Goal: Task Accomplishment & Management: Use online tool/utility

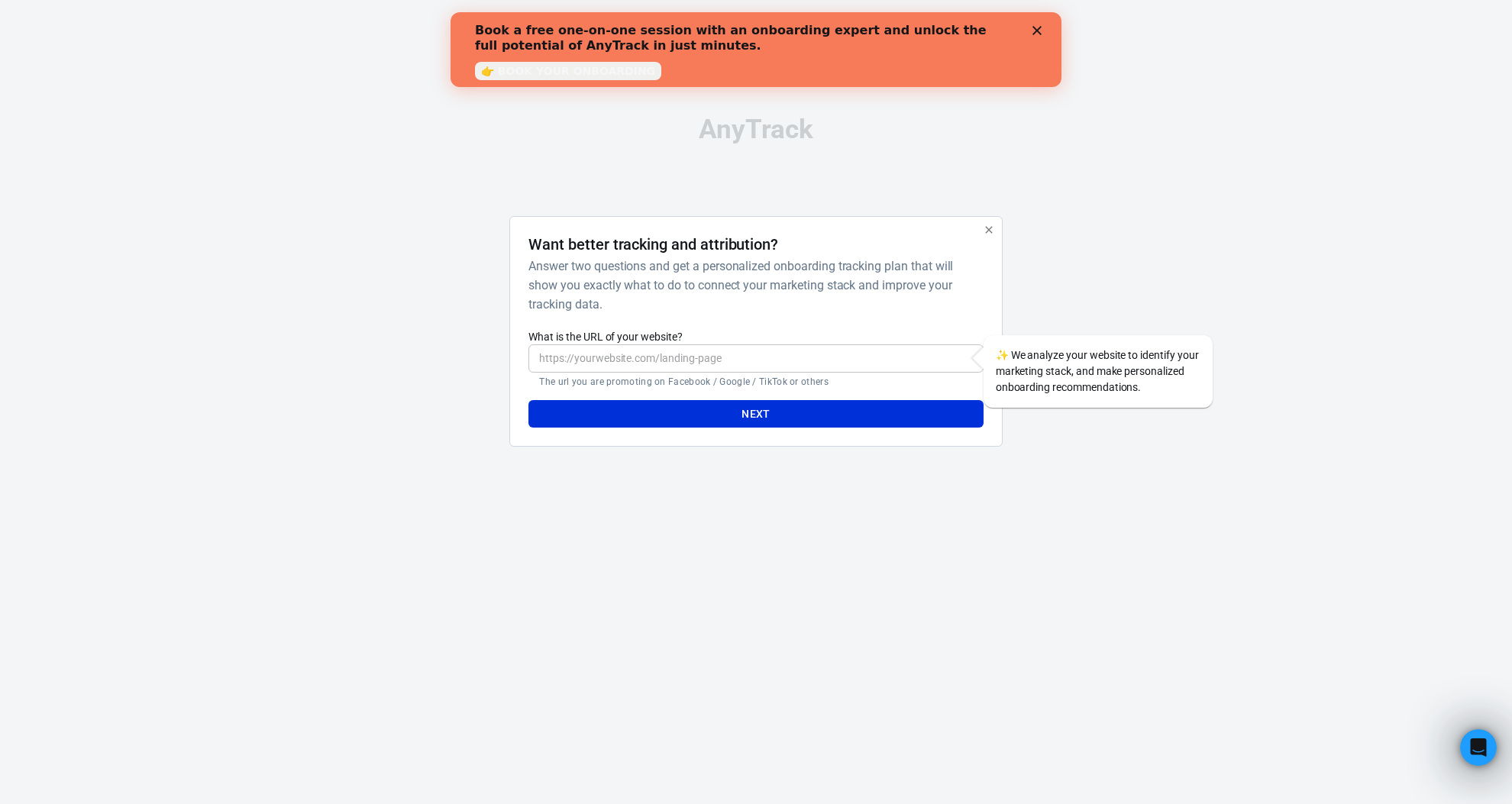
click at [699, 367] on input "What is the URL of your website?" at bounding box center [756, 358] width 455 height 28
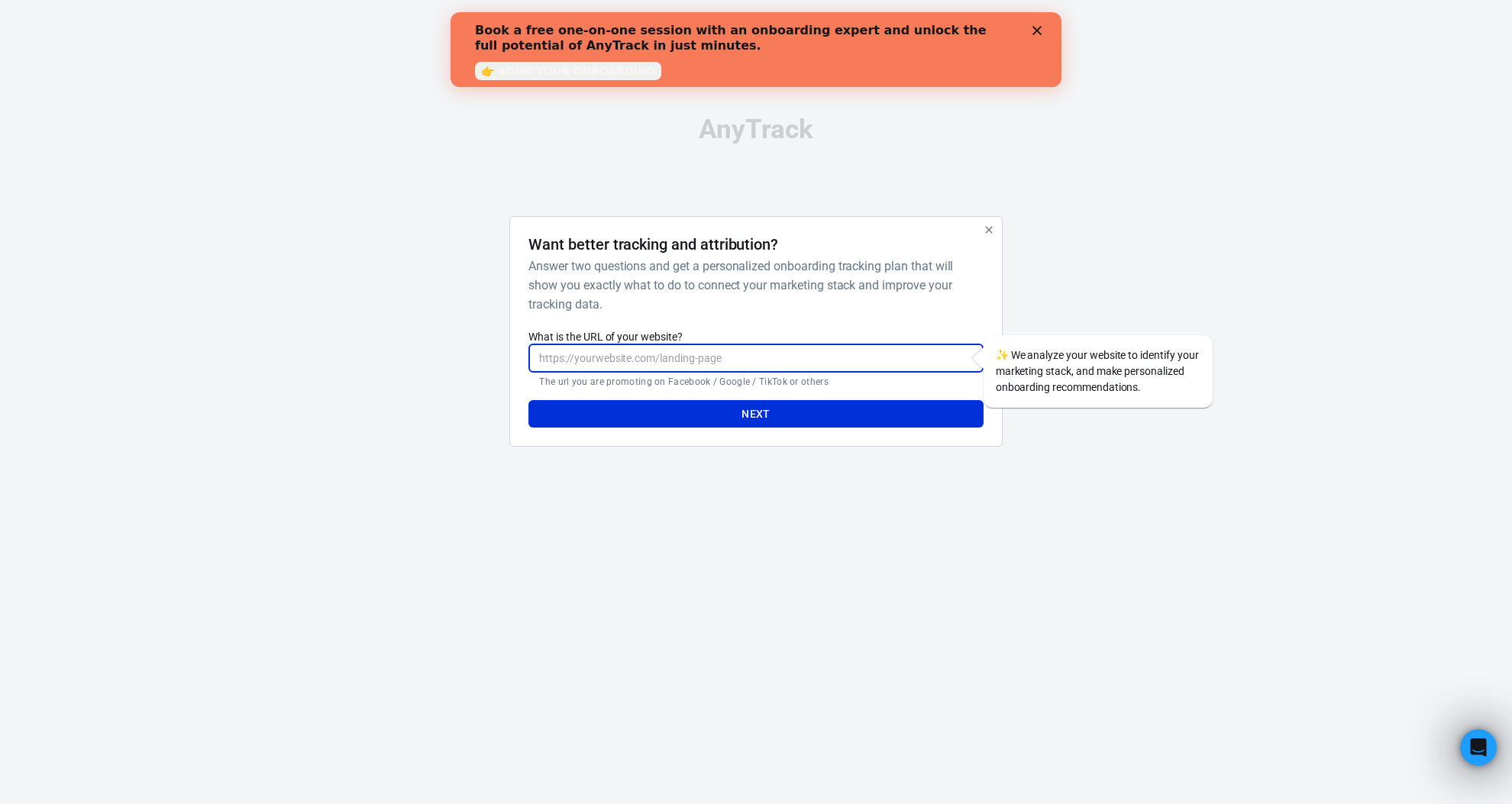
type input "http://muchoamor.it"
click at [752, 409] on button "Next" at bounding box center [756, 414] width 455 height 28
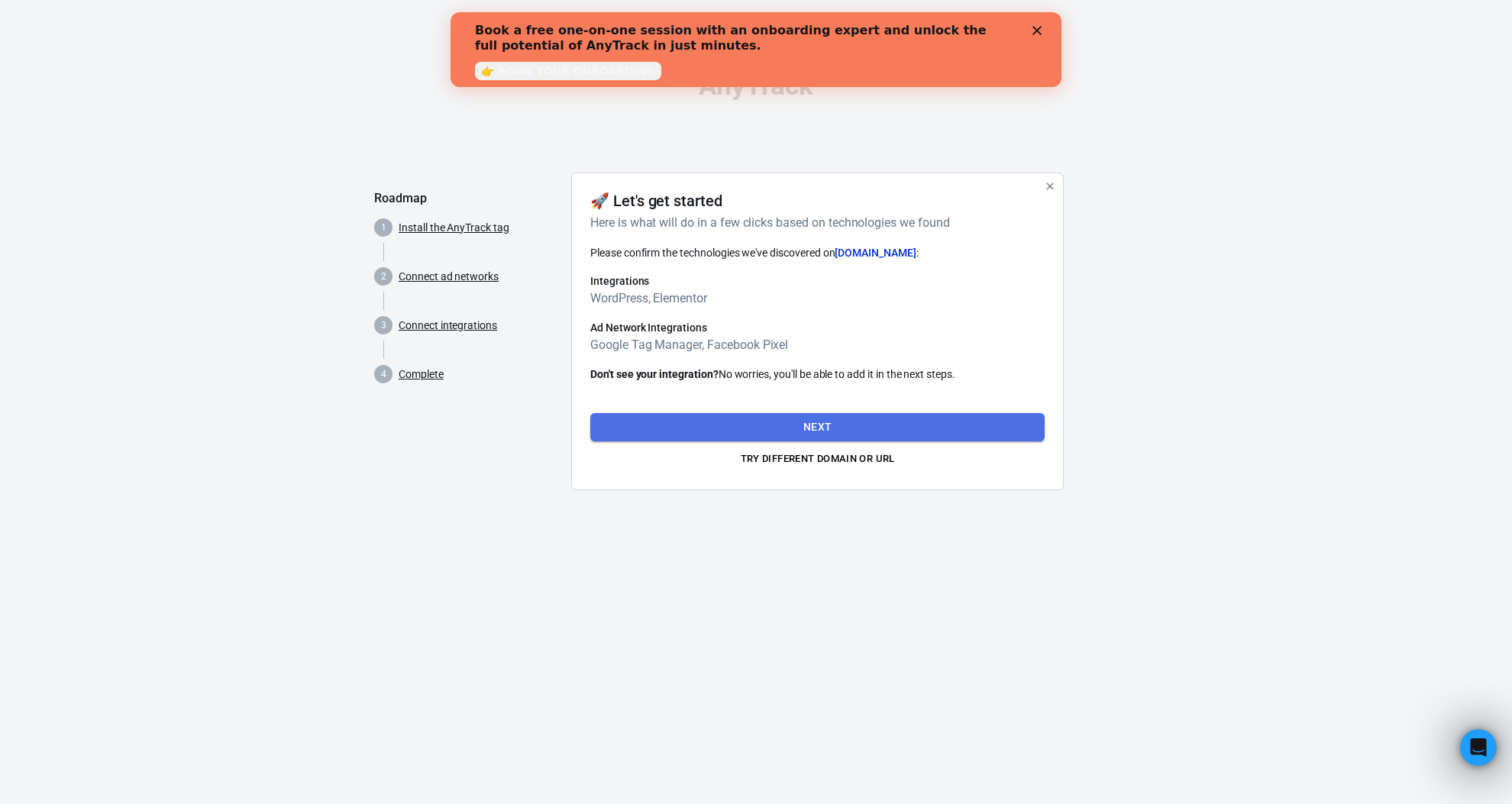
click at [820, 428] on button "Next" at bounding box center [818, 427] width 455 height 28
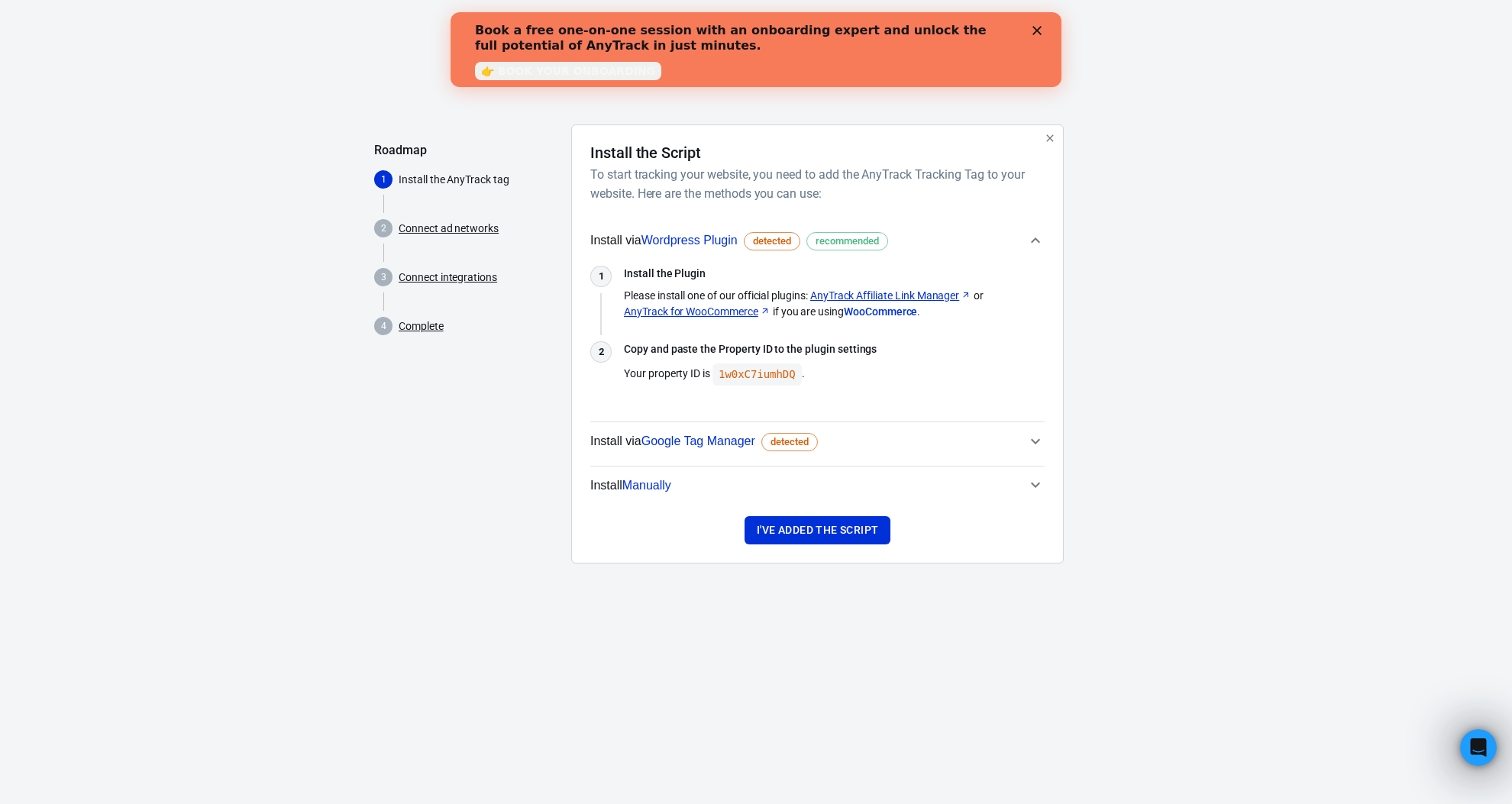
click at [1063, 601] on html "AnyTrack Roadmap 1 Install the AnyTrack tag 2 Connect ad networks 3 Connect int…" at bounding box center [756, 300] width 1512 height 601
click at [931, 295] on link "AnyTrack Affiliate Link Manager" at bounding box center [891, 296] width 161 height 16
click at [770, 374] on code "1w0xC7iumhDQ" at bounding box center [757, 374] width 89 height 22
click at [850, 541] on button "I've added the script" at bounding box center [817, 530] width 146 height 28
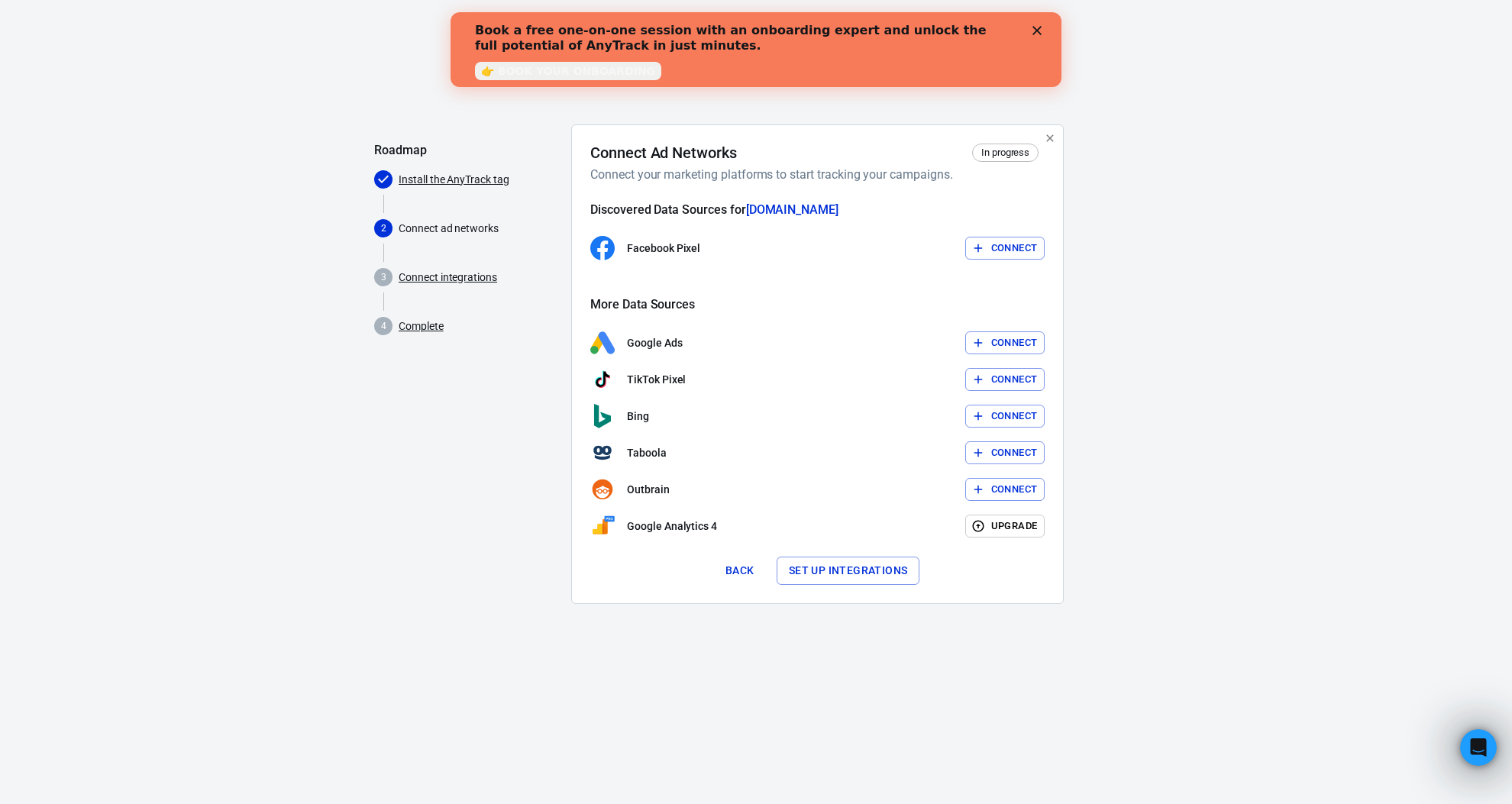
click at [1012, 246] on button "Connect" at bounding box center [1005, 248] width 80 height 24
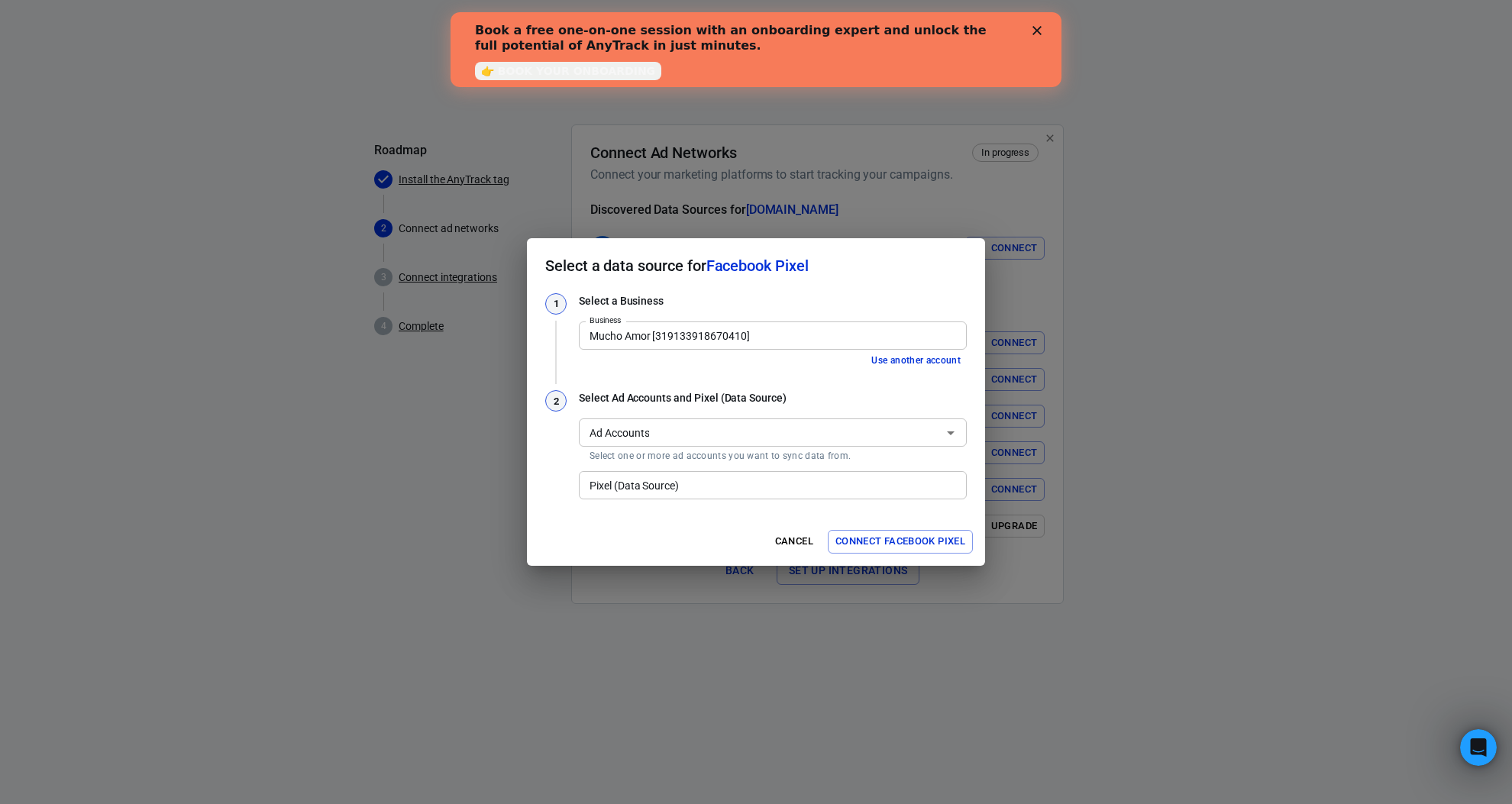
click at [789, 435] on input "Ad Accounts" at bounding box center [760, 432] width 353 height 19
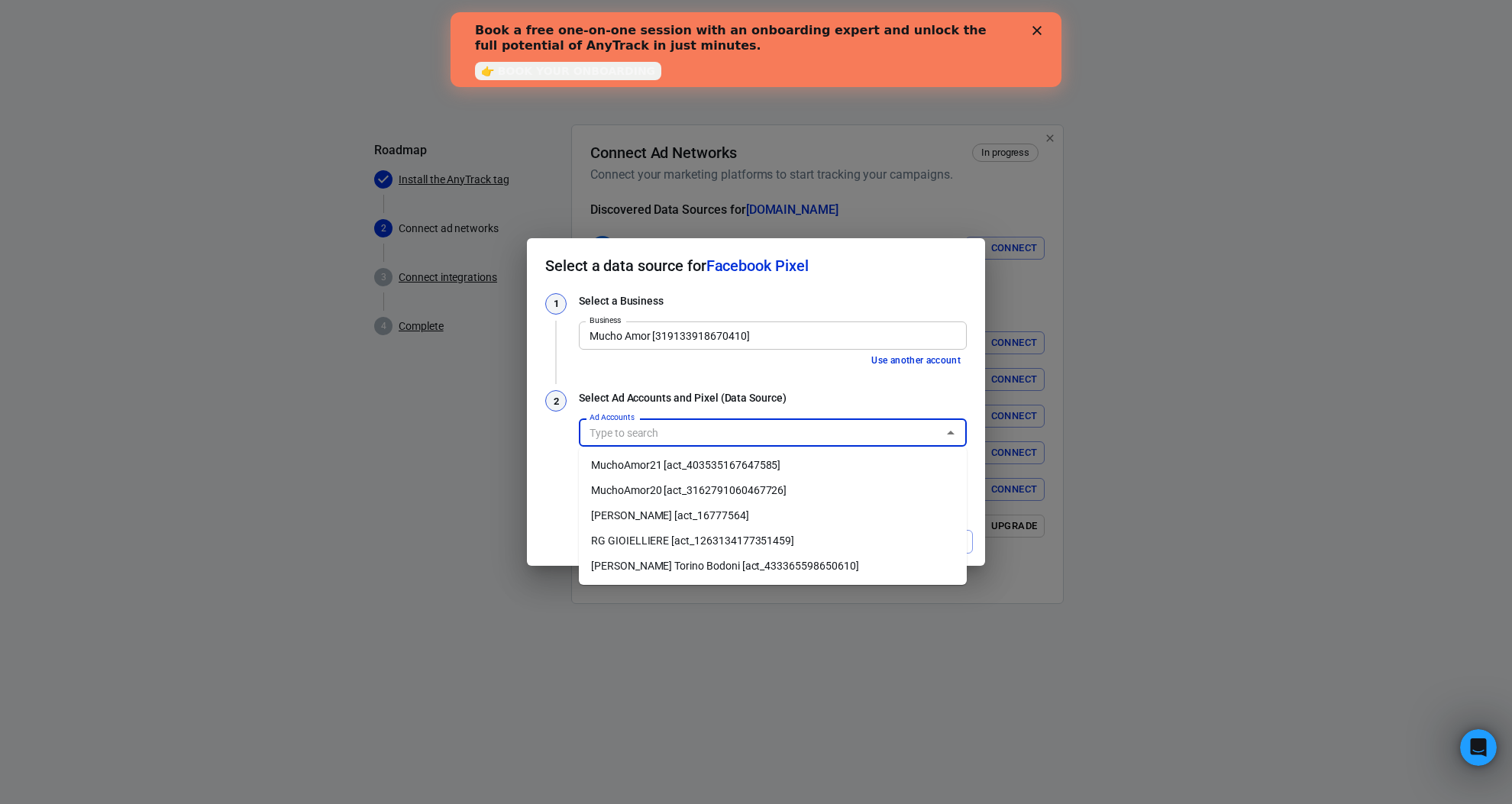
click at [793, 472] on li "MuchoAmor21 [act_403535167647585]" at bounding box center [772, 465] width 388 height 25
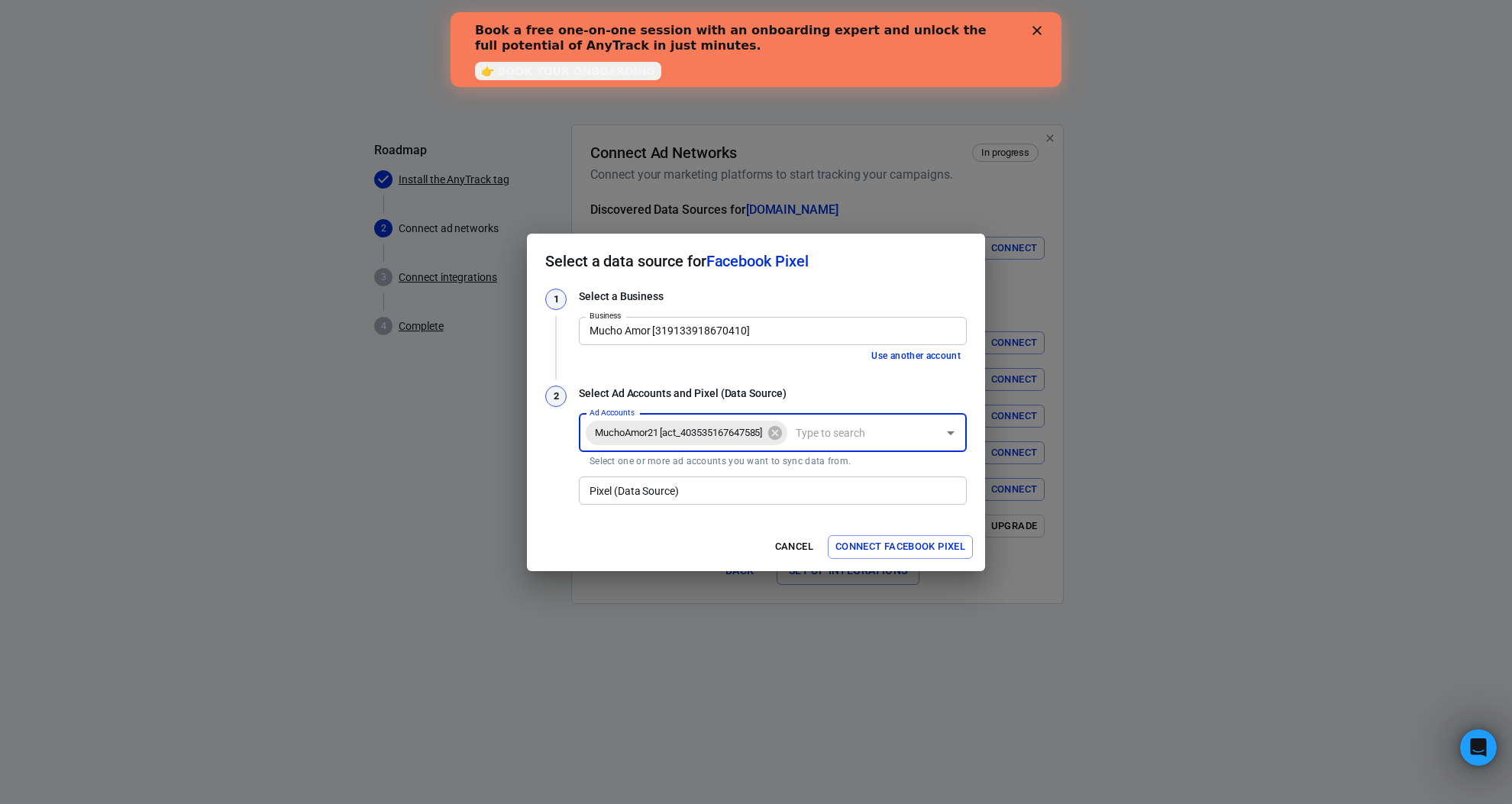
click at [696, 499] on input "Pixel (Data Source)" at bounding box center [771, 490] width 376 height 19
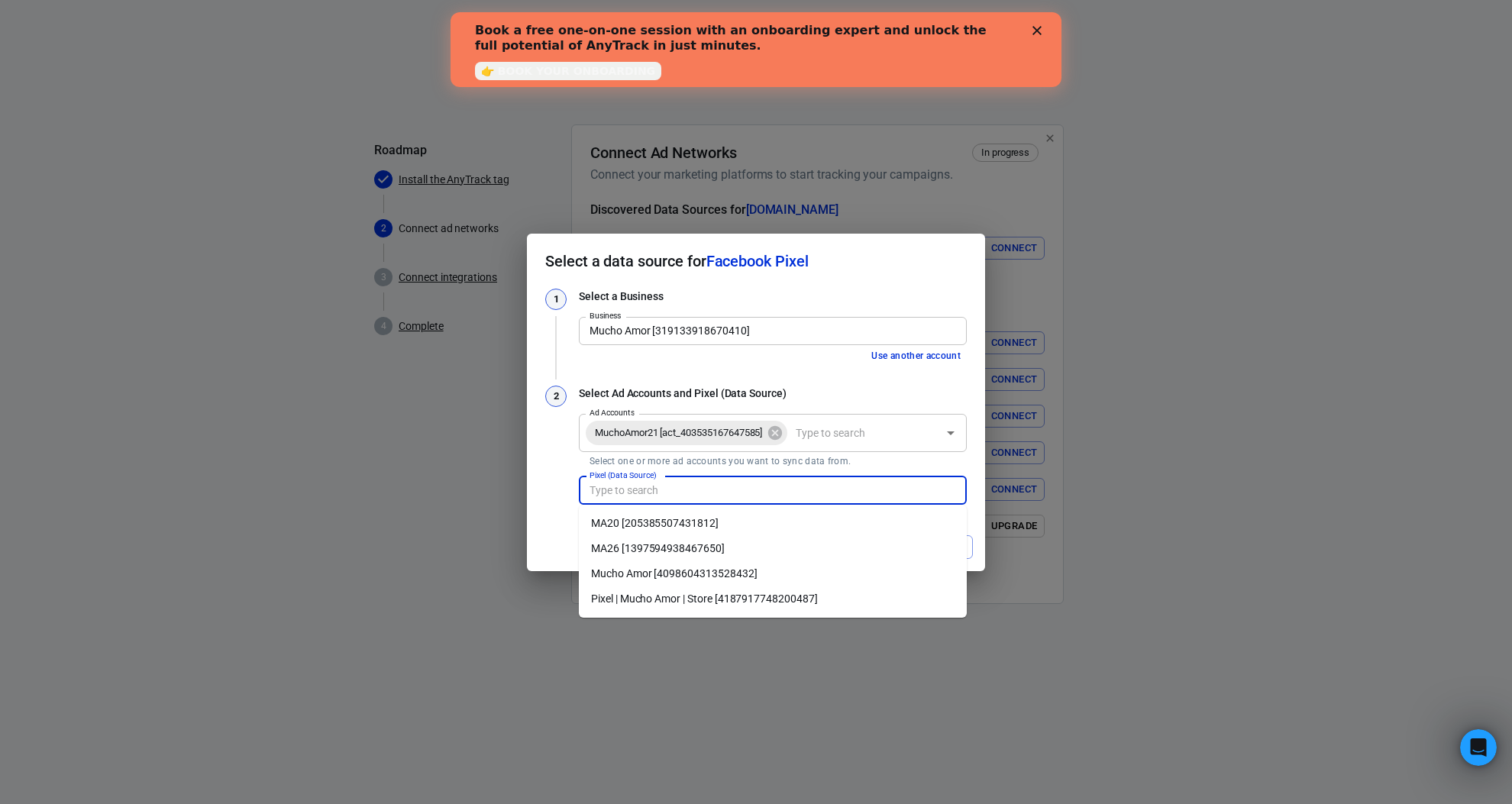
click at [741, 551] on li "MA26 [1397594938467650]" at bounding box center [772, 548] width 388 height 25
type input "MA26 [1397594938467650]"
click at [771, 435] on span "MuchoAmor21 [act_403535167647585]" at bounding box center [678, 432] width 186 height 15
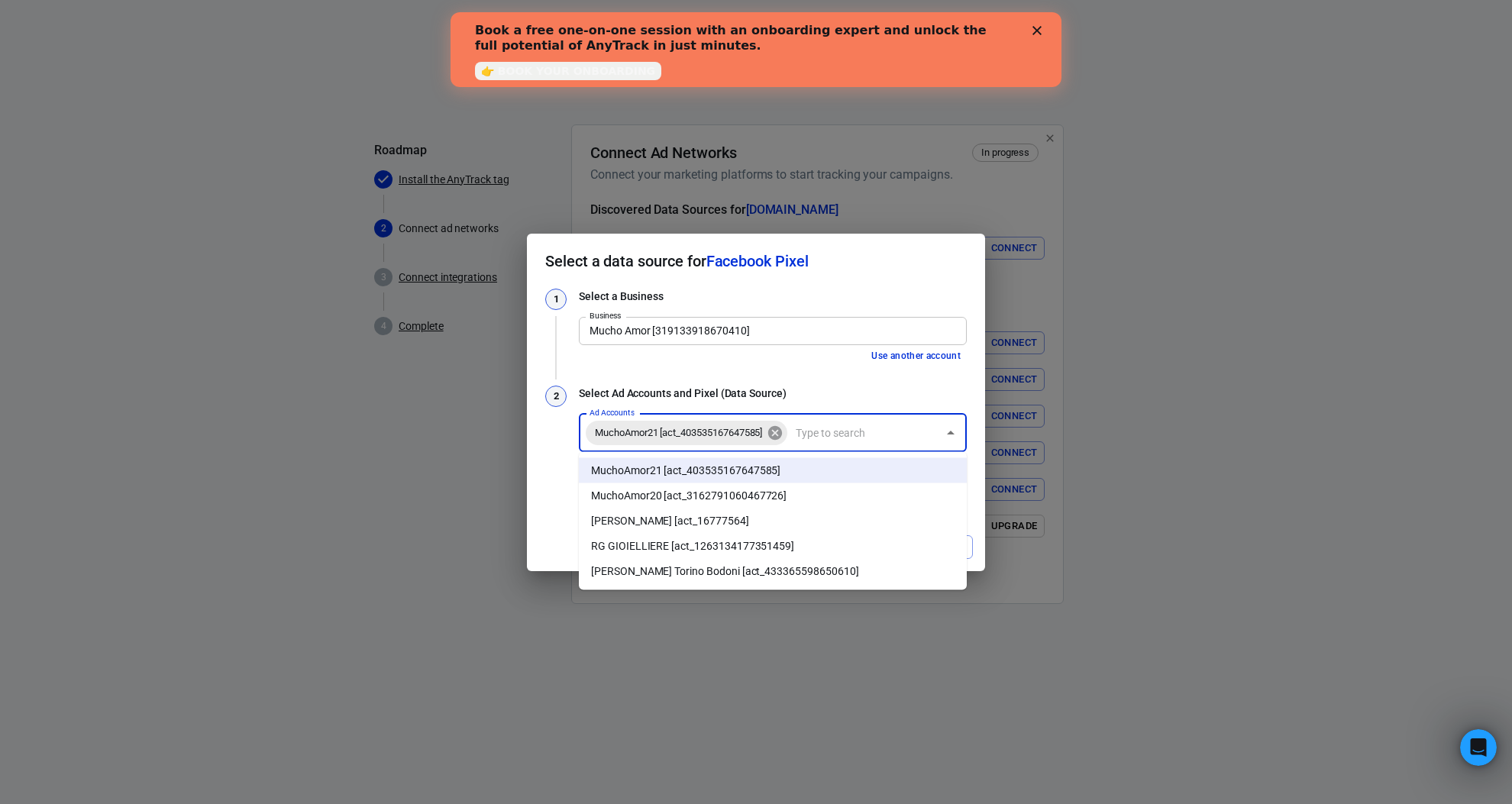
click at [782, 432] on icon at bounding box center [774, 433] width 17 height 17
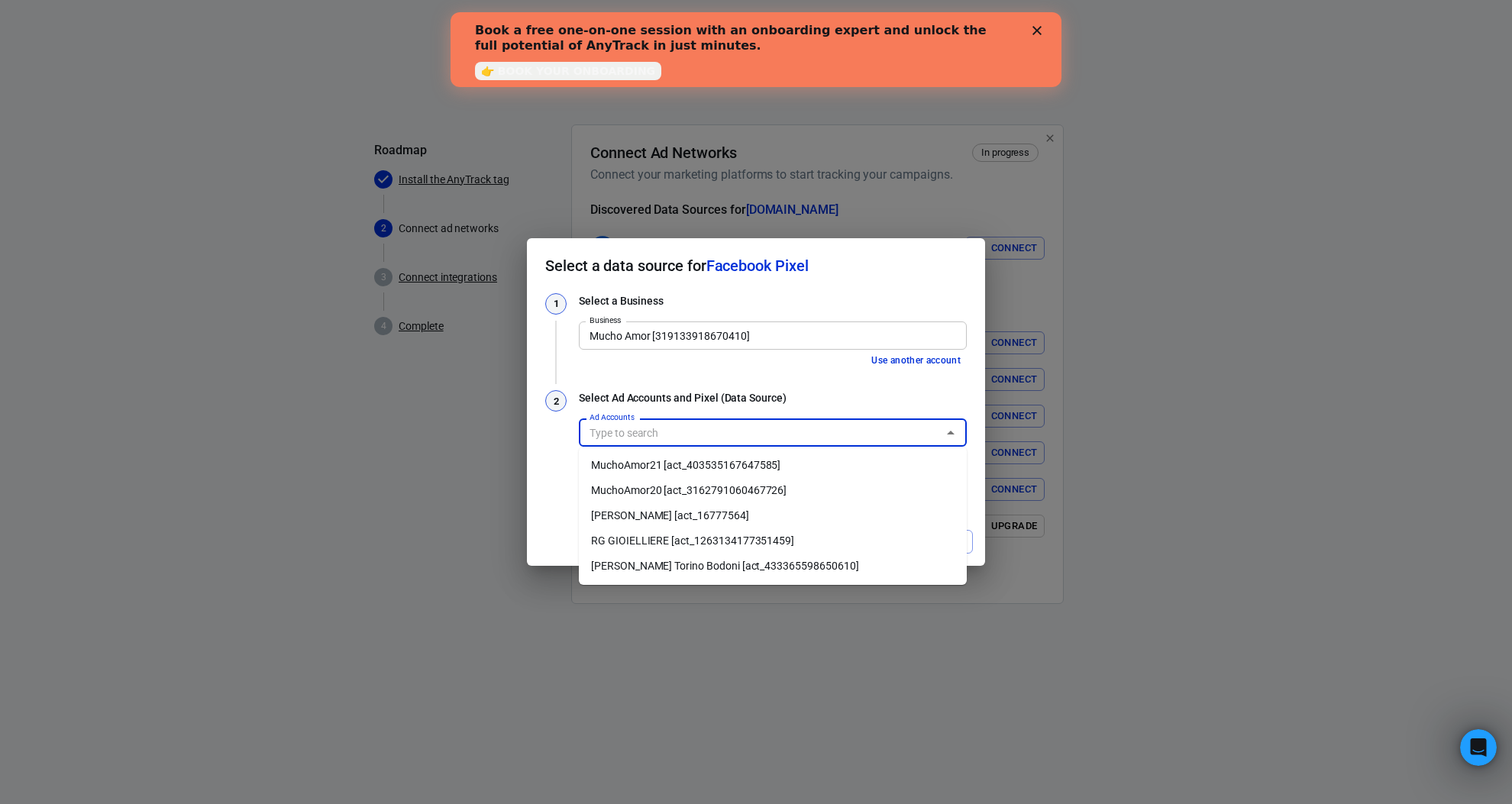
click at [800, 480] on li "MuchoAmor20 [act_3162791060467726]" at bounding box center [772, 489] width 388 height 25
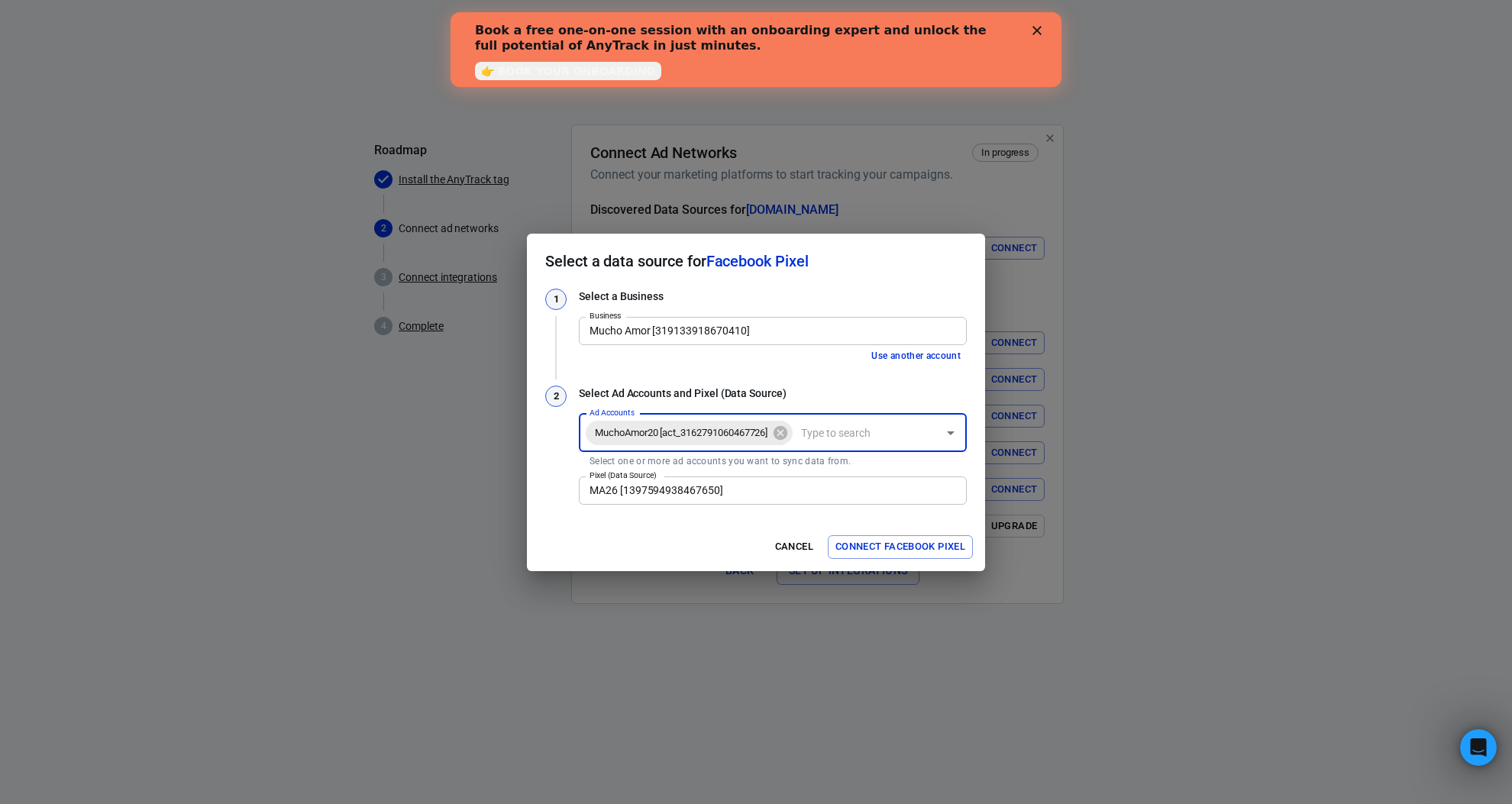
click at [859, 432] on input "Ad Accounts" at bounding box center [866, 432] width 142 height 19
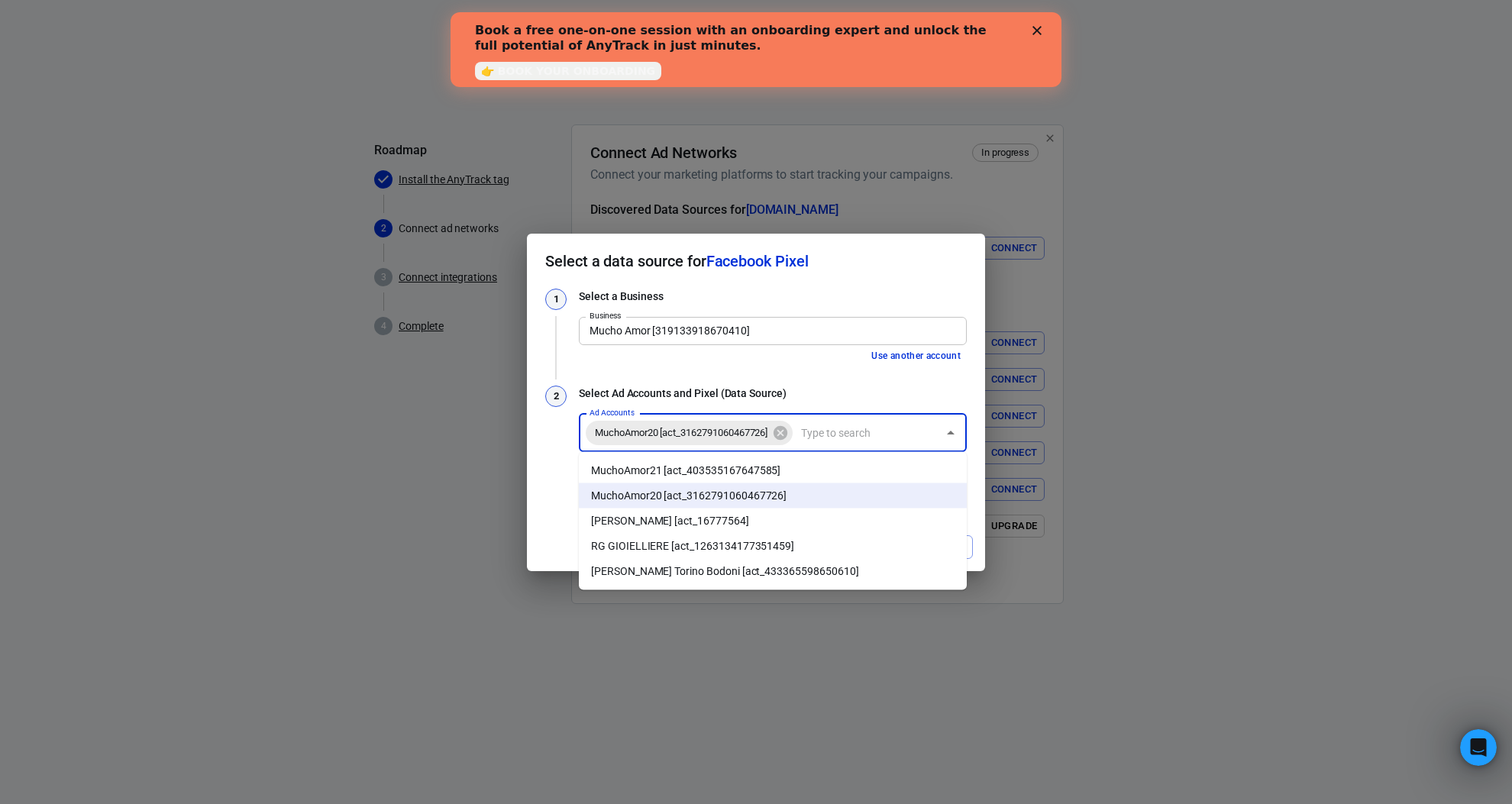
click at [842, 472] on li "MuchoAmor21 [act_403535167647585]" at bounding box center [772, 469] width 388 height 25
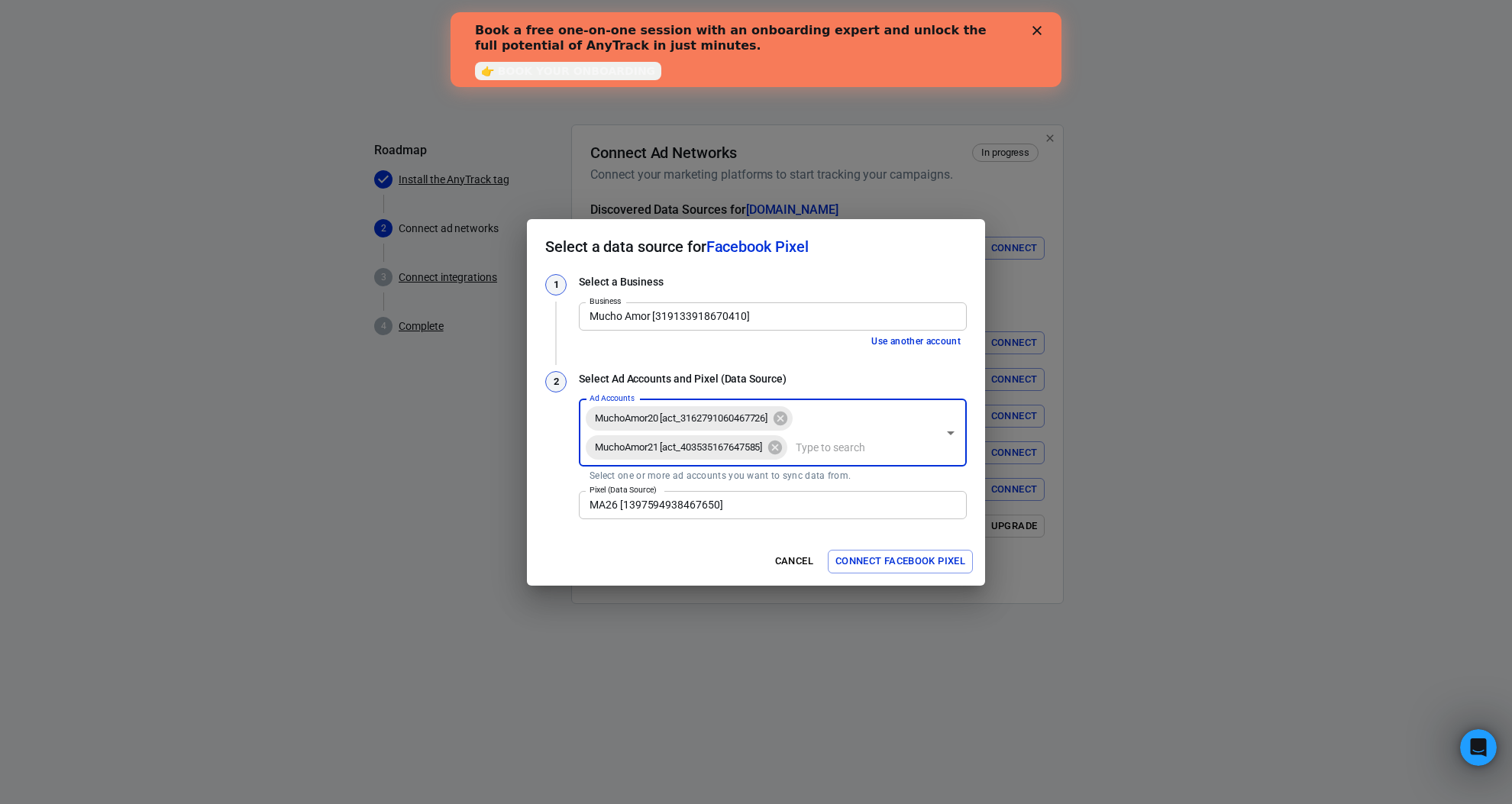
click at [805, 507] on input "MA26 [1397594938467650]" at bounding box center [771, 504] width 376 height 19
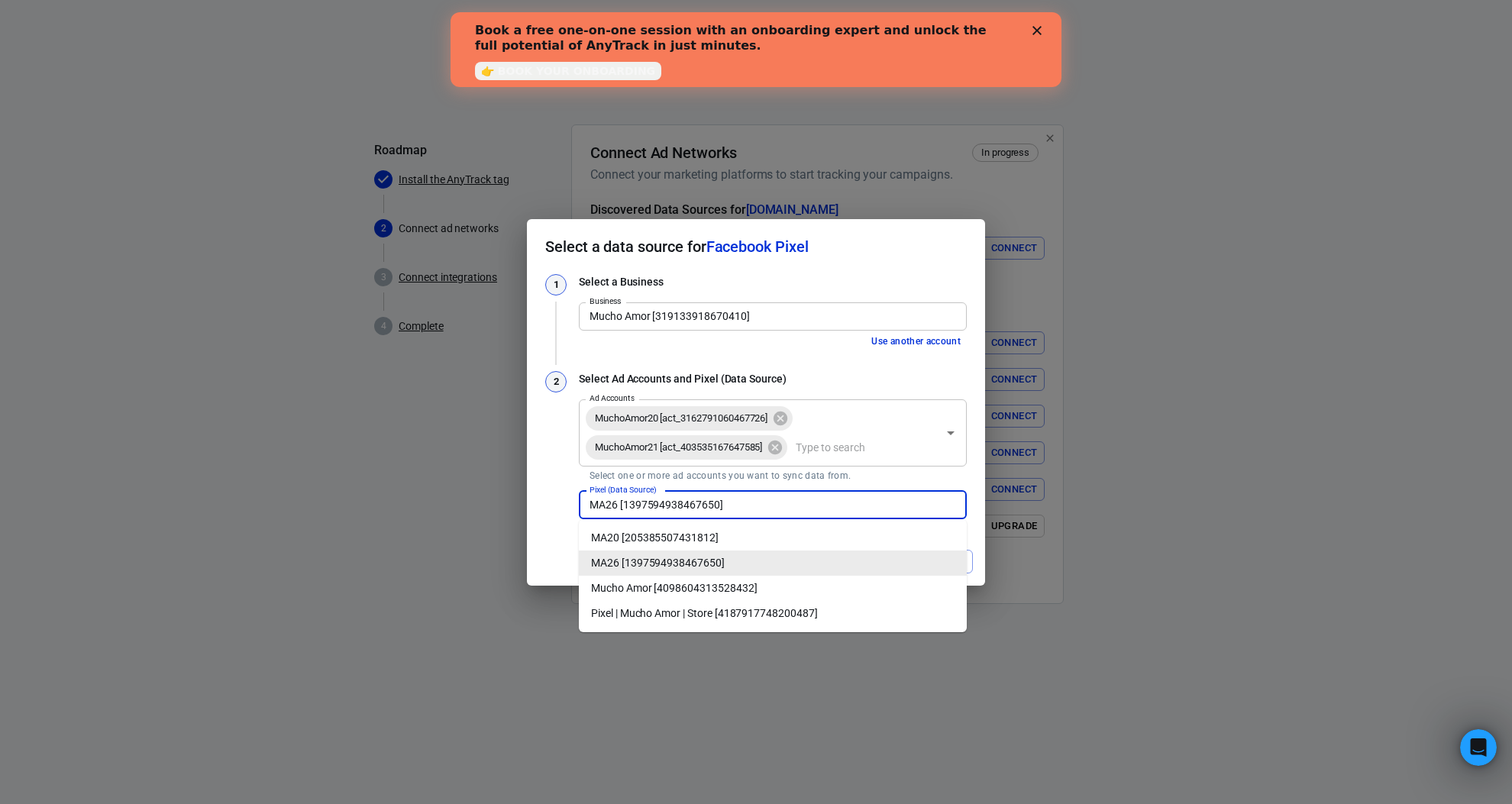
click at [767, 557] on li "MA26 [1397594938467650]" at bounding box center [772, 563] width 388 height 25
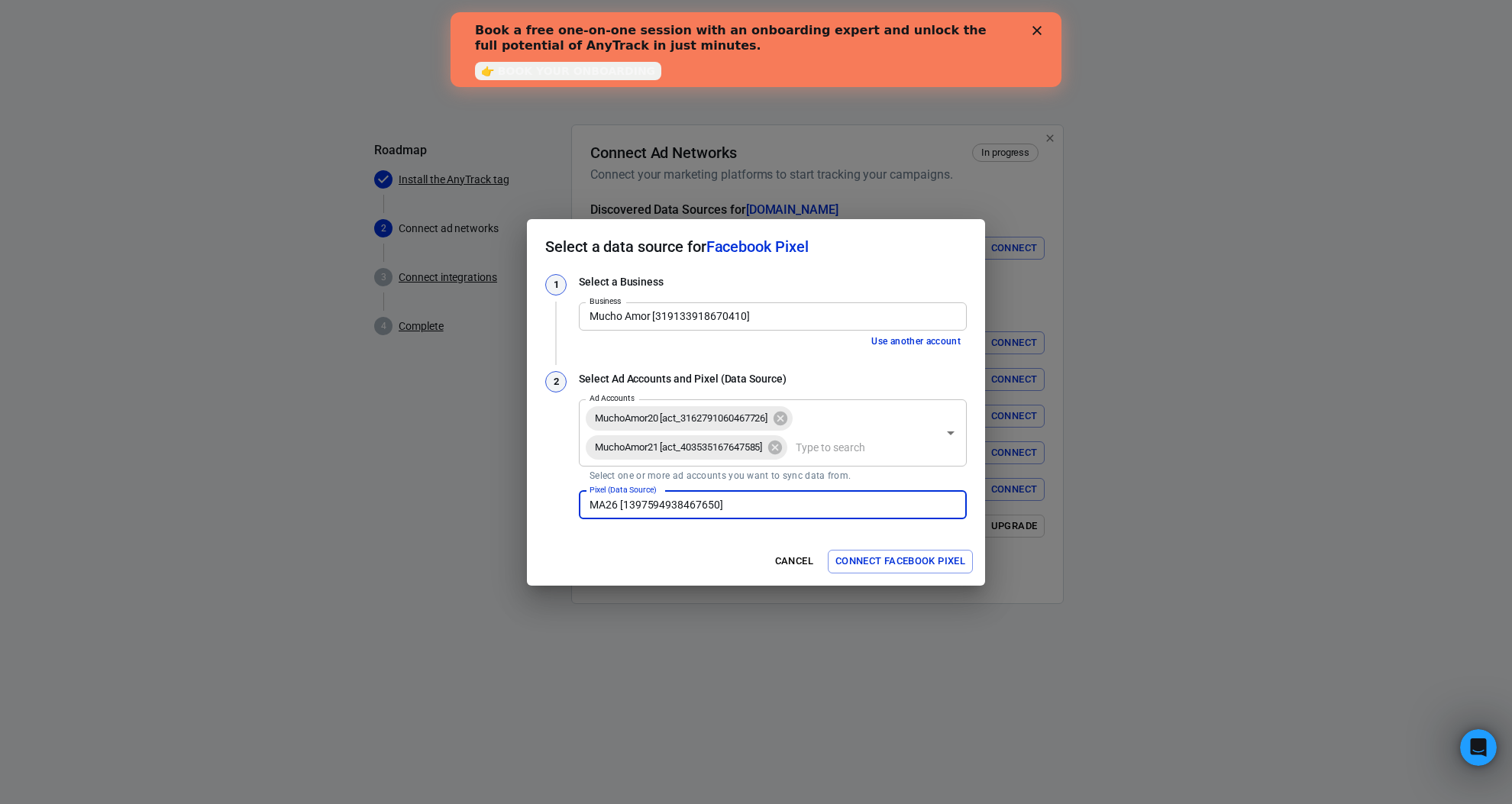
click at [921, 563] on button "Connect Facebook Pixel" at bounding box center [900, 562] width 145 height 24
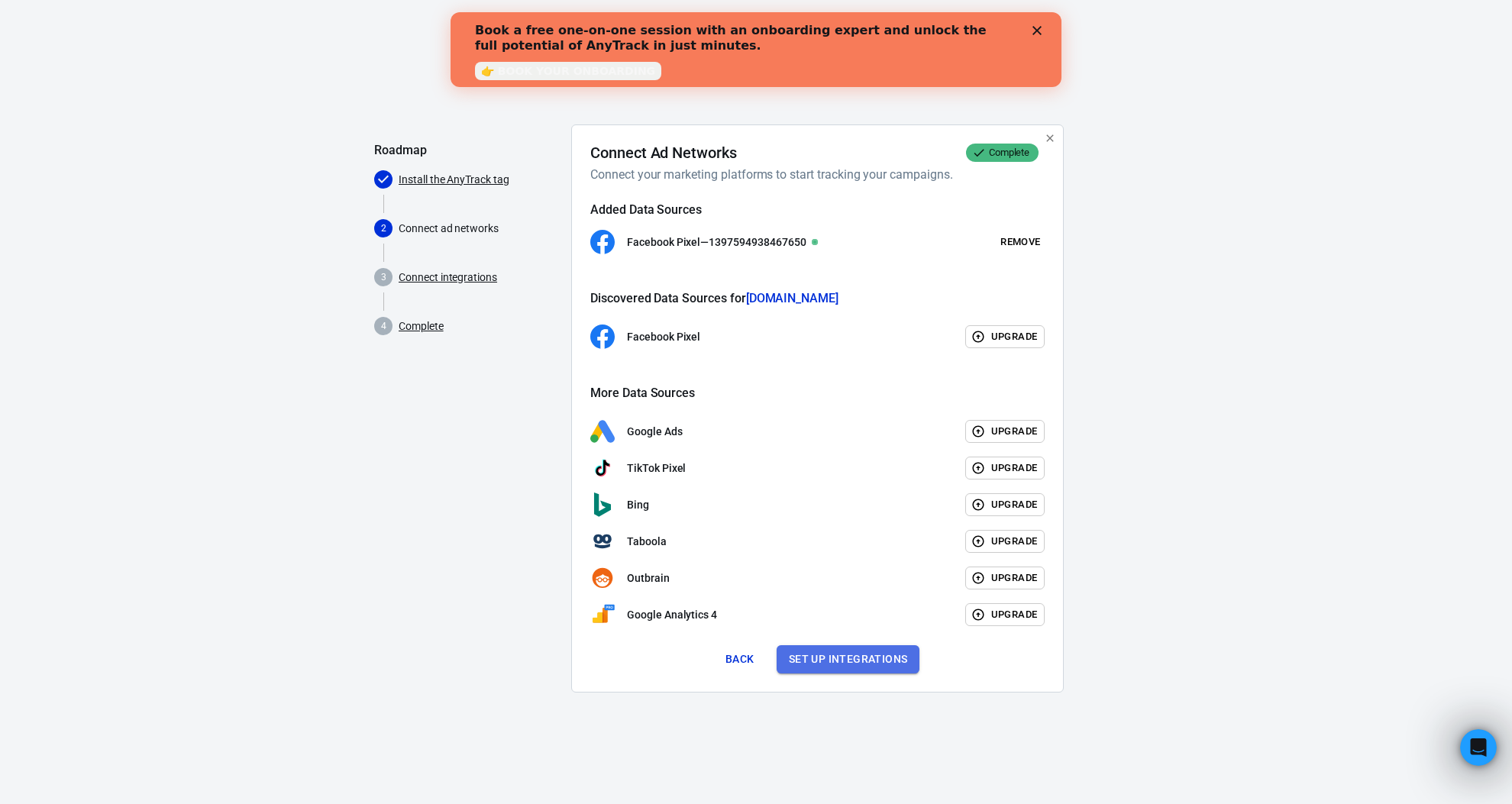
click at [860, 654] on button "Set up integrations" at bounding box center [848, 659] width 144 height 28
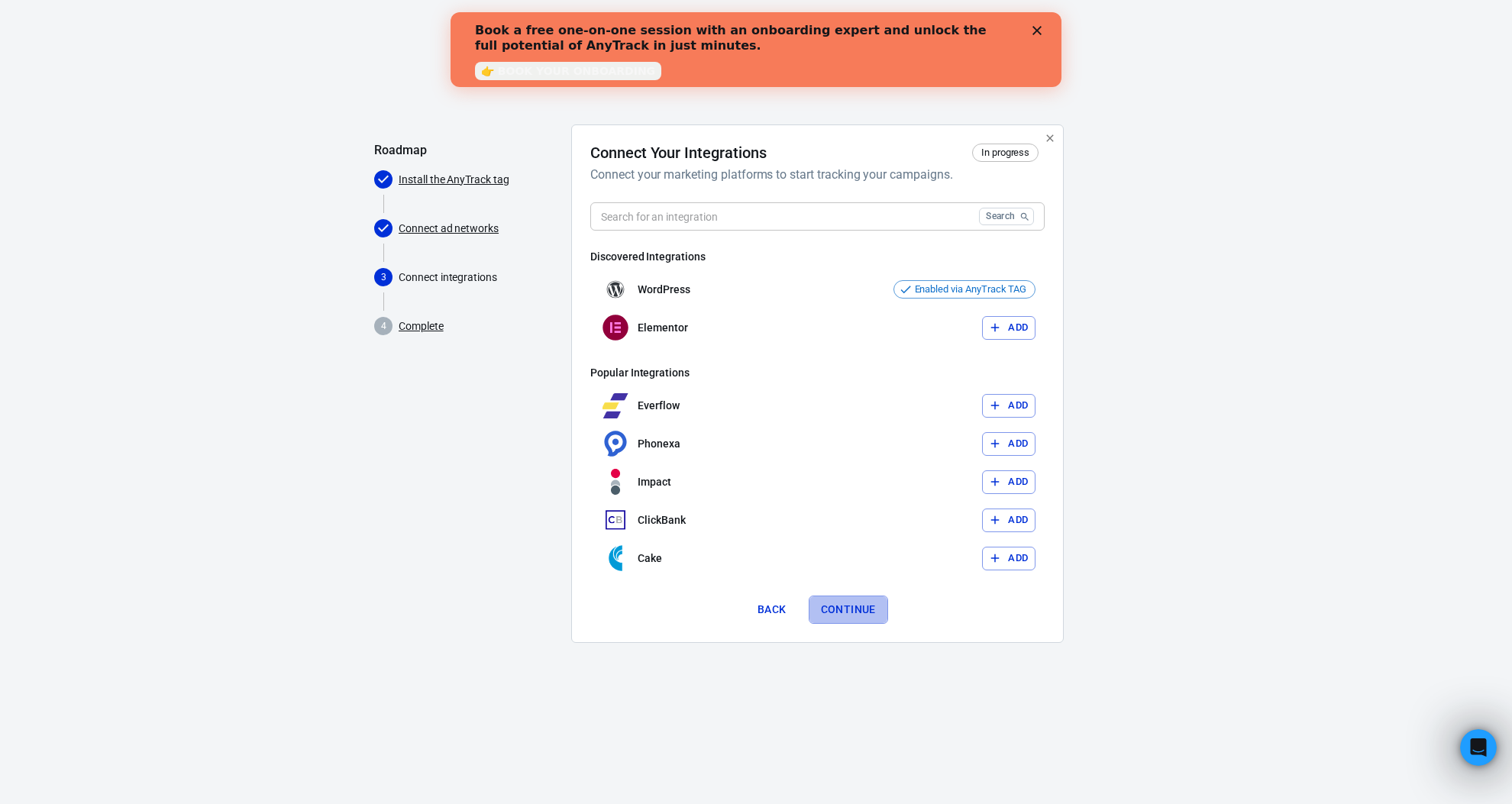
click at [864, 613] on button "Continue" at bounding box center [849, 609] width 79 height 28
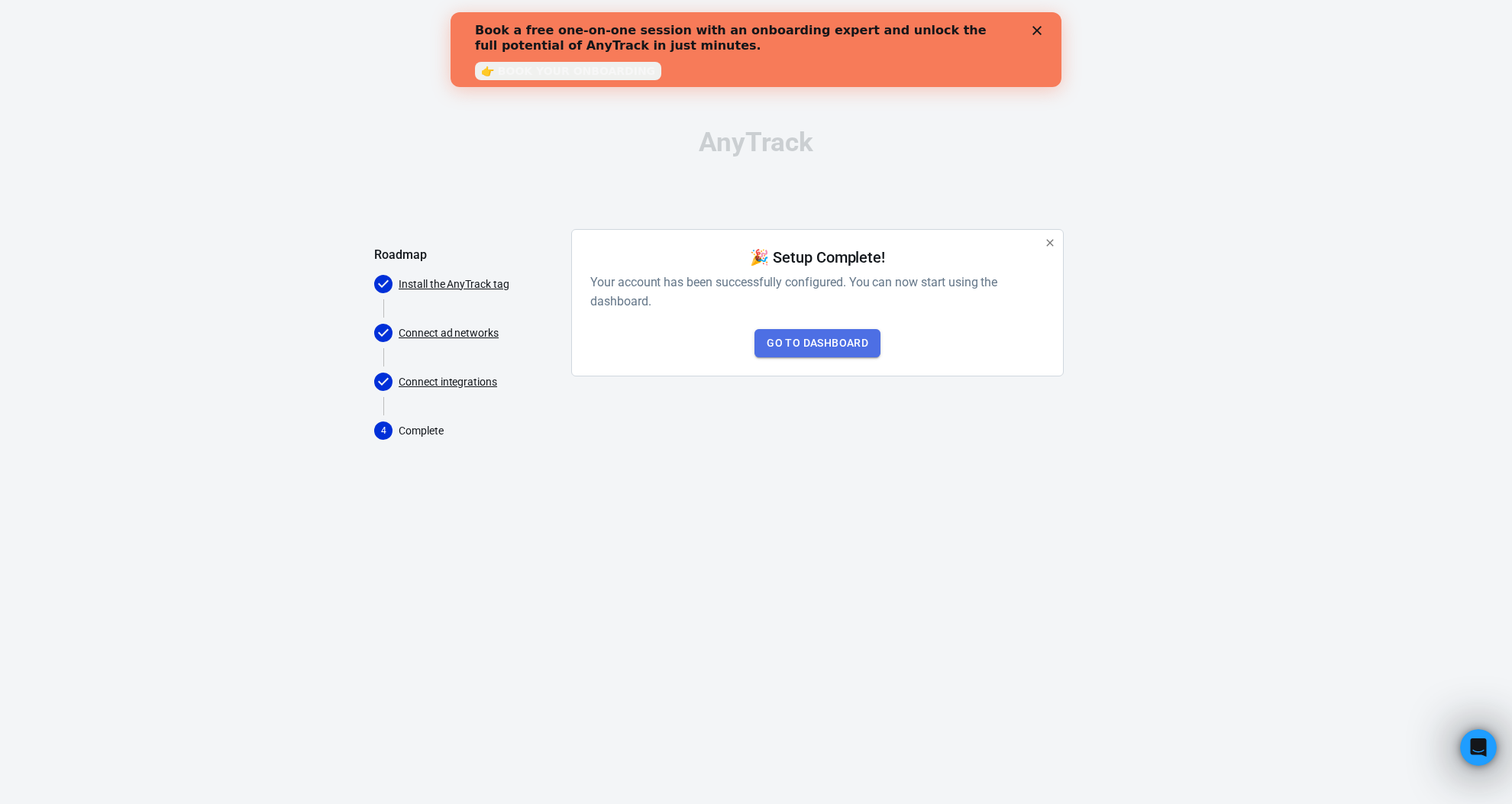
click at [806, 344] on link "Go to Dashboard" at bounding box center [817, 343] width 126 height 28
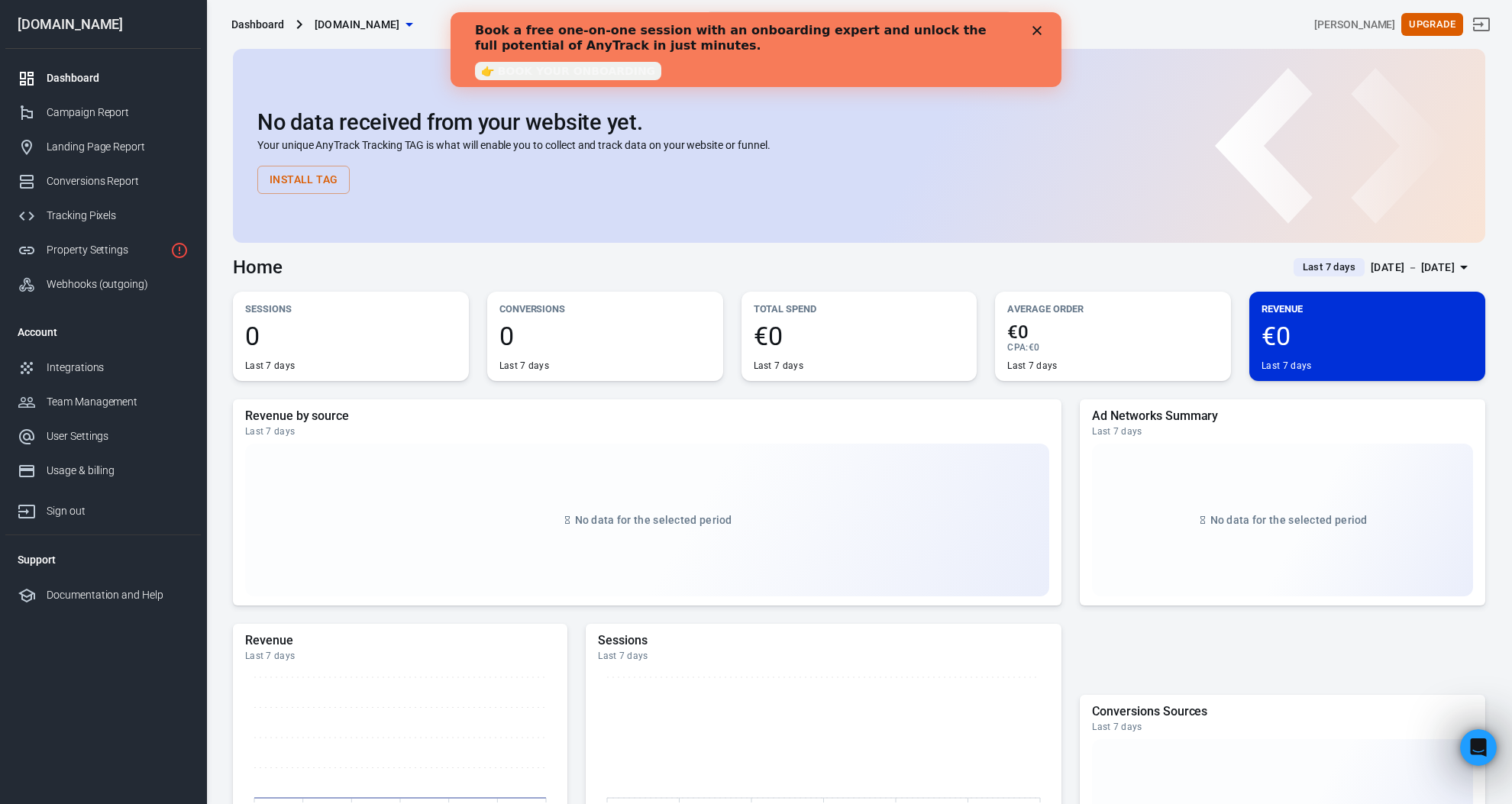
click at [1037, 31] on polygon "Close" at bounding box center [1036, 30] width 9 height 9
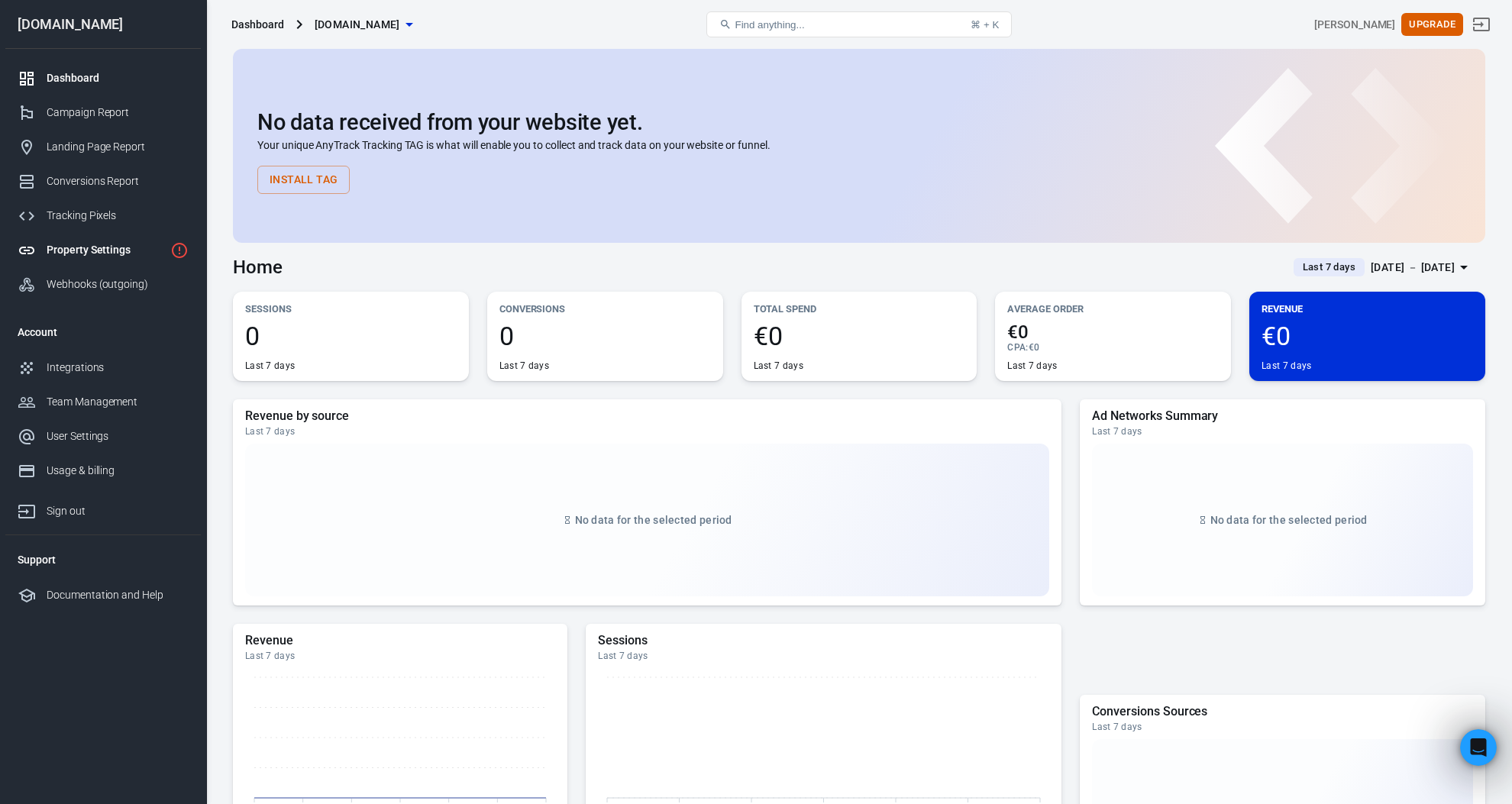
click at [53, 241] on link "Property Settings" at bounding box center [102, 250] width 196 height 35
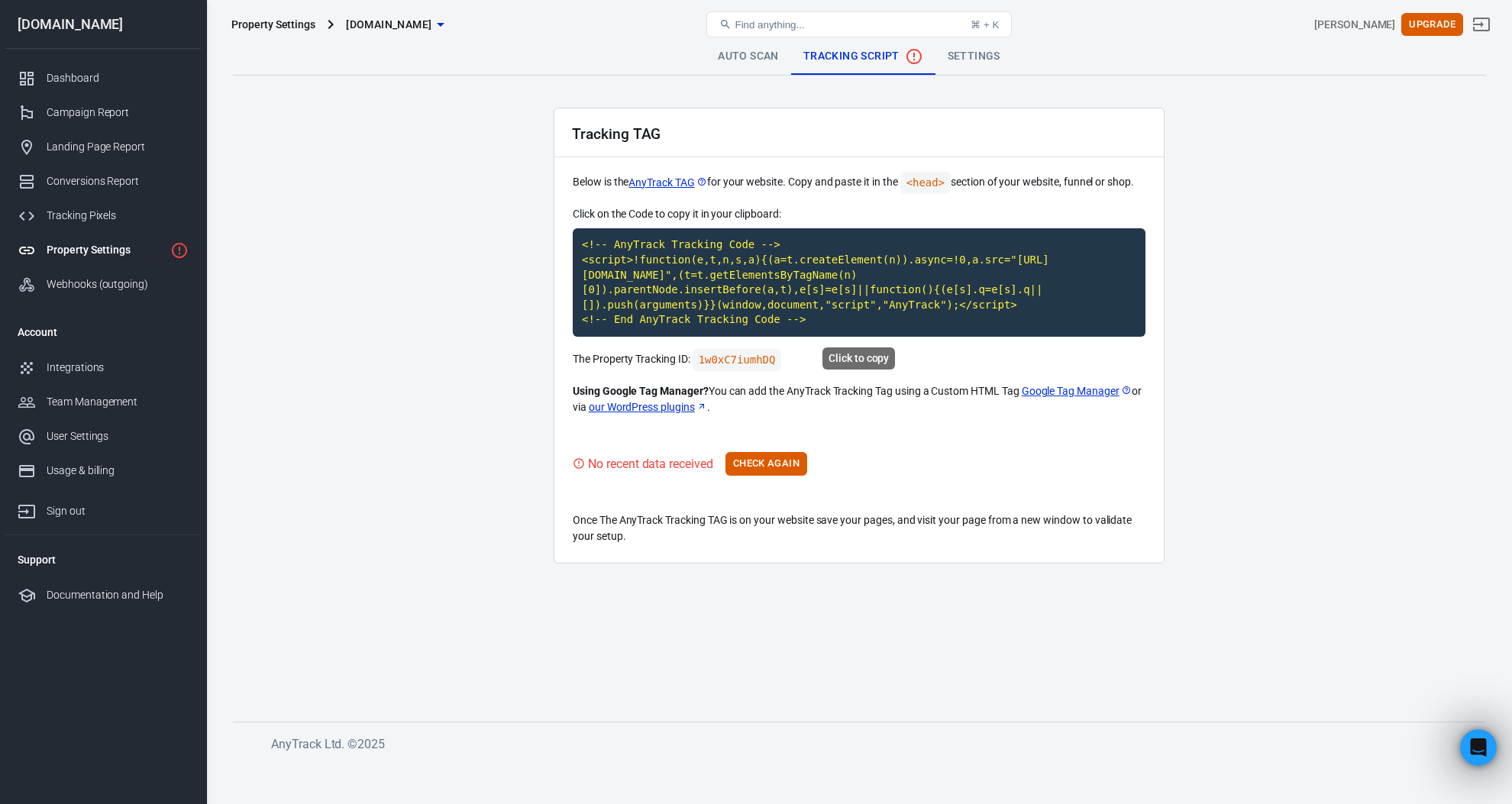
click at [690, 293] on code "<!-- AnyTrack Tracking Code --> <script>!function(e,t,n,s,a){(a=t.createElement…" at bounding box center [859, 282] width 573 height 108
click at [780, 458] on button "Check Again" at bounding box center [766, 464] width 81 height 24
click at [768, 470] on button "Check Again" at bounding box center [766, 464] width 81 height 24
click at [805, 483] on div "Tracking TAG Below is the AnyTrack TAG for your website. Copy and paste it in t…" at bounding box center [859, 335] width 611 height 456
click at [783, 466] on button "Check Again" at bounding box center [766, 464] width 81 height 24
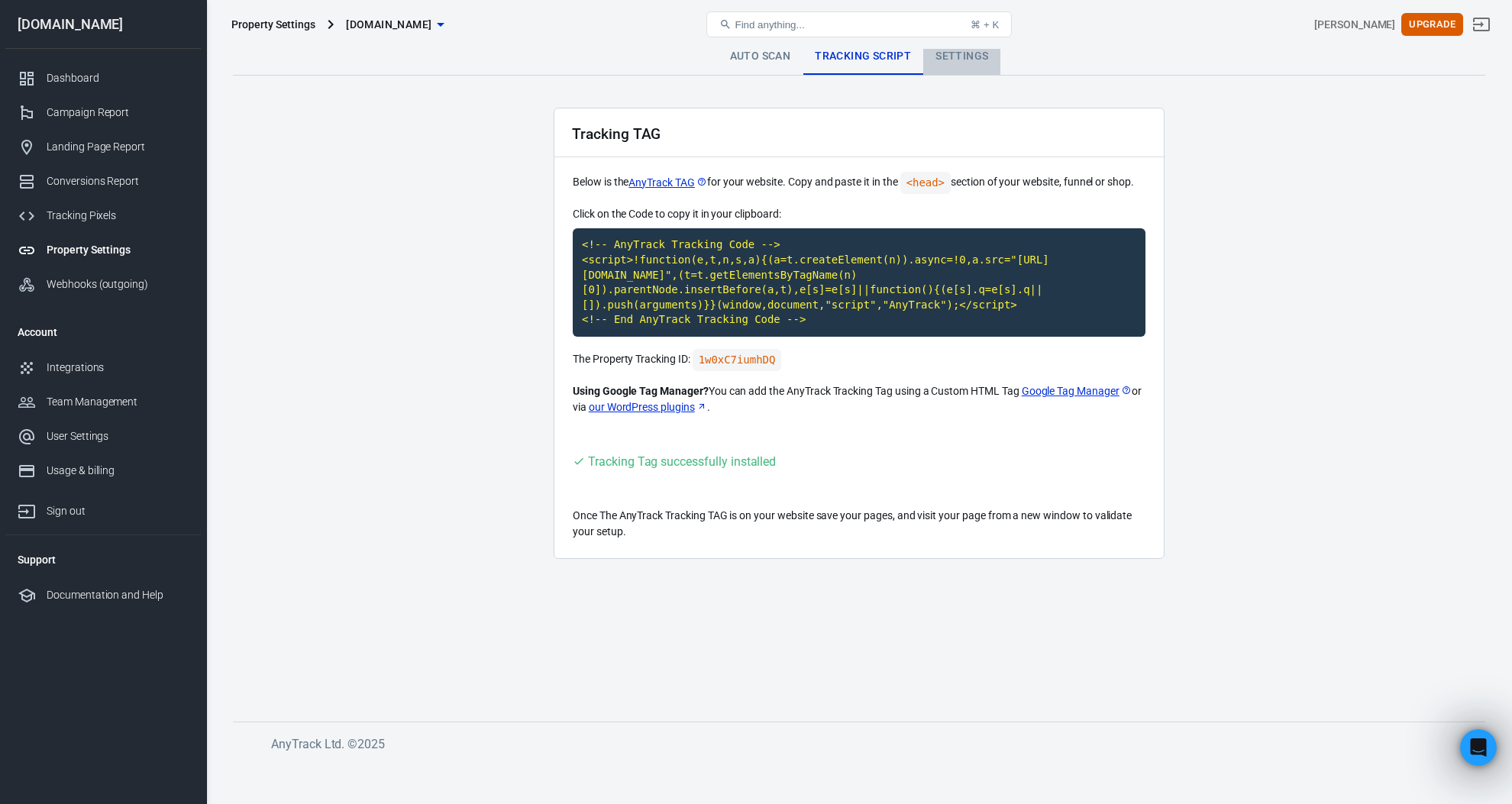
click at [951, 52] on link "Settings" at bounding box center [962, 56] width 77 height 37
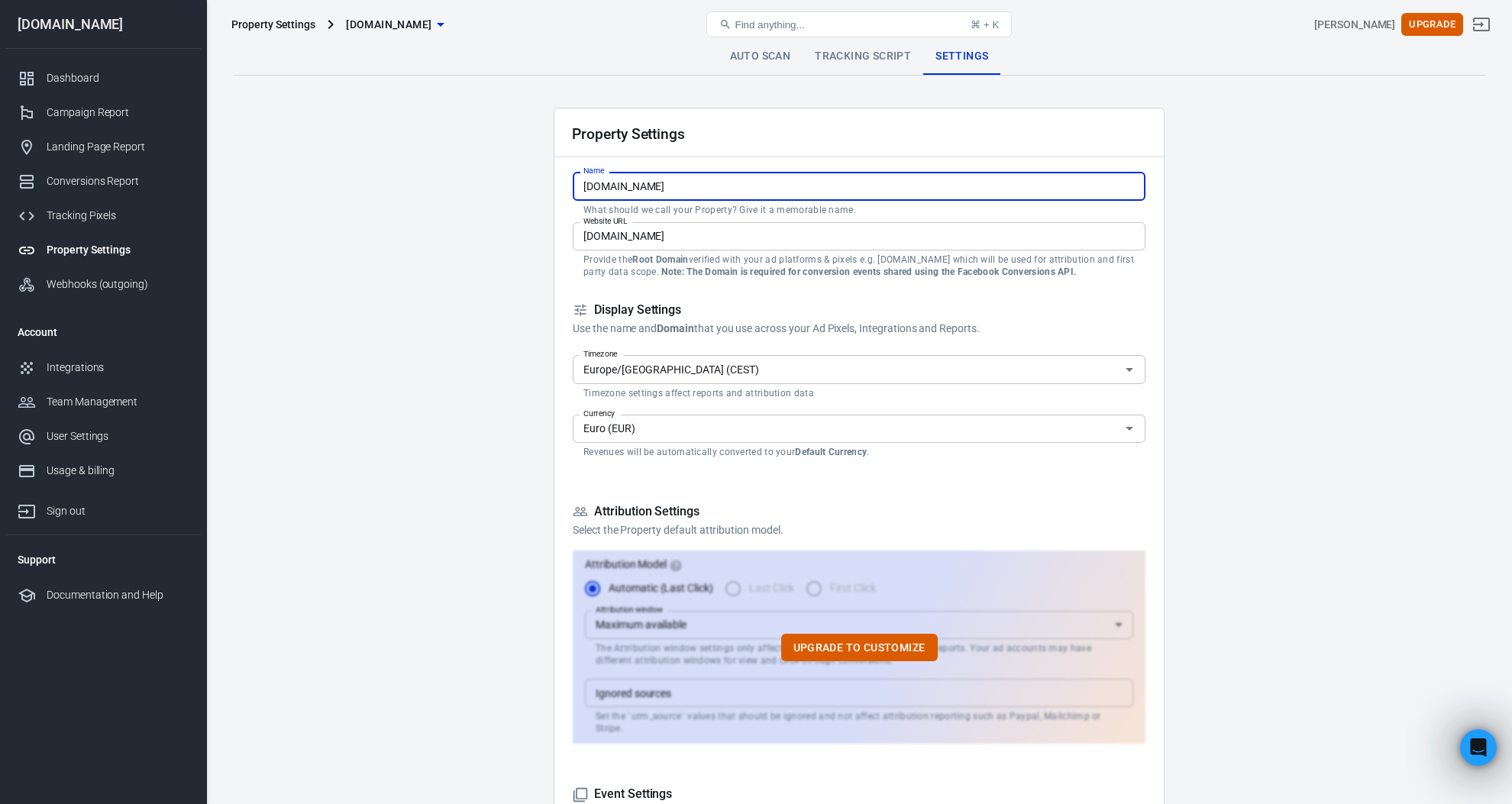
click at [736, 180] on input "[DOMAIN_NAME]" at bounding box center [859, 186] width 573 height 28
type input "u"
type input "Mucho Amor"
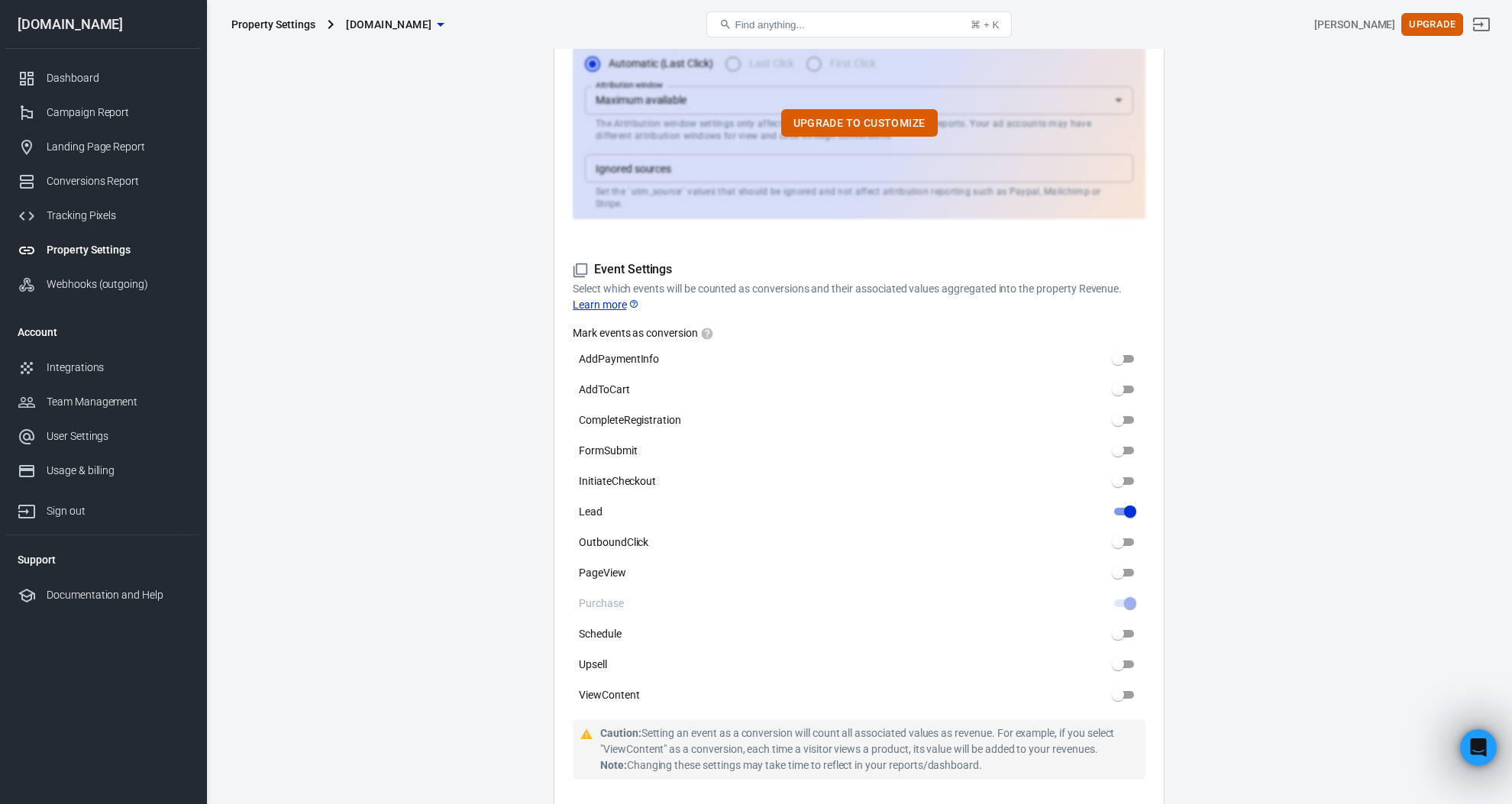
scroll to position [526, 0]
click at [1123, 379] on input "AddToCart" at bounding box center [1117, 388] width 55 height 18
checkbox input "true"
click at [1127, 470] on input "InitiateCheckout" at bounding box center [1117, 479] width 55 height 18
checkbox input "true"
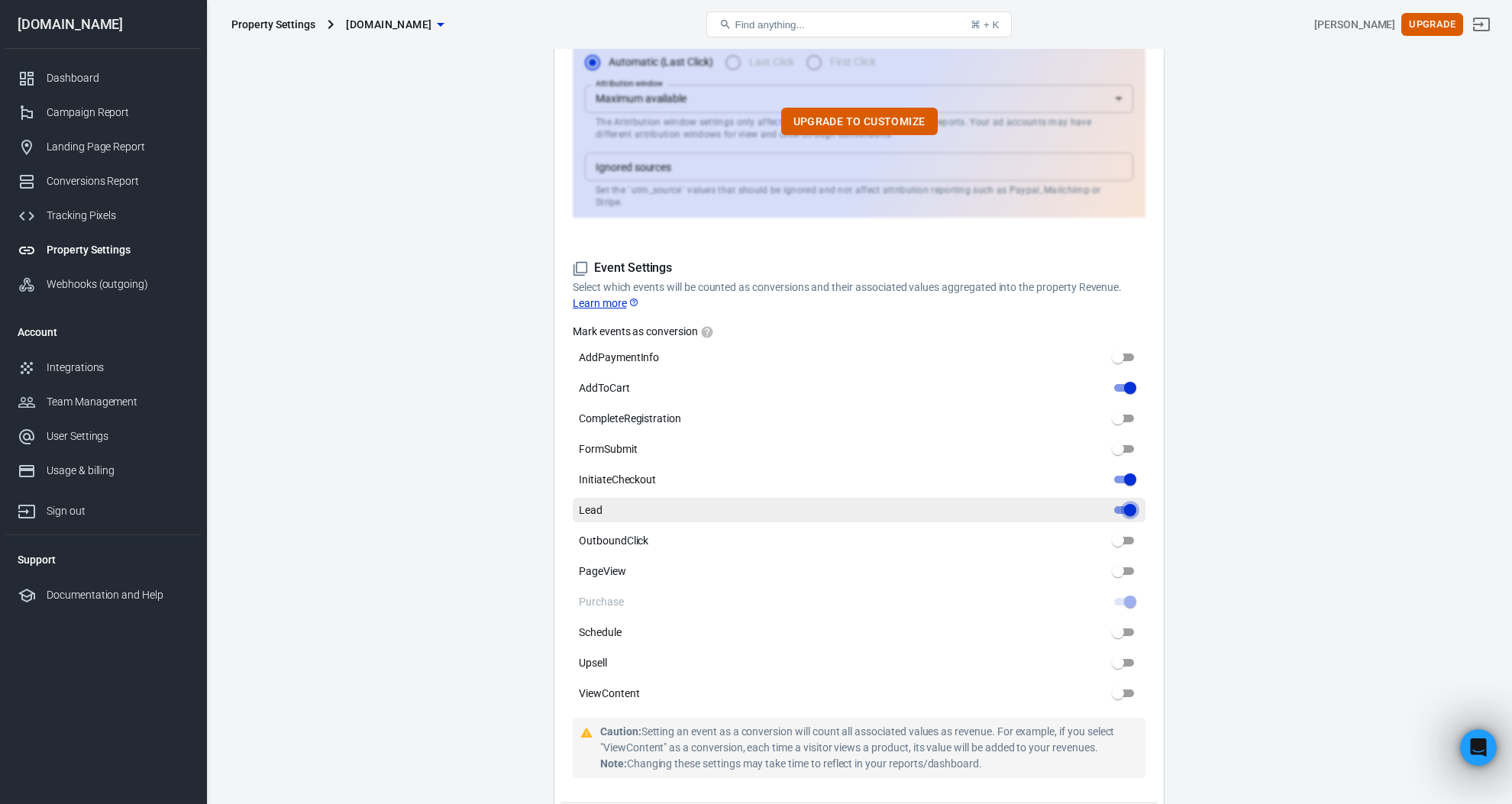
click at [1120, 501] on input "Lead" at bounding box center [1130, 510] width 55 height 18
checkbox input "false"
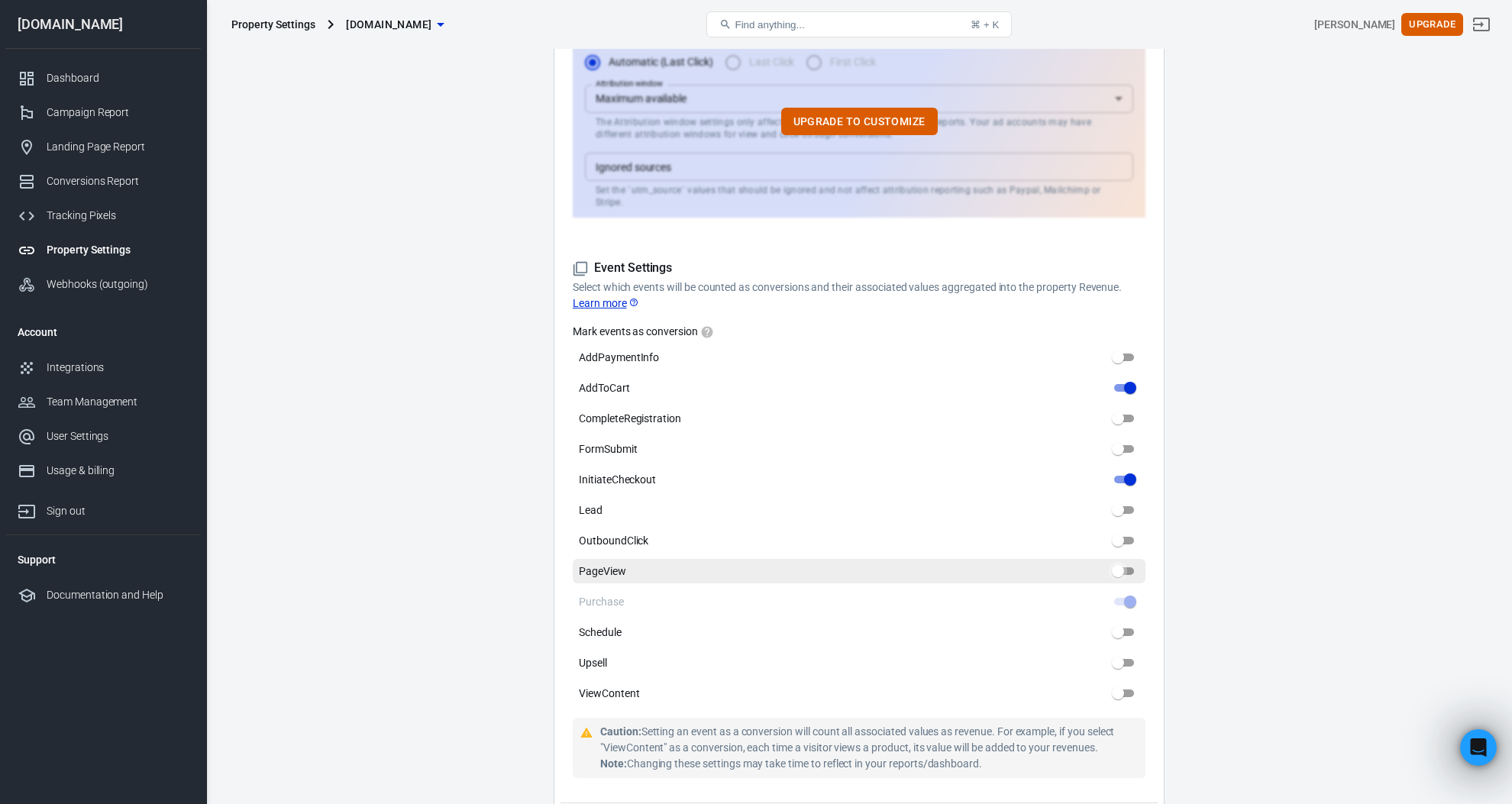
click at [1130, 562] on input "PageView" at bounding box center [1117, 571] width 55 height 18
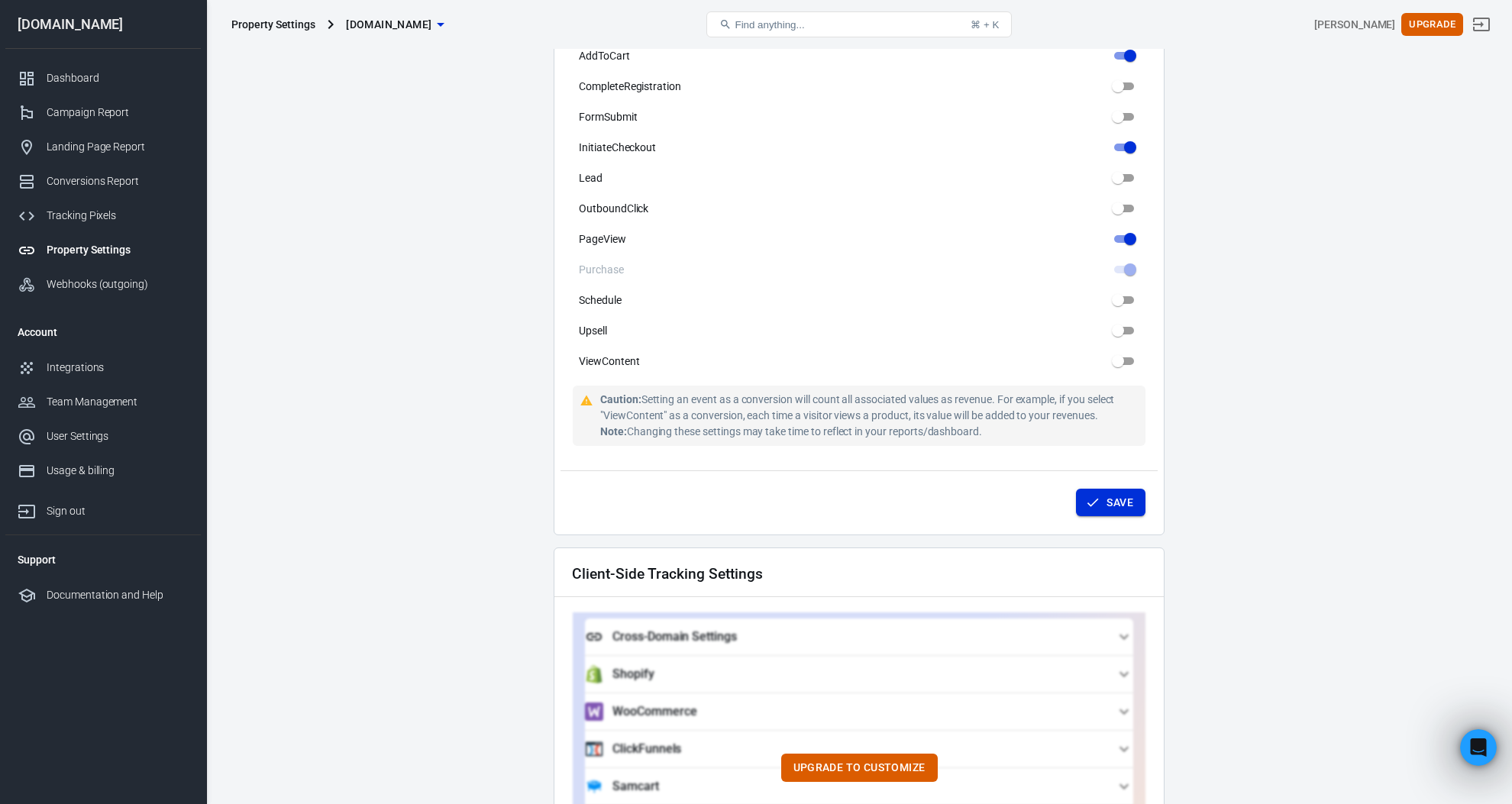
click at [1119, 492] on button "Save" at bounding box center [1111, 502] width 69 height 28
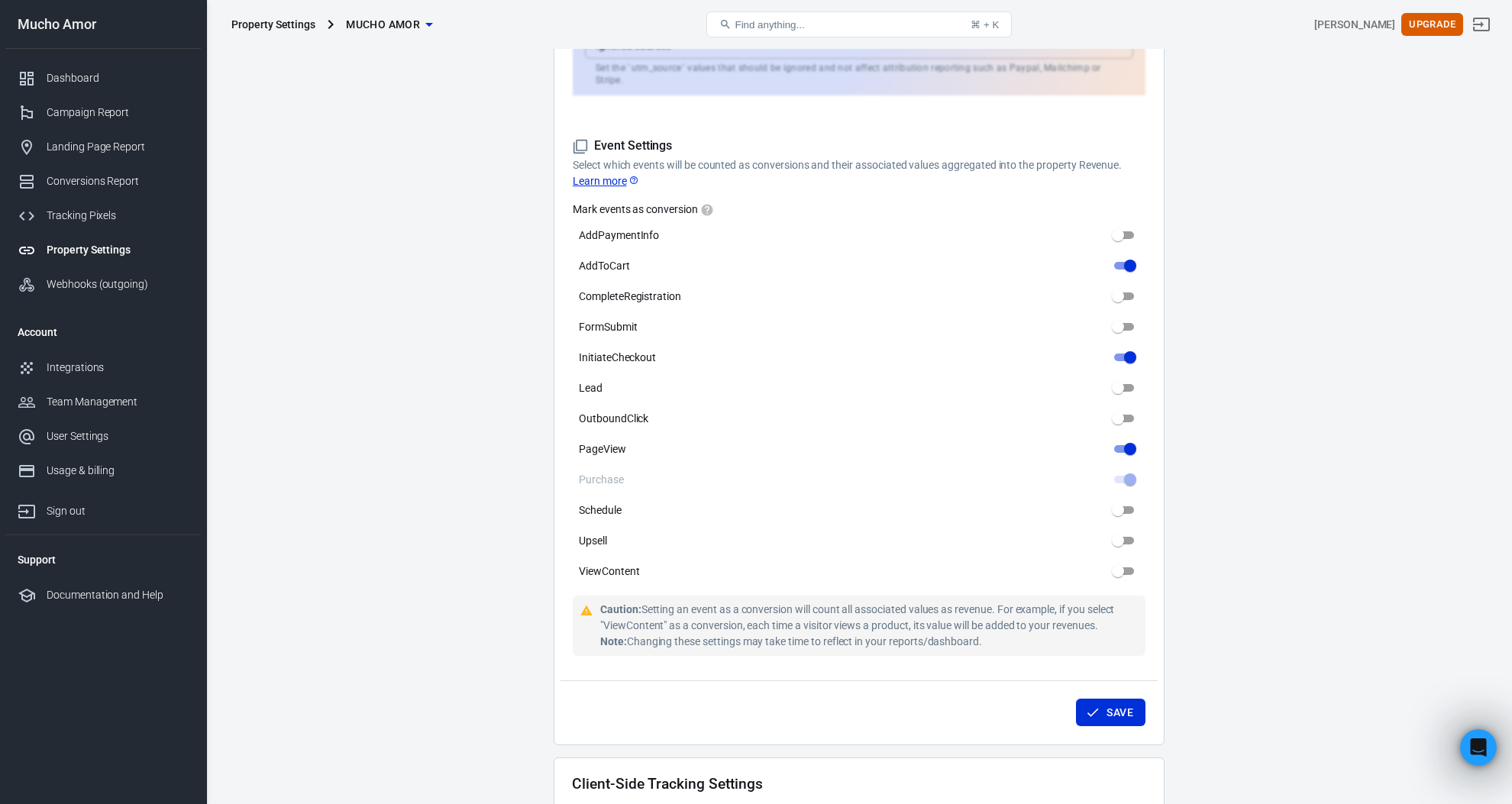
scroll to position [645, 0]
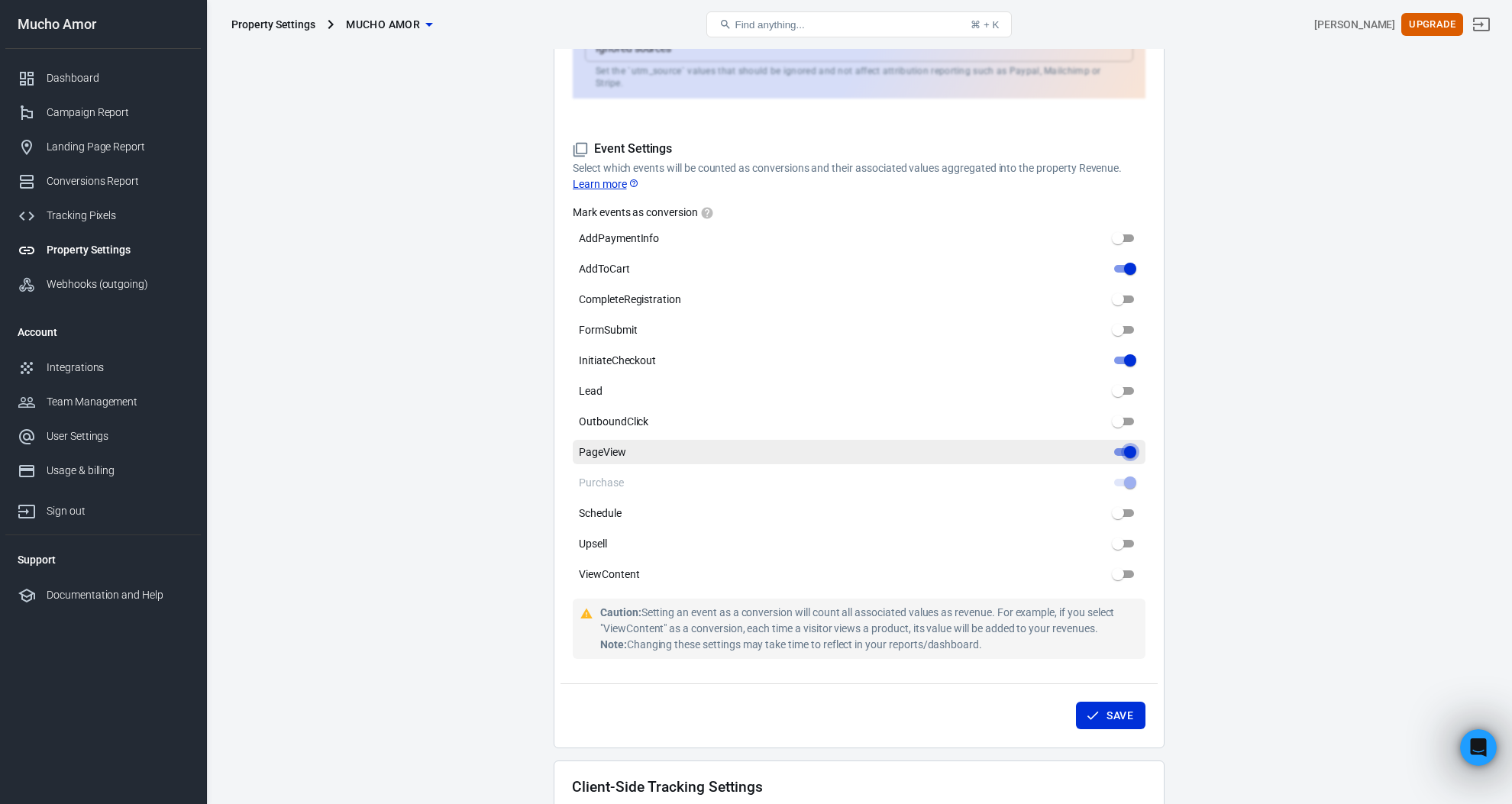
click at [1130, 443] on input "PageView" at bounding box center [1130, 452] width 55 height 18
checkbox input "false"
click at [1112, 687] on div "Save" at bounding box center [859, 712] width 597 height 58
click at [1110, 702] on button "Save" at bounding box center [1111, 716] width 69 height 28
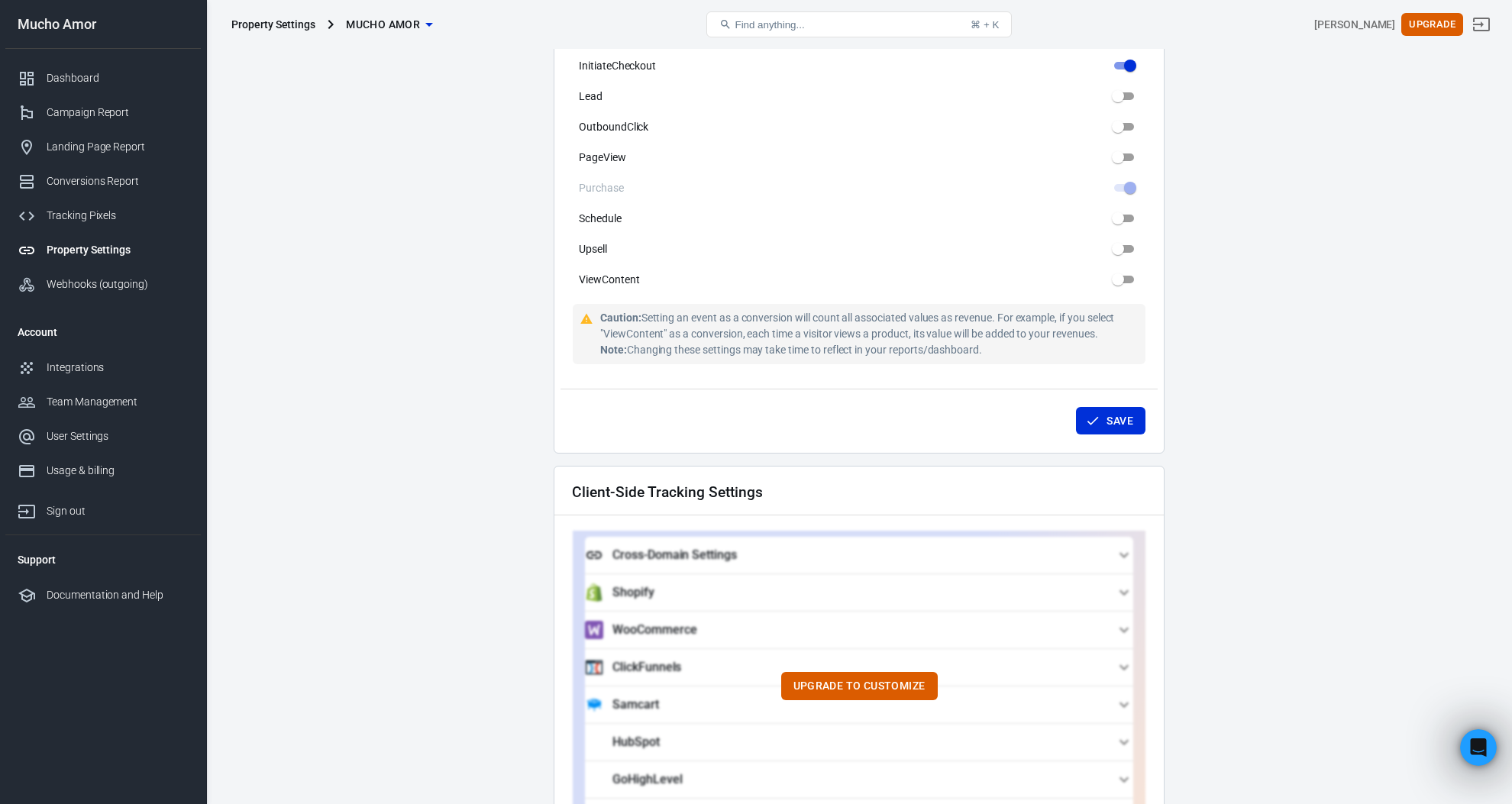
scroll to position [944, 0]
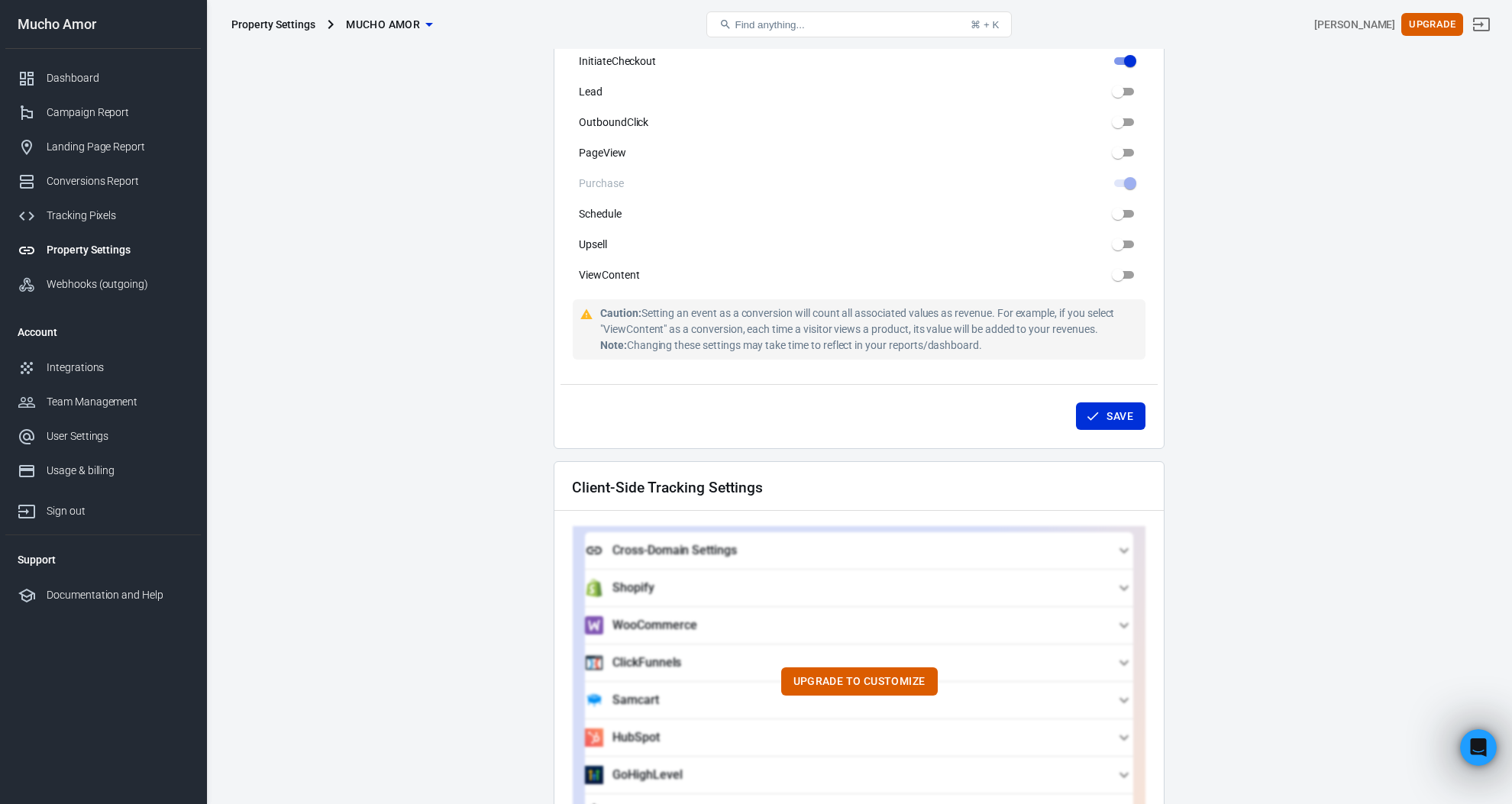
drag, startPoint x: 729, startPoint y: 301, endPoint x: 1103, endPoint y: 328, distance: 375.0
click at [1103, 328] on div "Caution: Setting an event as a conversion will count all associated values as r…" at bounding box center [870, 330] width 539 height 48
click at [1055, 330] on div "Caution: Setting an event as a conversion will count all associated values as r…" at bounding box center [870, 330] width 539 height 48
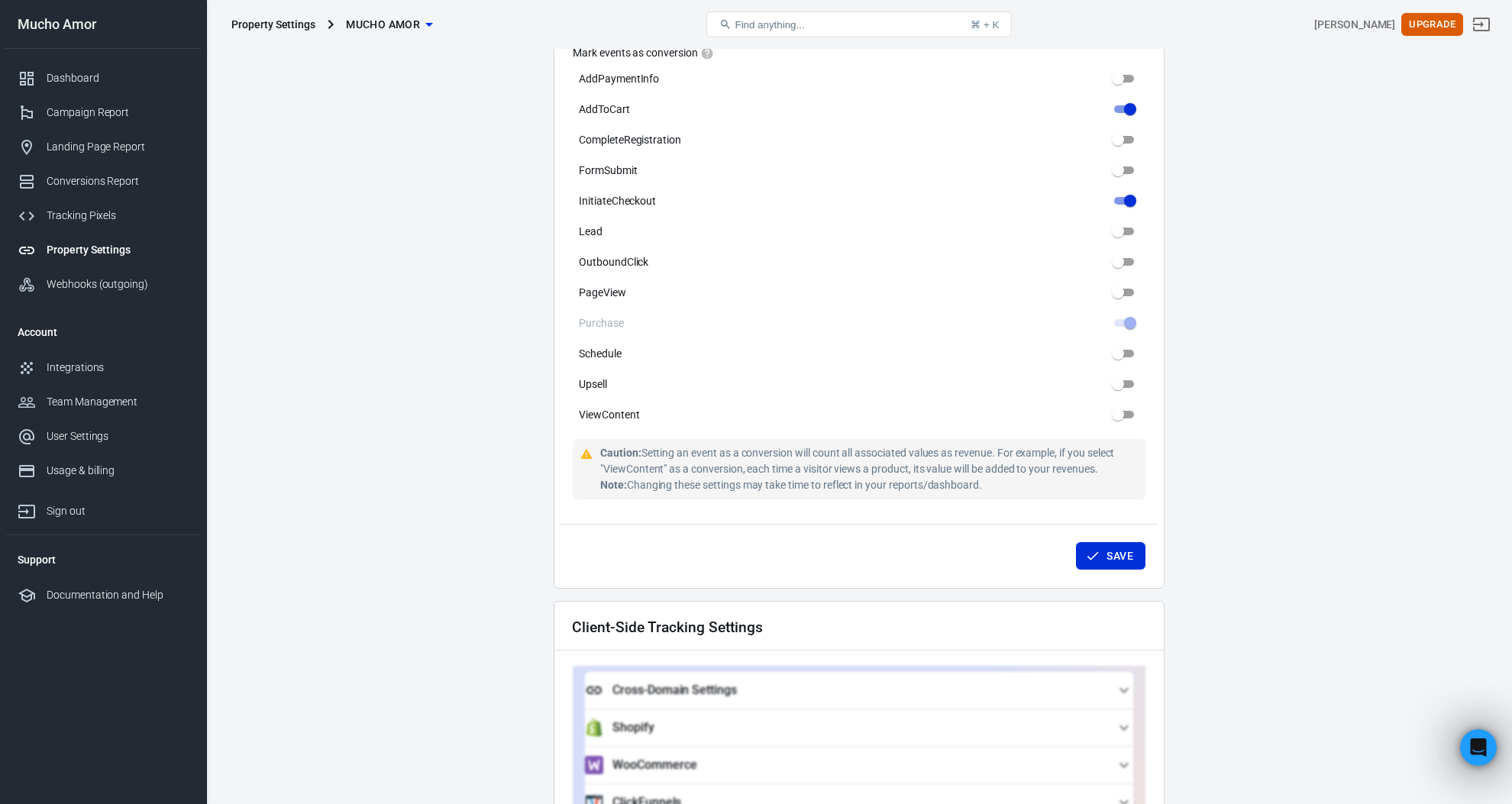
scroll to position [775, 0]
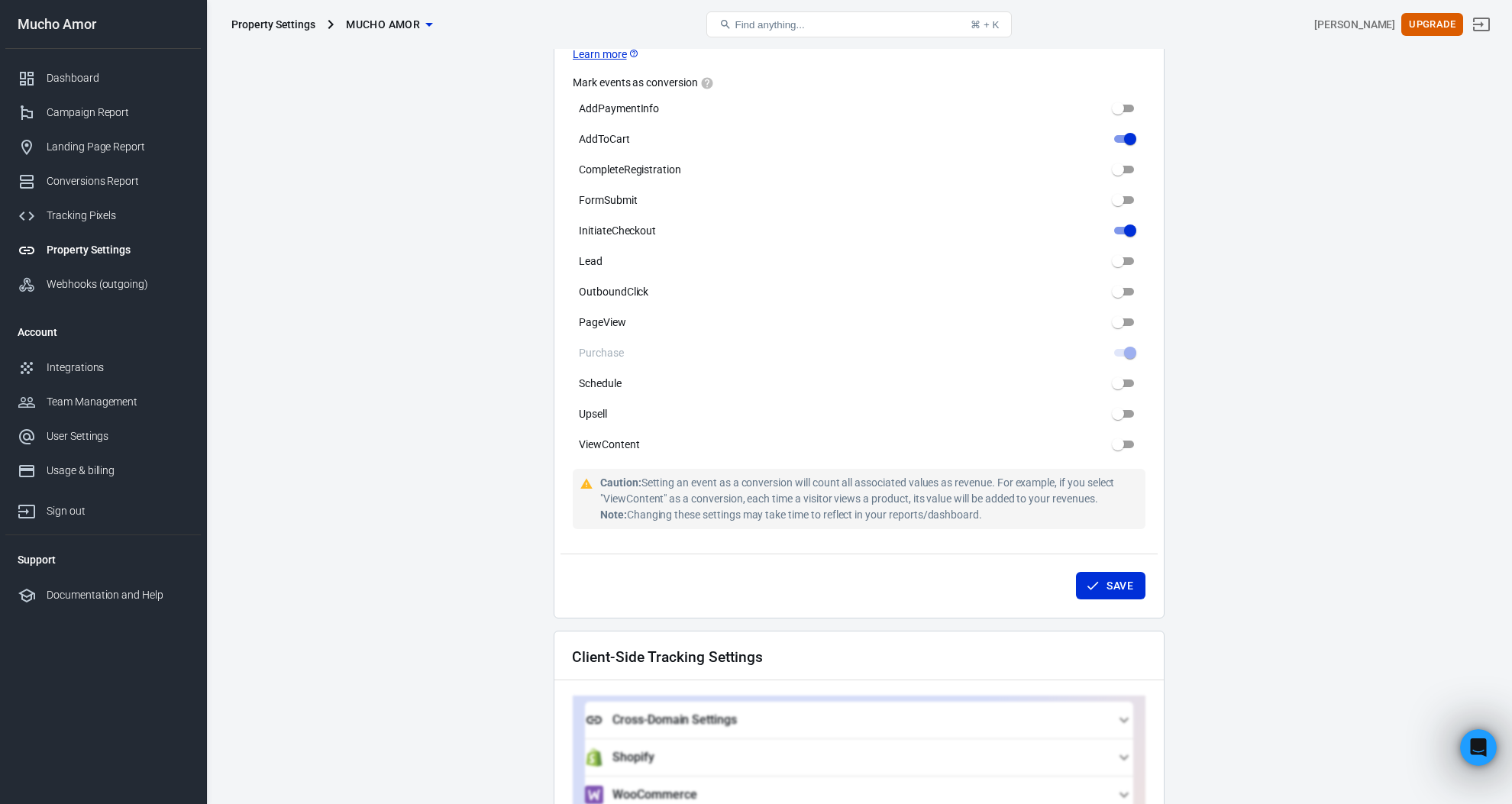
drag, startPoint x: 1018, startPoint y: 503, endPoint x: 594, endPoint y: 481, distance: 424.6
click at [594, 481] on div "Caution: Setting an event as a conversion will count all associated values as r…" at bounding box center [859, 498] width 573 height 61
copy div "Caution: Setting an event as a conversion will count all associated values as r…"
click at [1258, 553] on main "Auto Scan Tracking Script Settings Property Settings Name Mucho Amor Name What …" at bounding box center [859, 254] width 1252 height 1981
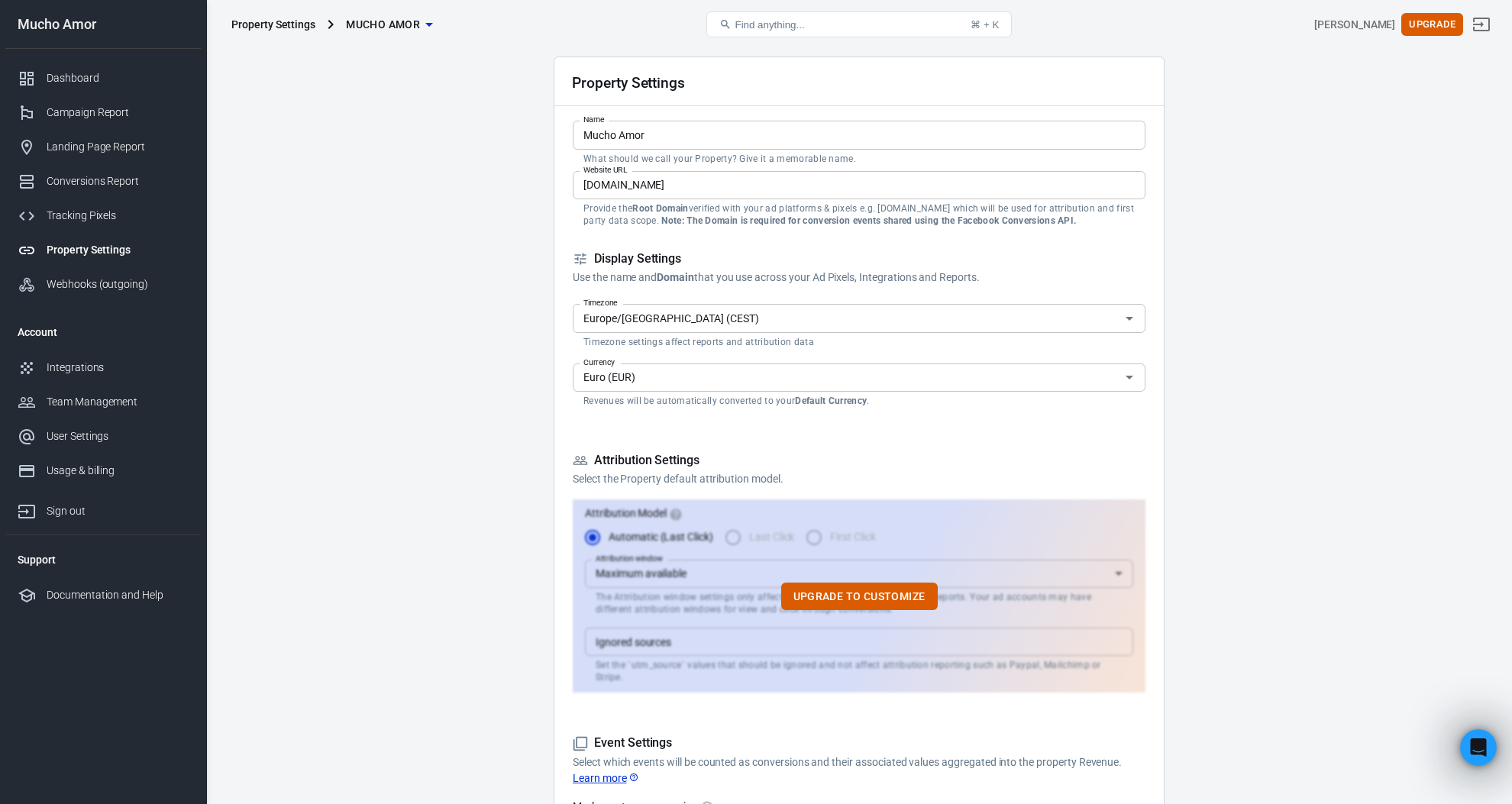
scroll to position [0, 0]
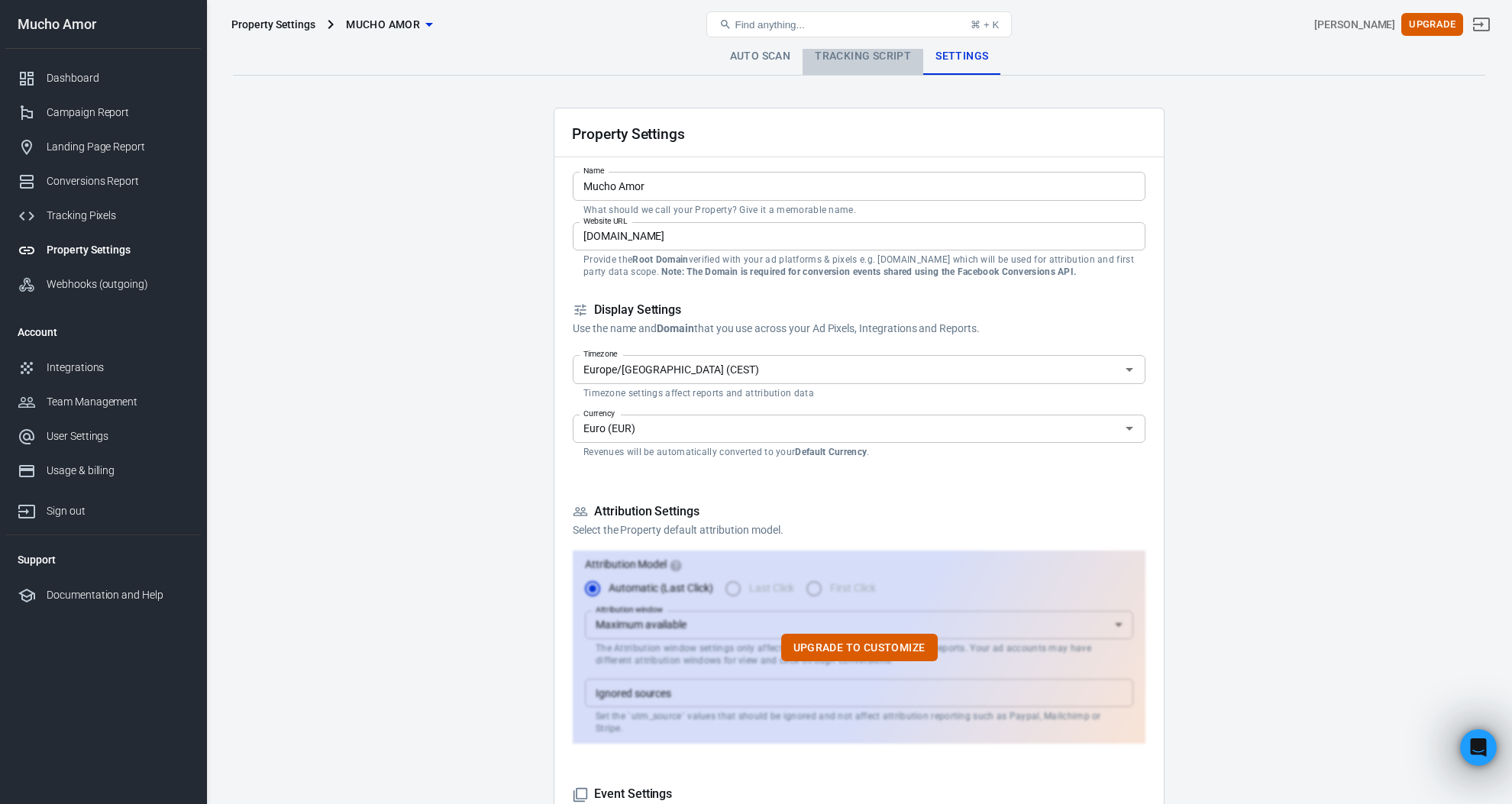
click at [883, 60] on link "Tracking Script" at bounding box center [863, 56] width 121 height 37
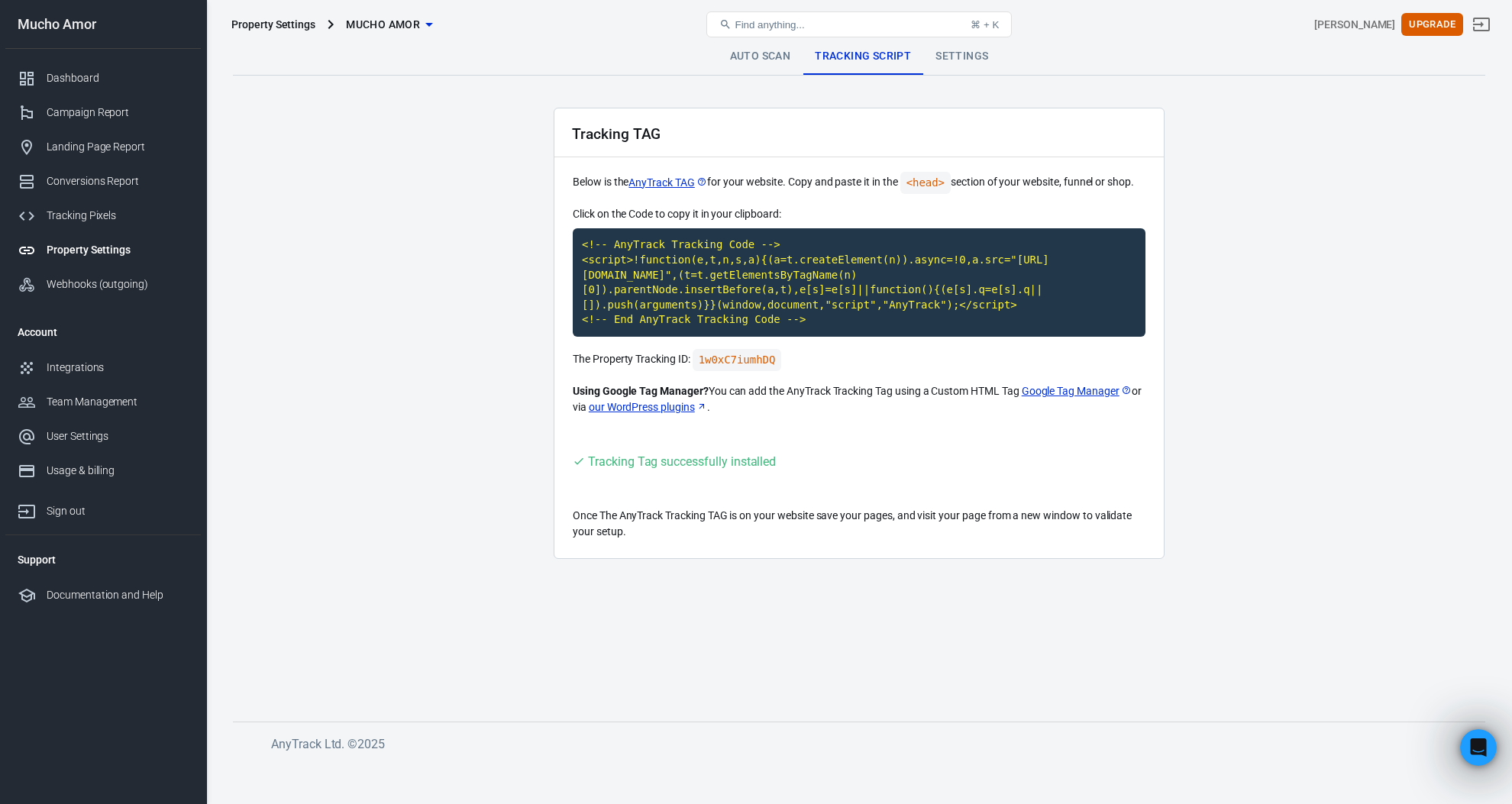
click at [771, 63] on link "Auto Scan" at bounding box center [760, 56] width 85 height 37
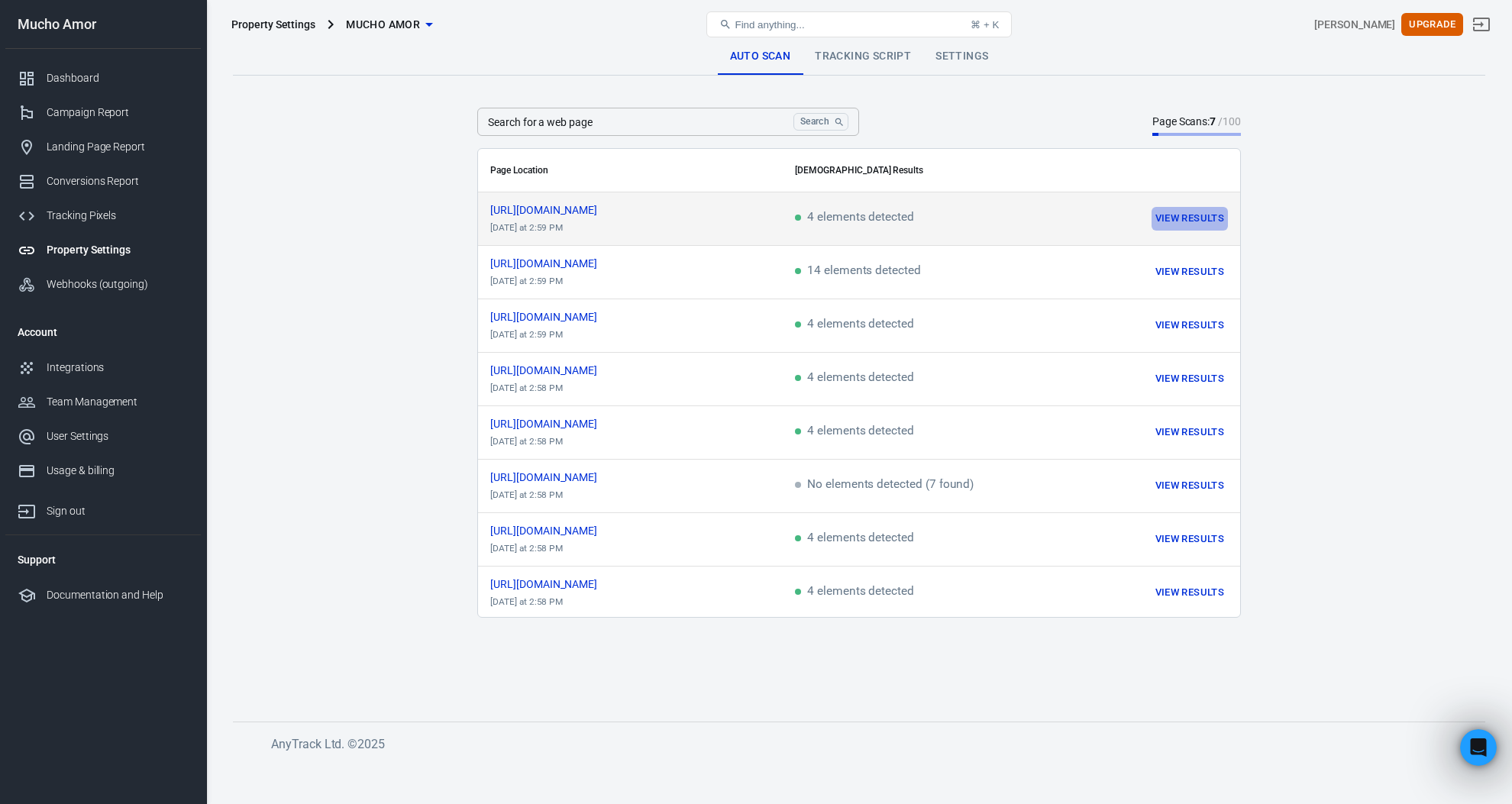
click at [1199, 210] on button "View Results" at bounding box center [1189, 218] width 76 height 24
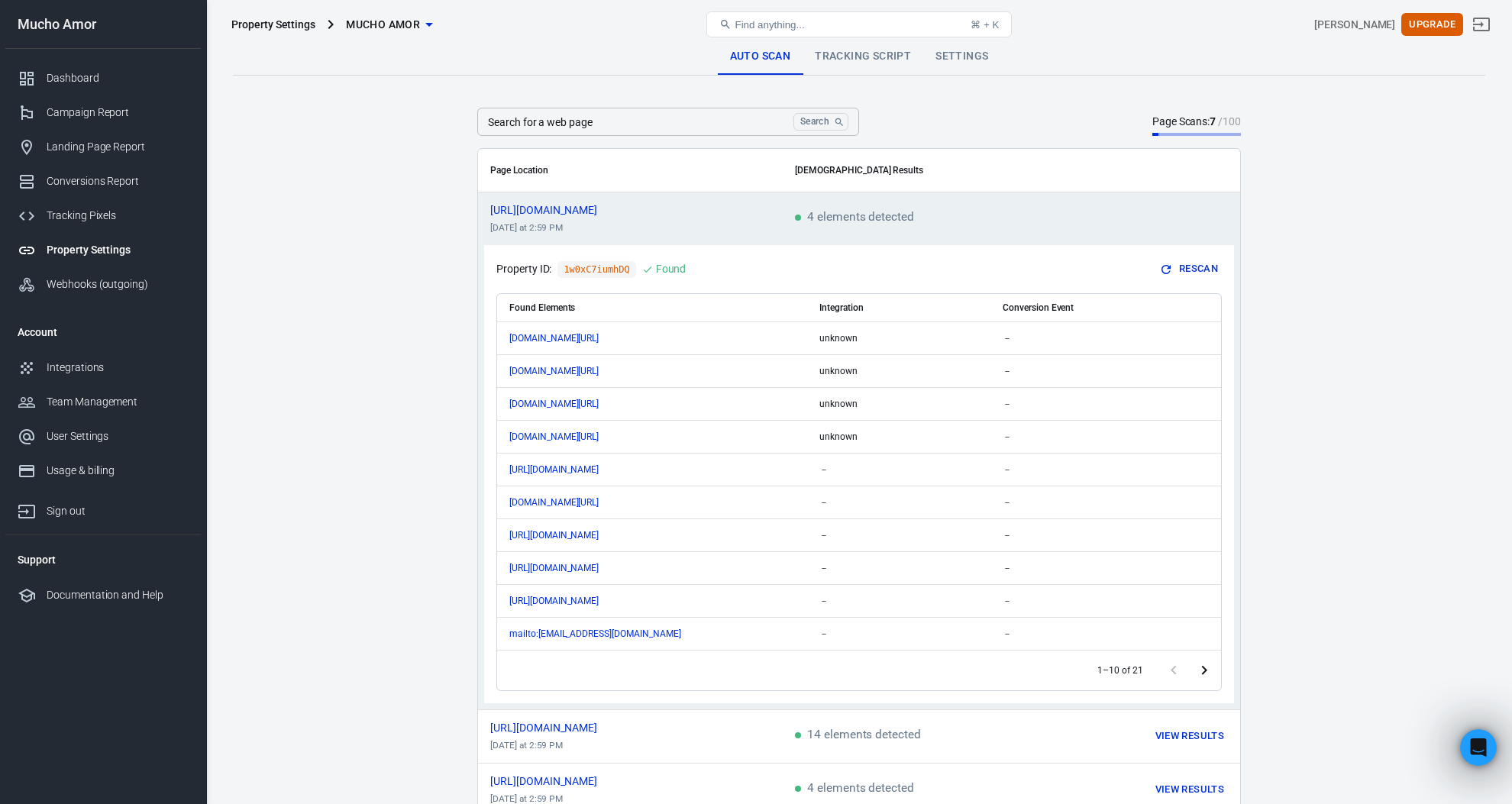
click at [967, 231] on td "4 elements detected" at bounding box center [915, 219] width 266 height 54
click at [869, 224] on span "4 elements detected" at bounding box center [855, 218] width 119 height 14
click at [571, 206] on span "https://muchoamor.it/mappa-del-cuore/" at bounding box center [557, 209] width 134 height 11
click at [86, 81] on div "Dashboard" at bounding box center [117, 78] width 142 height 16
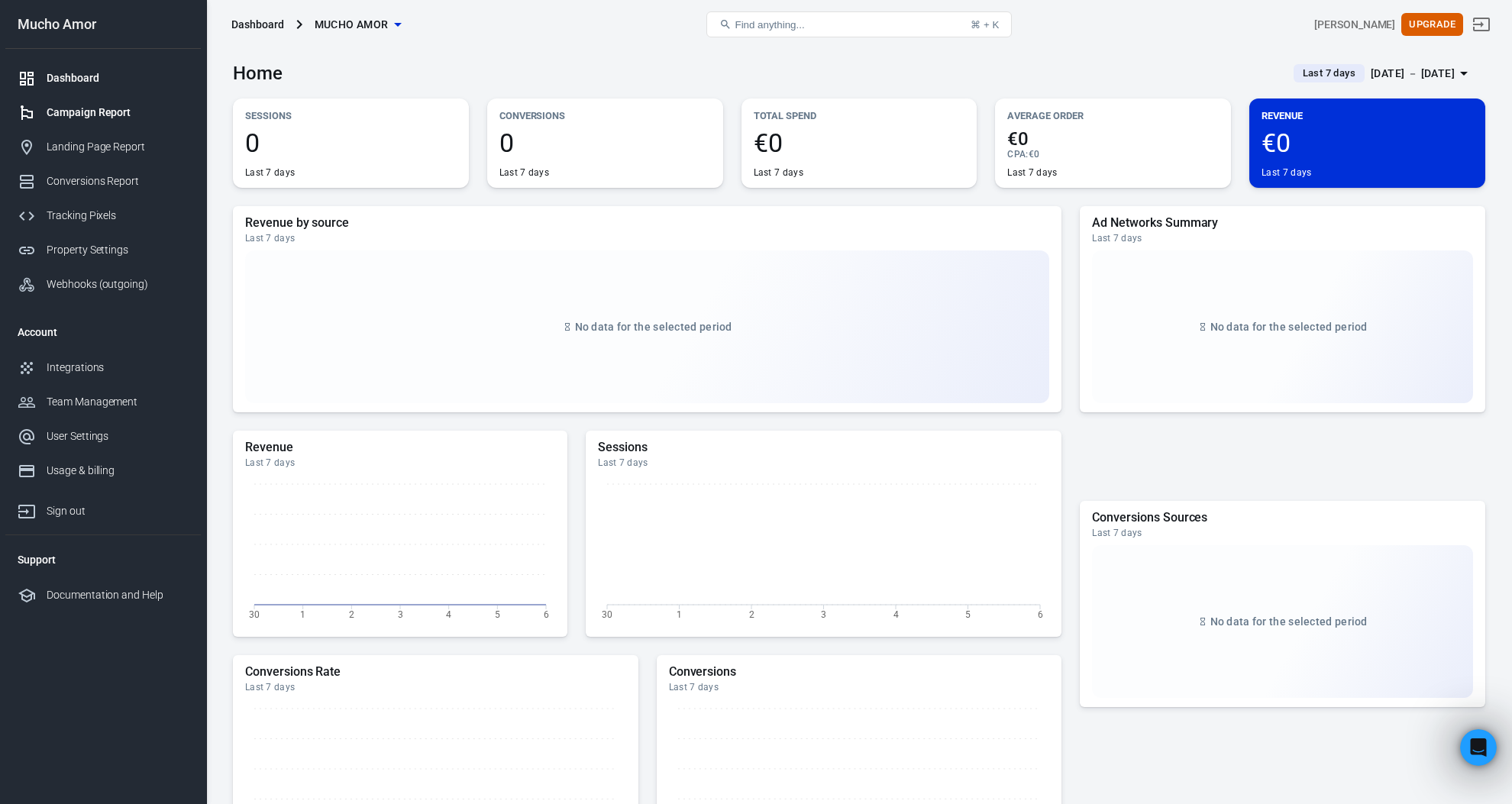
click at [114, 111] on div "Campaign Report" at bounding box center [117, 112] width 142 height 16
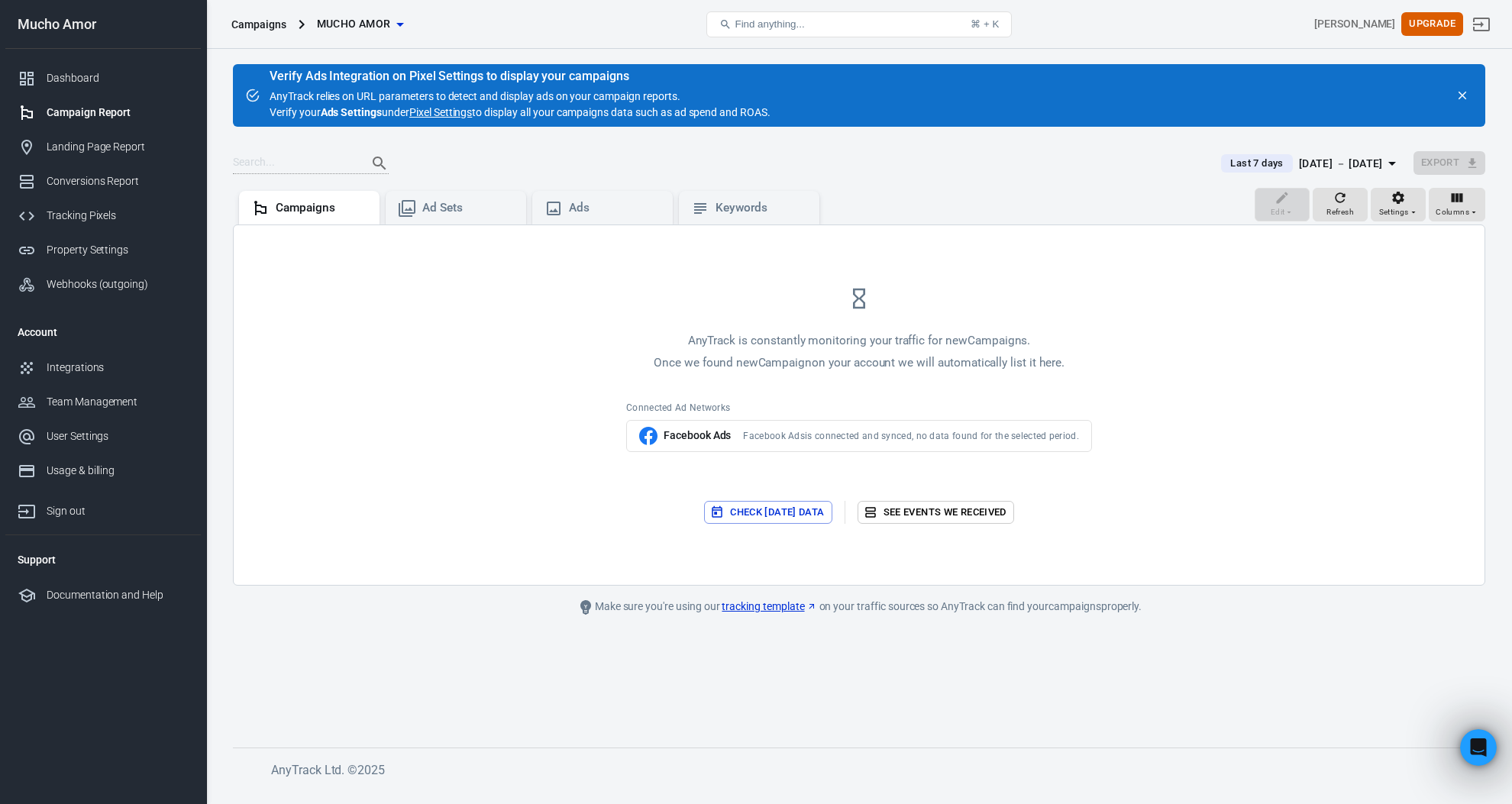
drag, startPoint x: 813, startPoint y: 439, endPoint x: 1163, endPoint y: 448, distance: 350.1
click at [1163, 448] on div "AnyTrack is constantly monitoring your traffic for new Campaigns . Once we foun…" at bounding box center [859, 405] width 1251 height 360
click at [981, 520] on link "See events we received" at bounding box center [936, 513] width 157 height 24
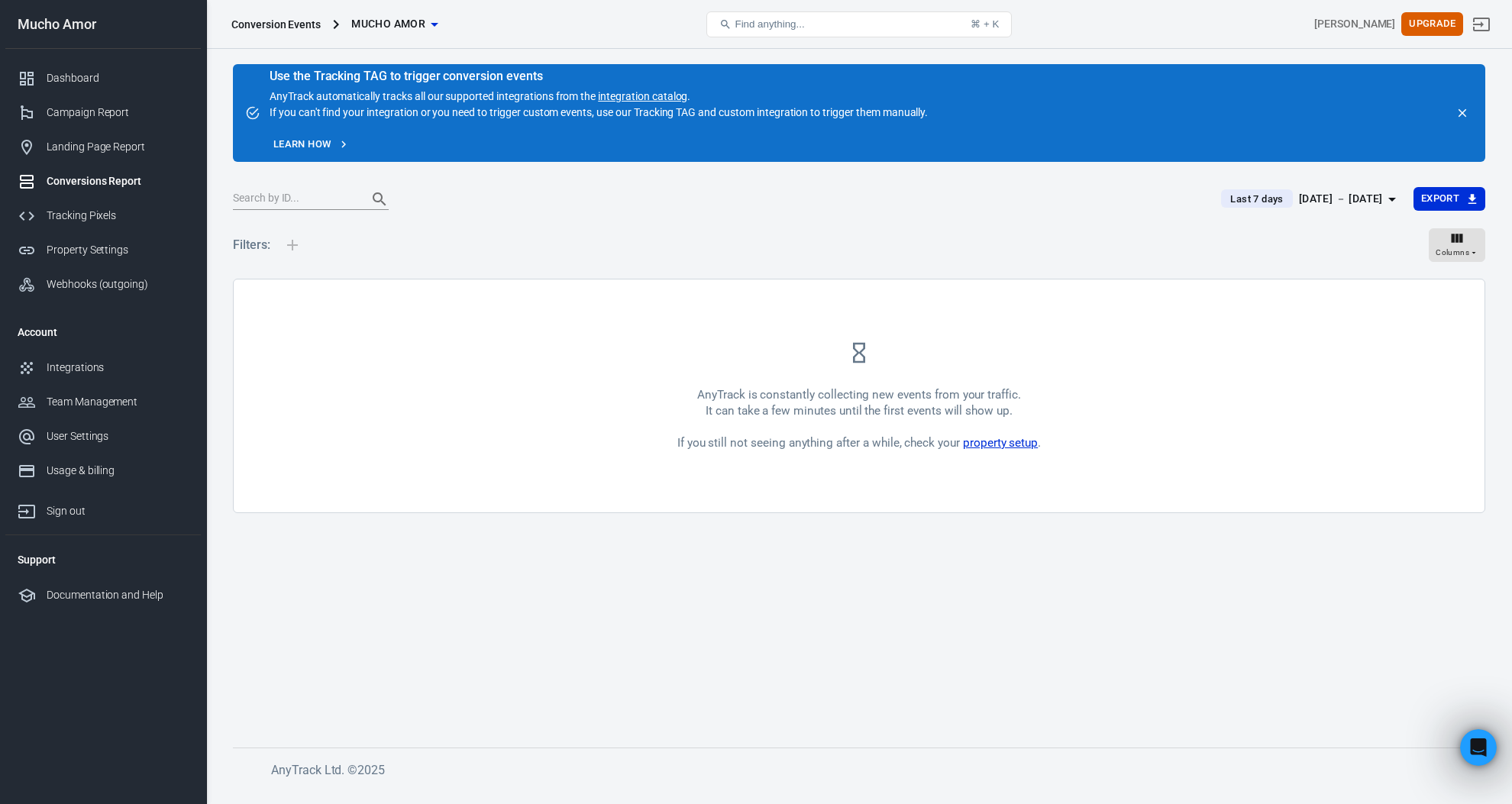
click at [1005, 446] on link "property setup" at bounding box center [1000, 443] width 74 height 14
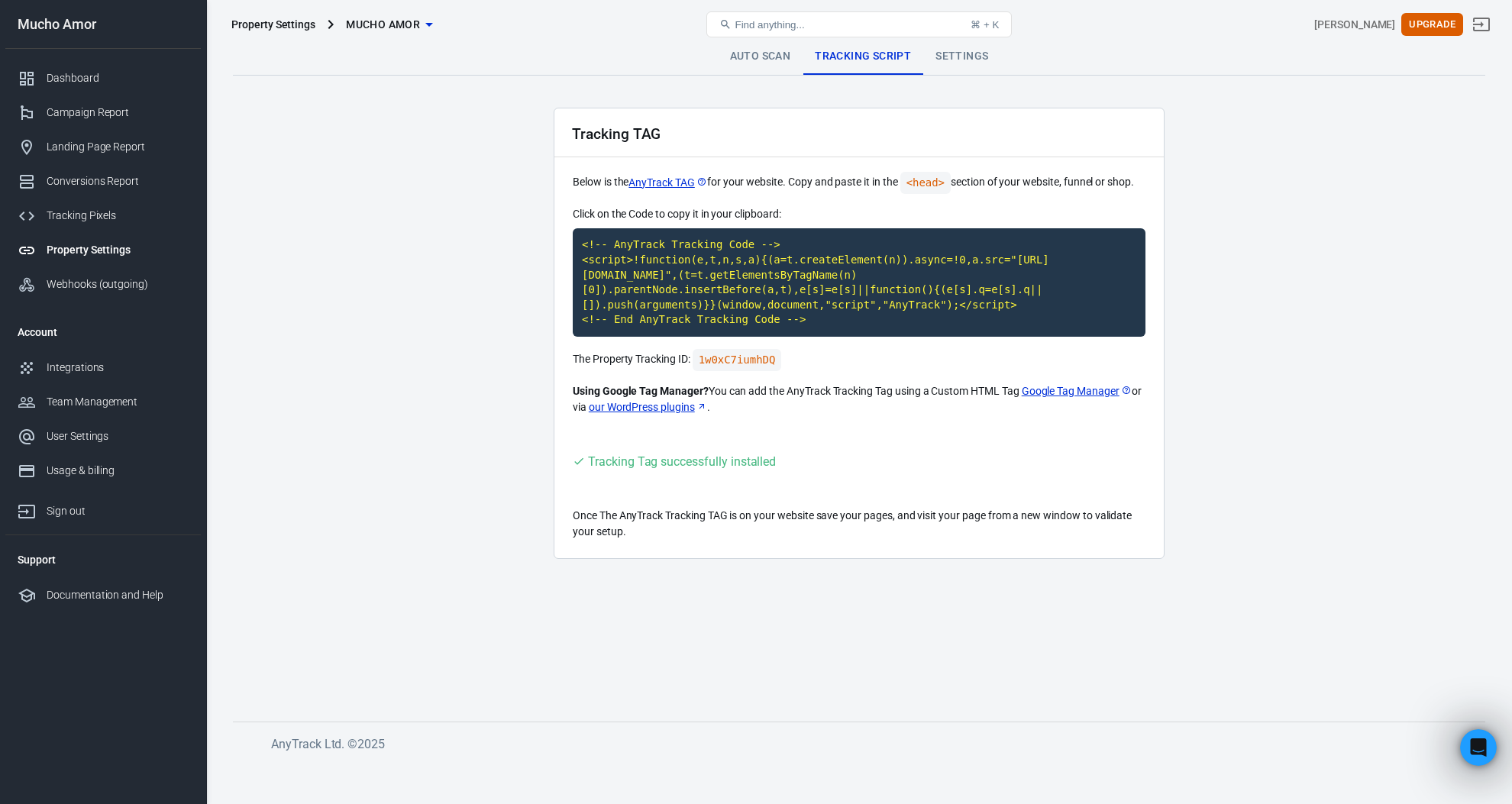
click at [765, 52] on link "Auto Scan" at bounding box center [760, 56] width 85 height 37
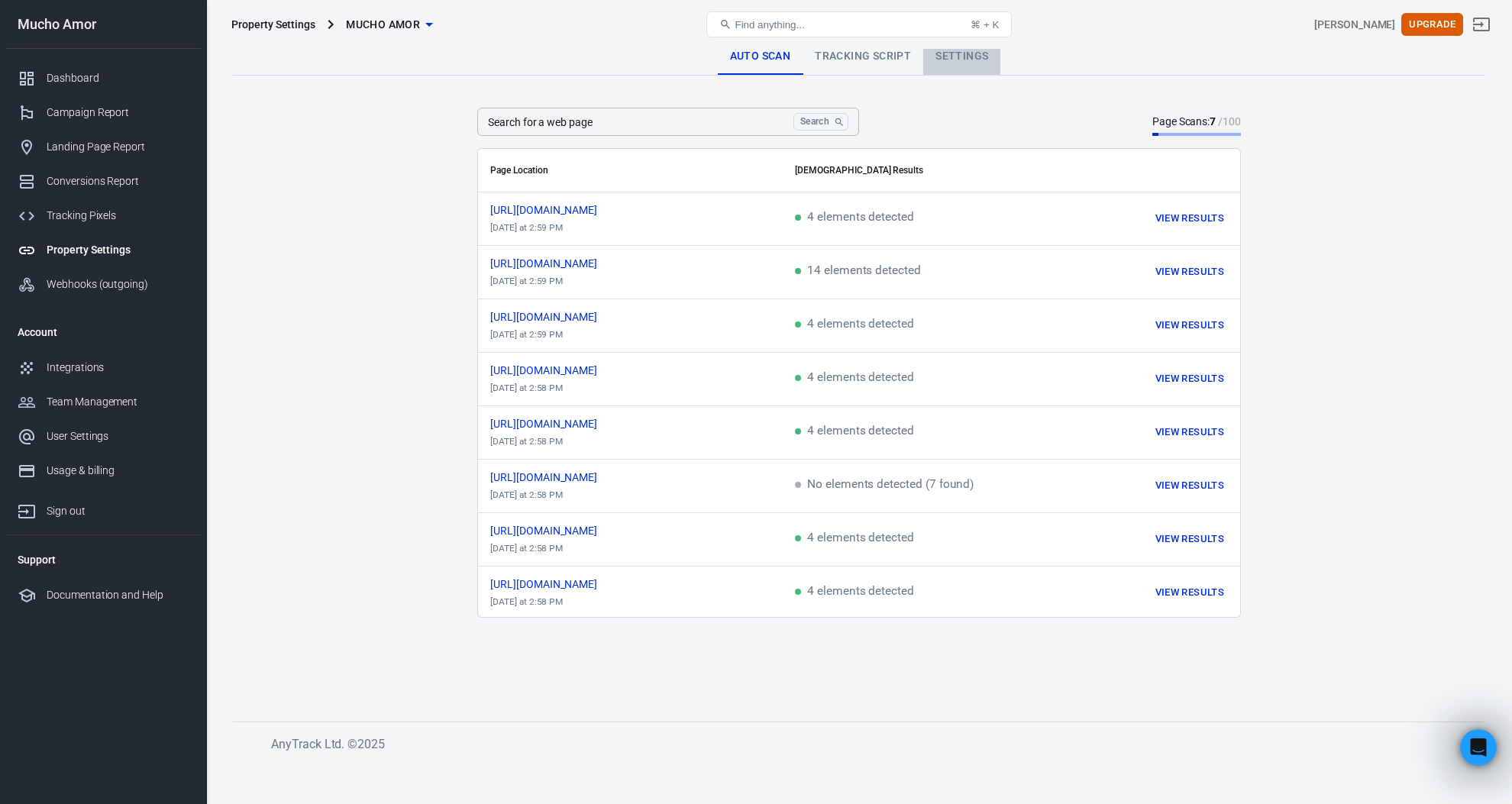
click at [973, 56] on link "Settings" at bounding box center [962, 56] width 77 height 37
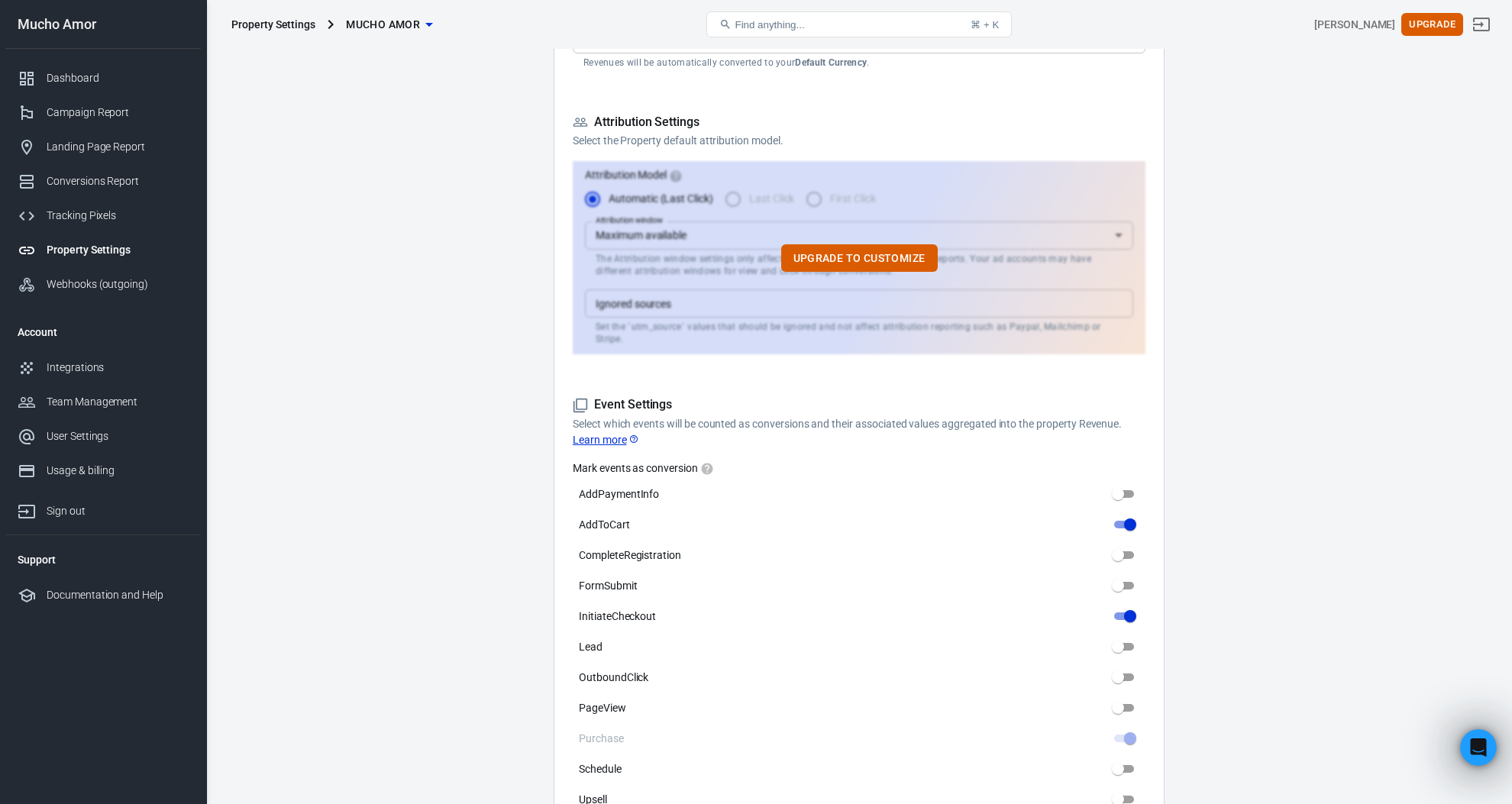
scroll to position [384, 0]
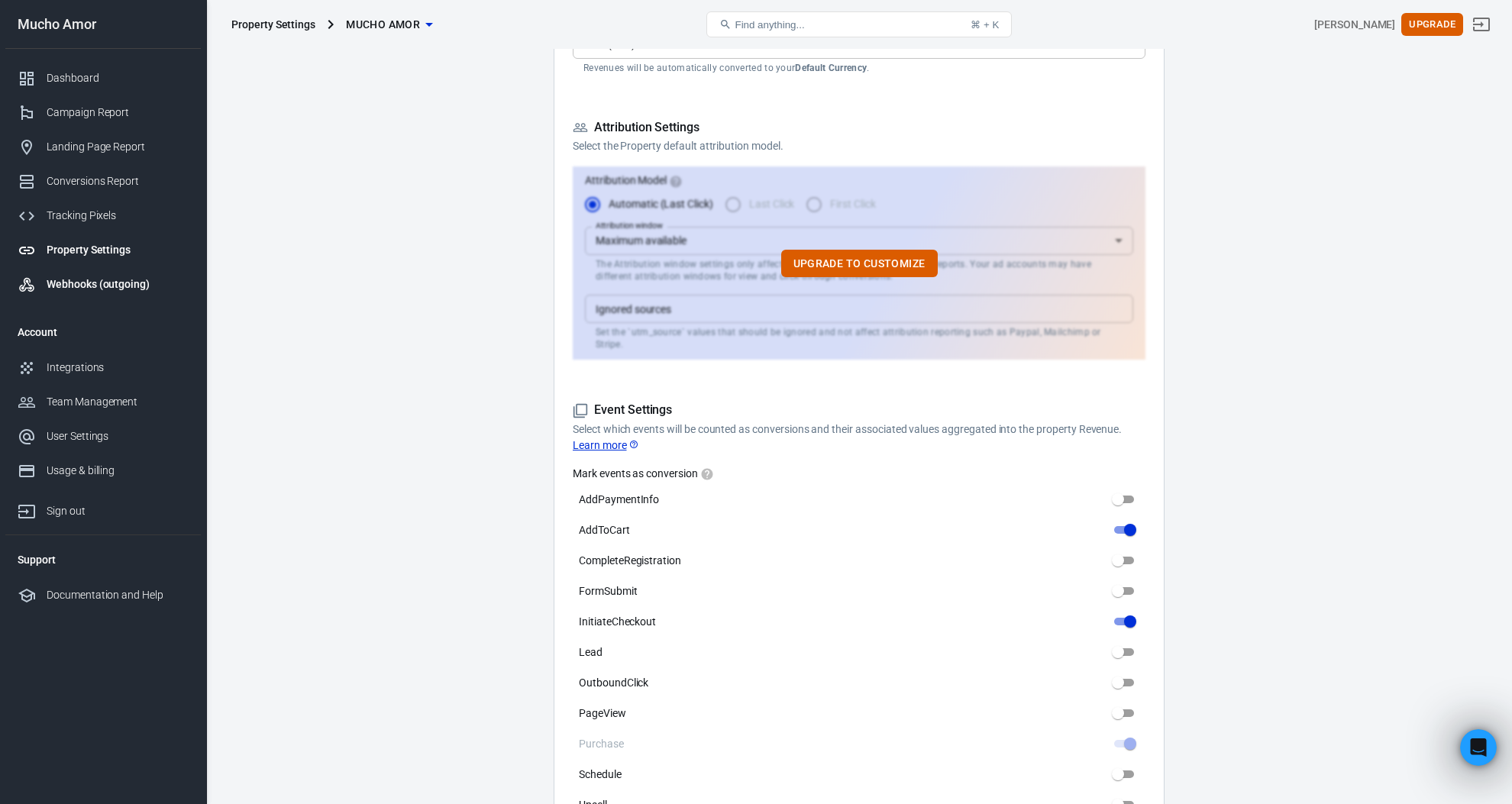
click at [70, 289] on div "Webhooks (outgoing)" at bounding box center [117, 284] width 142 height 16
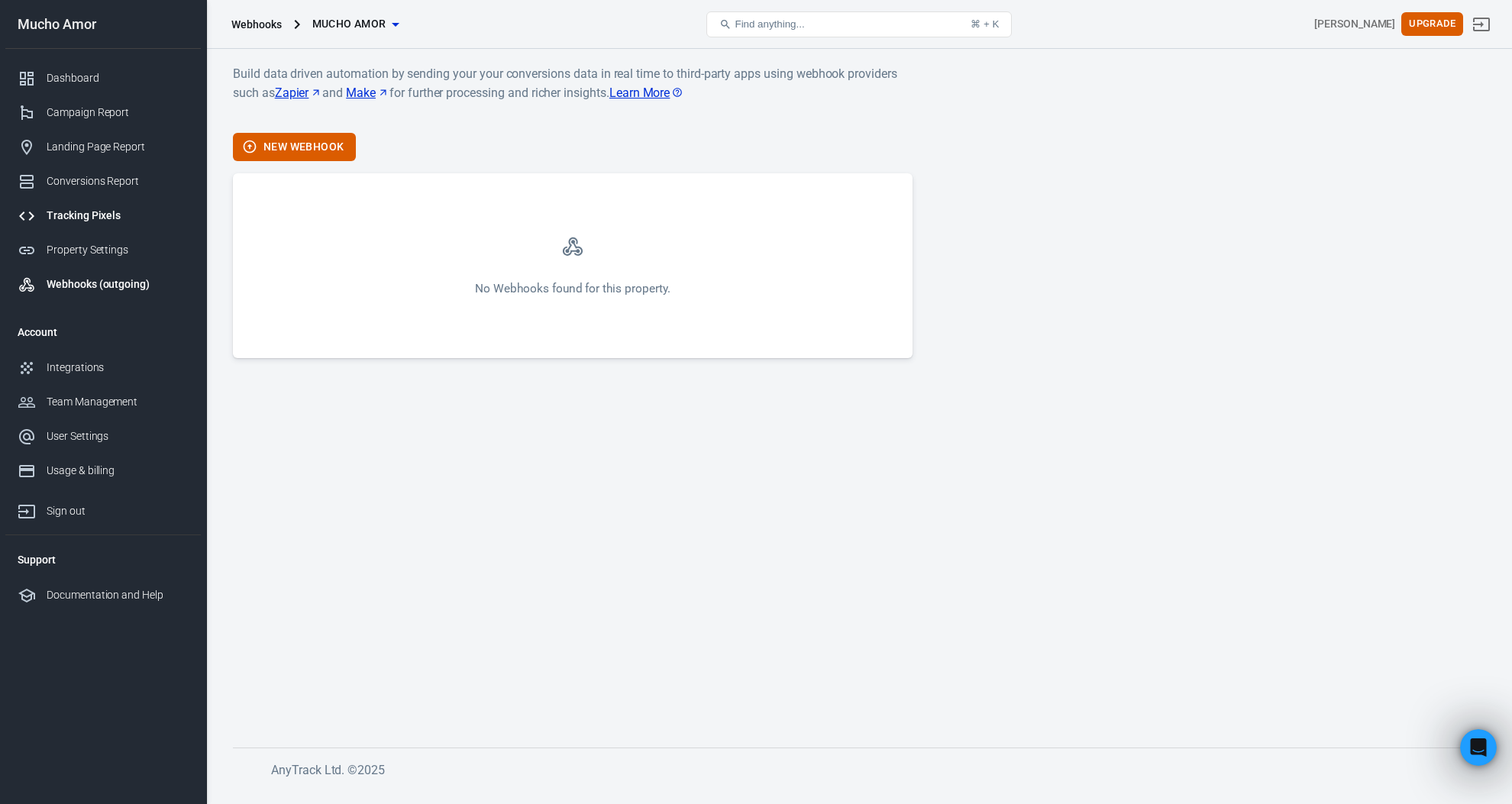
click at [87, 216] on div "Tracking Pixels" at bounding box center [117, 215] width 142 height 16
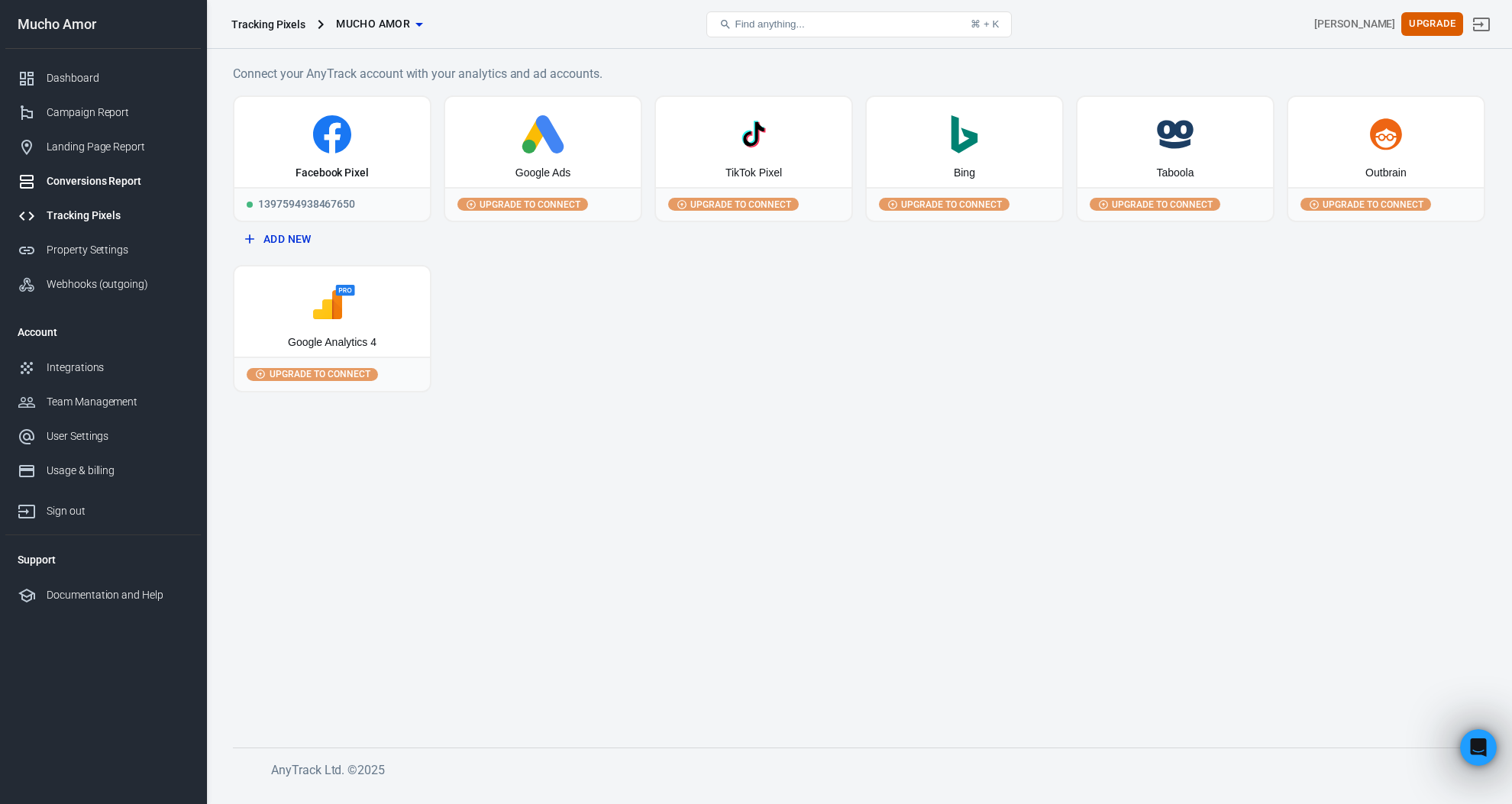
click at [114, 174] on div "Conversions Report" at bounding box center [117, 182] width 142 height 16
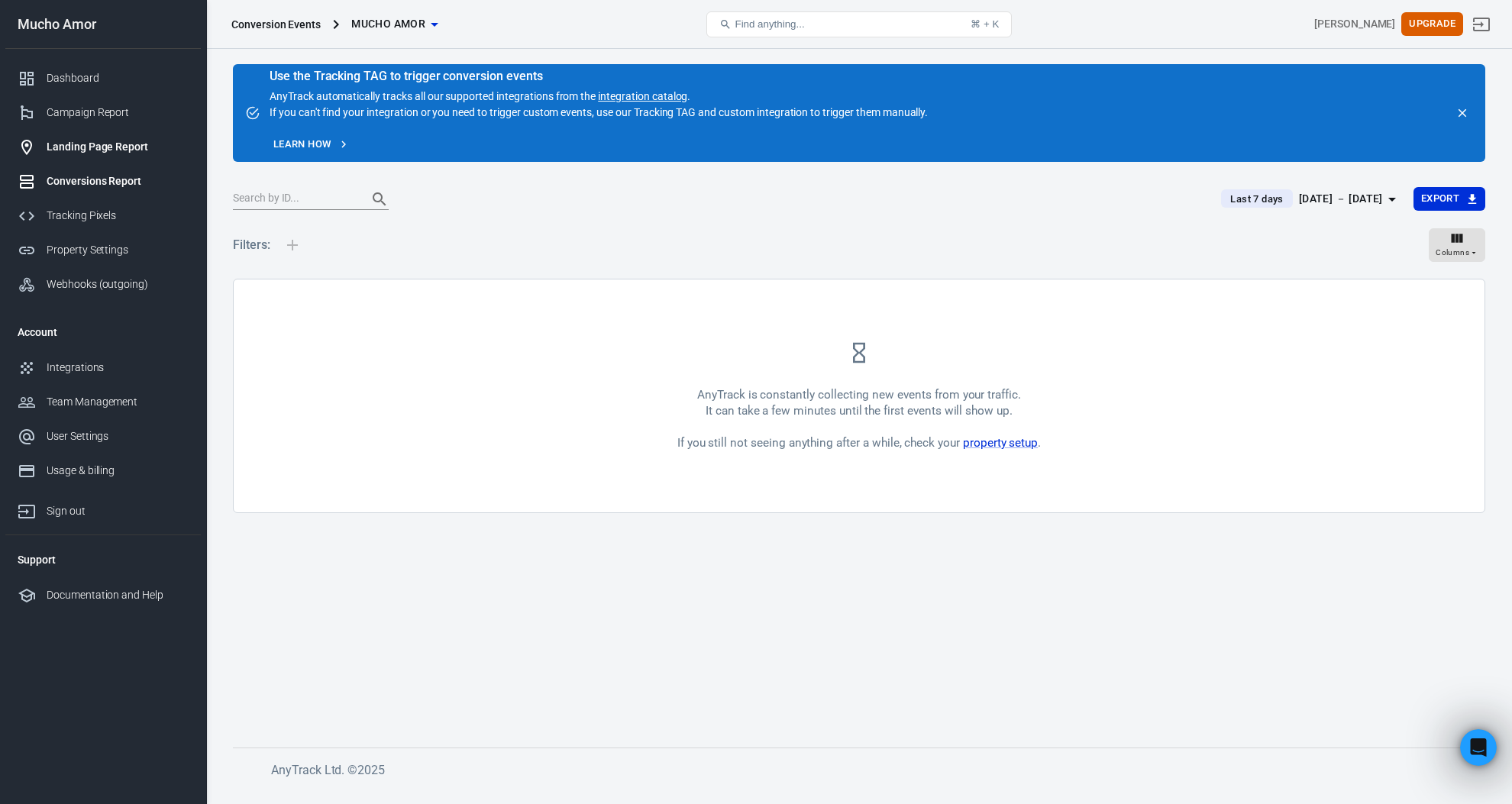
click at [115, 144] on div "Landing Page Report" at bounding box center [117, 147] width 142 height 16
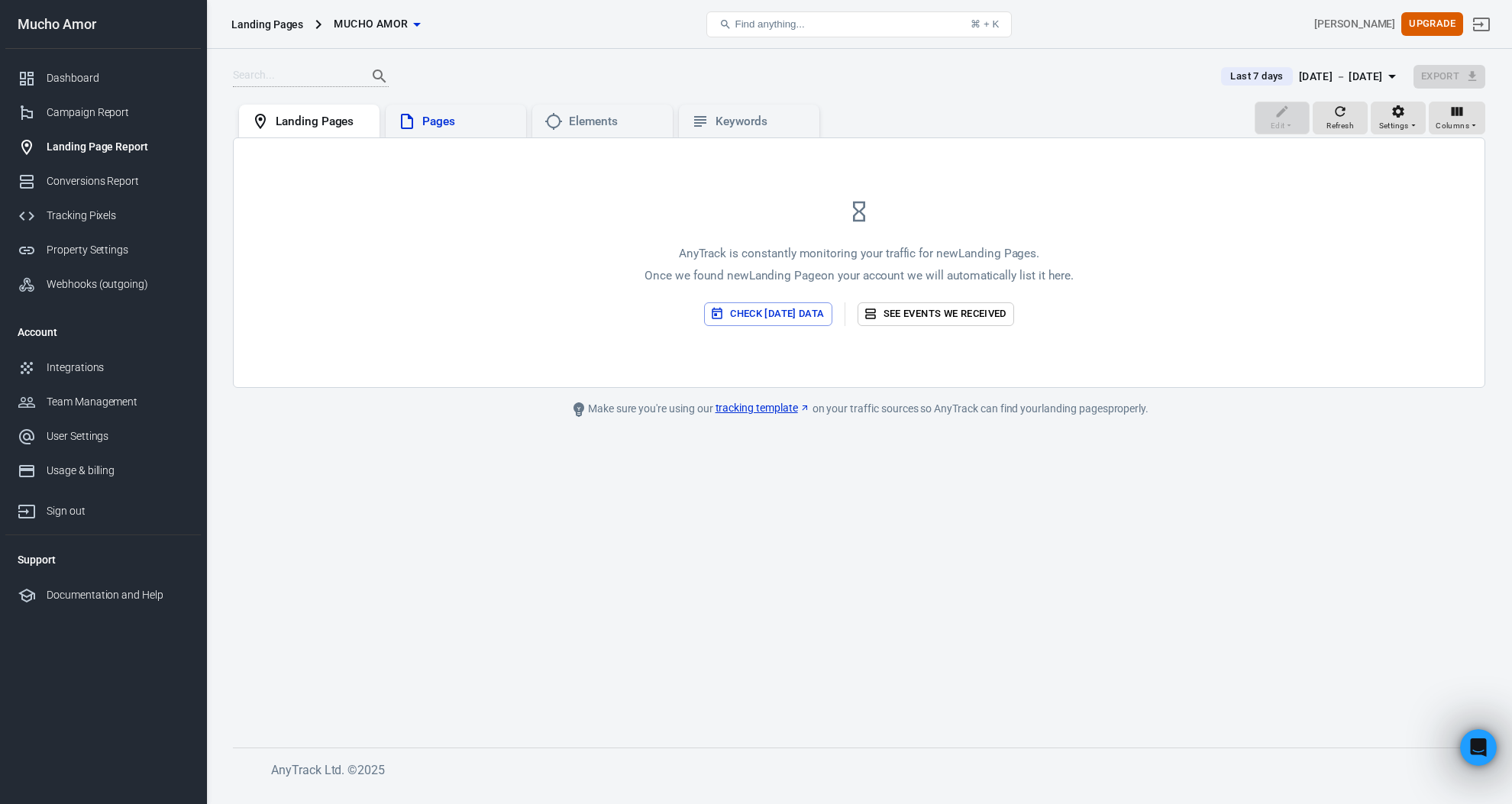
click at [409, 114] on icon at bounding box center [407, 121] width 12 height 15
click at [338, 117] on div "Landing Pages" at bounding box center [322, 122] width 91 height 16
click at [107, 111] on div "Campaign Report" at bounding box center [117, 112] width 142 height 16
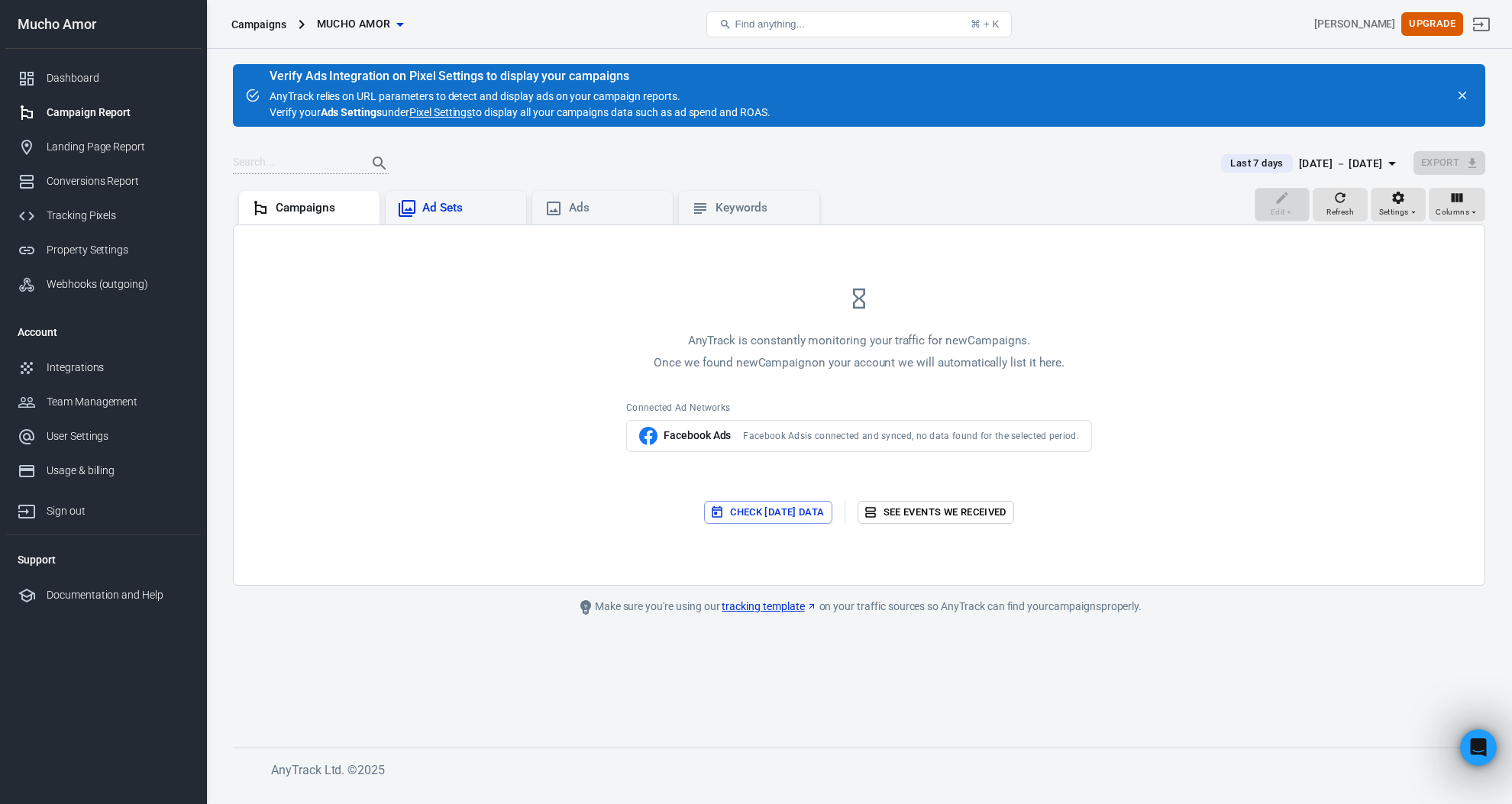
click at [464, 212] on div "Ad Sets" at bounding box center [468, 208] width 91 height 16
click at [310, 210] on div "Campaigns" at bounding box center [322, 208] width 91 height 16
click at [446, 112] on link "Pixel Settings" at bounding box center [440, 112] width 63 height 16
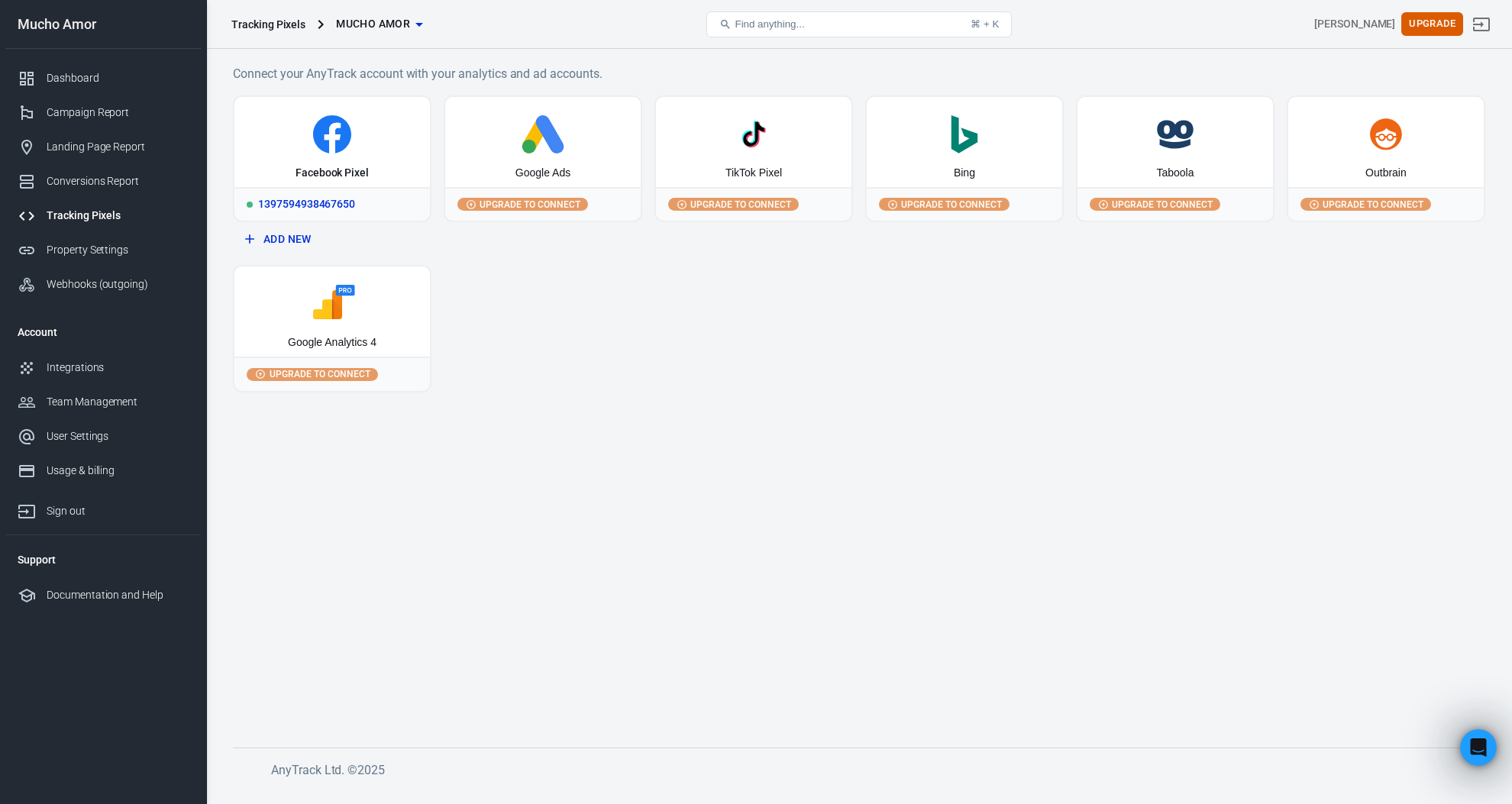
click at [349, 207] on div "1397594938467650" at bounding box center [332, 203] width 196 height 34
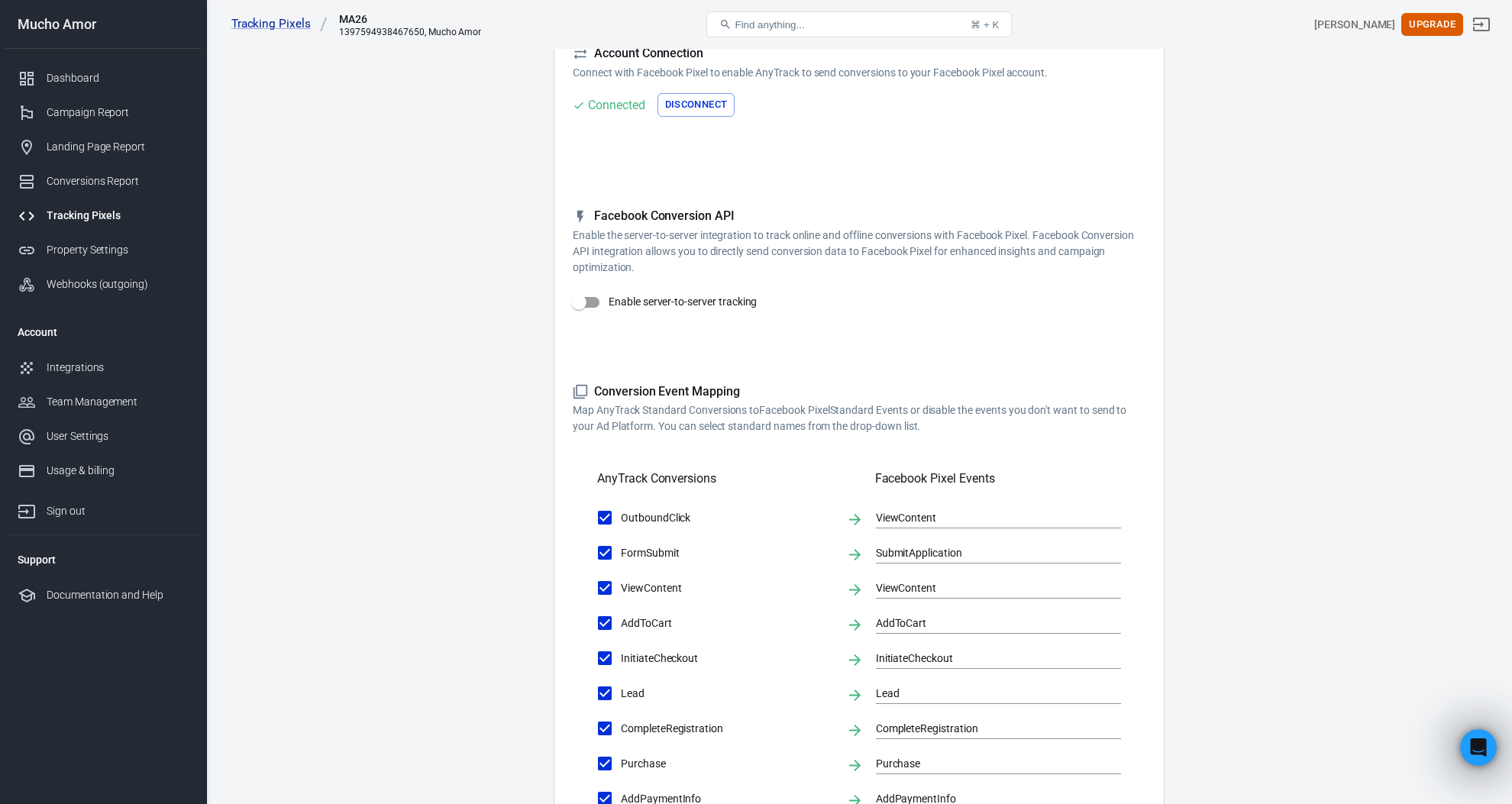
scroll to position [127, 0]
click at [594, 301] on input "Enable server-to-server tracking" at bounding box center [579, 300] width 87 height 29
checkbox input "false"
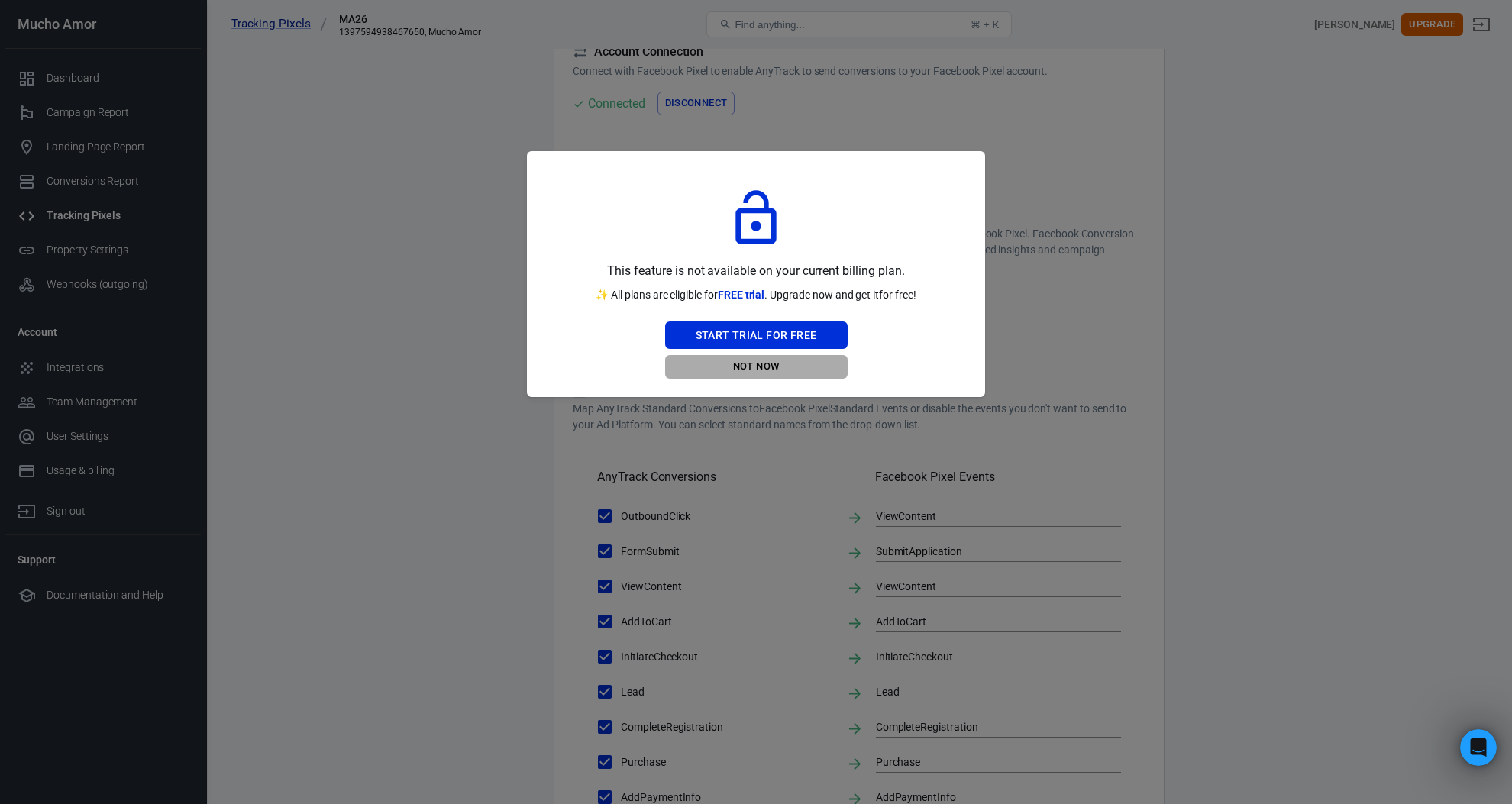
click at [788, 366] on button "Not Now" at bounding box center [756, 367] width 183 height 24
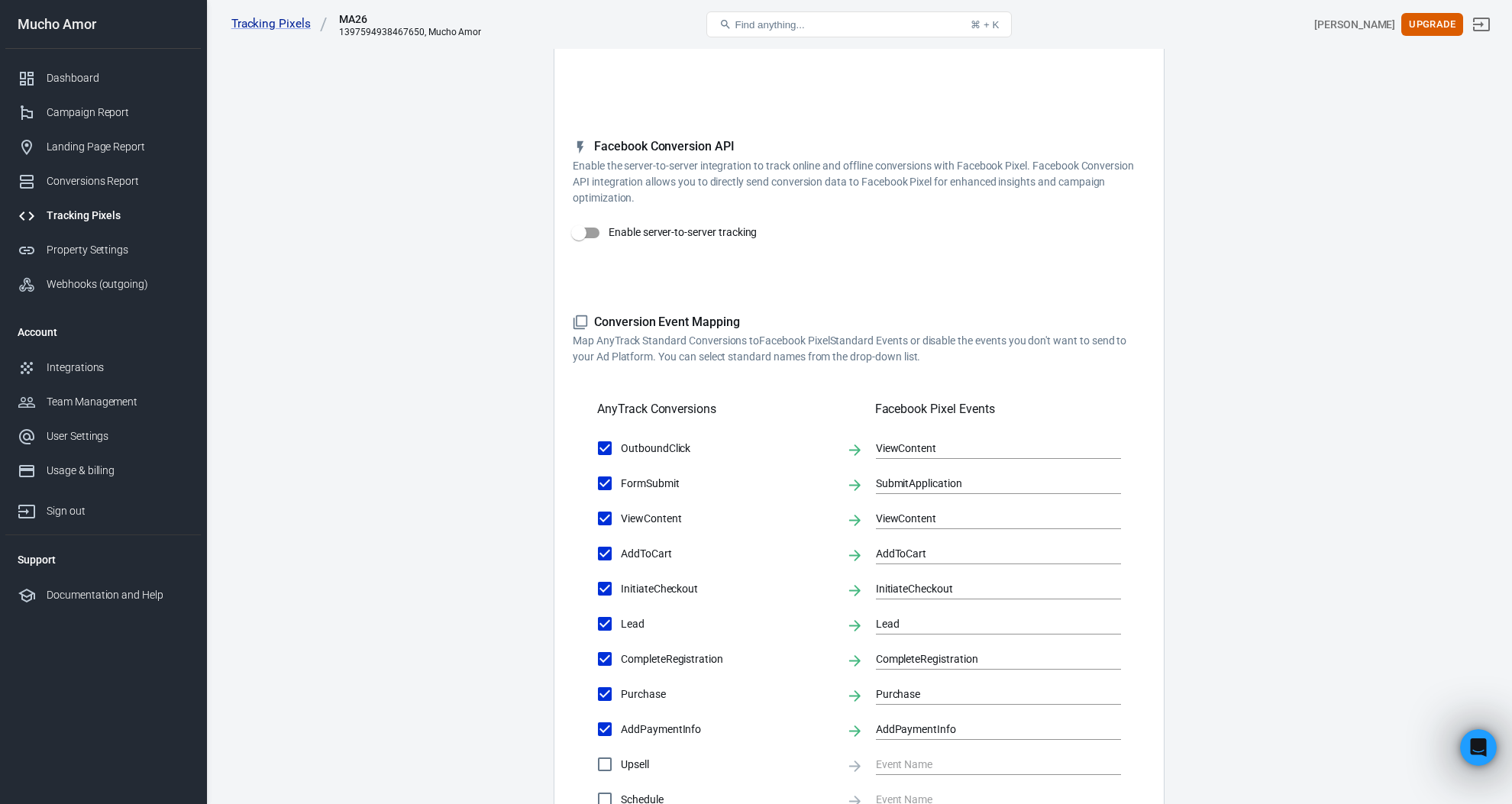
scroll to position [399, 0]
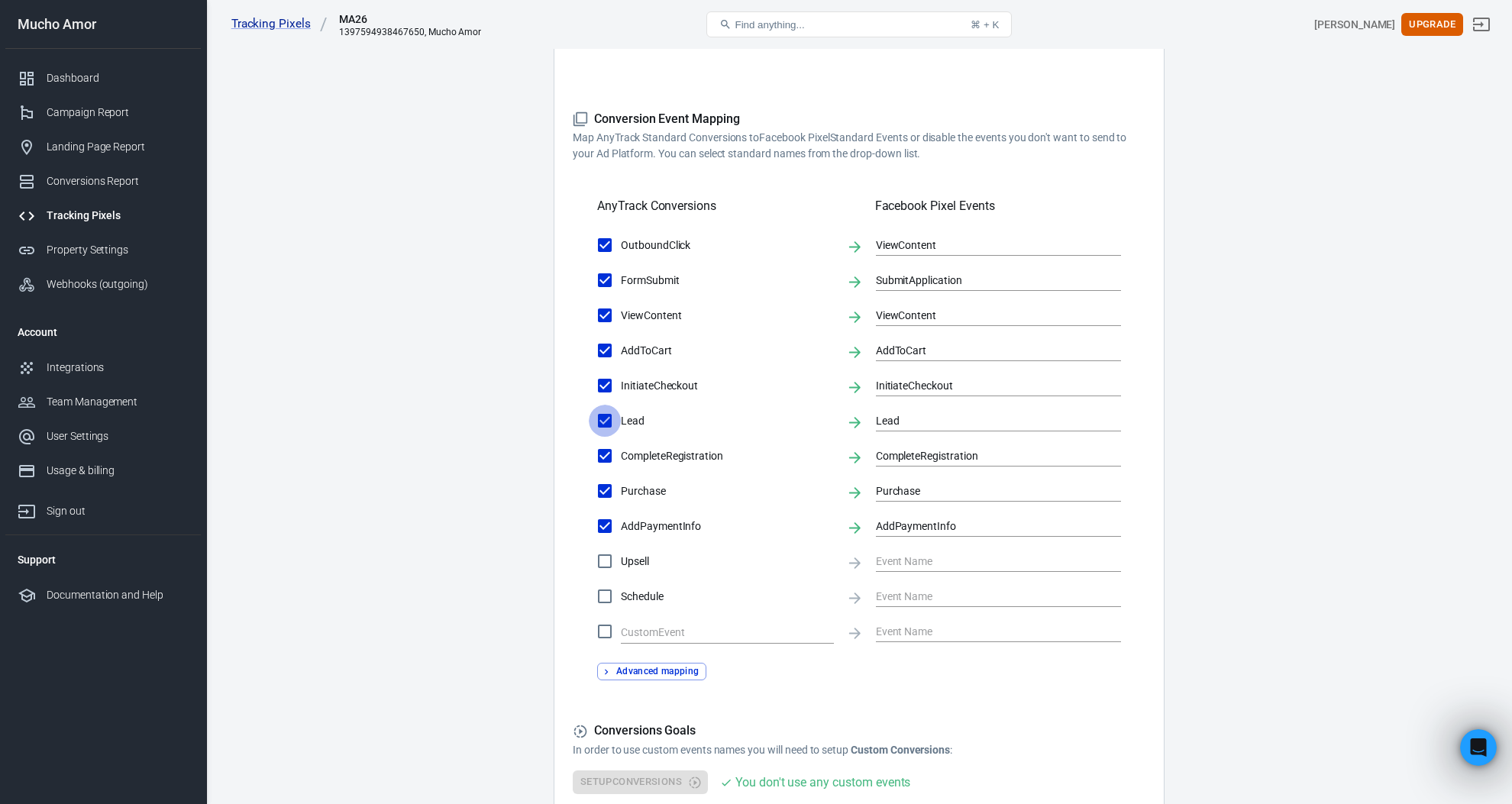
click at [607, 424] on input "Lead" at bounding box center [605, 421] width 32 height 32
checkbox input "false"
click at [610, 456] on input "CompleteRegistration" at bounding box center [605, 456] width 32 height 32
checkbox input "false"
click at [602, 529] on input "AddPaymentInfo" at bounding box center [605, 526] width 32 height 32
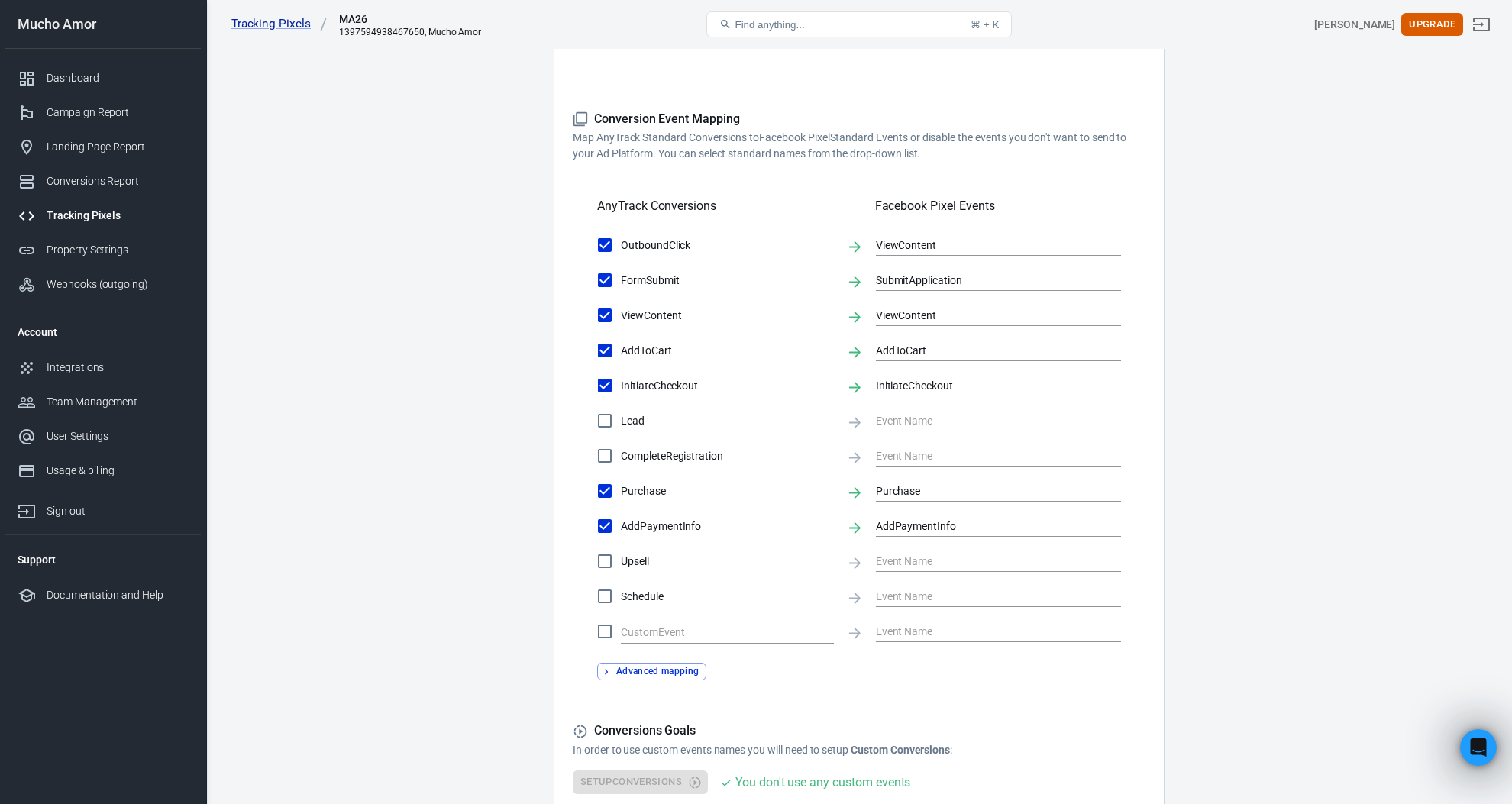
checkbox input "false"
click at [604, 280] on input "FormSubmit" at bounding box center [605, 280] width 32 height 32
checkbox input "false"
click at [601, 246] on input "OutboundClick" at bounding box center [605, 245] width 32 height 32
checkbox input "false"
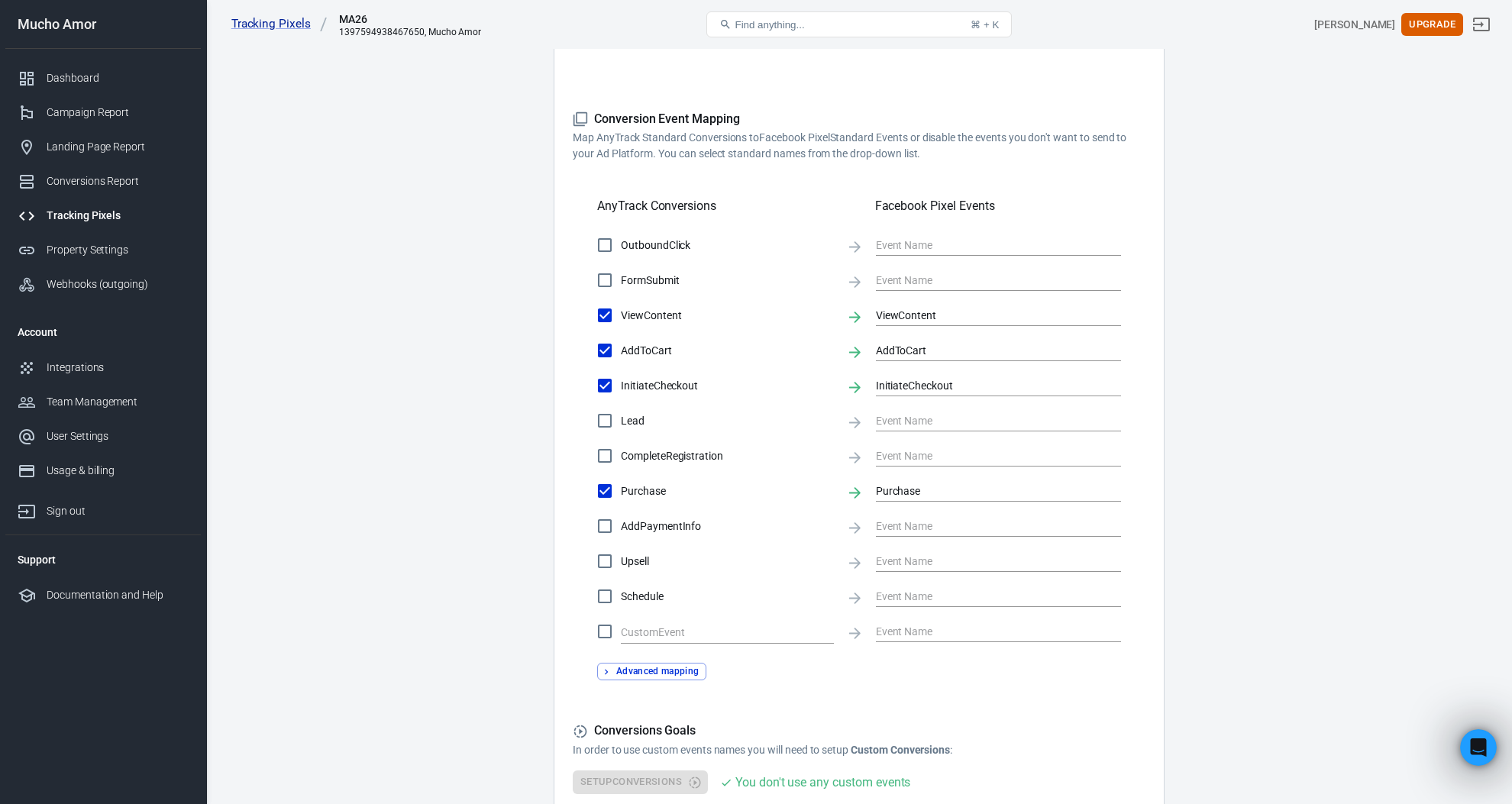
click at [382, 605] on main "Conversions Ads Integration Settings Conversions Settings Account Connection Co…" at bounding box center [859, 261] width 1252 height 1244
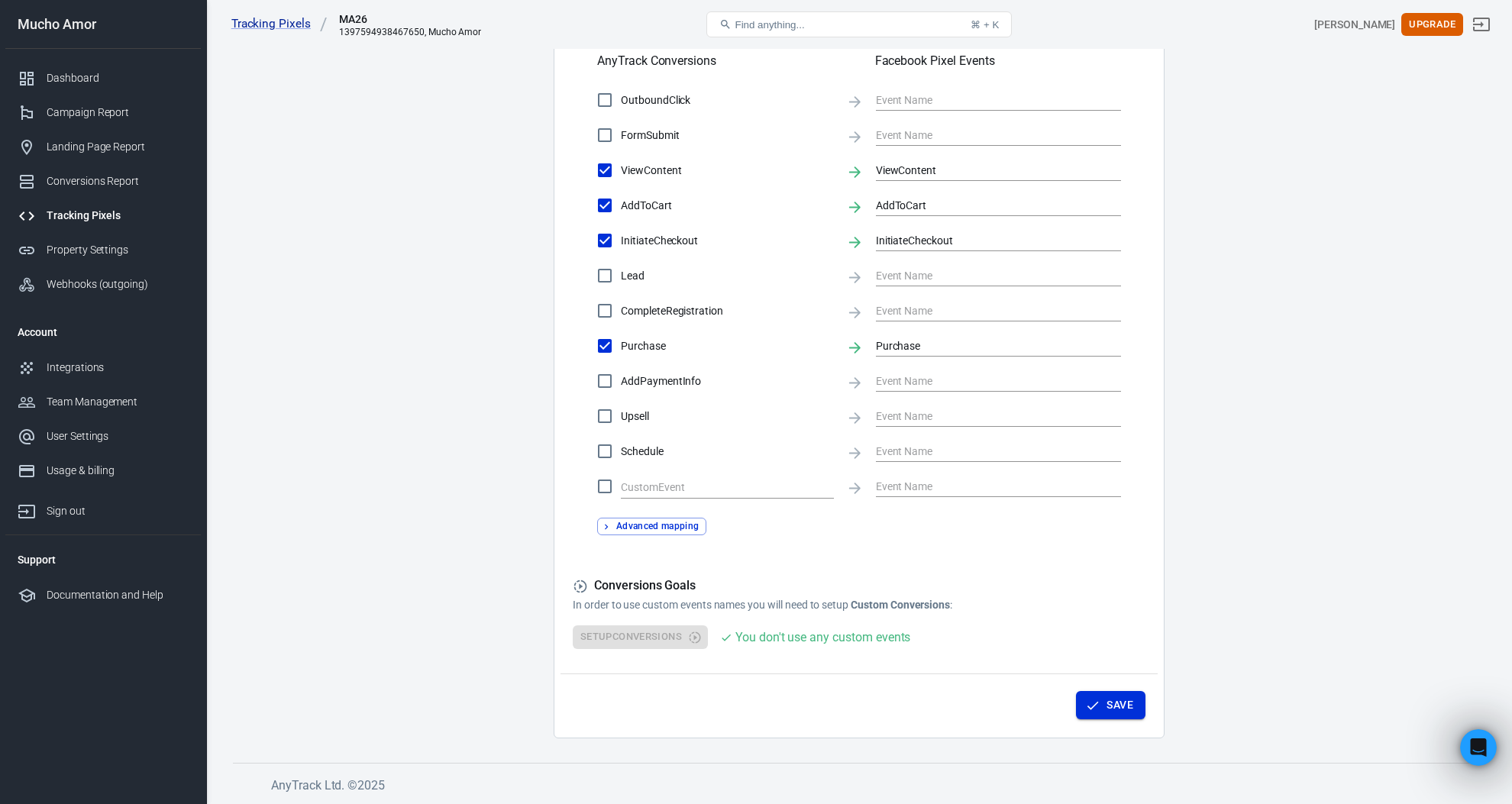
click at [1115, 710] on button "Save" at bounding box center [1111, 705] width 69 height 28
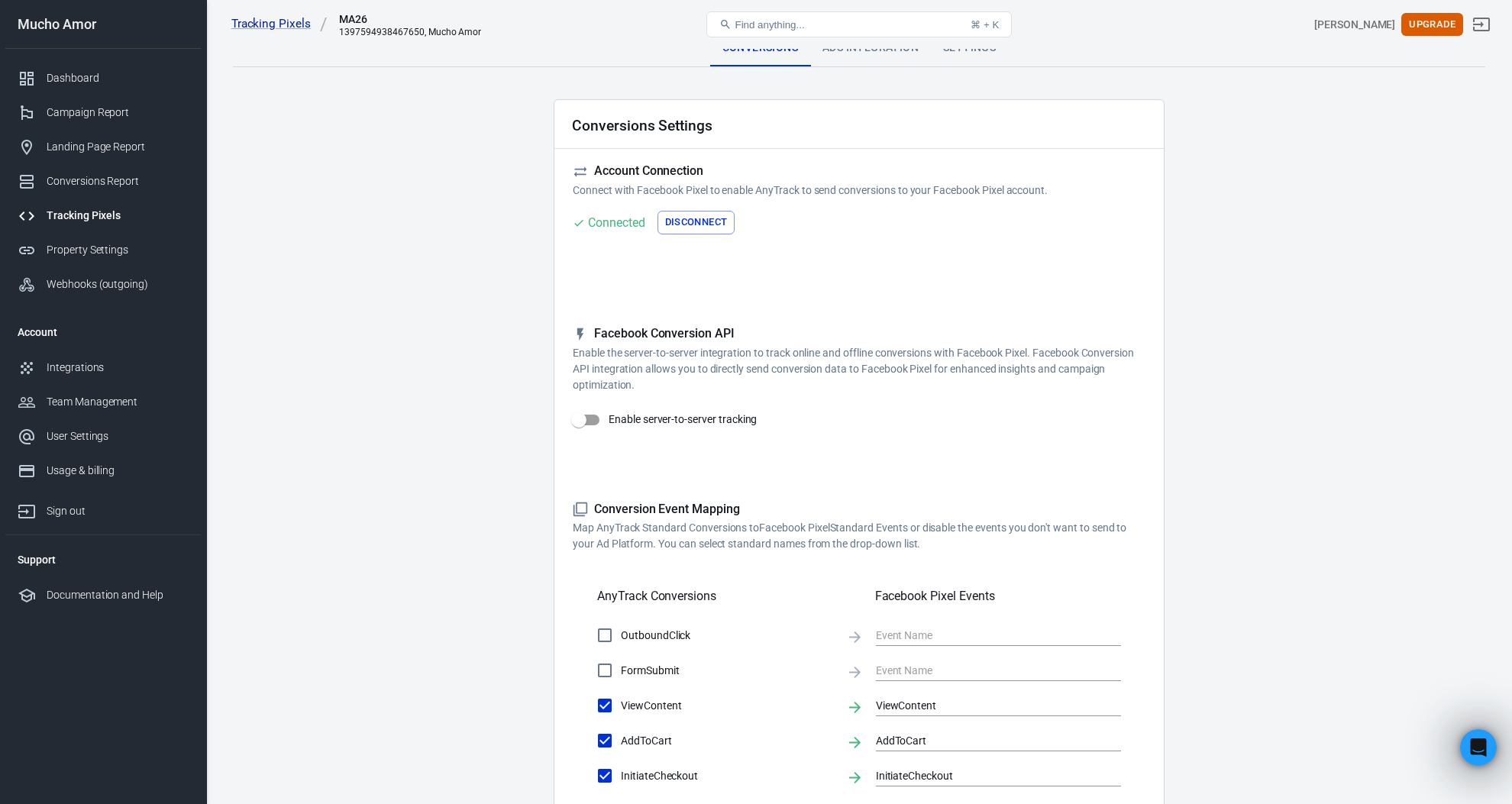
scroll to position [0, 0]
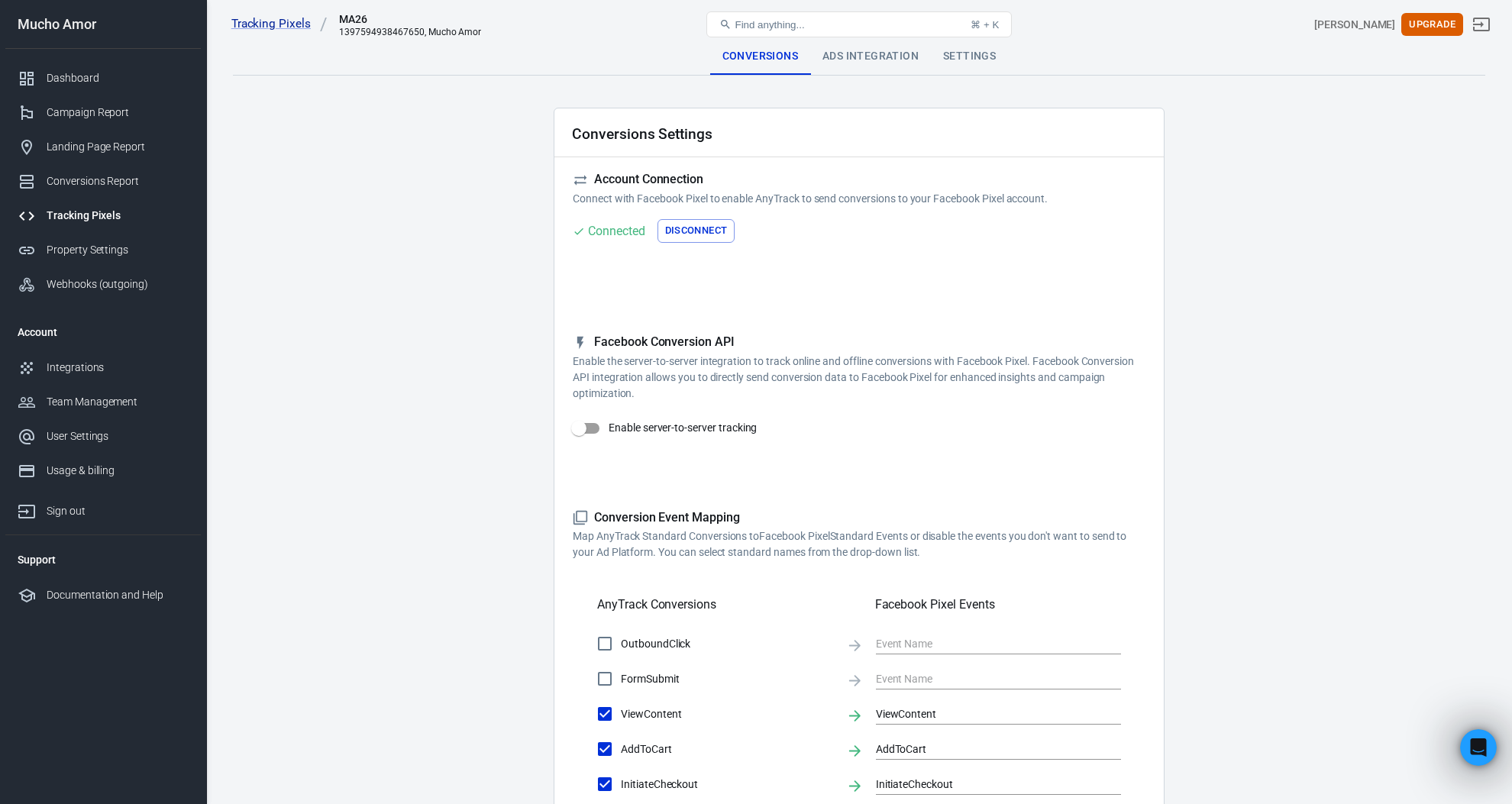
click at [589, 429] on input "Enable server-to-server tracking" at bounding box center [579, 428] width 87 height 29
checkbox input "false"
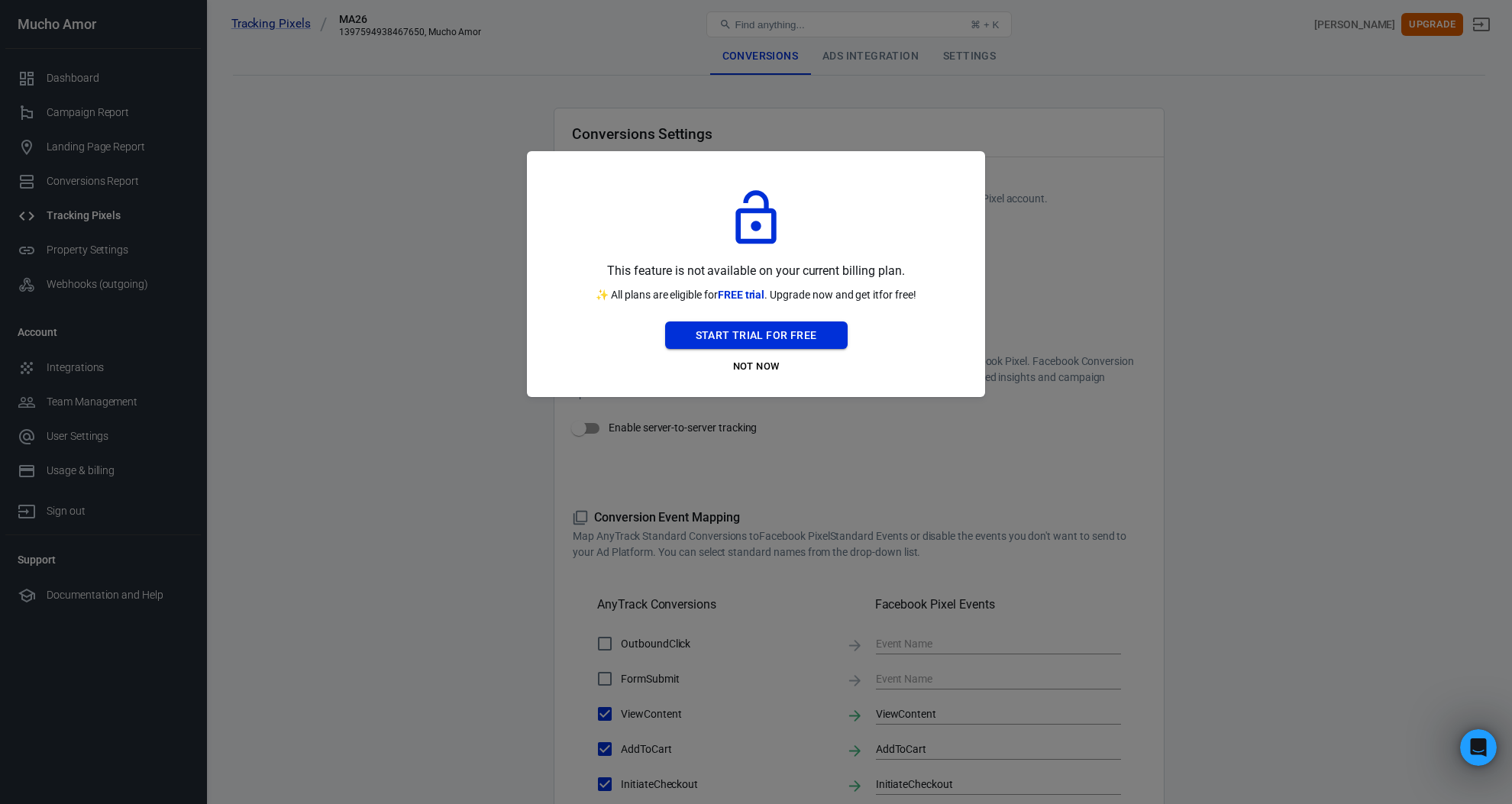
click at [737, 330] on button "Start Trial For Free" at bounding box center [756, 335] width 183 height 28
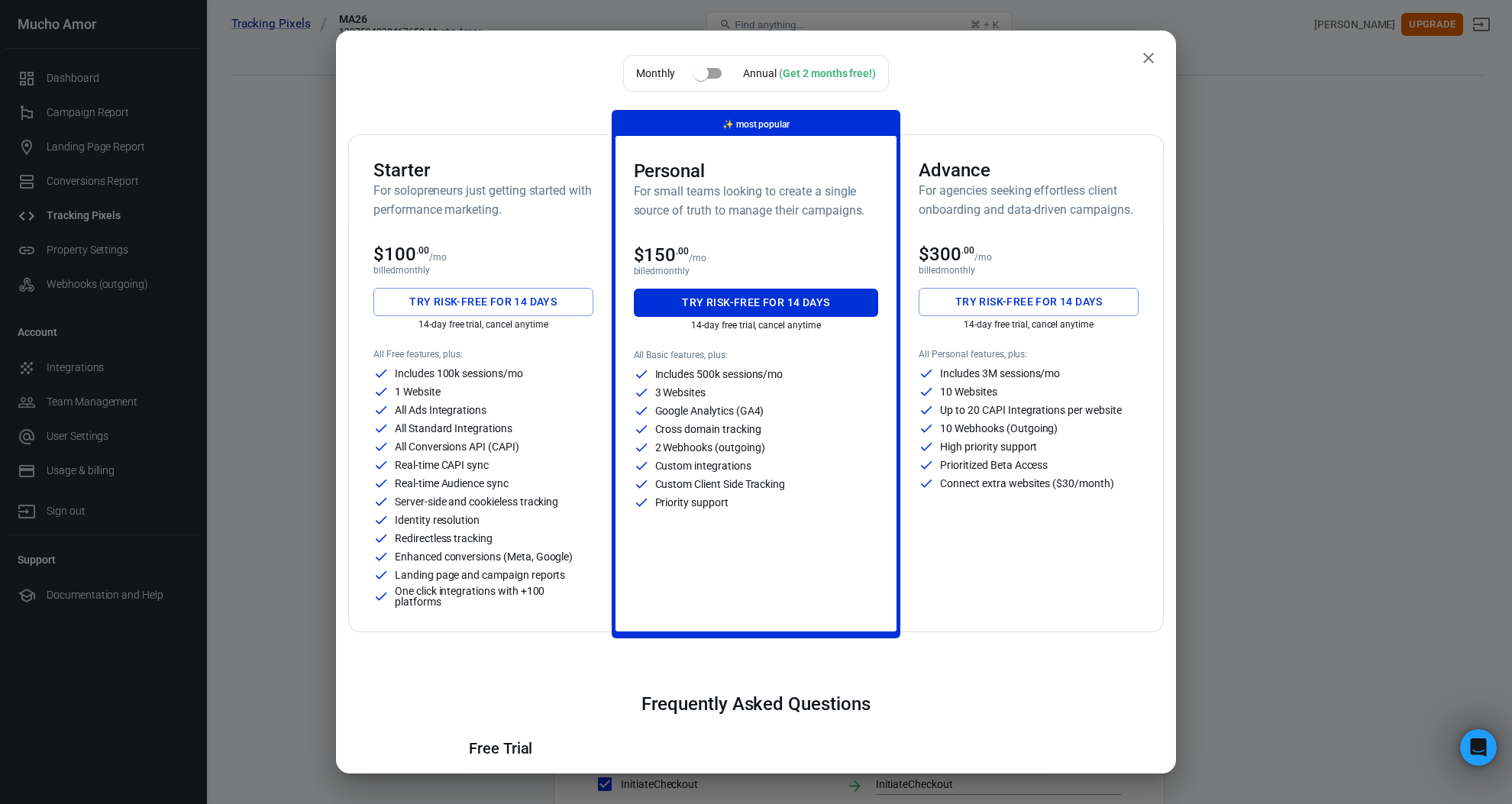
click at [514, 301] on button "Try risk-free for 14 days" at bounding box center [483, 302] width 220 height 28
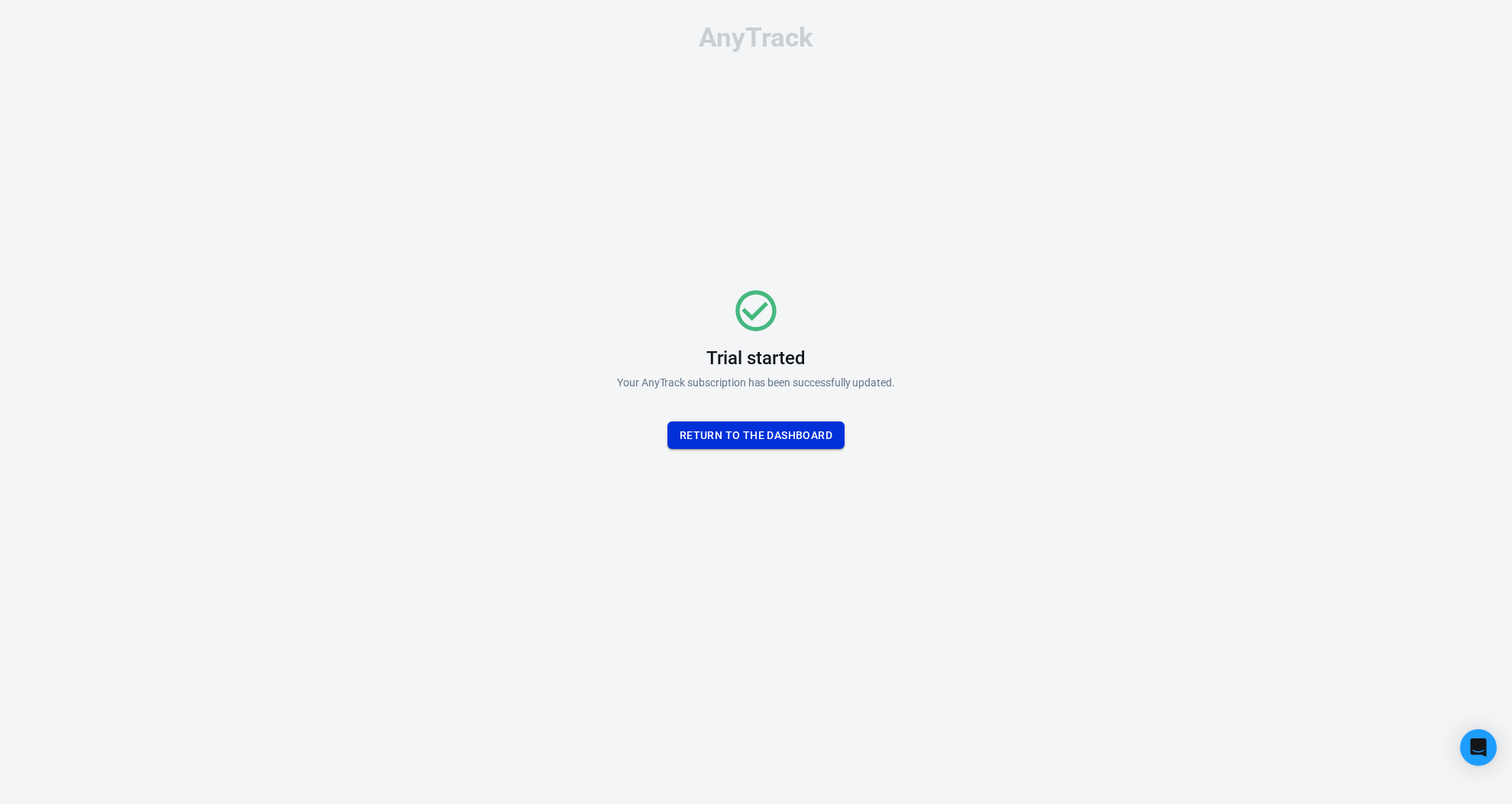
click at [749, 439] on button "Return To the dashboard" at bounding box center [756, 436] width 177 height 28
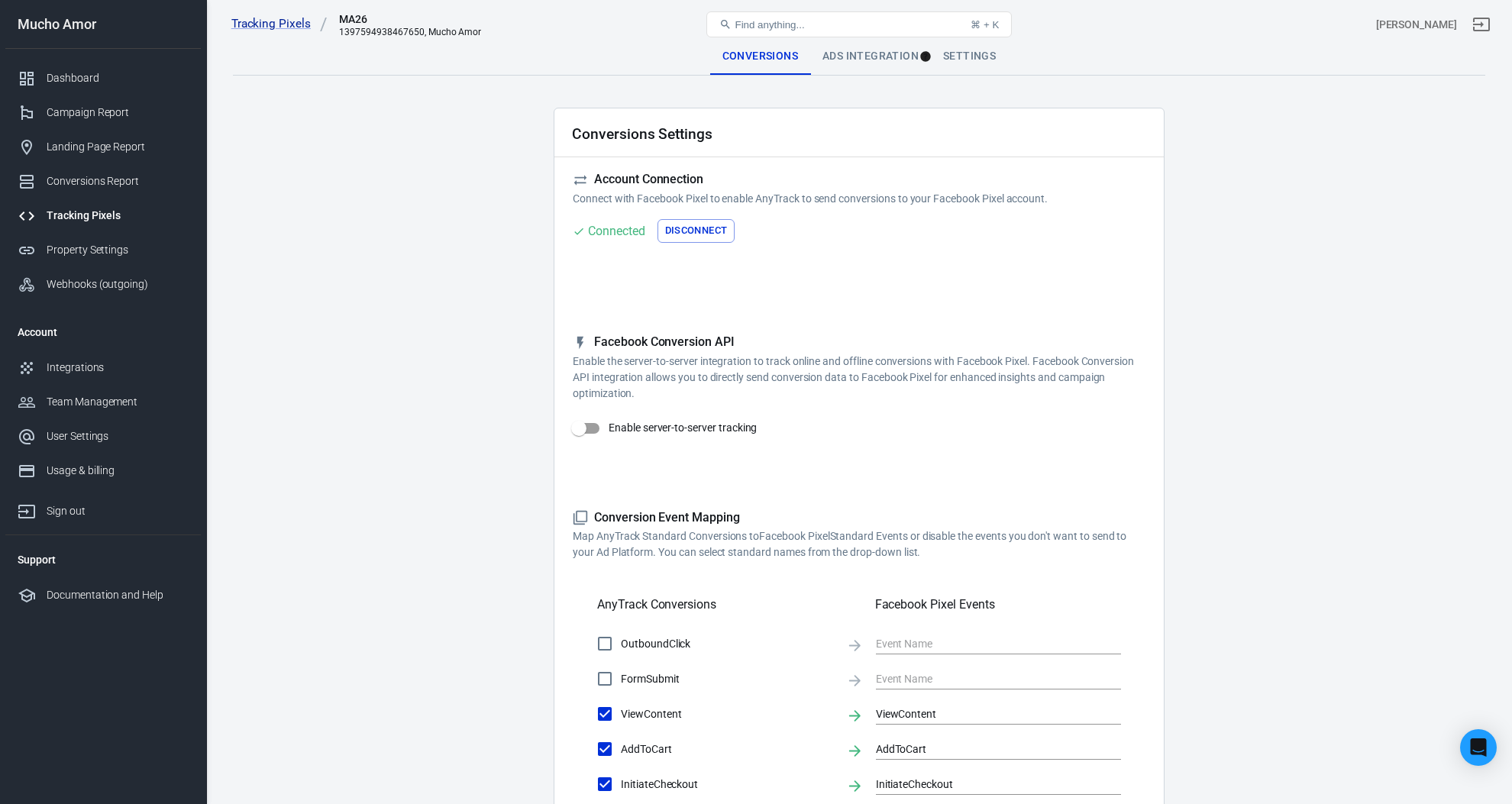
click at [589, 424] on input "Enable server-to-server tracking" at bounding box center [579, 428] width 87 height 29
checkbox input "true"
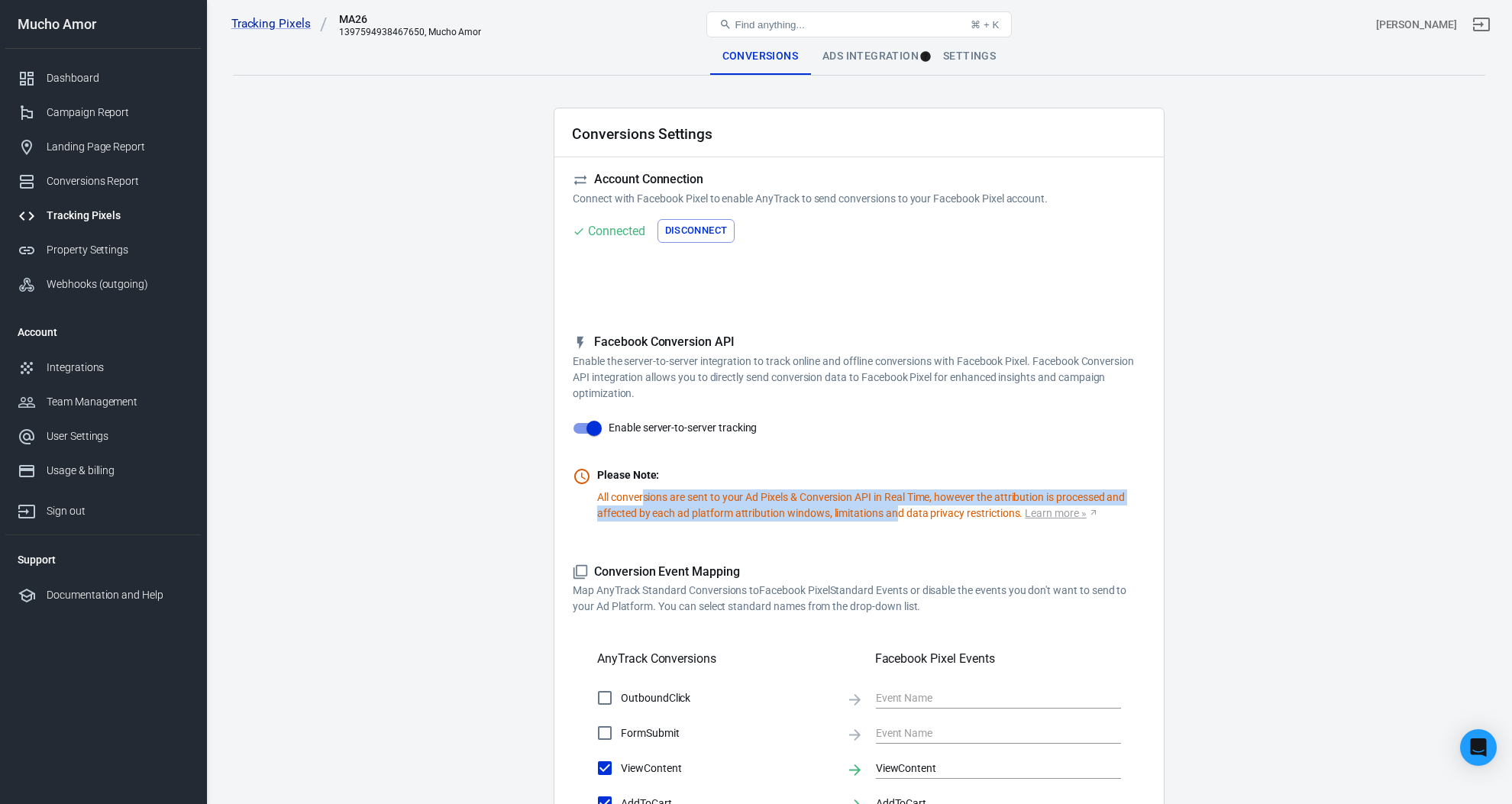
drag, startPoint x: 643, startPoint y: 499, endPoint x: 899, endPoint y: 514, distance: 256.4
click at [899, 514] on p "All conversions are sent to your Ad Pixels & Conversion API in Real Time, howev…" at bounding box center [871, 505] width 548 height 32
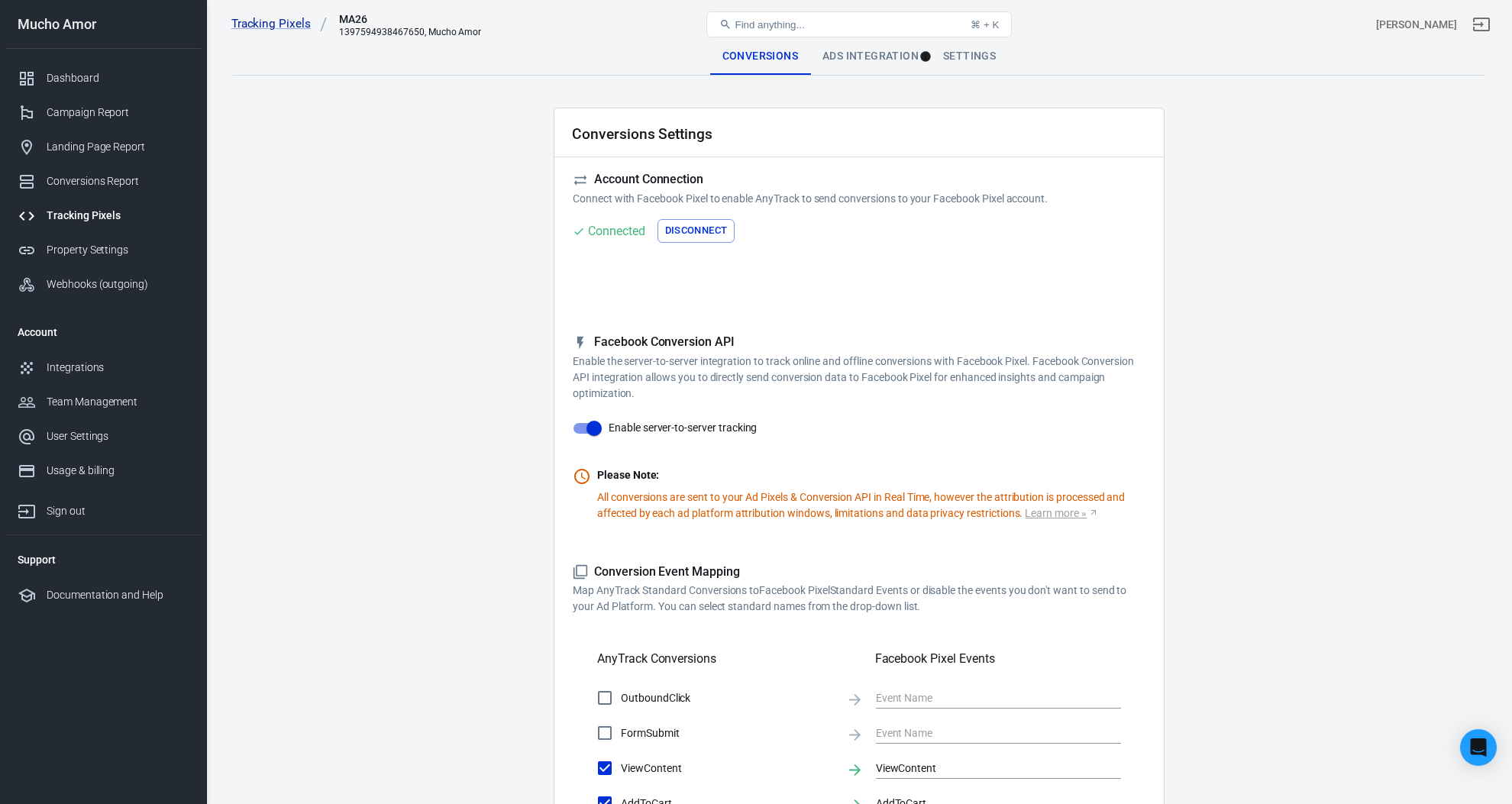
click at [919, 512] on p "All conversions are sent to your Ad Pixels & Conversion API in Real Time, howev…" at bounding box center [871, 505] width 548 height 32
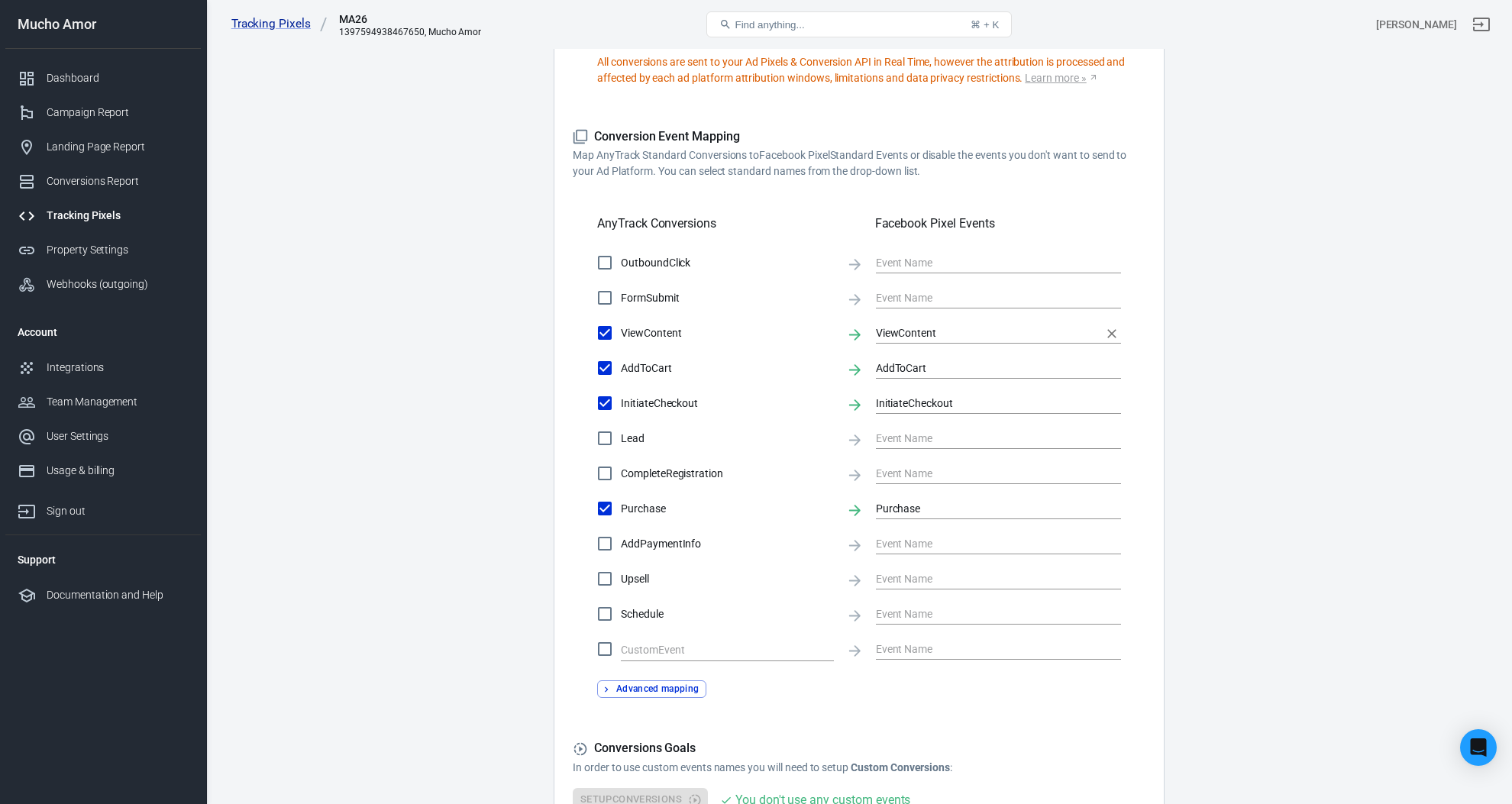
scroll to position [437, 0]
click at [668, 684] on button "Advanced mapping" at bounding box center [651, 688] width 109 height 18
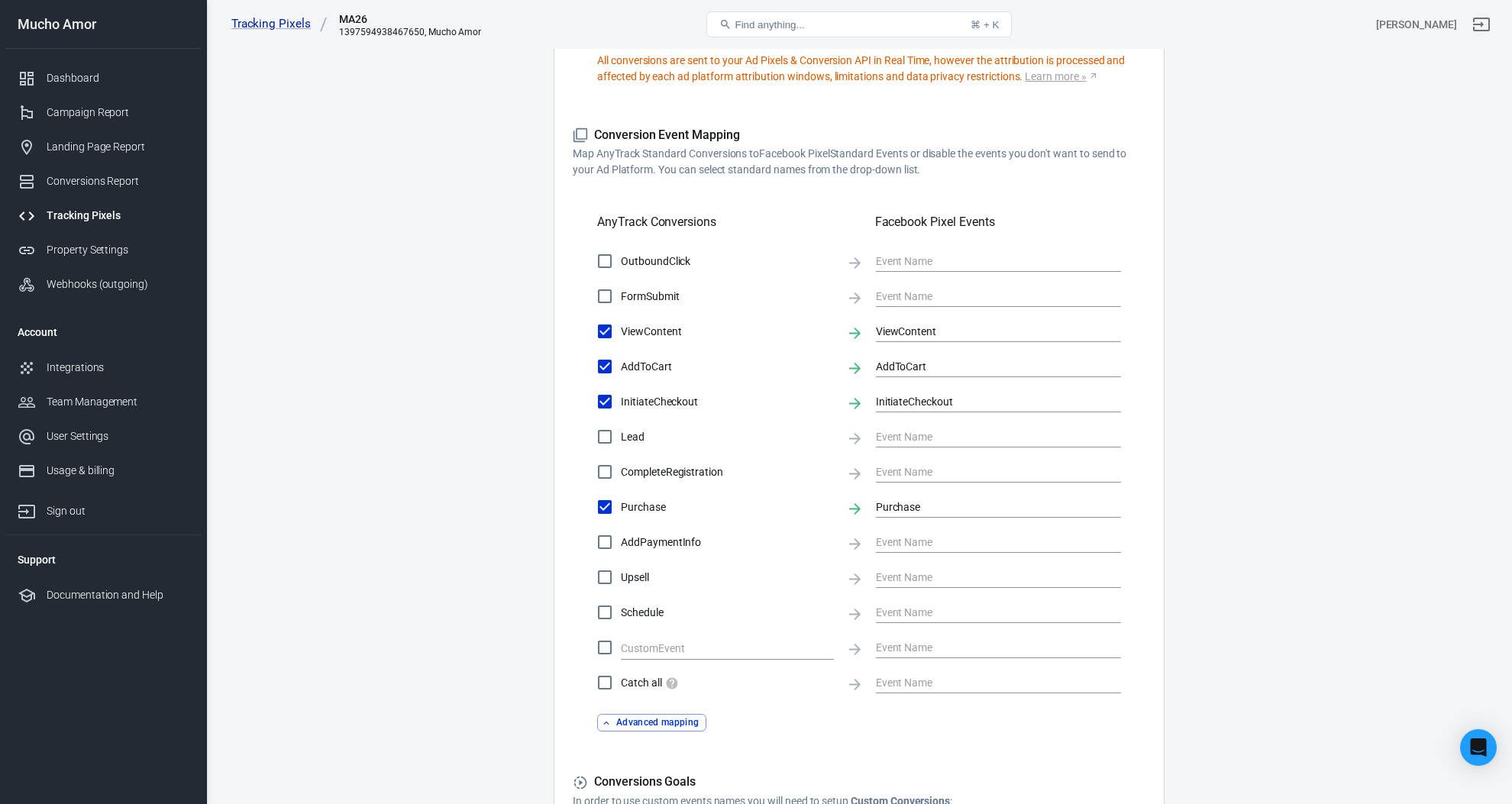
click at [1235, 653] on main "Conversions Ads Integration Settings Conversions Settings Account Connection Co…" at bounding box center [859, 267] width 1252 height 1333
click at [680, 723] on button "Advanced mapping" at bounding box center [651, 723] width 109 height 18
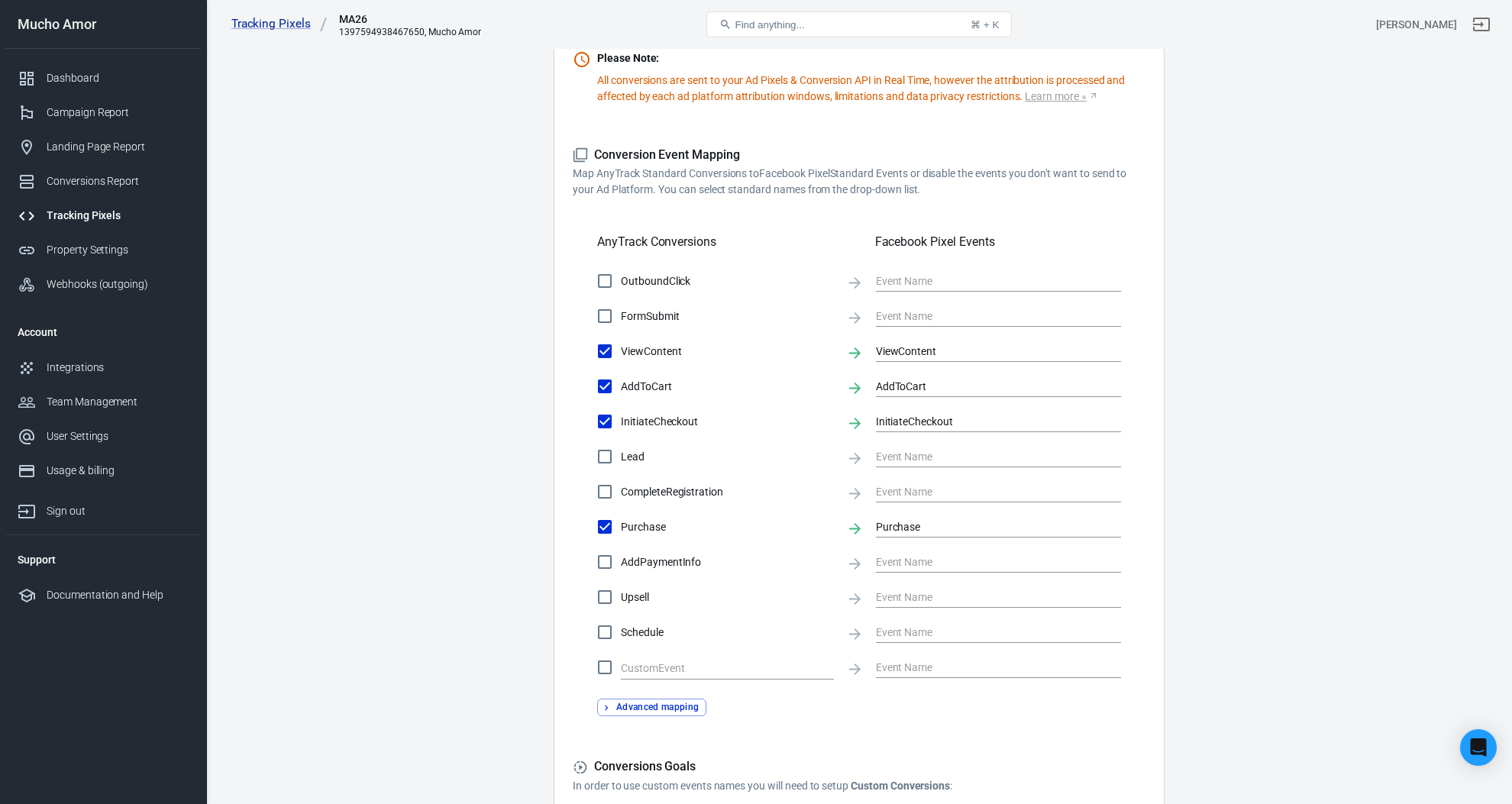
scroll to position [389, 0]
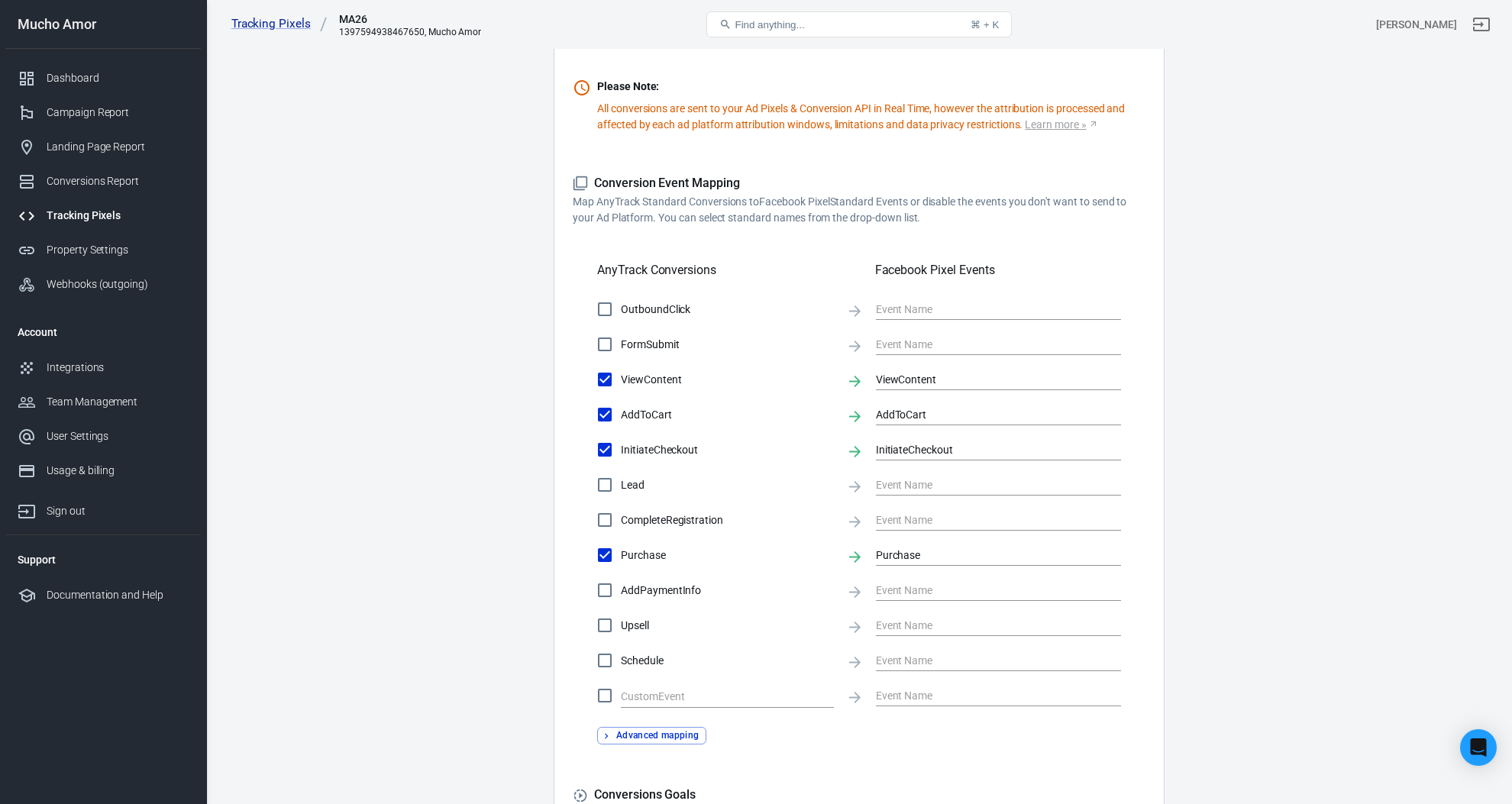
click at [607, 379] on input "ViewContent" at bounding box center [605, 379] width 32 height 32
checkbox input "false"
click at [607, 379] on input "ViewContent" at bounding box center [605, 379] width 32 height 32
checkbox input "true"
type input "ViewContent"
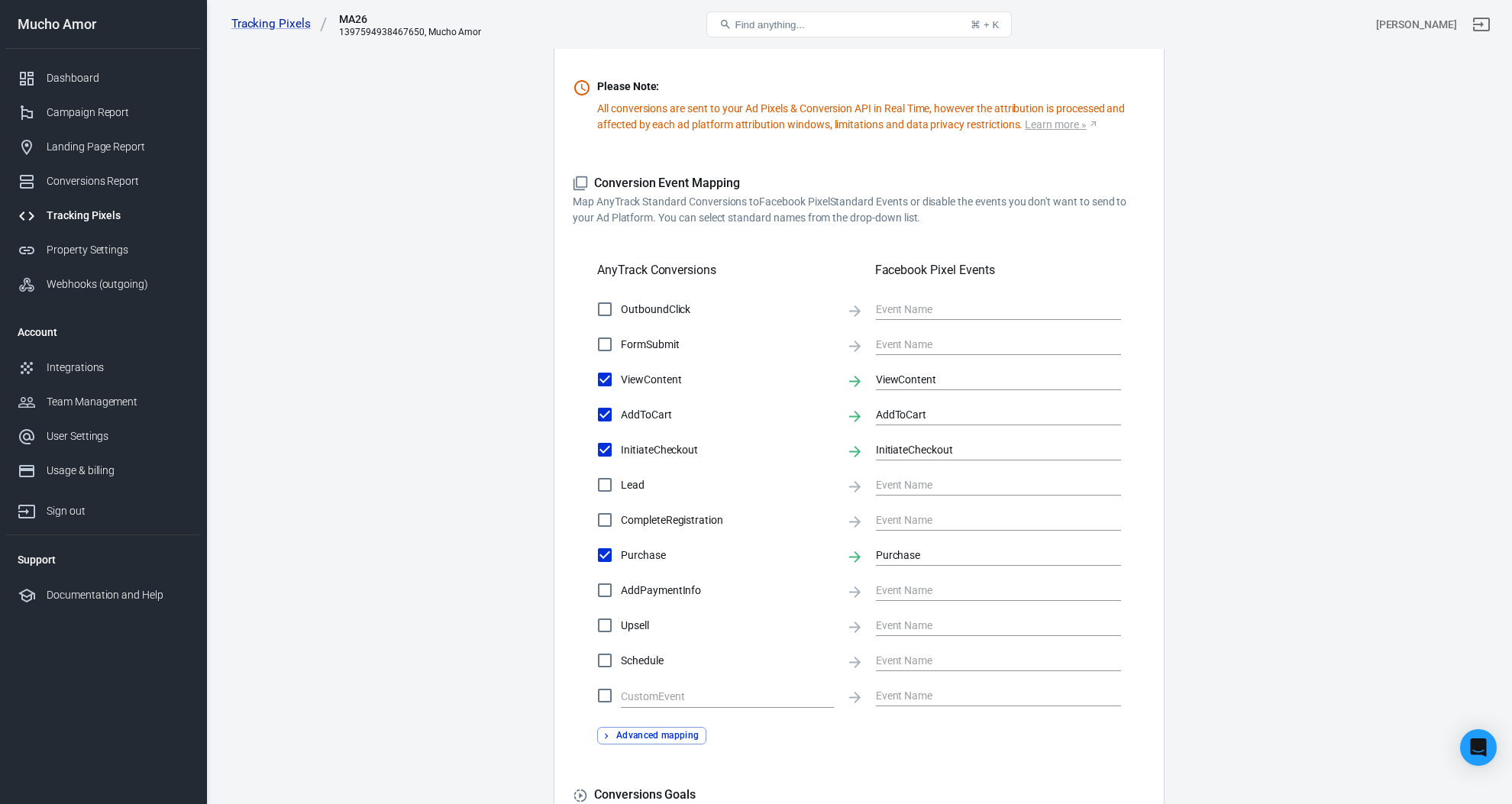
scroll to position [600, 0]
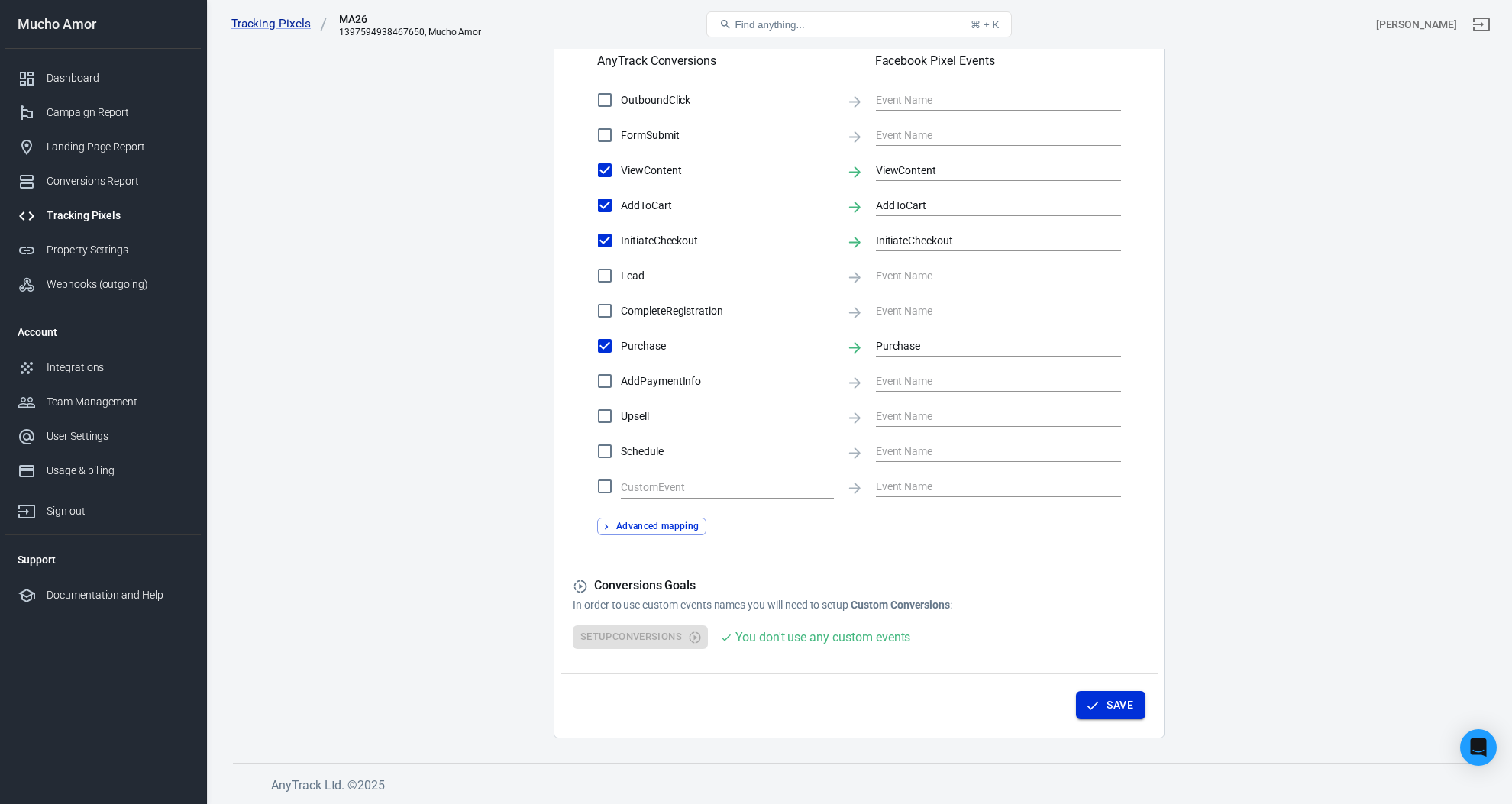
click at [1111, 699] on button "Save" at bounding box center [1111, 705] width 69 height 28
click at [97, 175] on div "Conversions Report" at bounding box center [117, 182] width 142 height 16
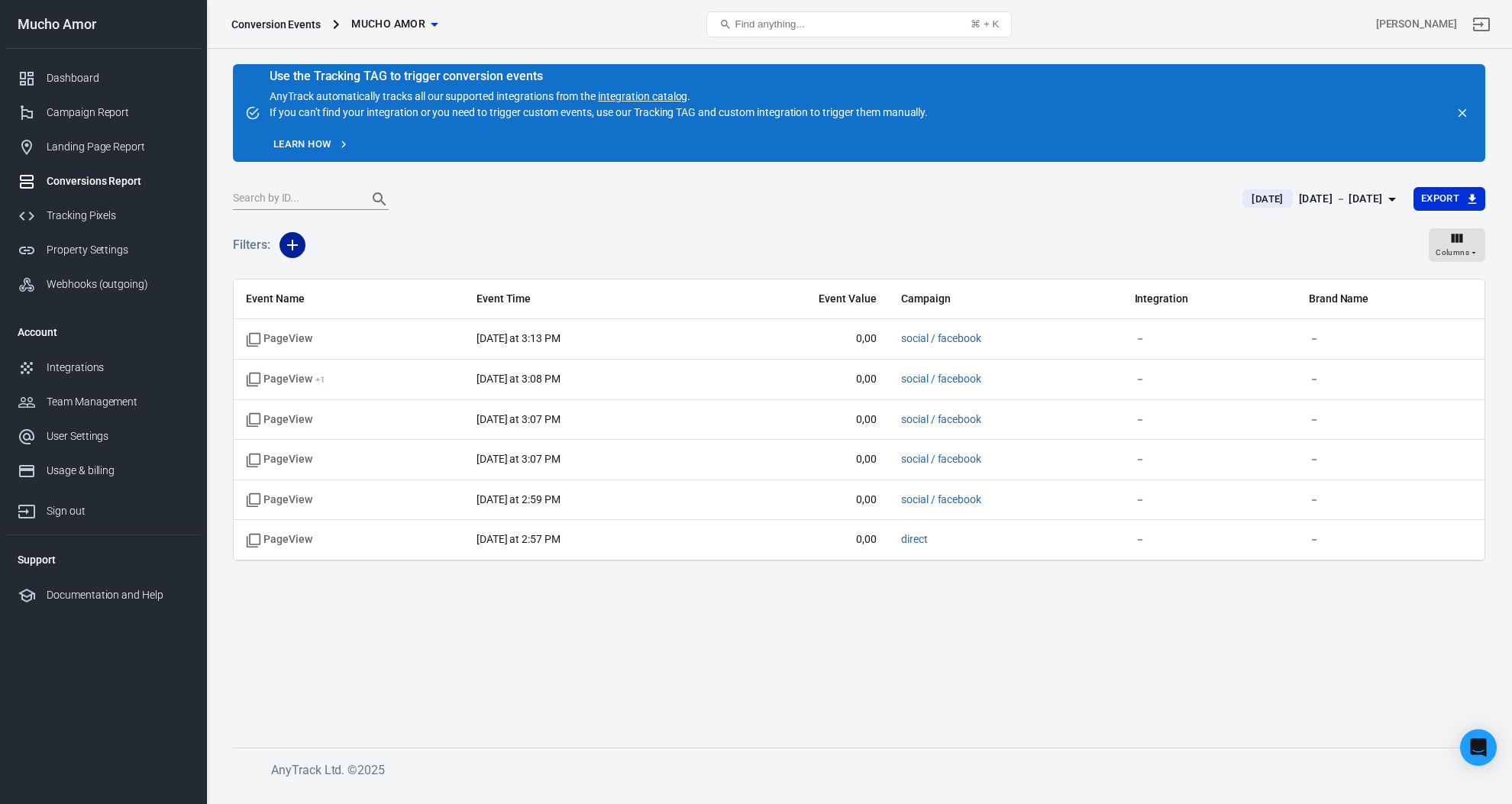
click at [296, 244] on icon "button" at bounding box center [292, 245] width 18 height 18
click at [354, 267] on li "Event Name" at bounding box center [332, 278] width 104 height 28
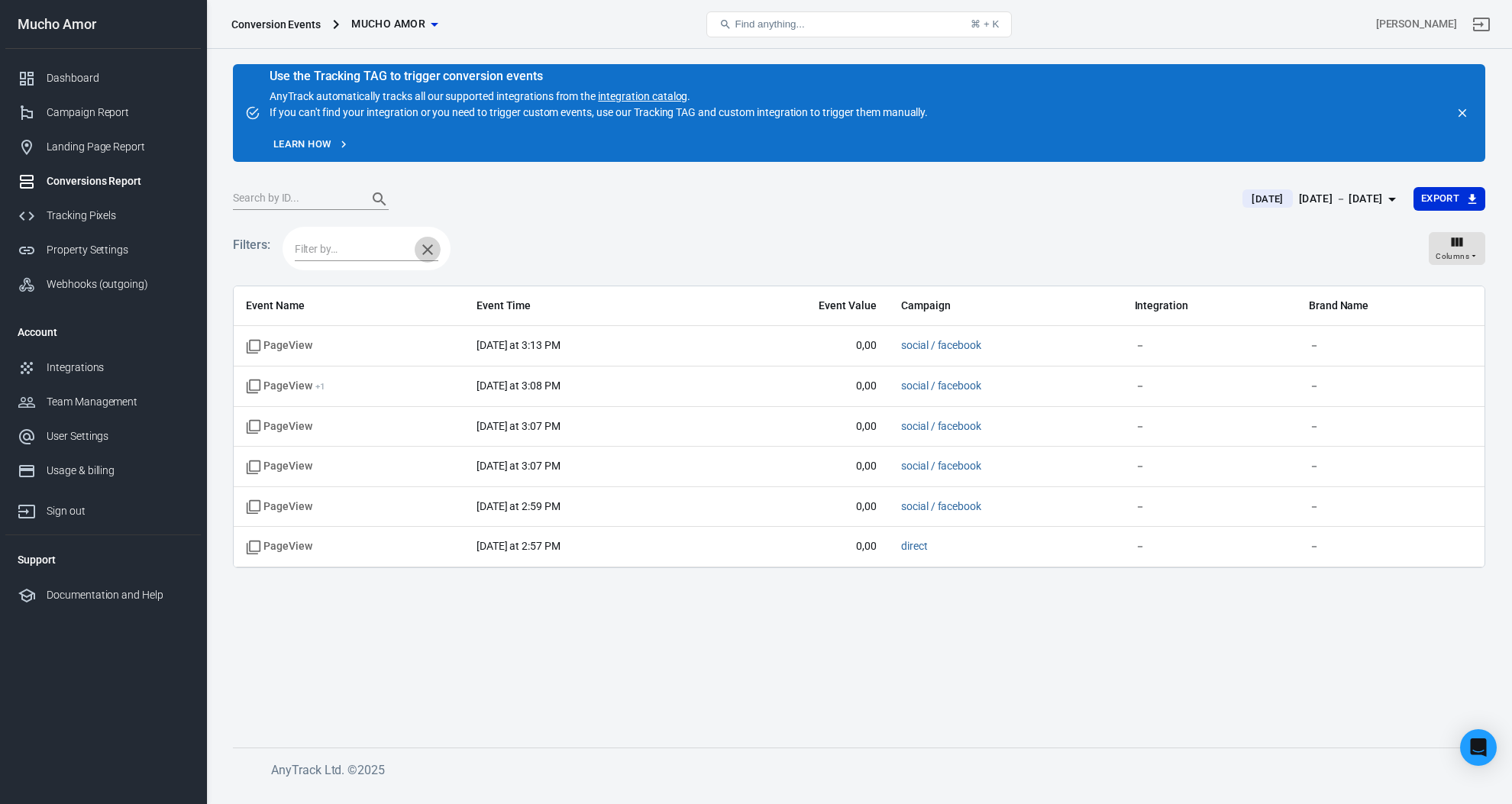
click at [428, 246] on icon "button" at bounding box center [428, 249] width 18 height 18
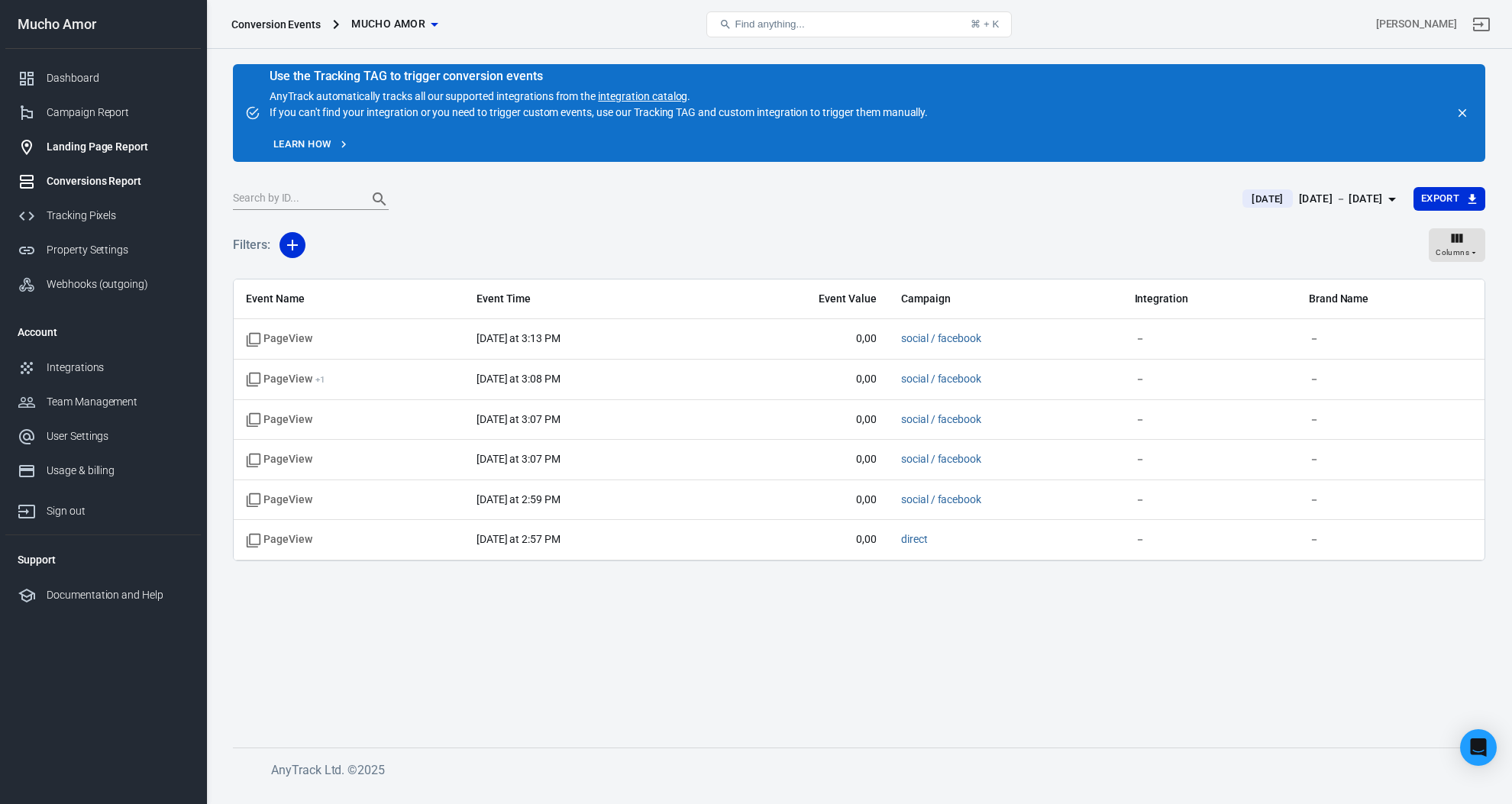
click at [125, 148] on div "Landing Page Report" at bounding box center [117, 147] width 142 height 16
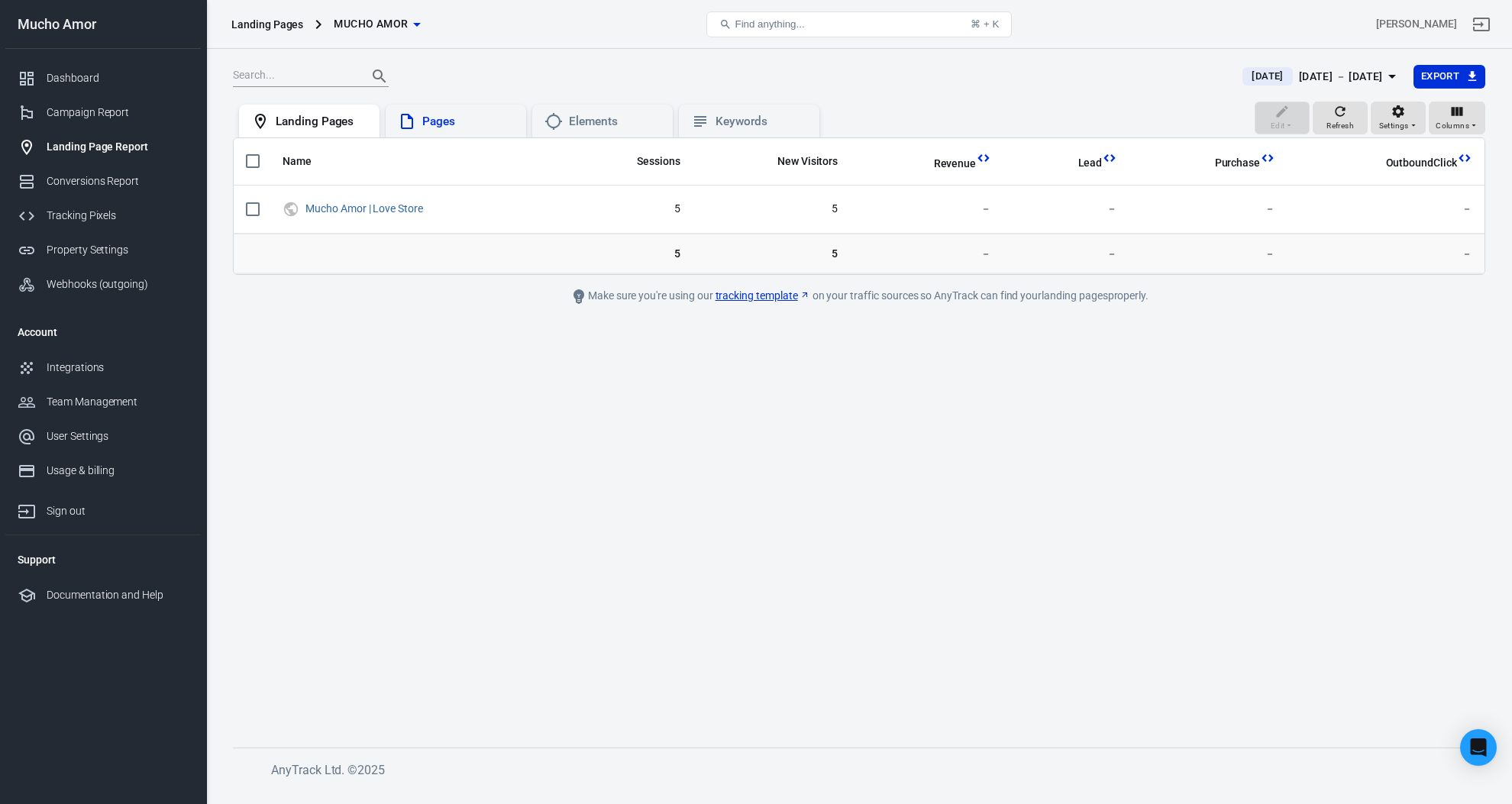
click at [445, 132] on div "Pages" at bounding box center [456, 121] width 141 height 34
click at [552, 124] on icon at bounding box center [553, 121] width 18 height 18
click at [764, 123] on div "Keywords" at bounding box center [761, 122] width 91 height 16
click at [313, 124] on div "Landing Pages" at bounding box center [322, 122] width 91 height 16
click at [125, 110] on div "Campaign Report" at bounding box center [117, 112] width 142 height 16
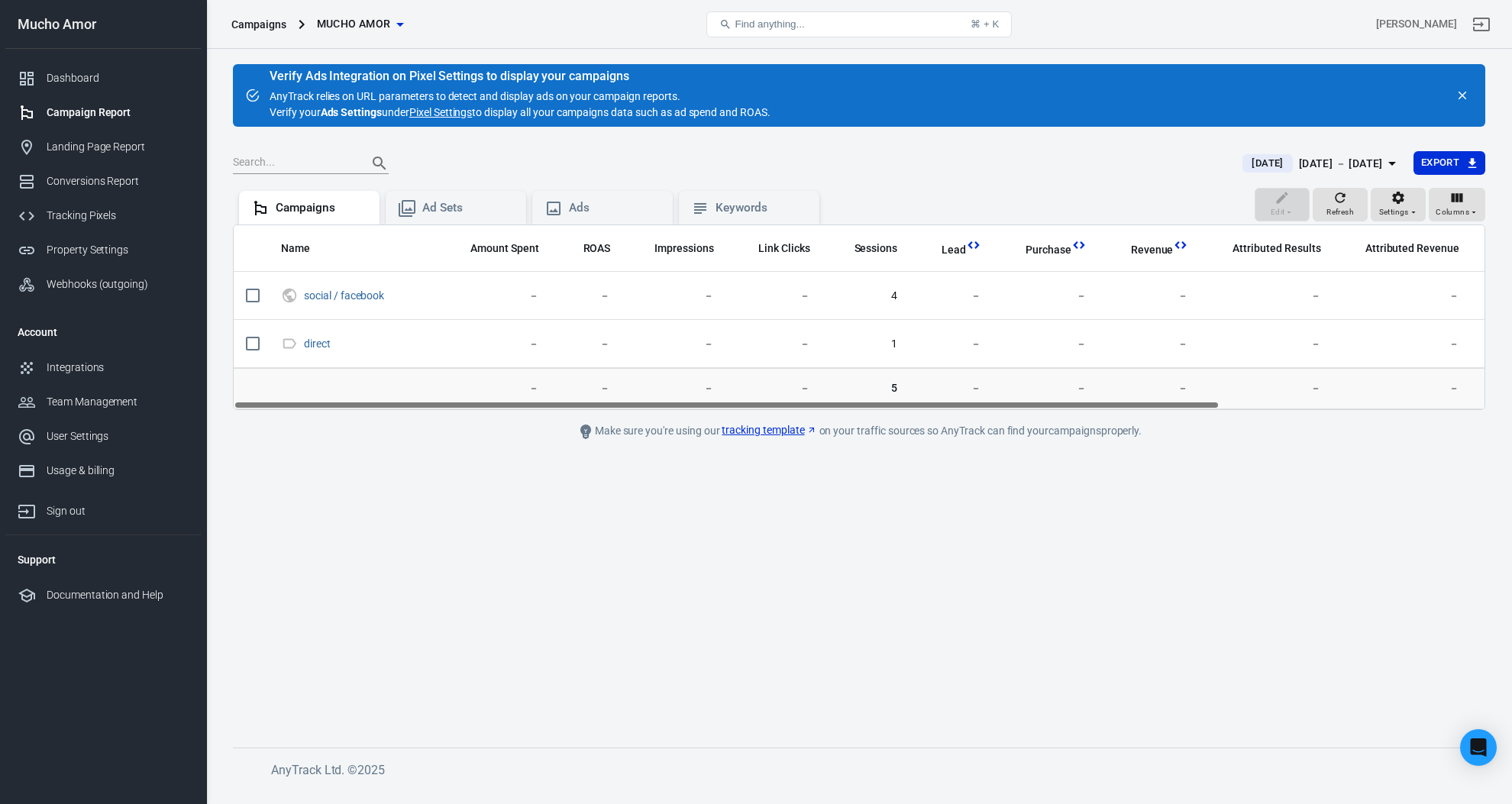
click at [749, 663] on main "Verify Ads Integration on Pixel Settings to display your campaigns AnyTrack rel…" at bounding box center [859, 394] width 1252 height 659
click at [132, 240] on link "Property Settings" at bounding box center [102, 250] width 196 height 35
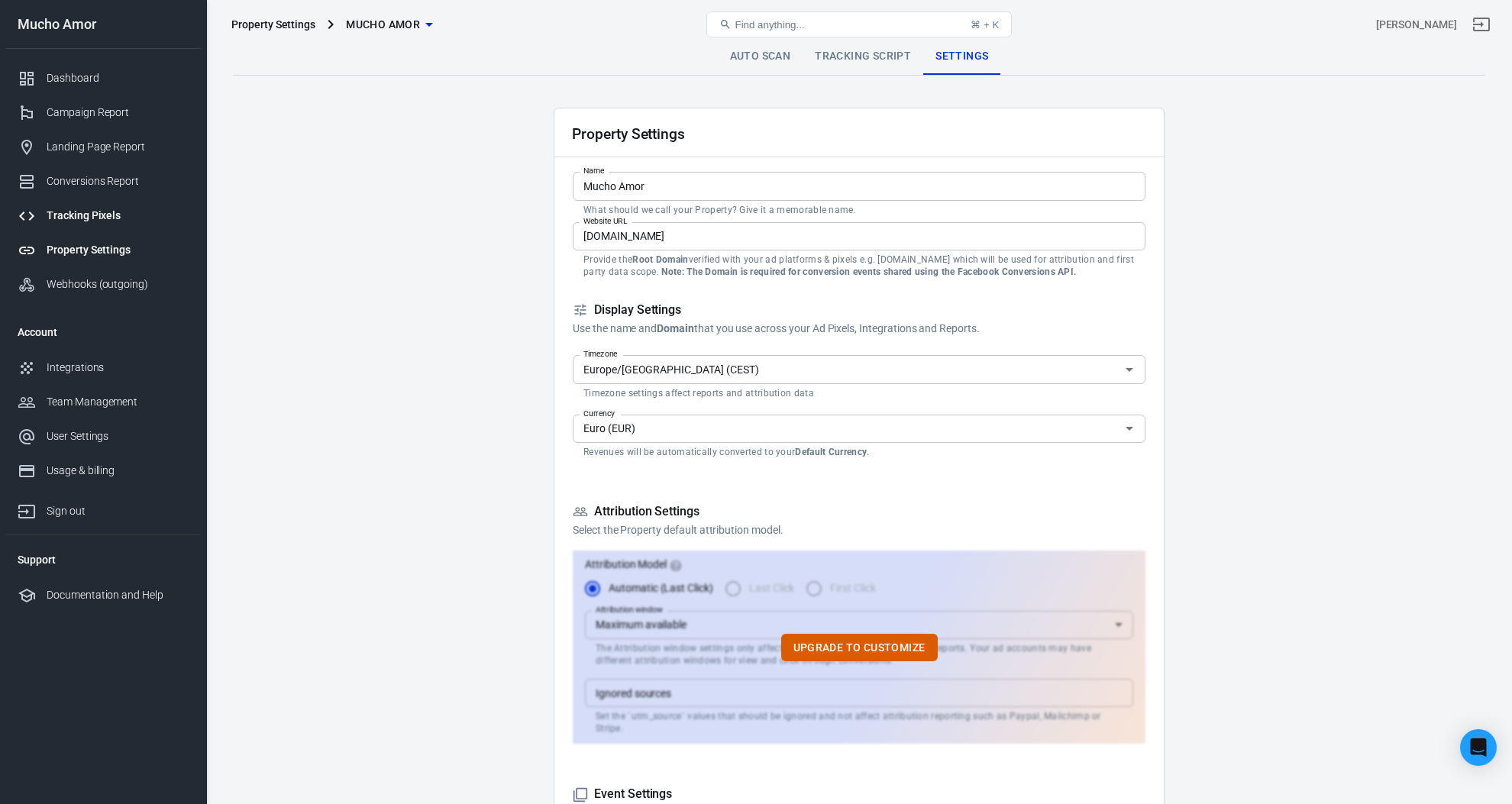
click at [126, 223] on div "Tracking Pixels" at bounding box center [117, 215] width 142 height 16
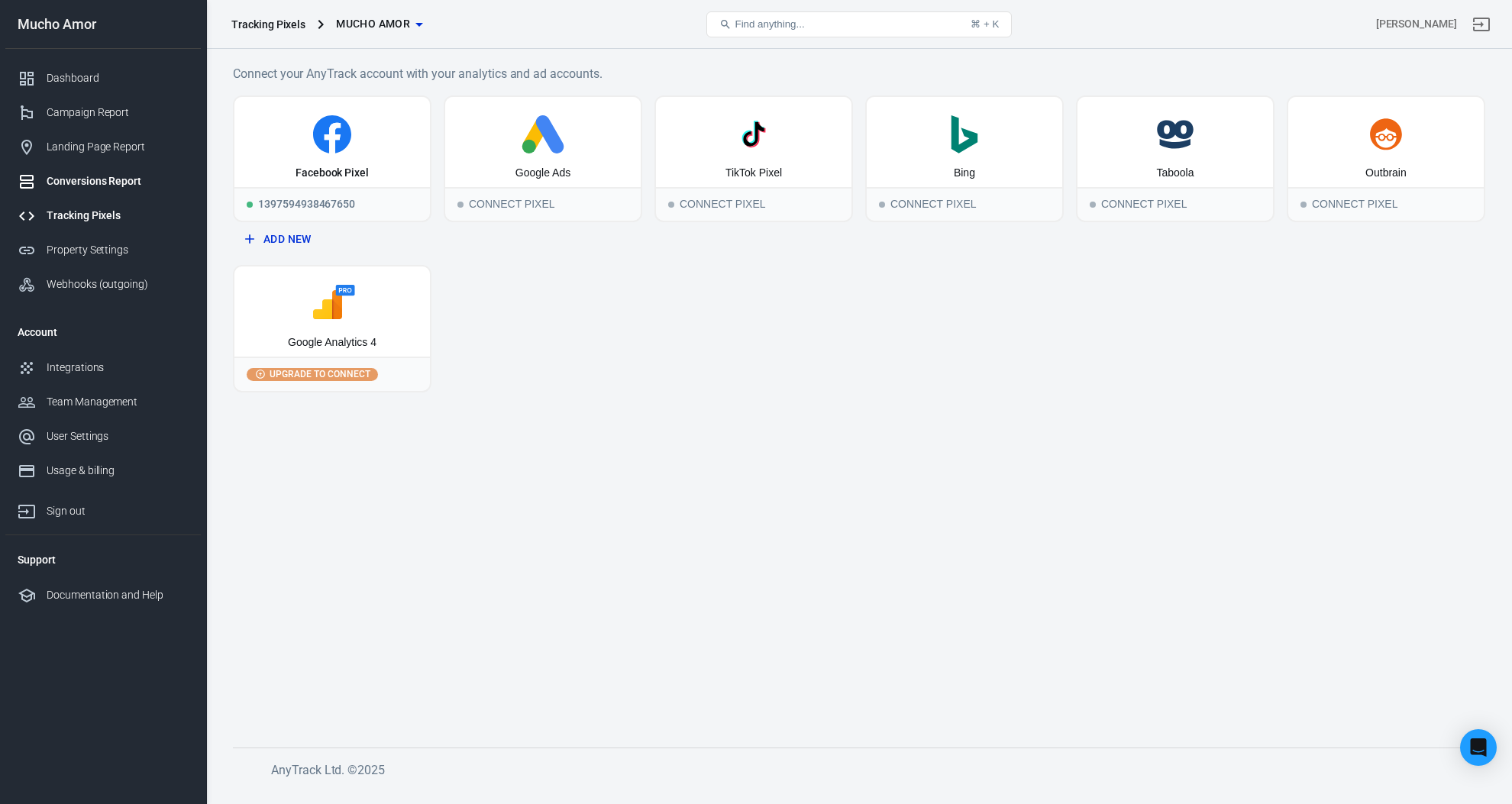
click at [139, 184] on div "Conversions Report" at bounding box center [117, 182] width 142 height 16
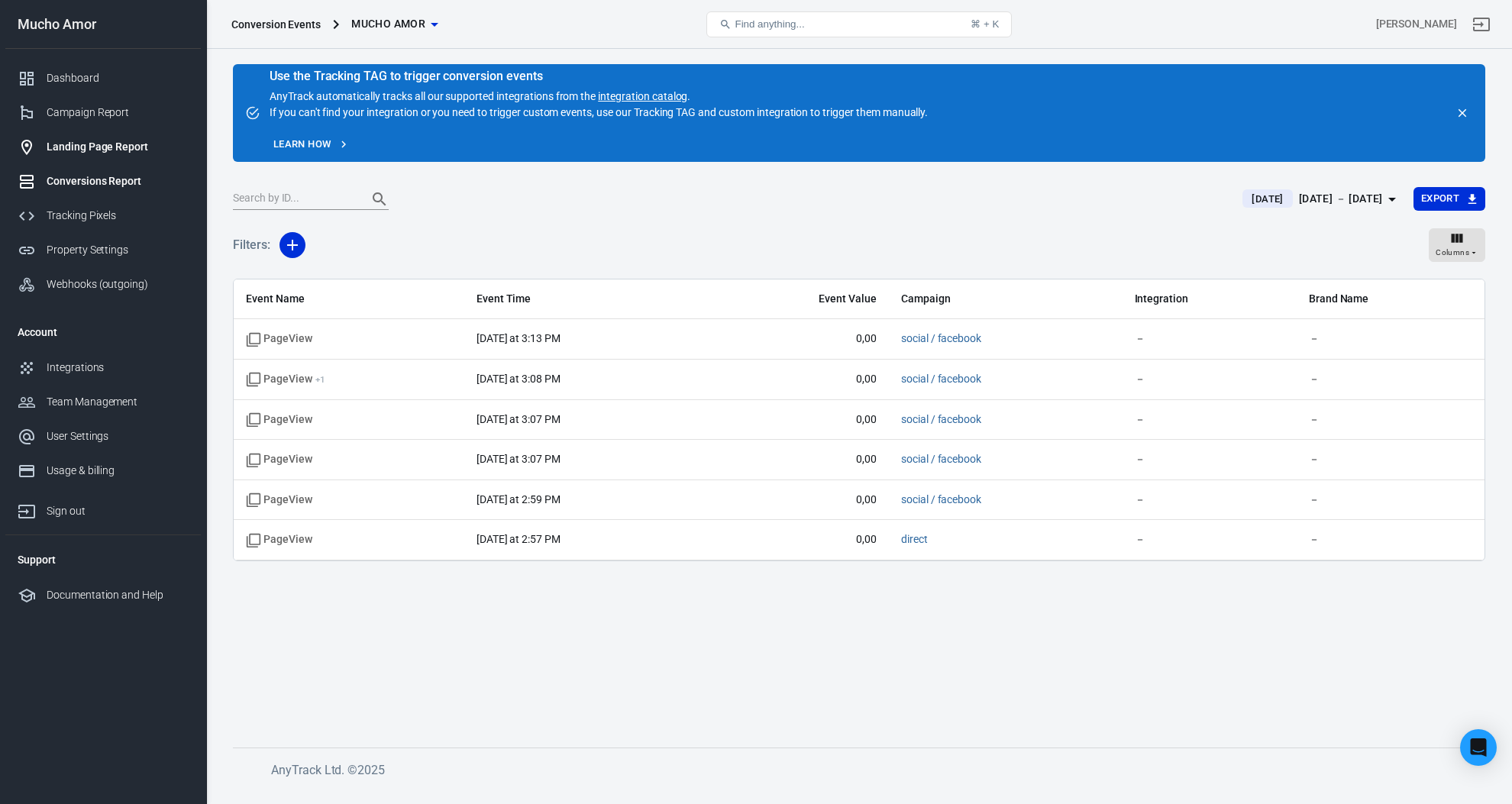
click at [140, 146] on div "Landing Page Report" at bounding box center [117, 147] width 142 height 16
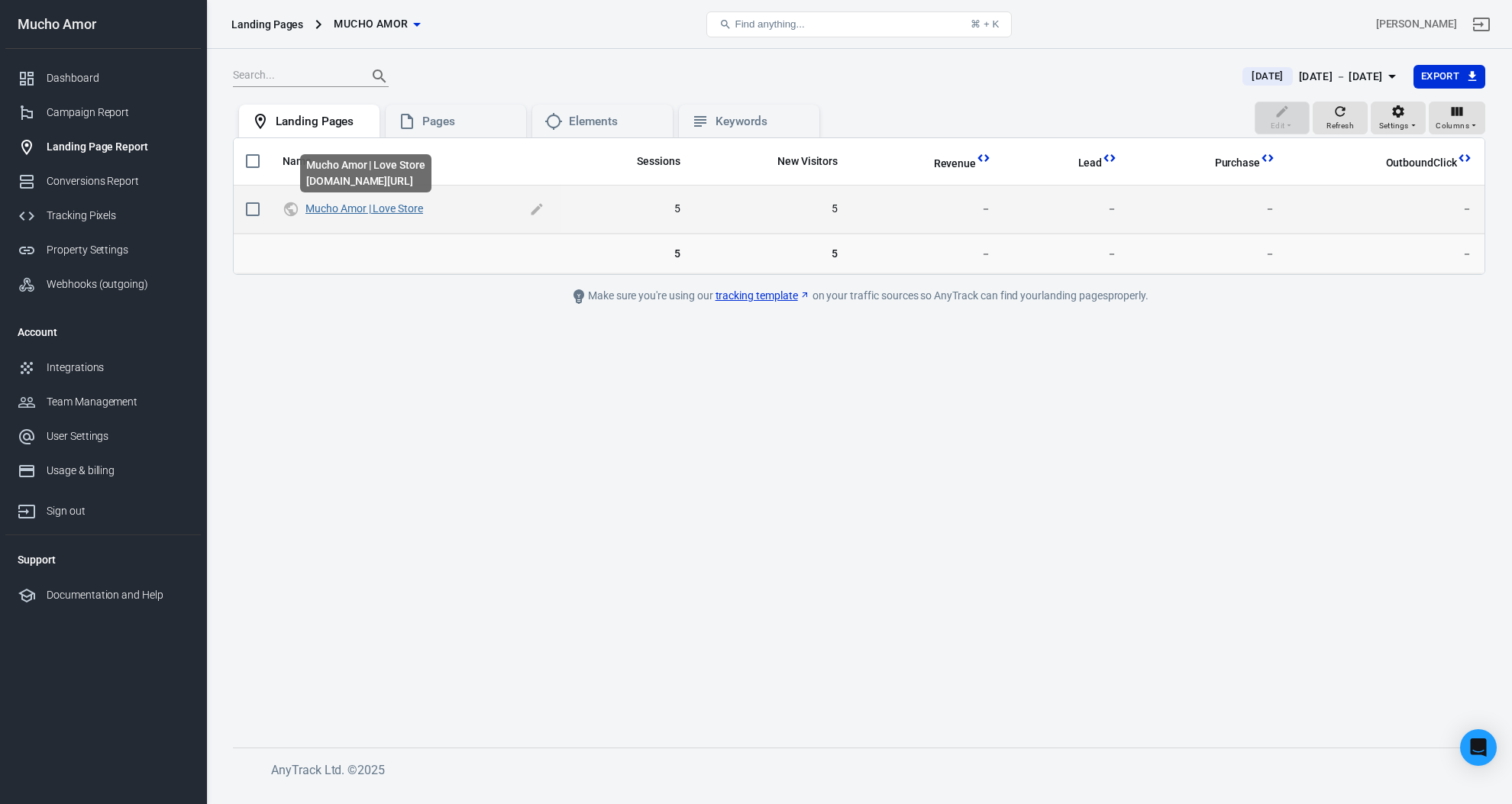
click at [347, 210] on link "Mucho Amor | Love Store" at bounding box center [364, 208] width 117 height 12
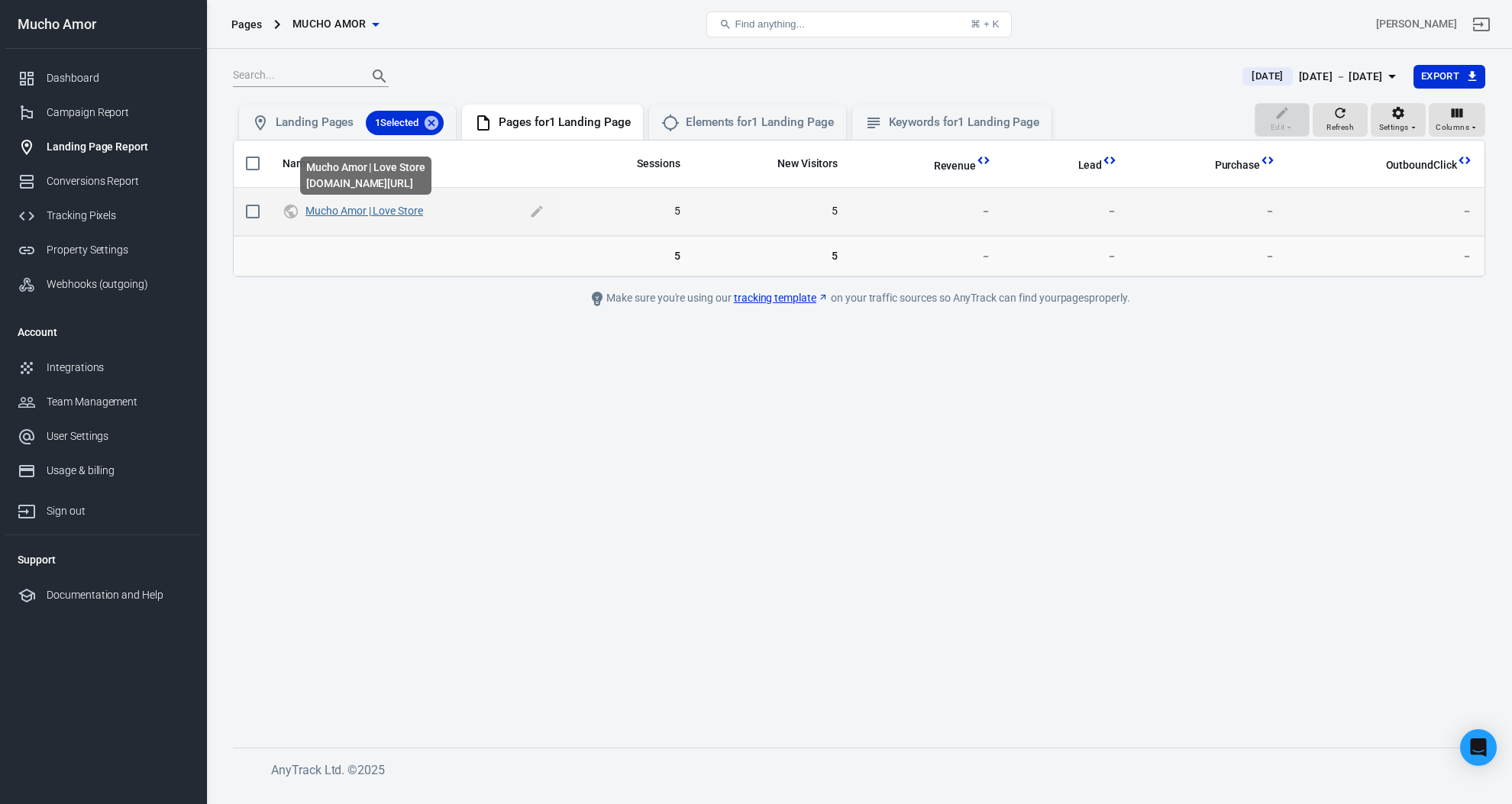
click at [381, 211] on link "Mucho Amor | Love Store" at bounding box center [364, 210] width 117 height 12
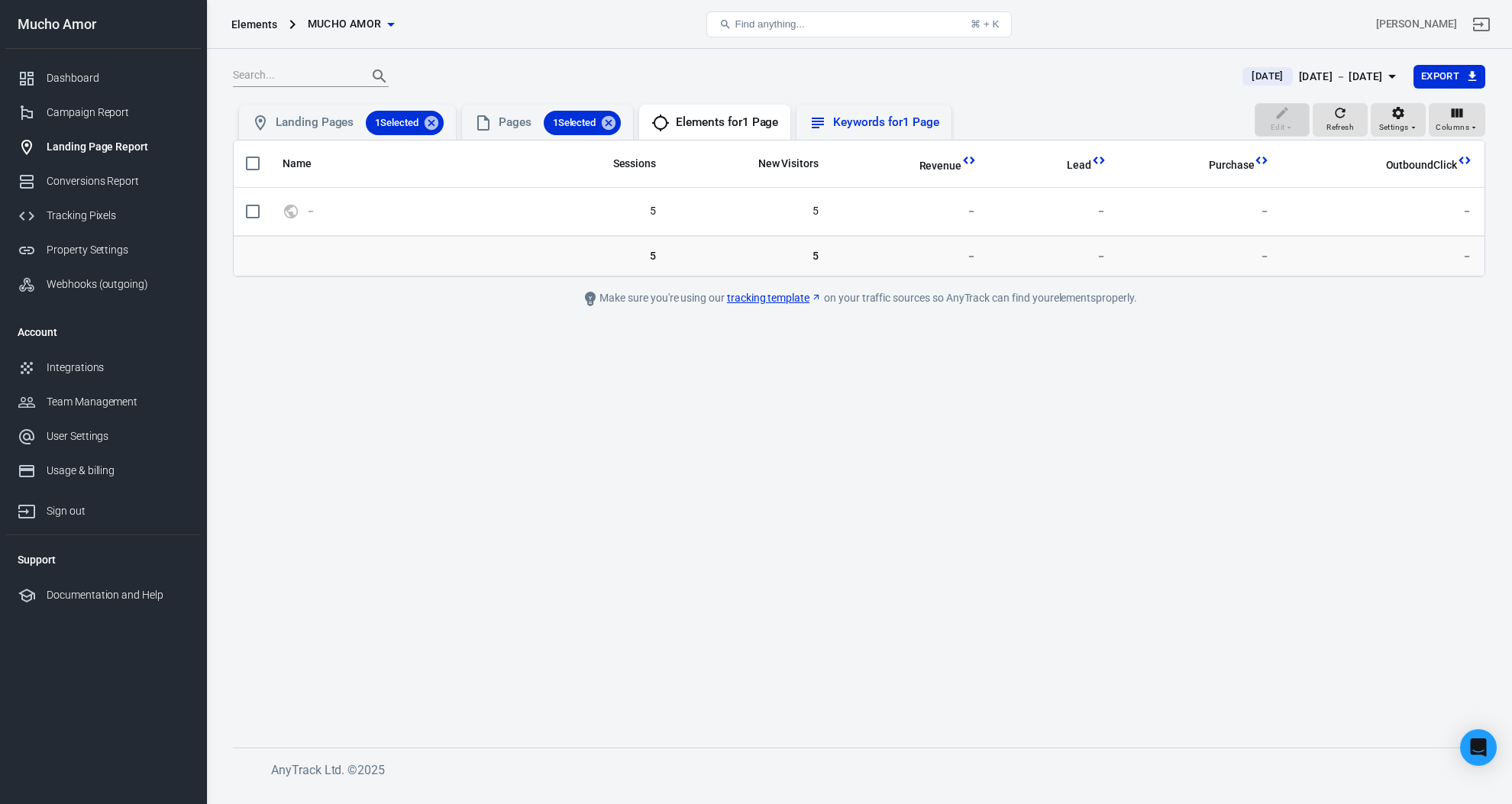
click at [889, 131] on div "Keywords for 1 Page" at bounding box center [874, 123] width 130 height 18
click at [137, 122] on link "Campaign Report" at bounding box center [102, 112] width 196 height 35
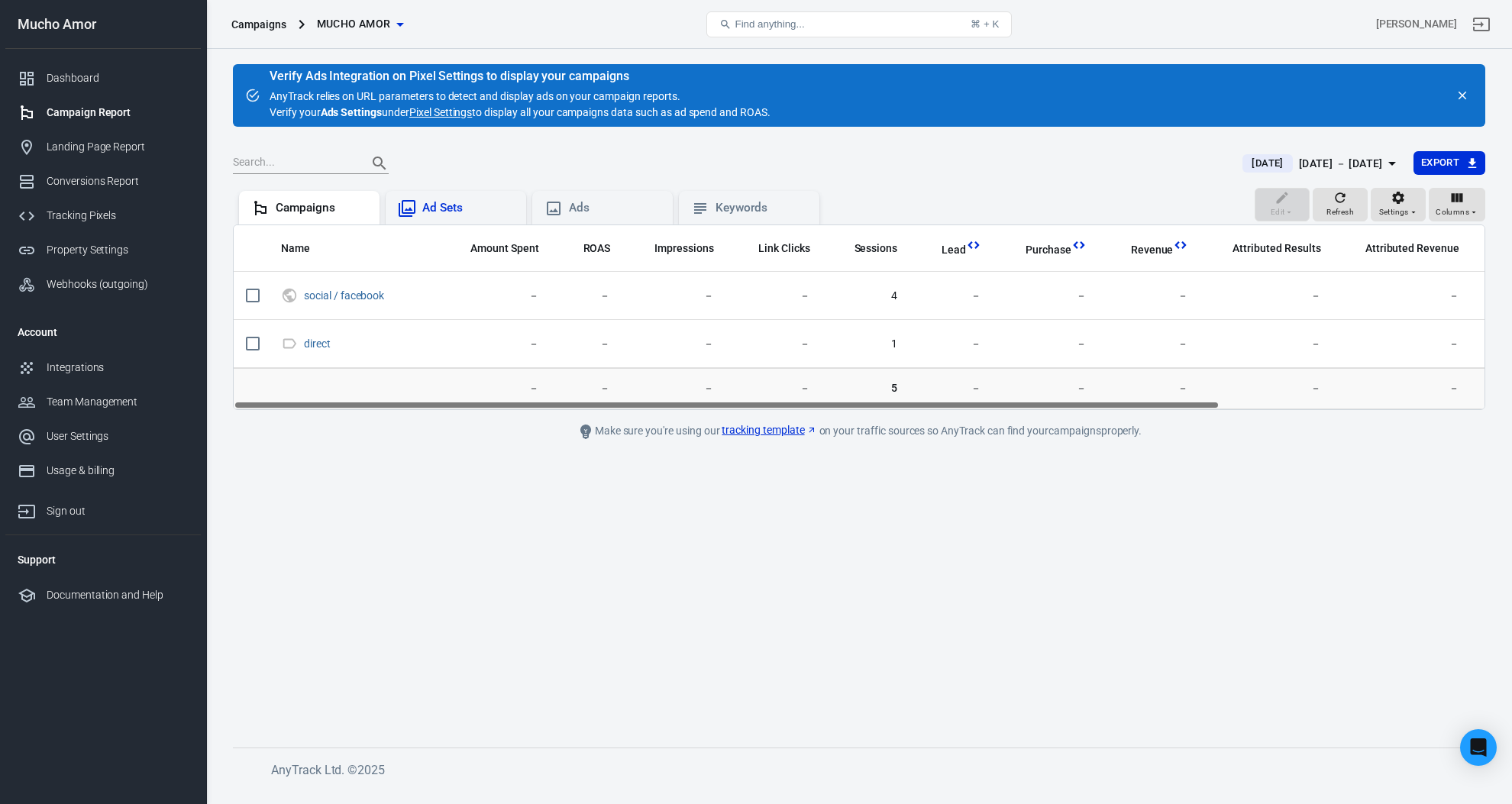
click at [454, 201] on div "Ad Sets" at bounding box center [468, 208] width 91 height 16
click at [611, 204] on div "Ads" at bounding box center [615, 208] width 91 height 16
click at [774, 205] on div "Keywords" at bounding box center [761, 208] width 91 height 16
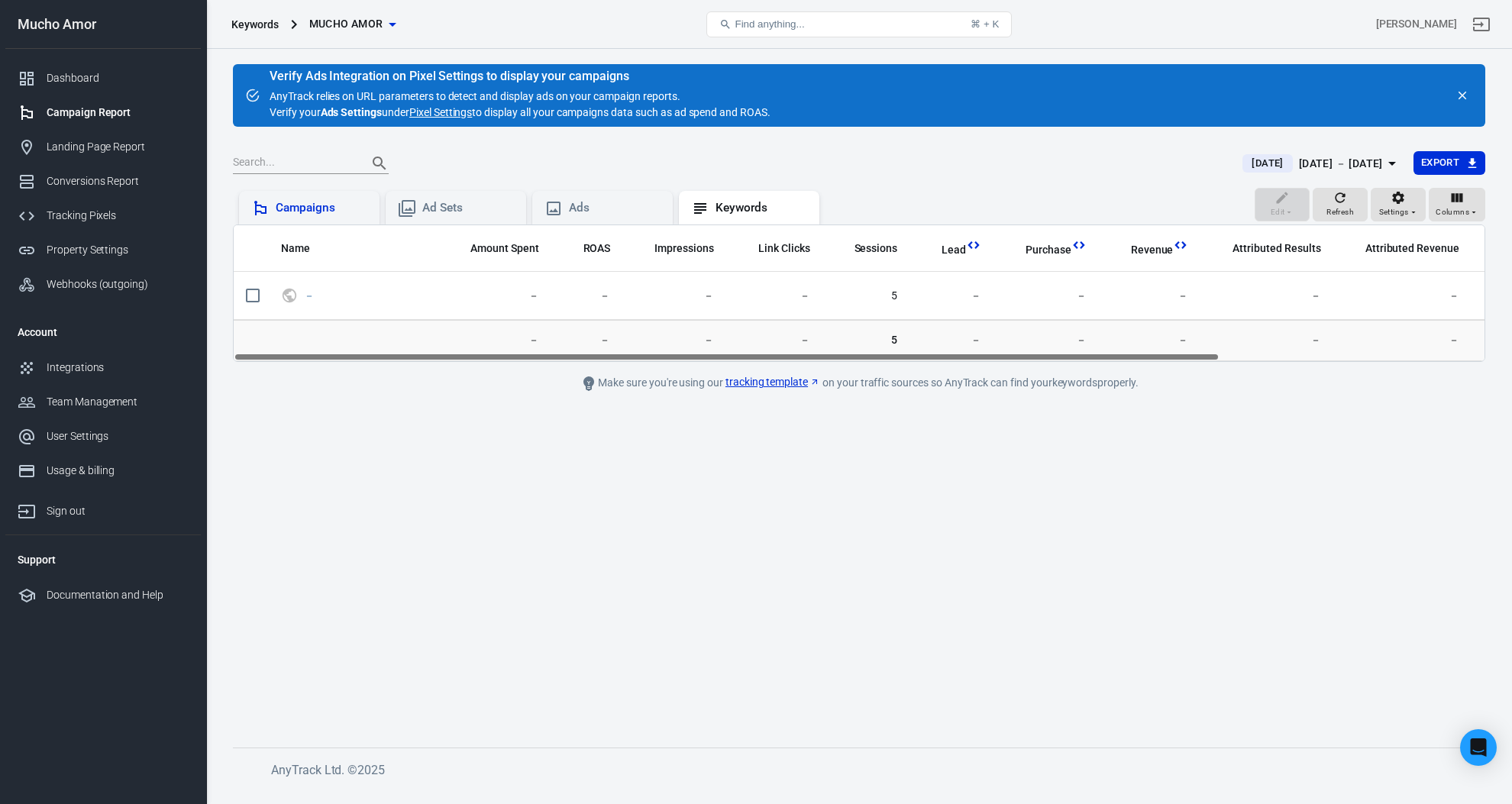
click at [287, 203] on div "Campaigns" at bounding box center [322, 208] width 91 height 16
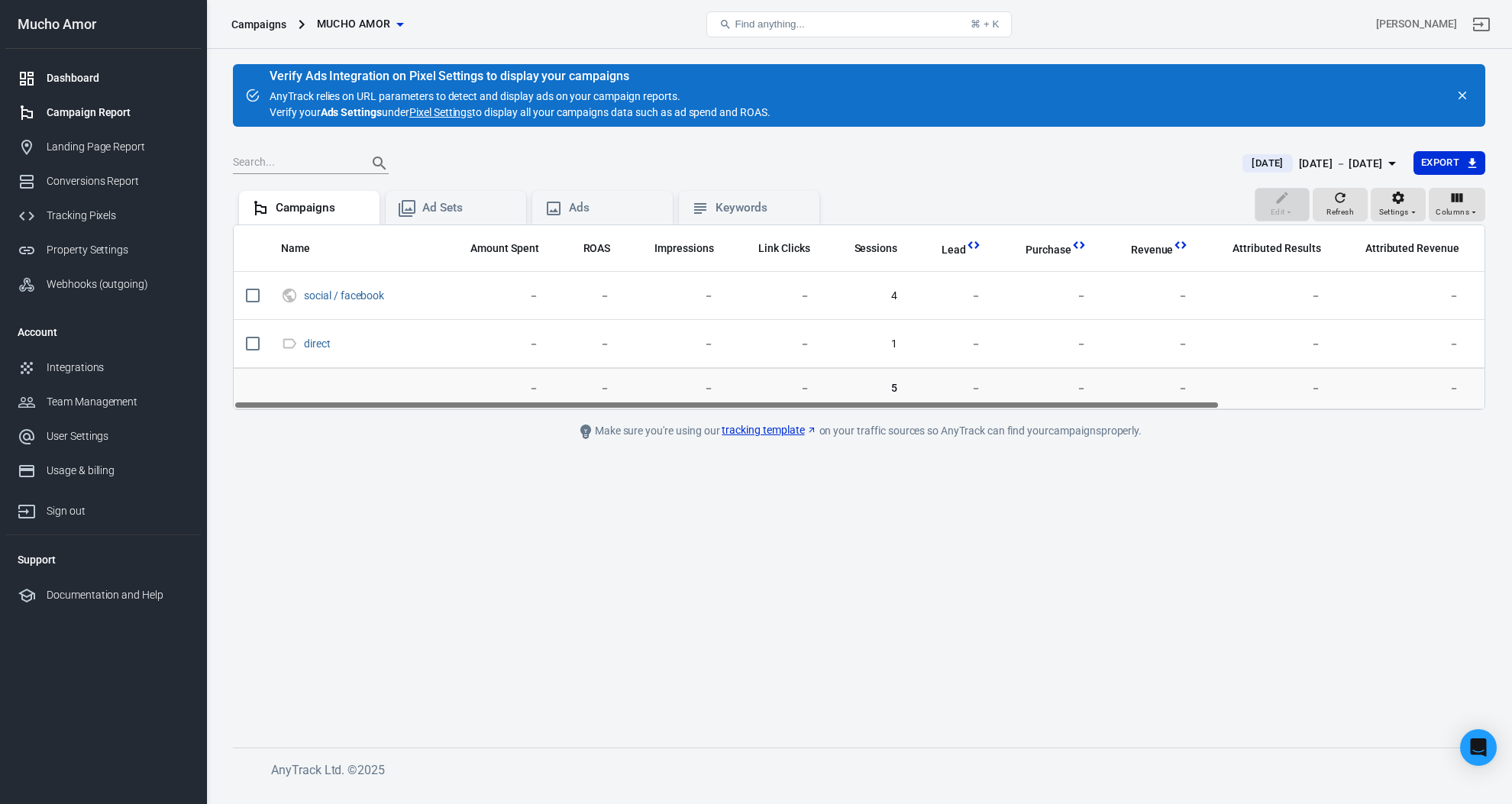
click at [124, 74] on div "Dashboard" at bounding box center [117, 78] width 142 height 16
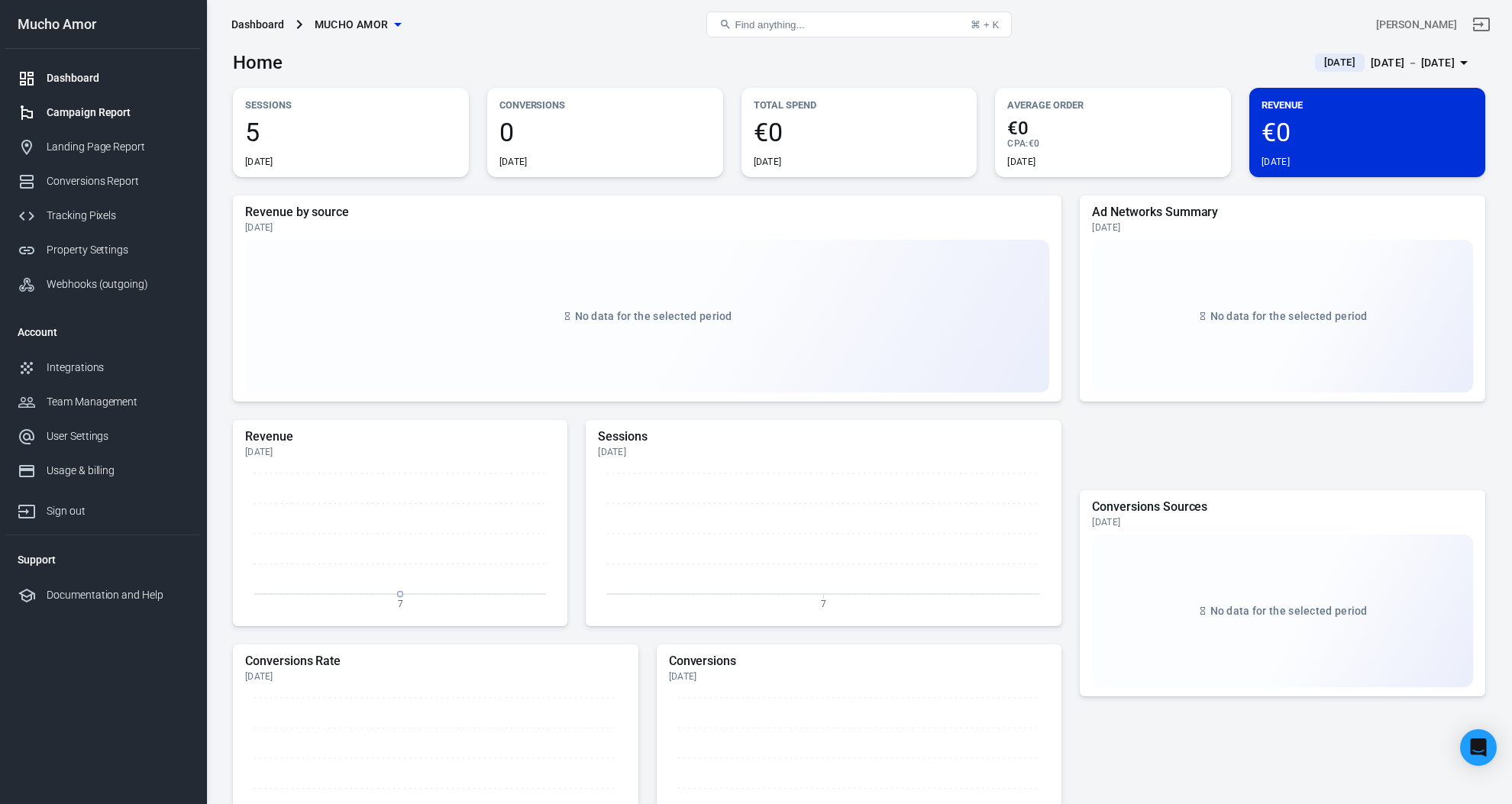
scroll to position [13, 0]
click at [111, 216] on div "Tracking Pixels" at bounding box center [117, 215] width 142 height 16
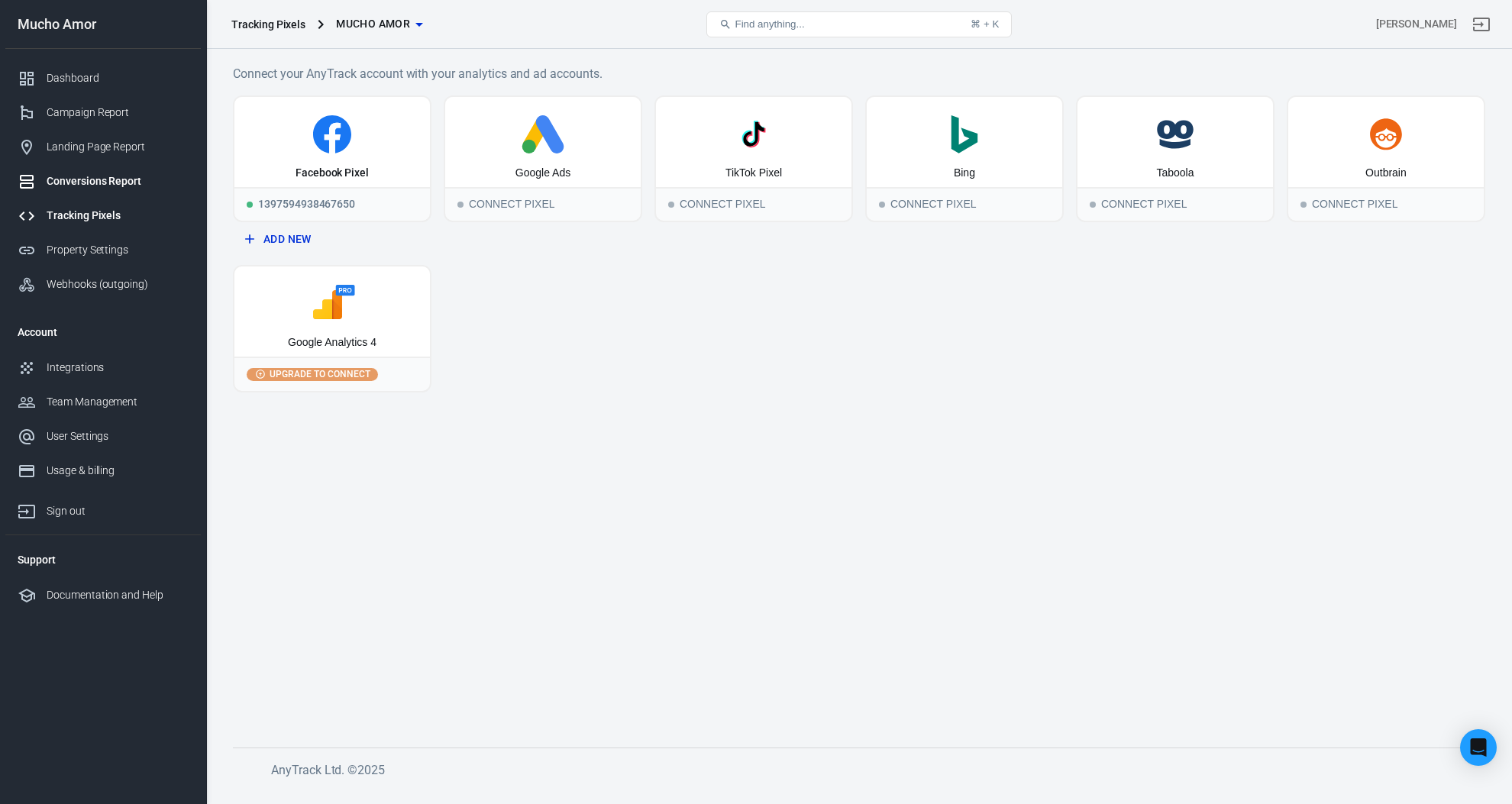
click at [131, 182] on div "Conversions Report" at bounding box center [117, 182] width 142 height 16
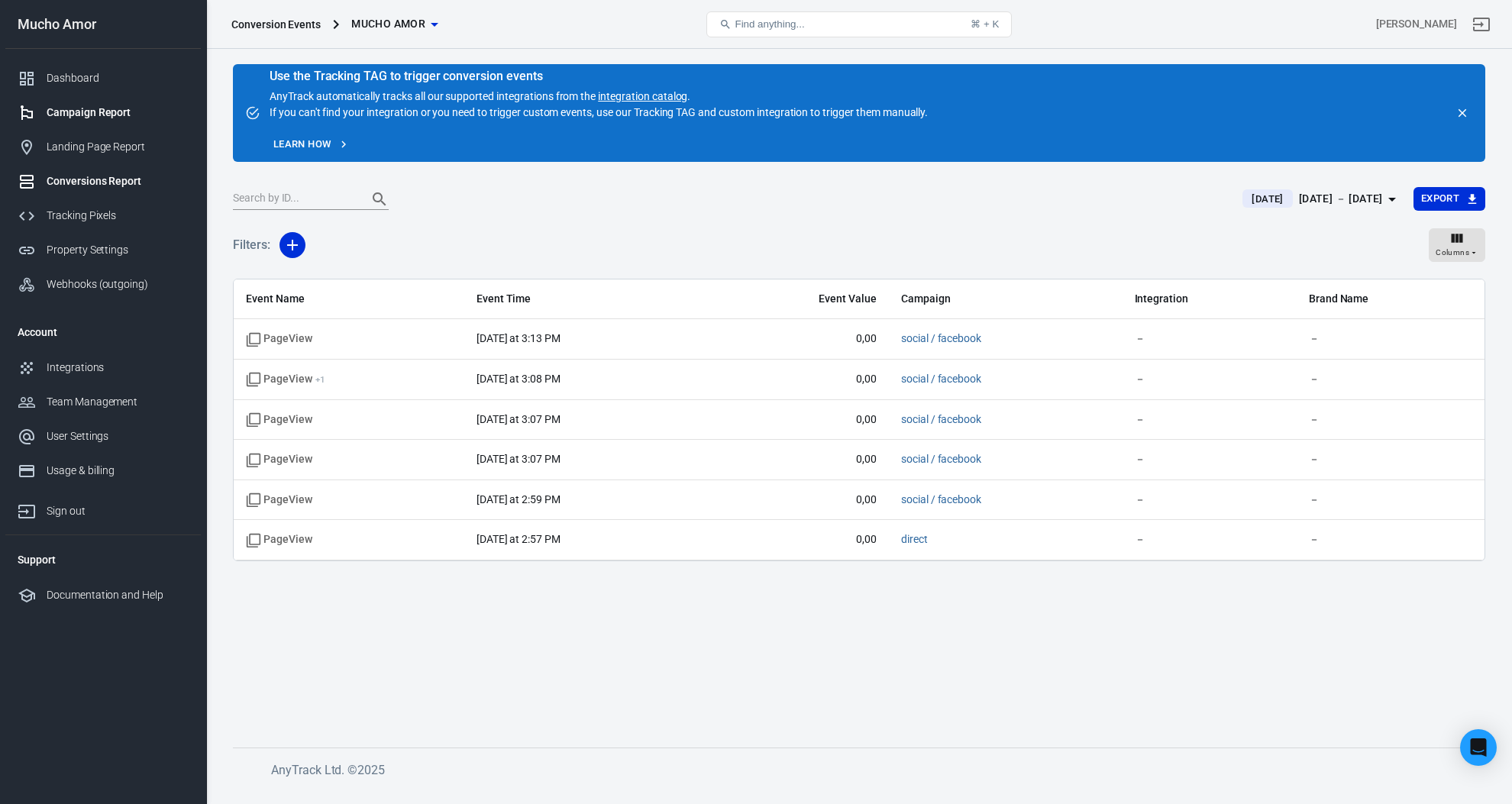
click at [119, 125] on link "Campaign Report" at bounding box center [102, 112] width 196 height 35
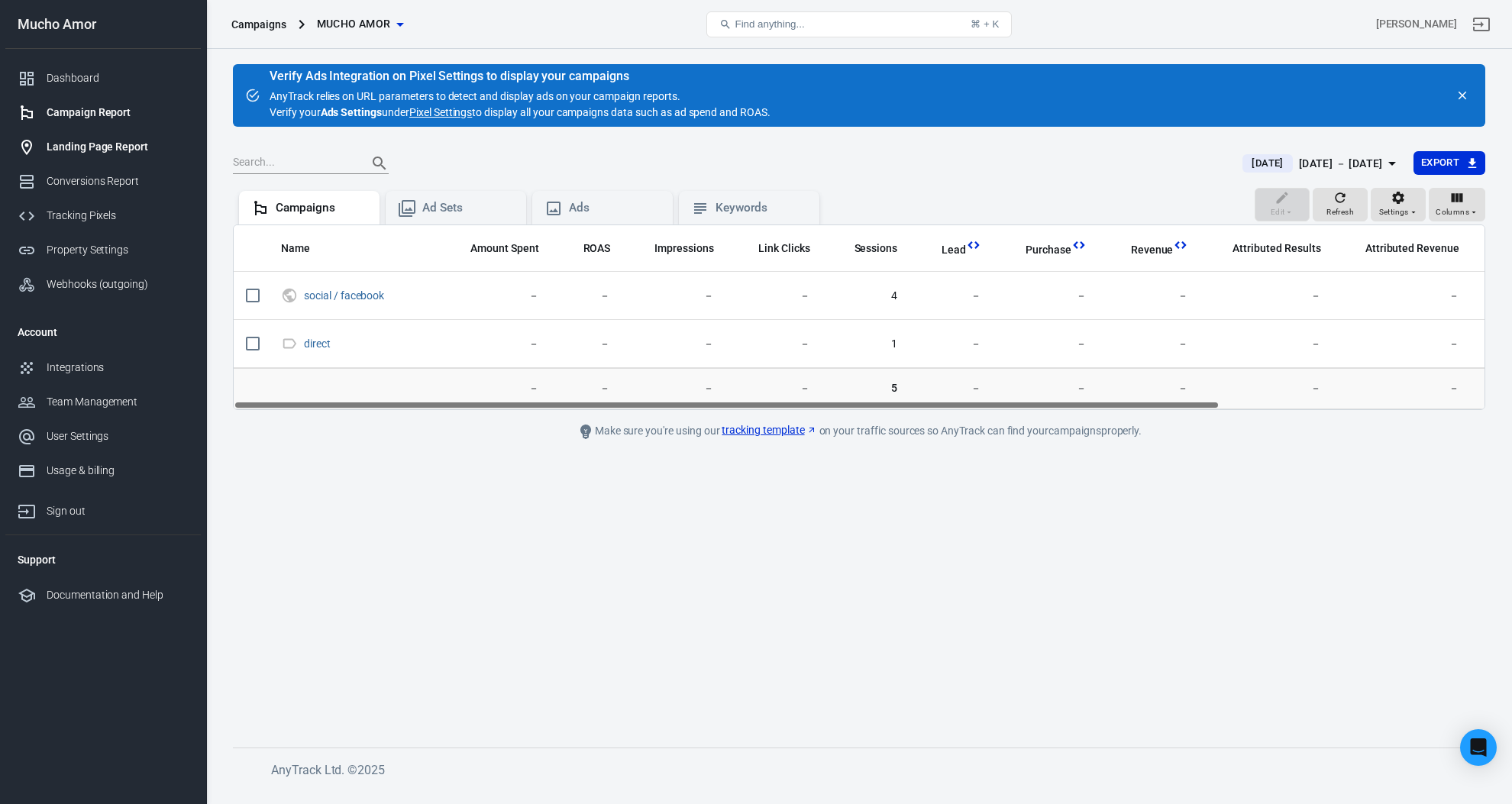
click at [117, 148] on div "Landing Page Report" at bounding box center [117, 147] width 142 height 16
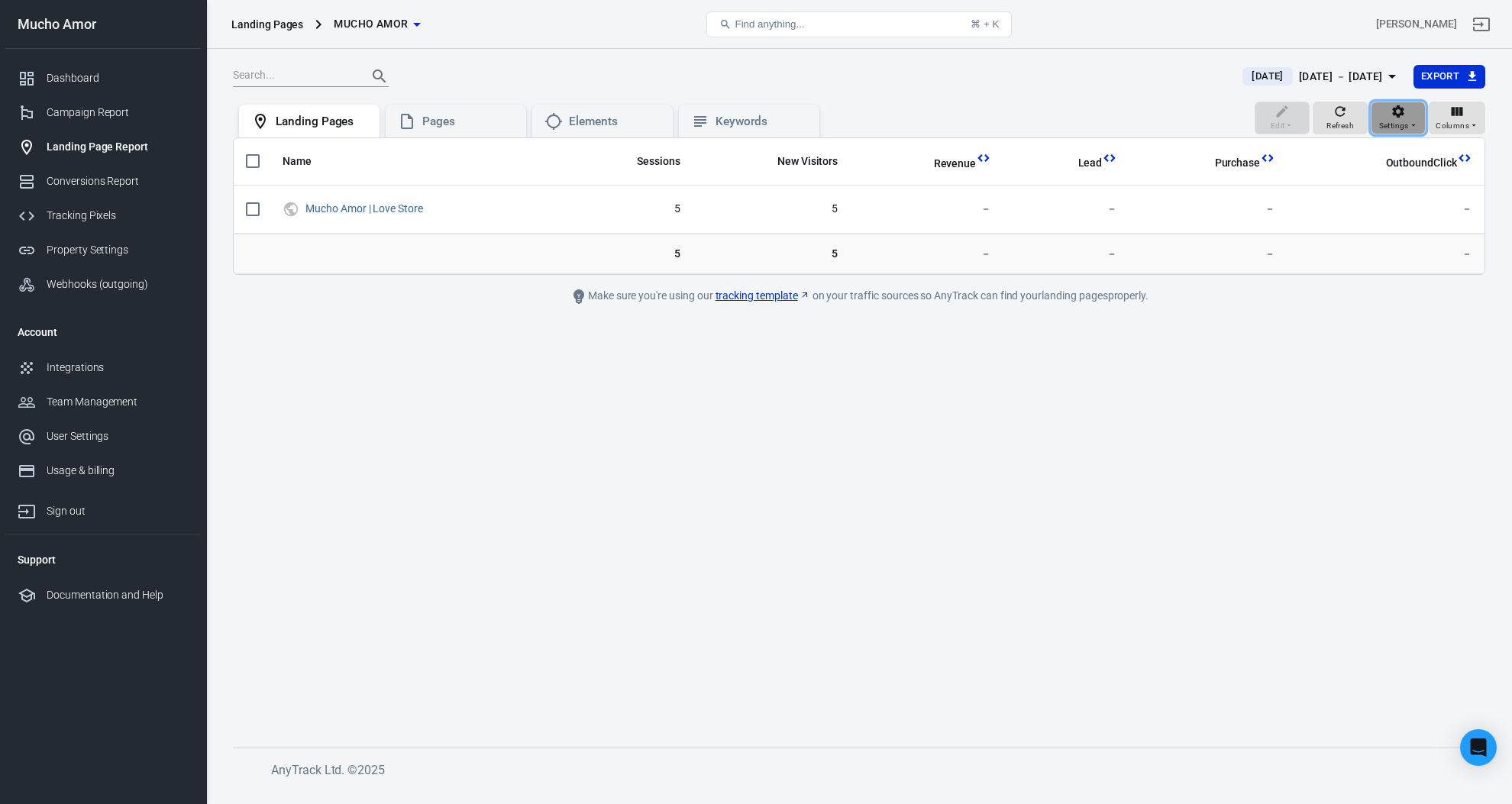
click at [1404, 121] on span "Settings" at bounding box center [1394, 126] width 30 height 14
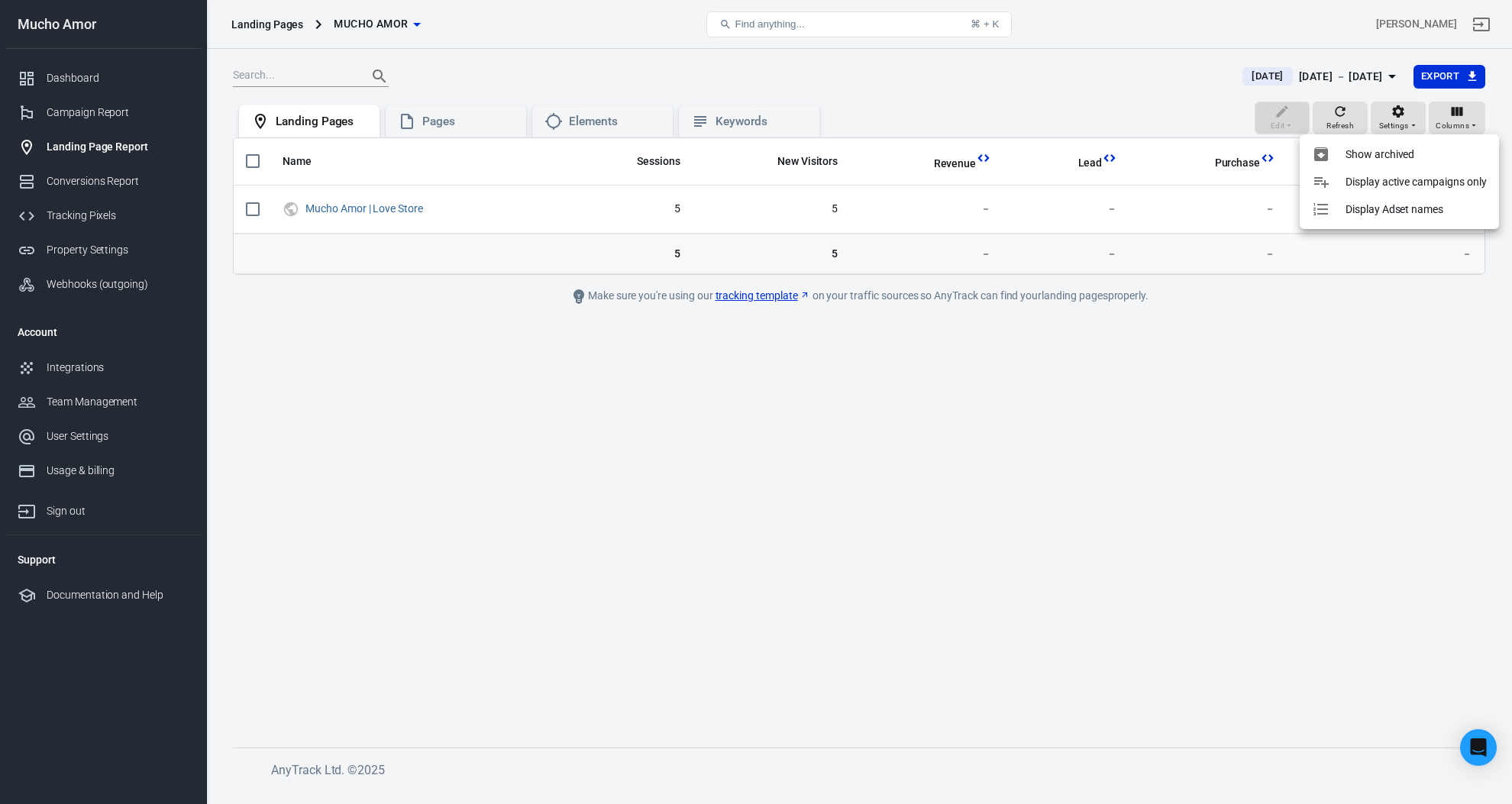
click at [1401, 121] on div at bounding box center [756, 402] width 1512 height 804
click at [472, 121] on div "Pages" at bounding box center [468, 122] width 91 height 16
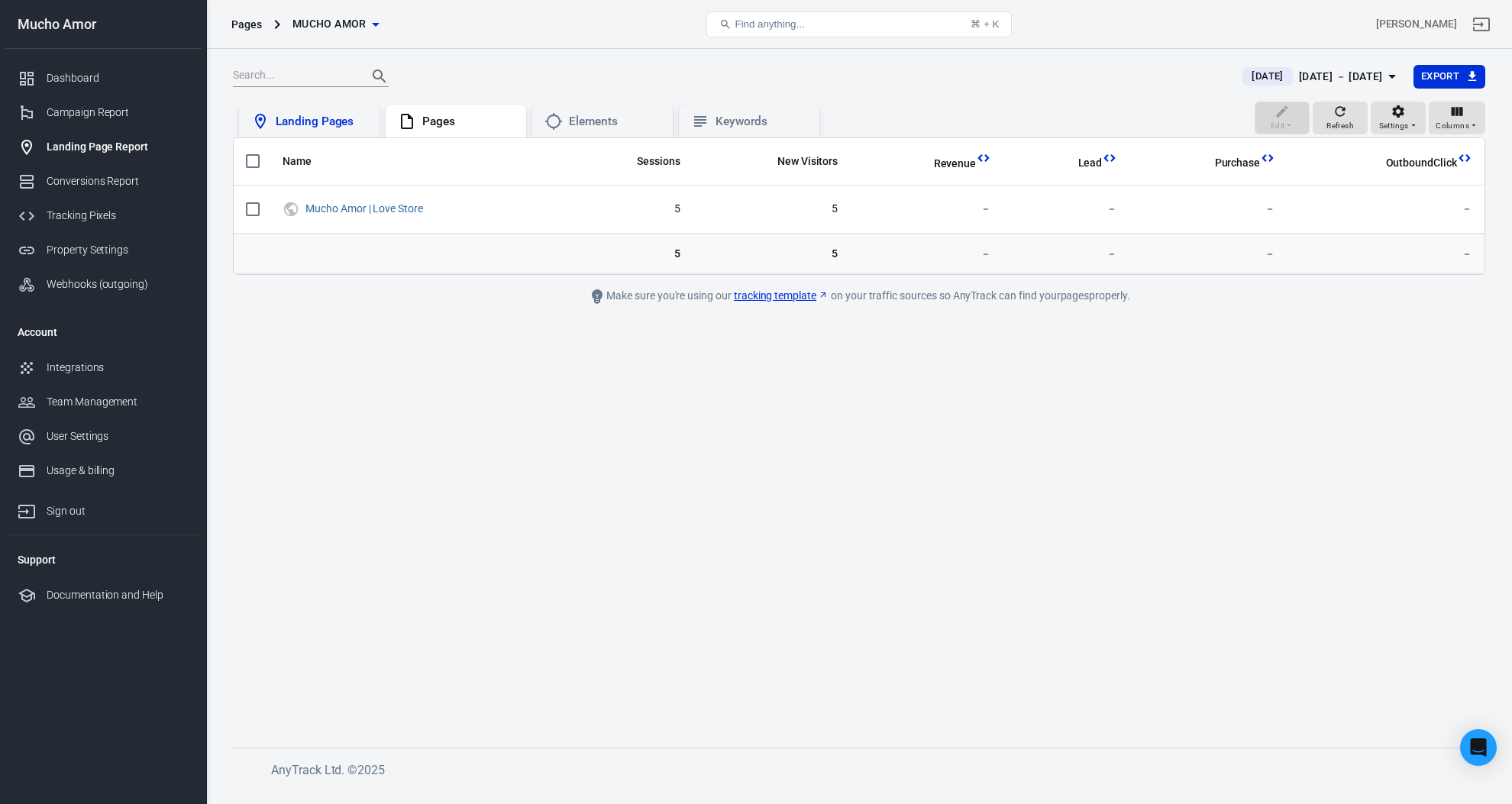
click at [343, 119] on div "Landing Pages" at bounding box center [322, 122] width 91 height 16
click at [112, 108] on div "Campaign Report" at bounding box center [117, 112] width 142 height 16
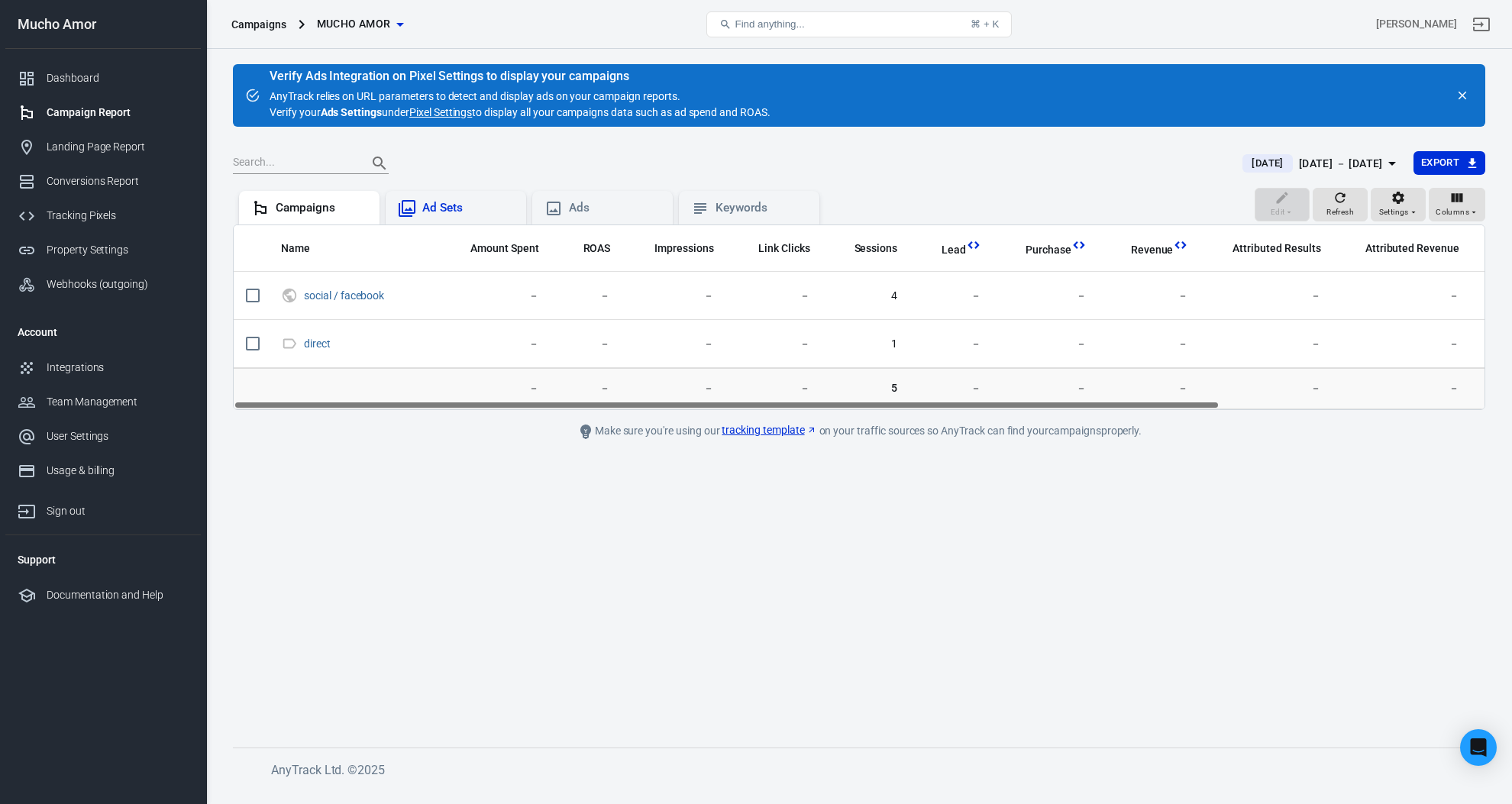
click at [468, 192] on div "Ad Sets" at bounding box center [456, 207] width 141 height 34
click at [600, 207] on div "Ads" at bounding box center [615, 208] width 91 height 16
click at [733, 210] on div "Keywords" at bounding box center [761, 208] width 91 height 16
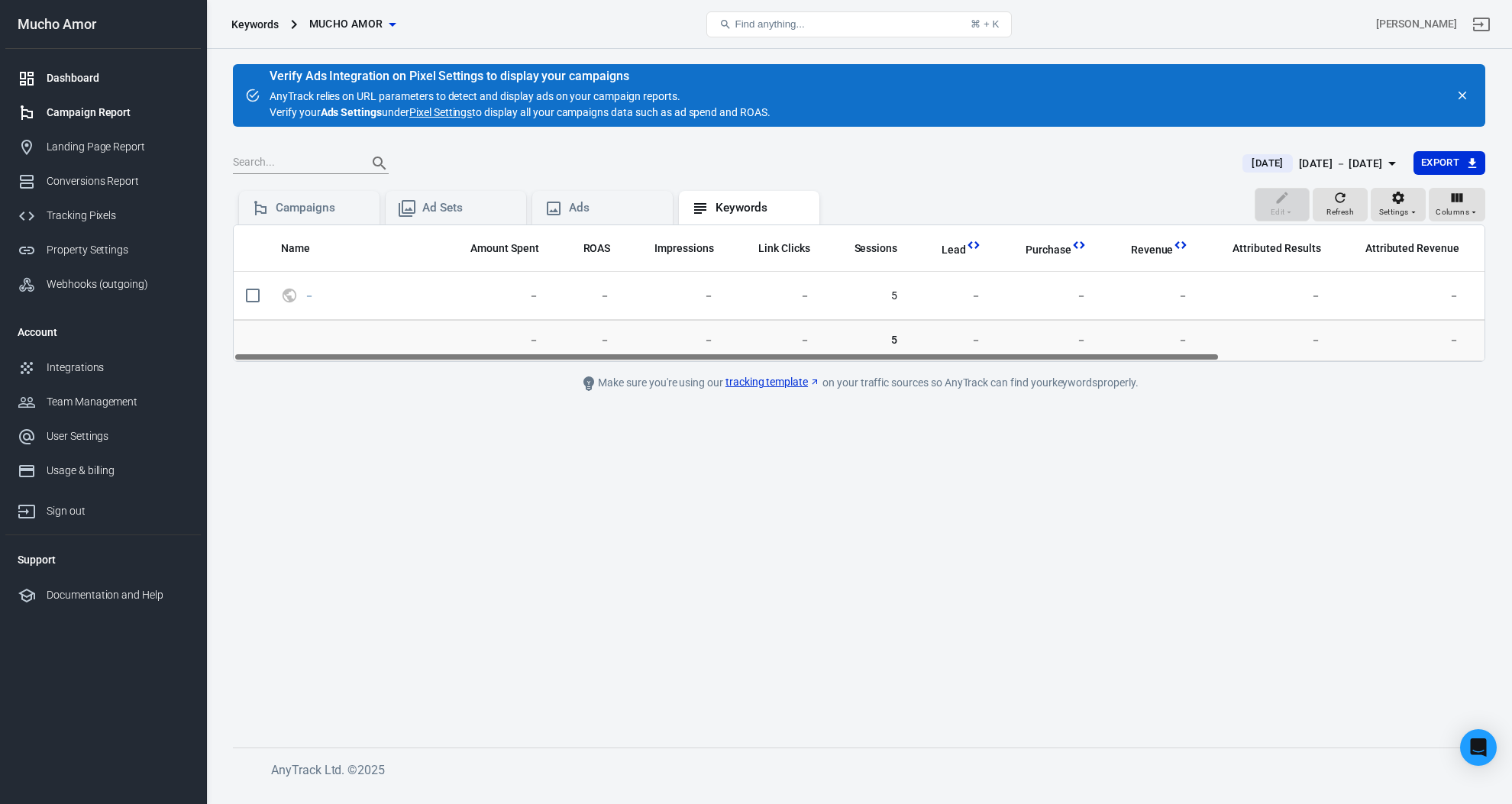
click at [46, 65] on link "Dashboard" at bounding box center [102, 78] width 196 height 35
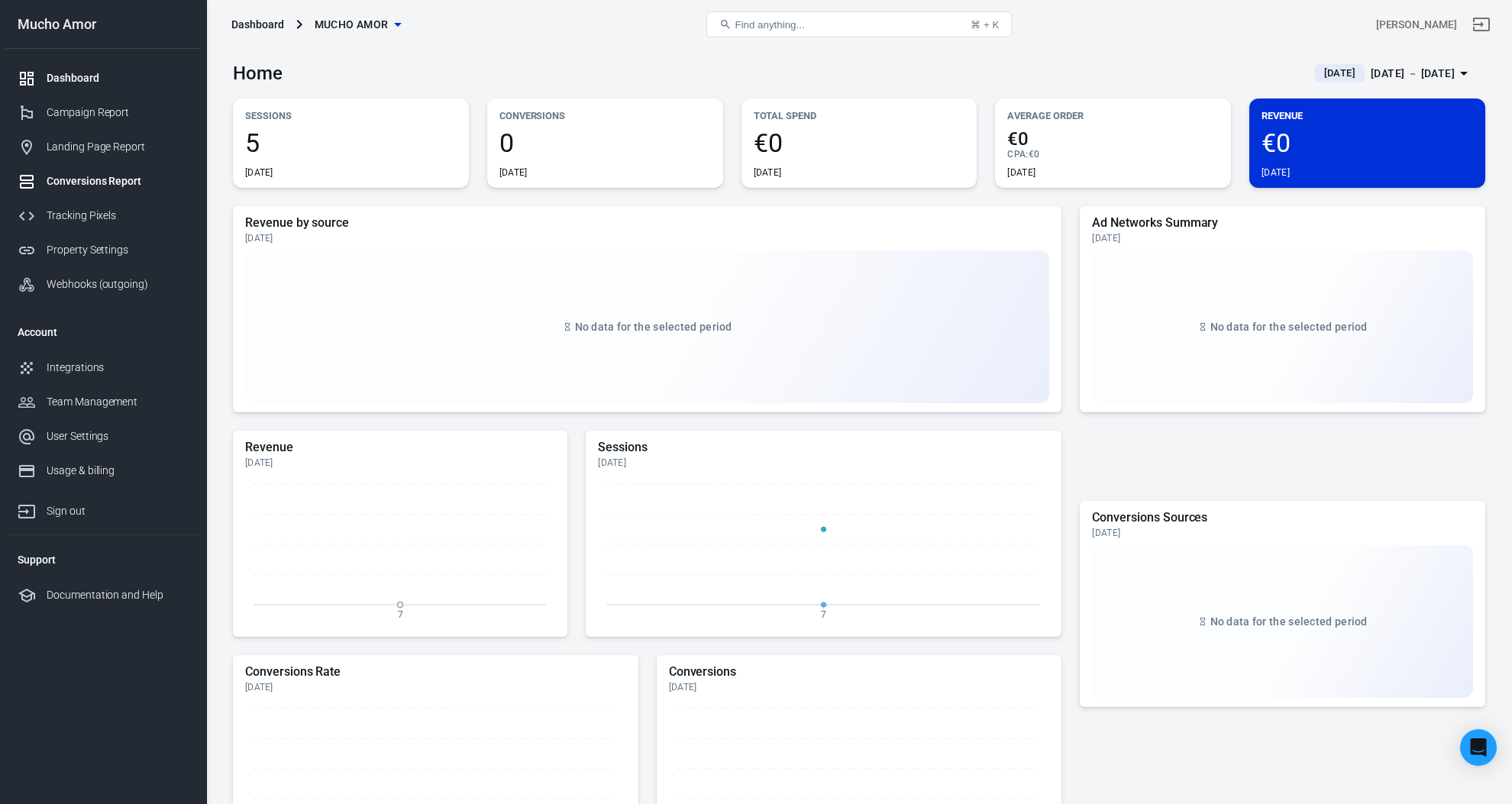
click at [147, 177] on div "Conversions Report" at bounding box center [117, 182] width 142 height 16
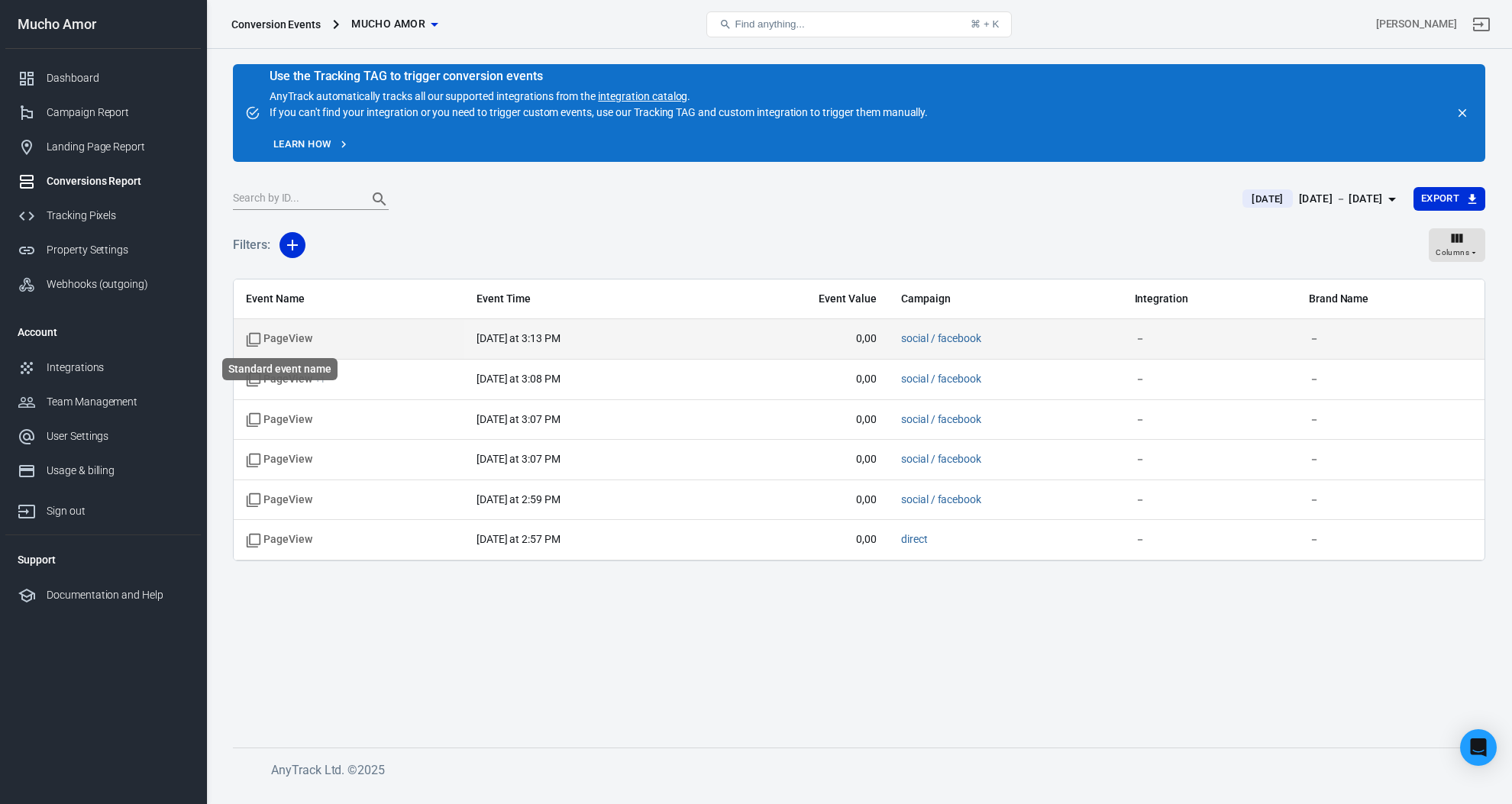
click at [302, 341] on span "PageView" at bounding box center [279, 338] width 67 height 15
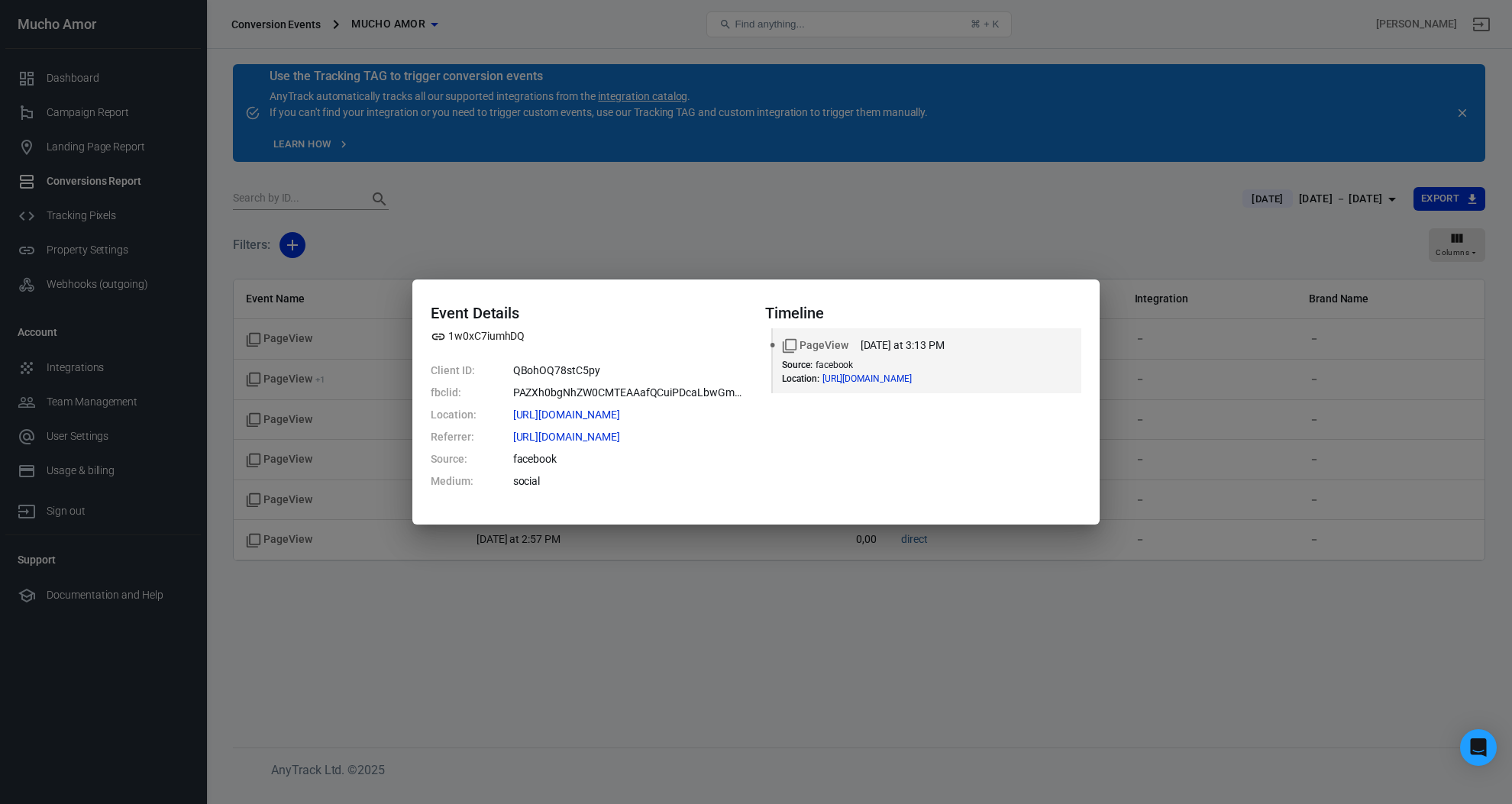
click at [696, 628] on div "Event Details 1w0xC7iumhDQ Client ID: QBohOQ78stC5py fbclid: PAZXh0bgNhZW0CMTEA…" at bounding box center [756, 402] width 1512 height 804
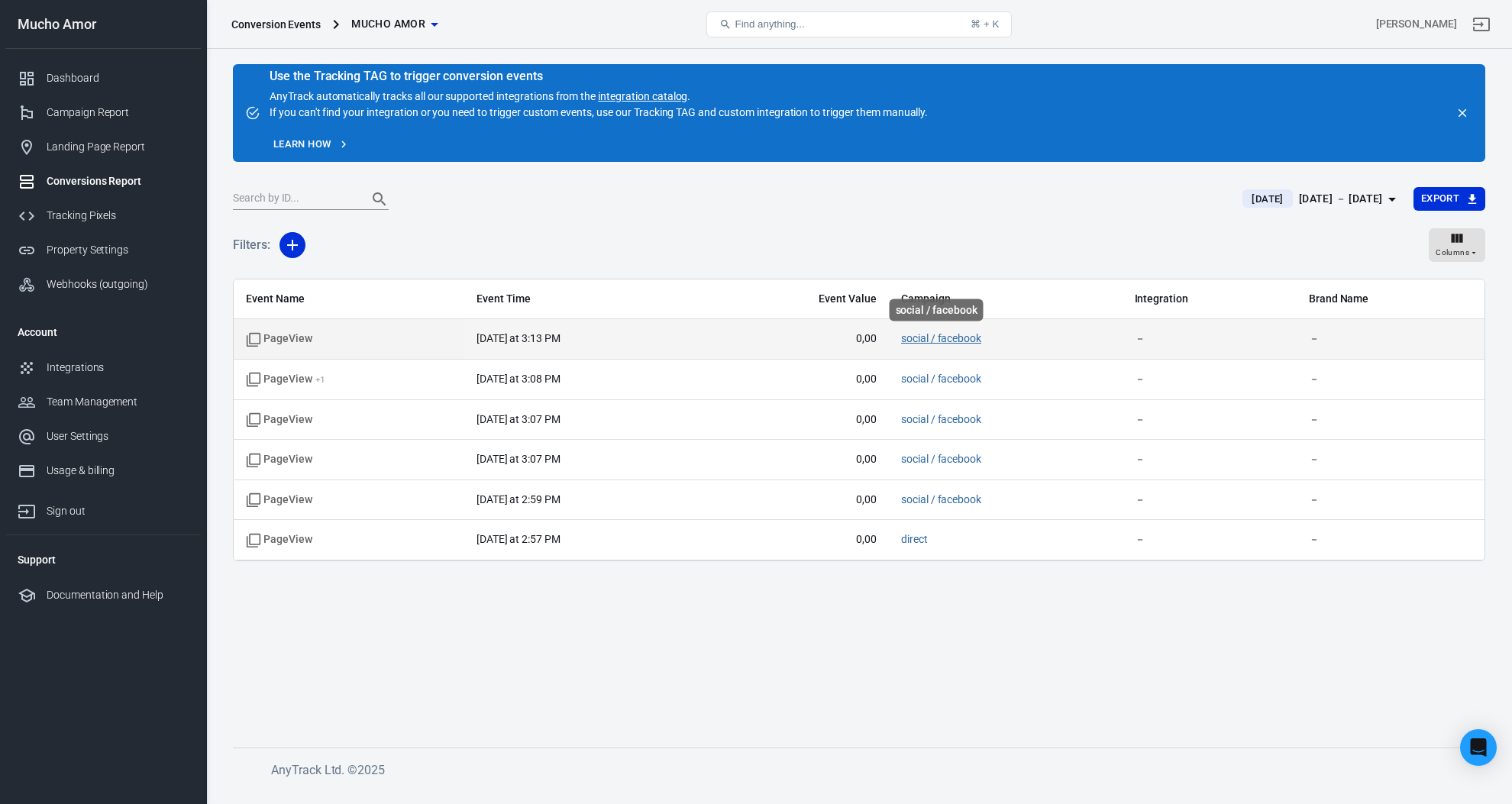
click at [944, 335] on link "social / facebook" at bounding box center [941, 338] width 80 height 12
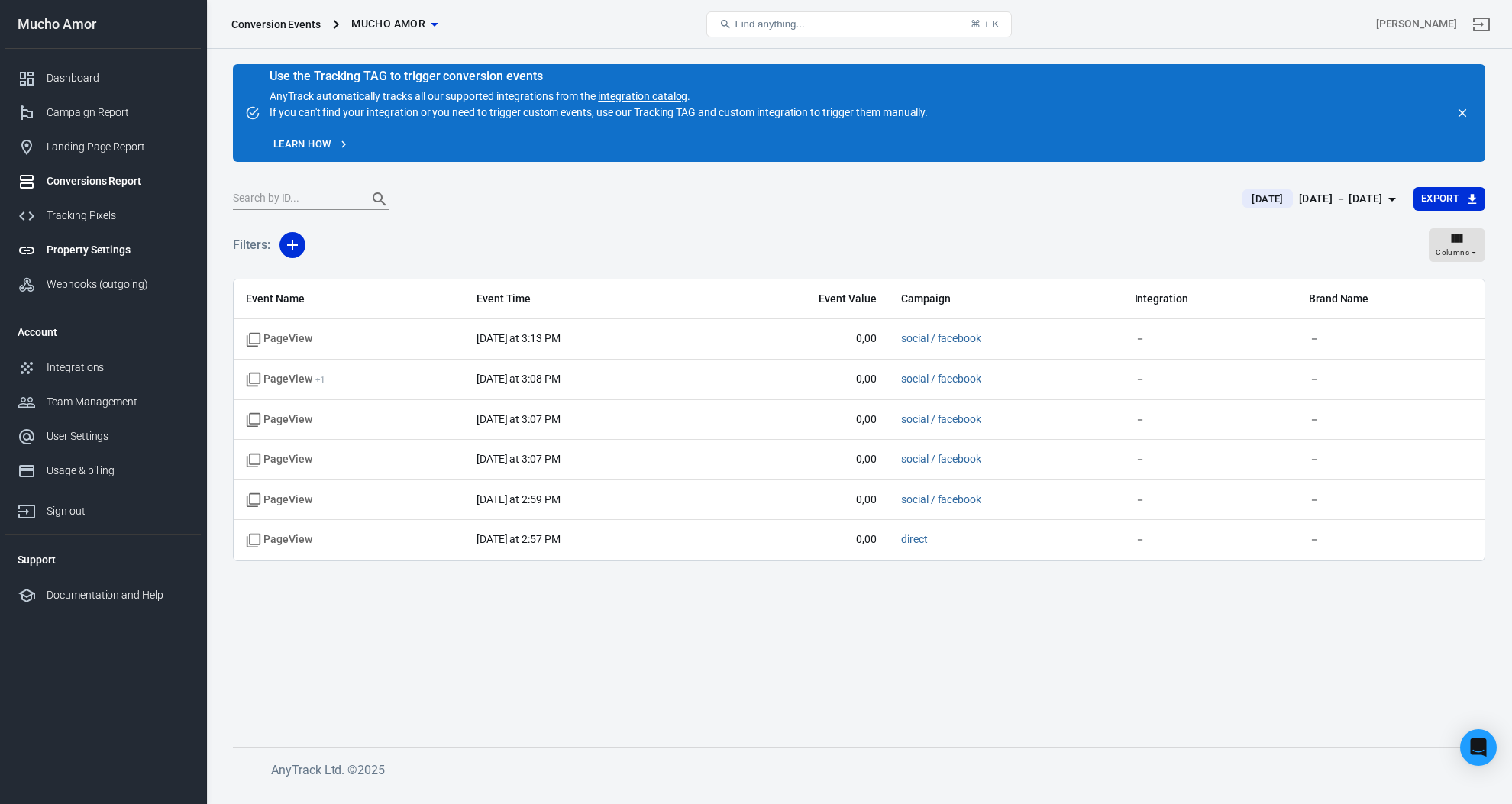
click at [114, 243] on div "Property Settings" at bounding box center [117, 250] width 142 height 16
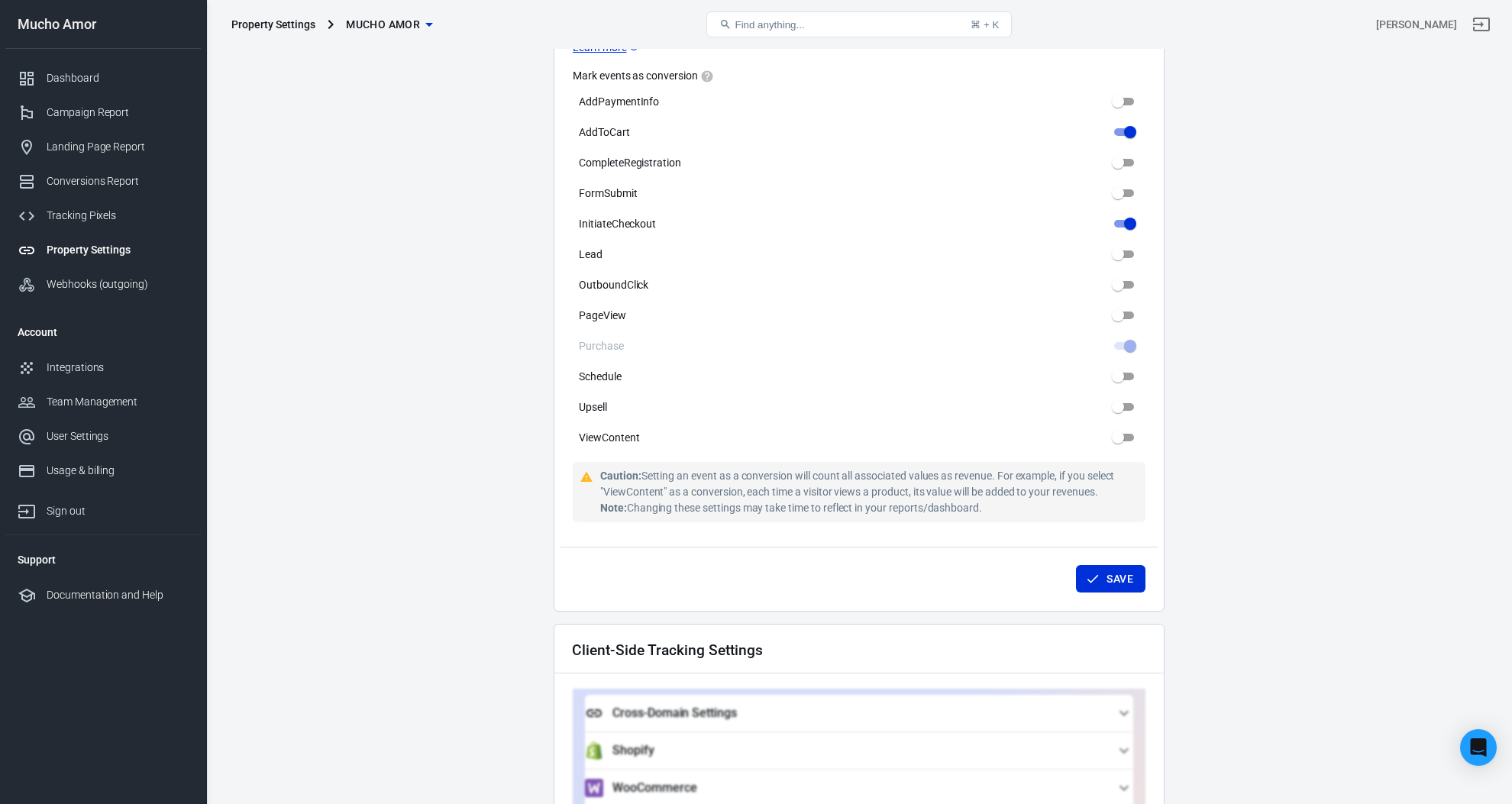
scroll to position [673, 0]
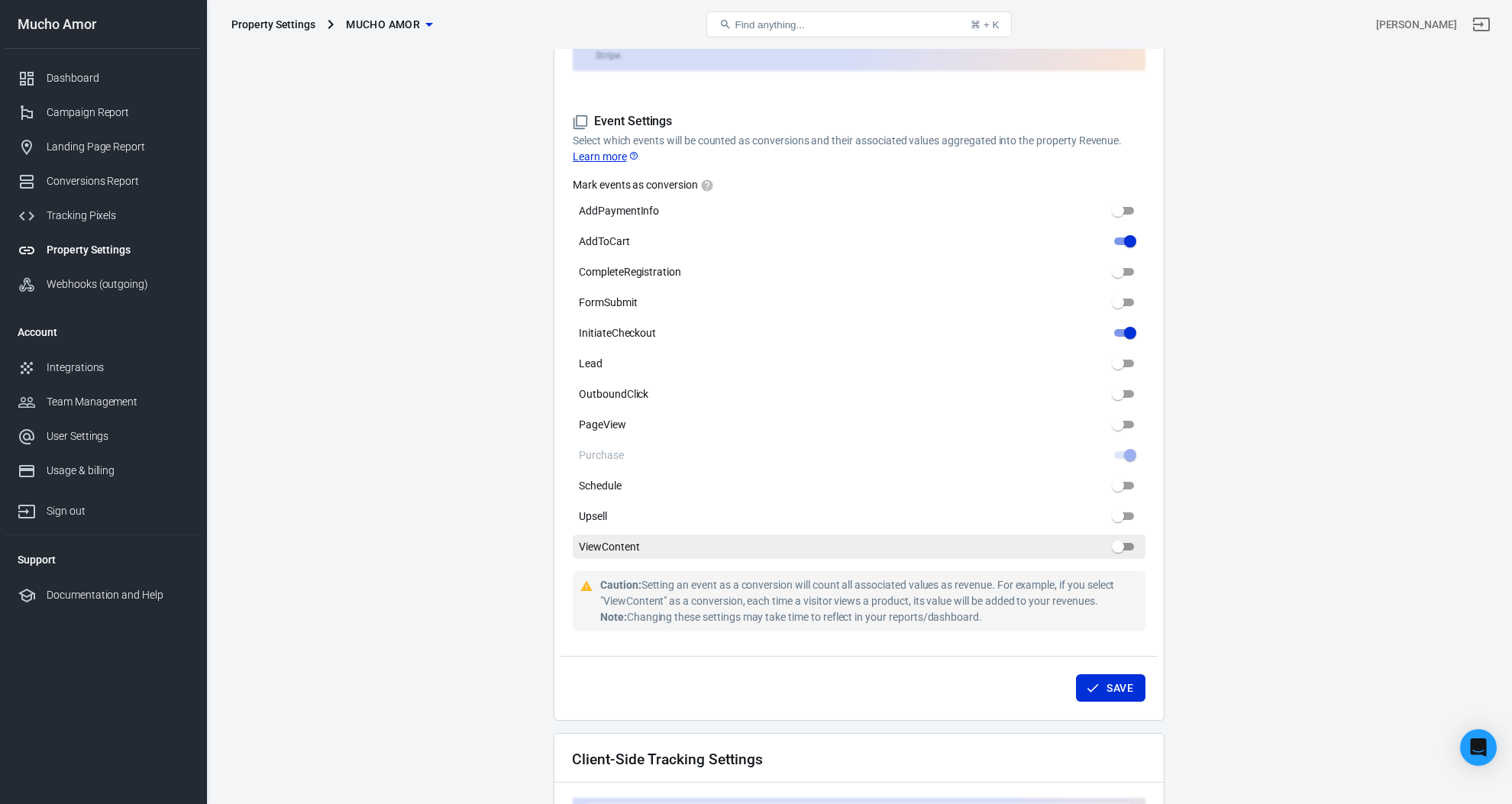
click at [1120, 537] on input "ViewContent" at bounding box center [1117, 546] width 55 height 18
click at [1128, 537] on input "ViewContent" at bounding box center [1130, 546] width 55 height 18
checkbox input "false"
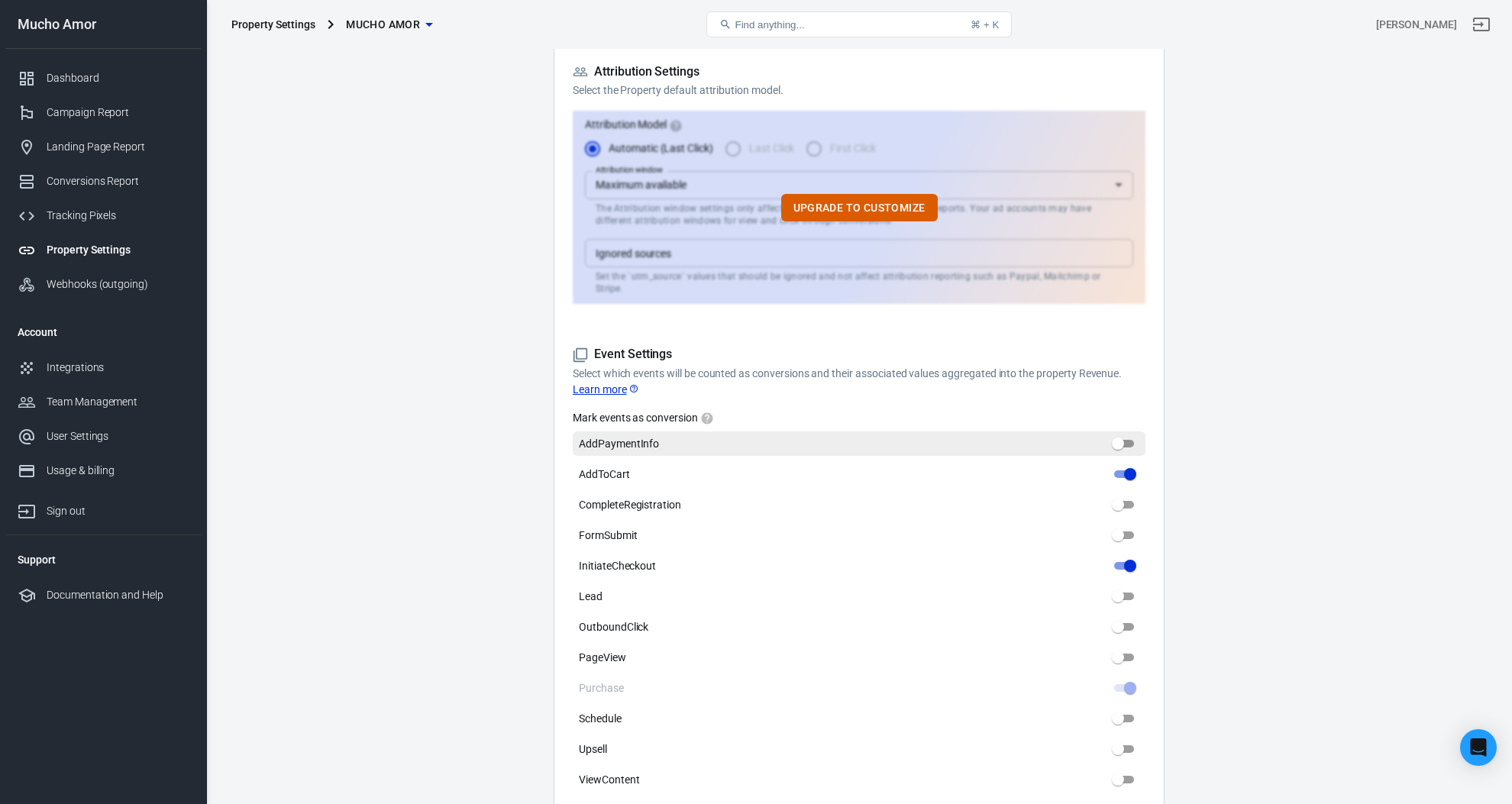
scroll to position [0, 0]
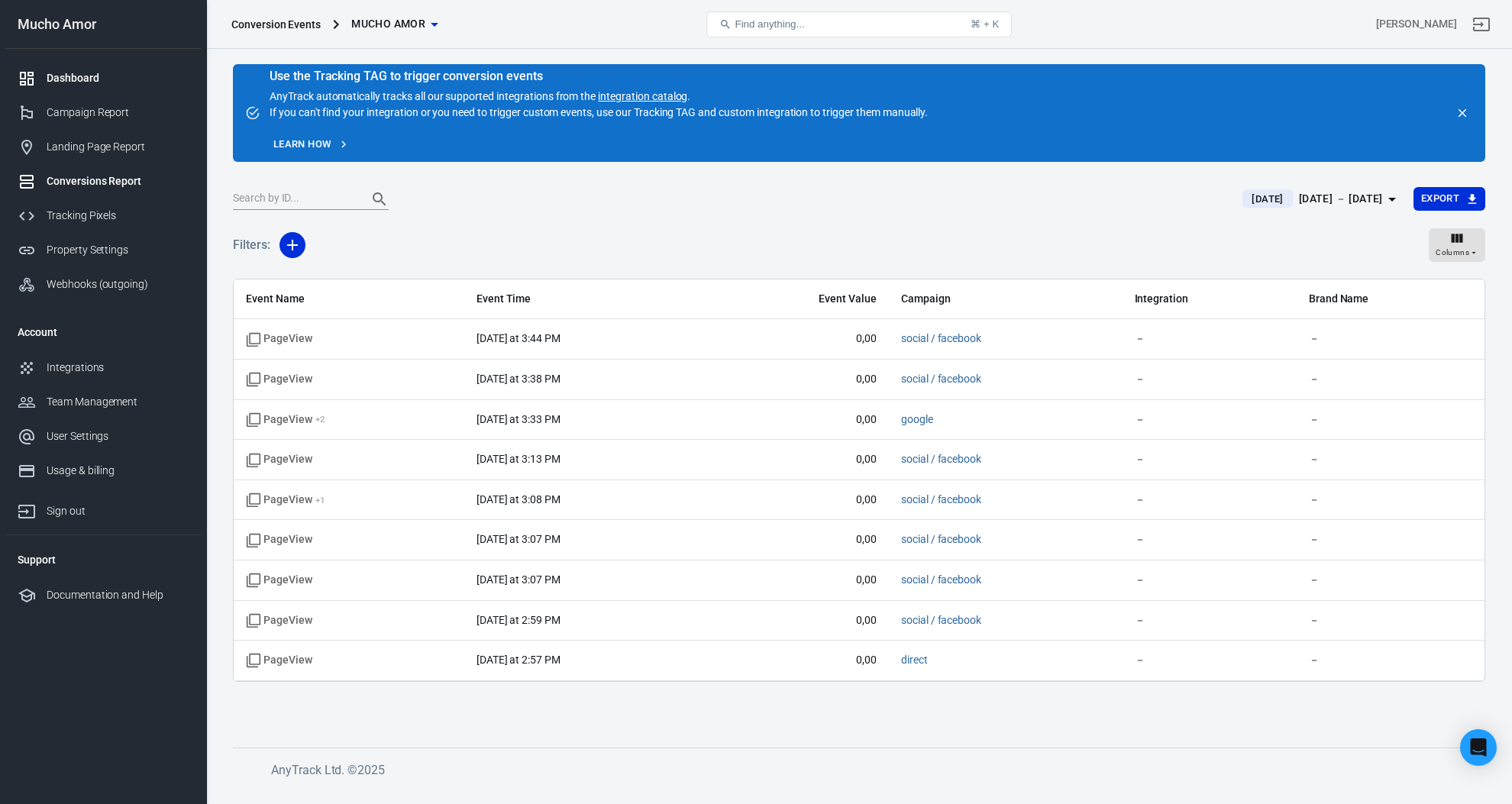
click at [101, 70] on div "Dashboard" at bounding box center [117, 78] width 142 height 16
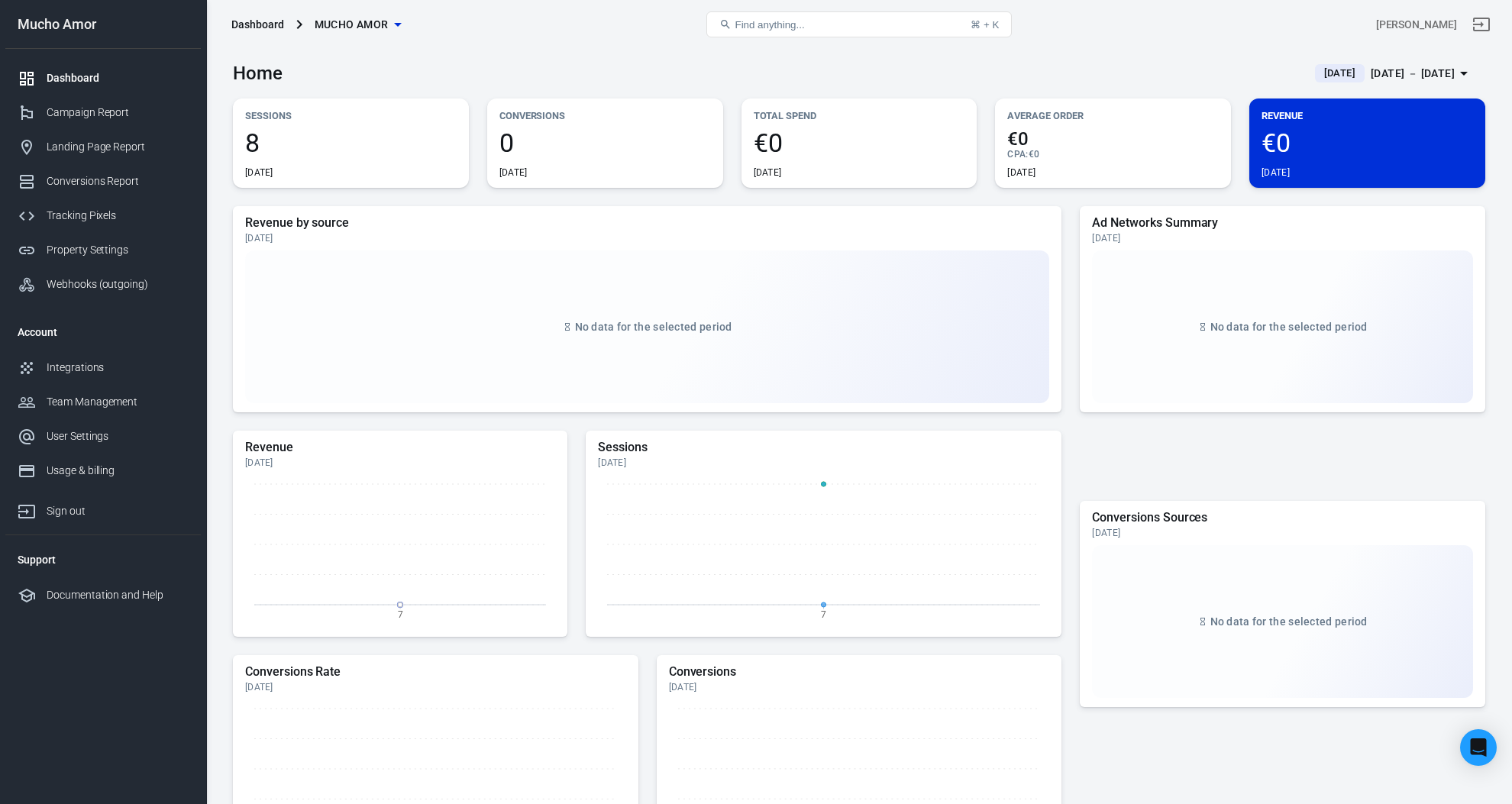
click at [791, 21] on span "Find anything..." at bounding box center [769, 25] width 69 height 12
click at [111, 435] on div "User Settings" at bounding box center [117, 437] width 142 height 16
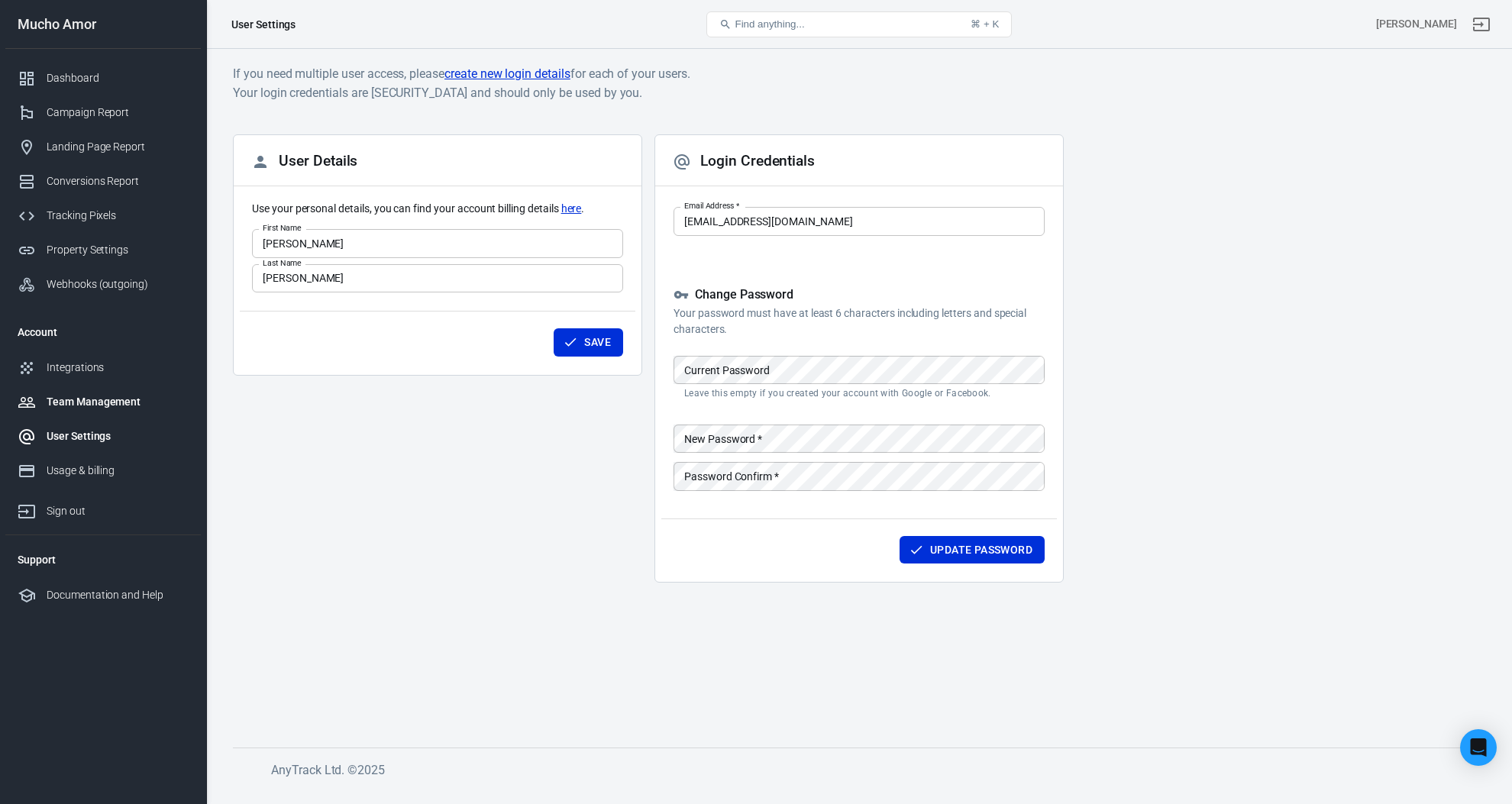
click at [110, 397] on div "Team Management" at bounding box center [117, 402] width 142 height 16
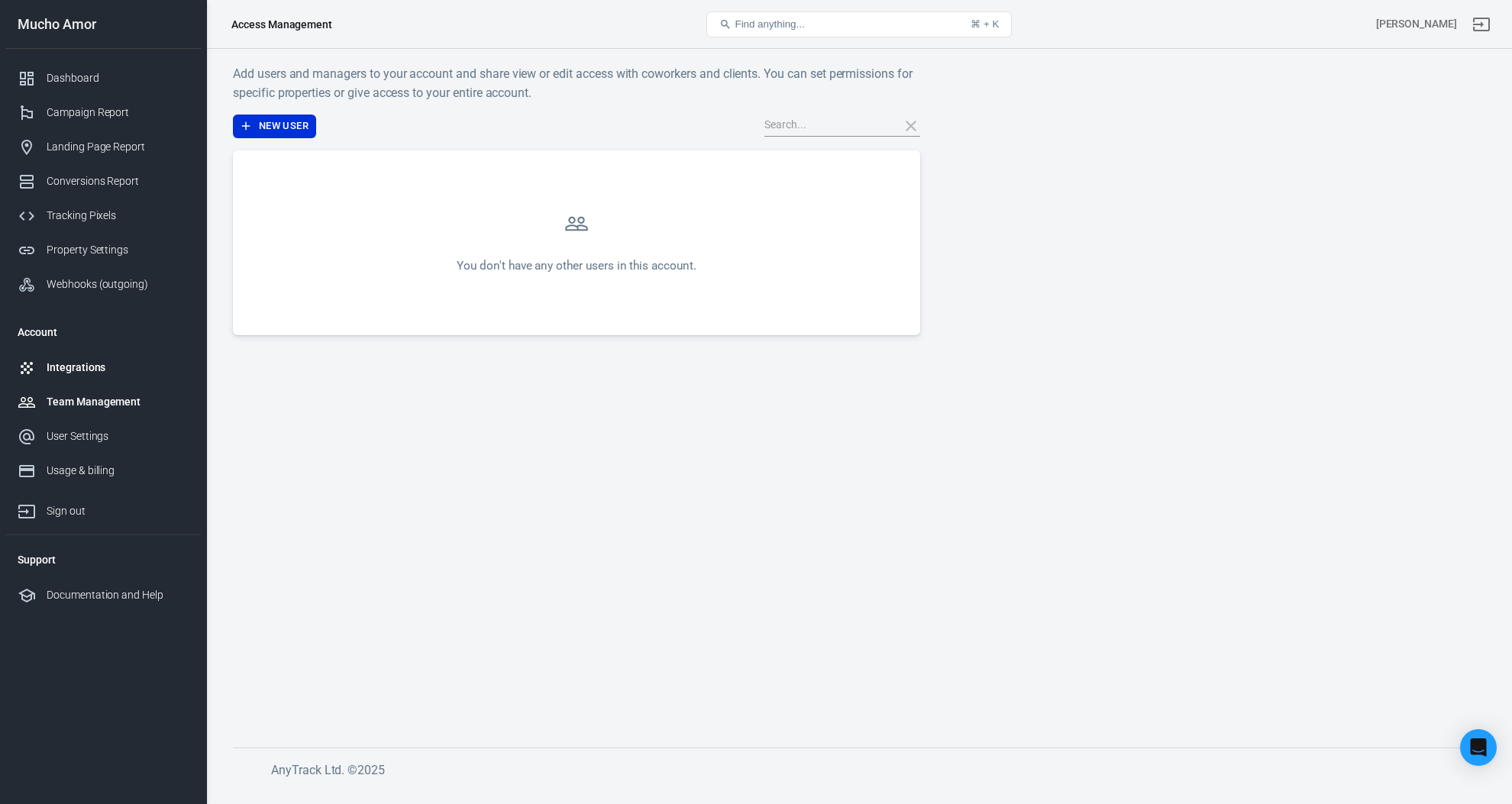
click at [96, 375] on div "Integrations" at bounding box center [117, 367] width 142 height 16
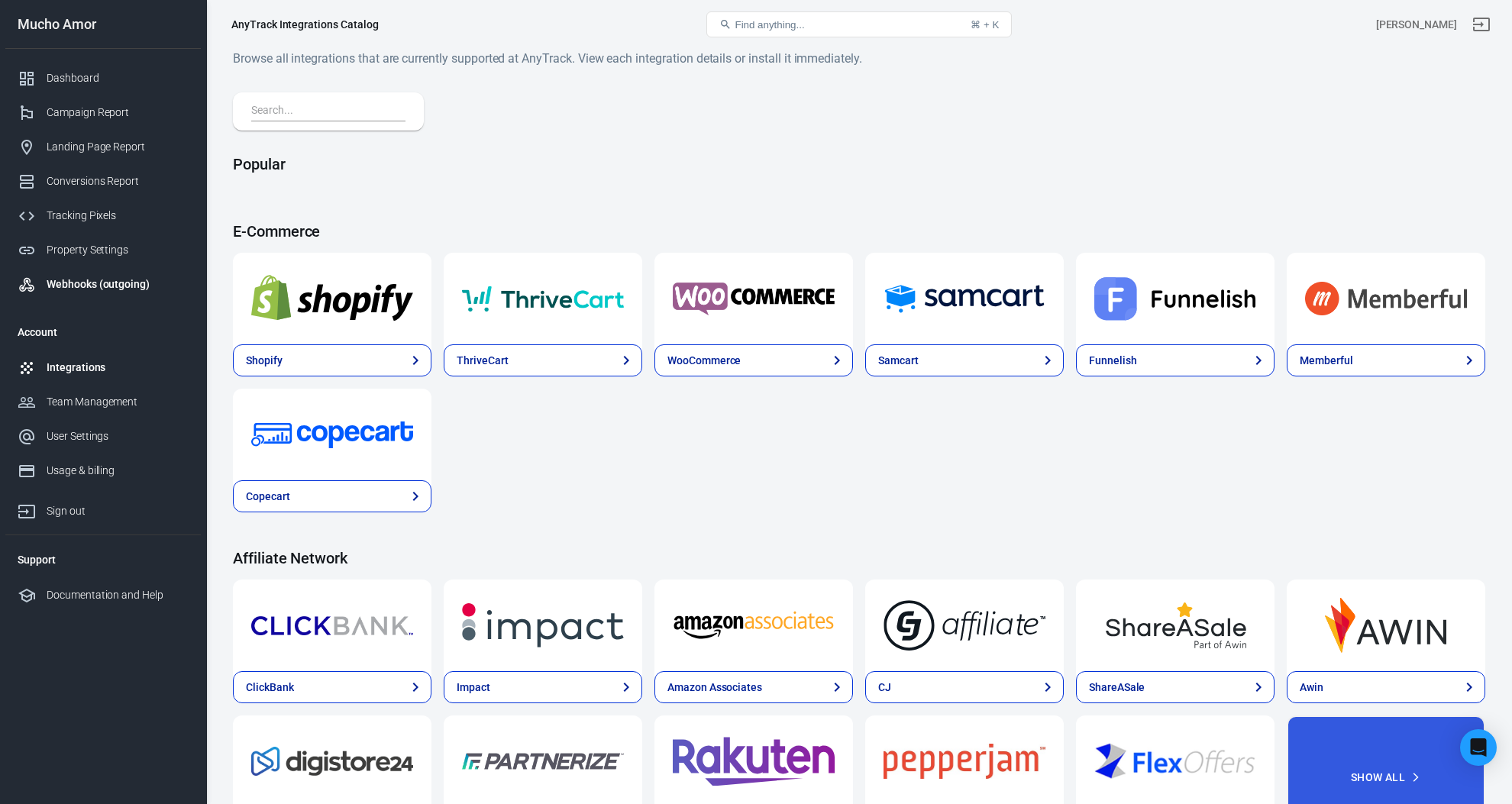
click at [121, 289] on div "Webhooks (outgoing)" at bounding box center [117, 284] width 142 height 16
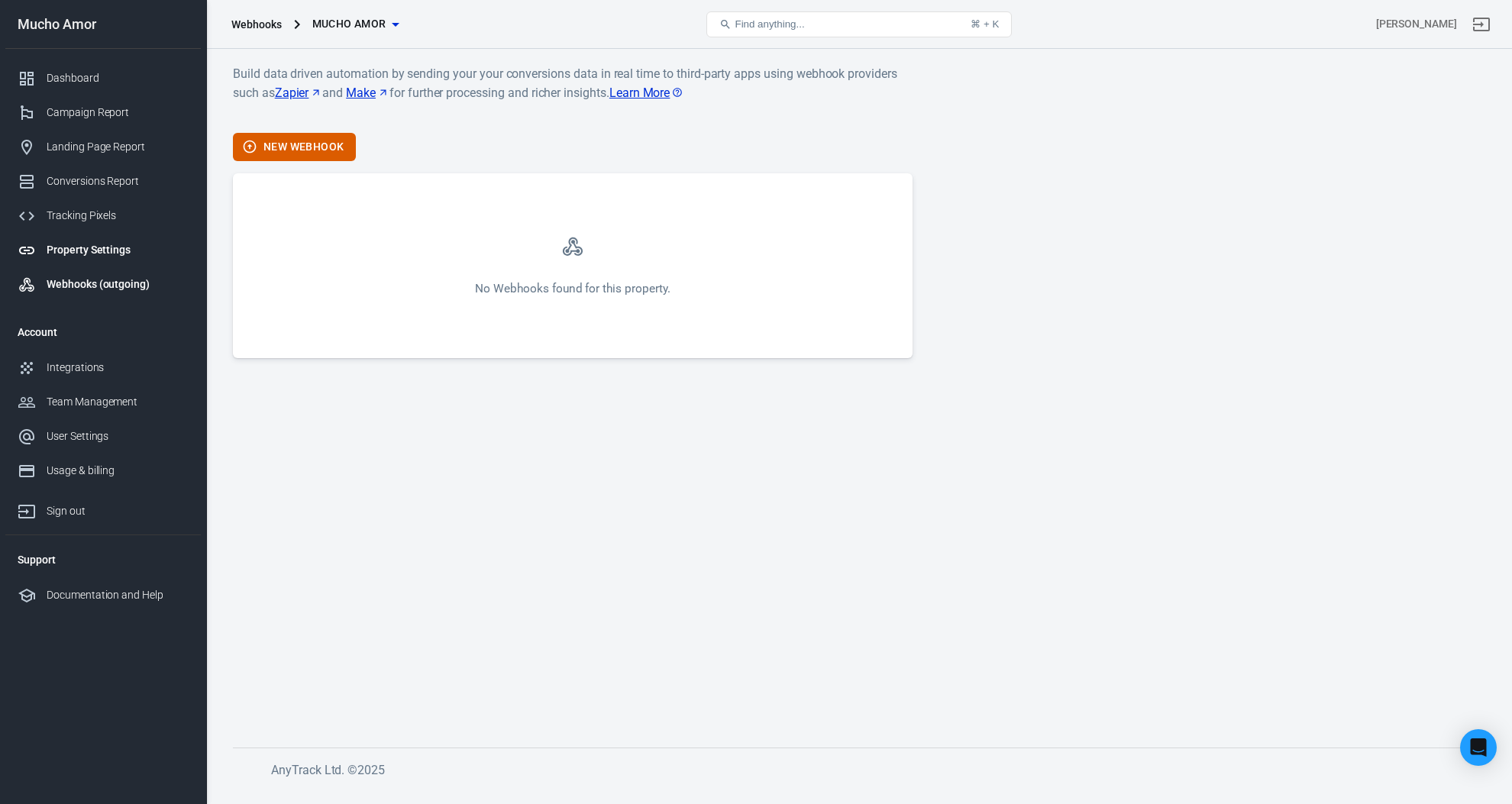
click at [112, 236] on link "Property Settings" at bounding box center [102, 250] width 196 height 35
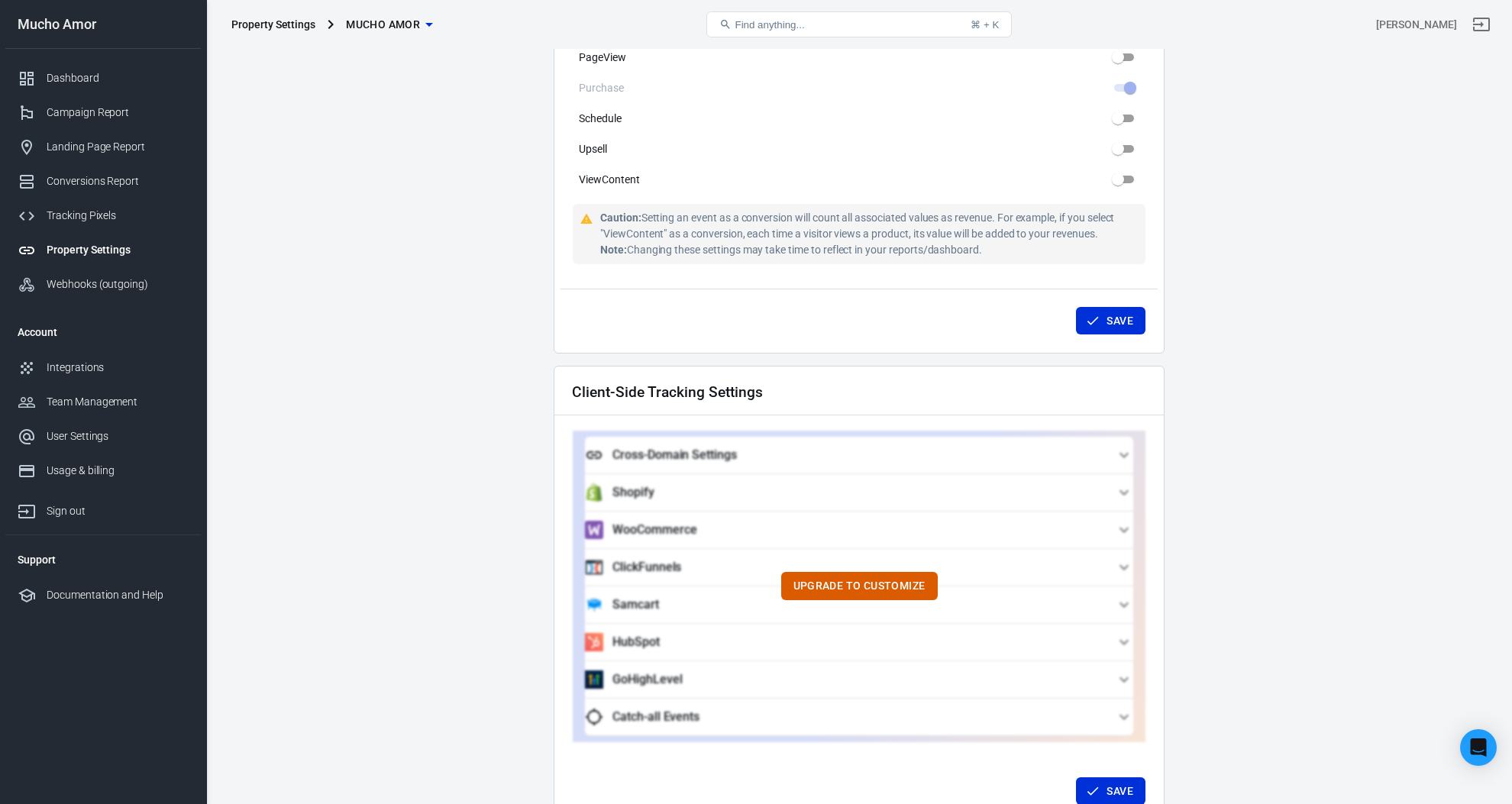
scroll to position [1270, 0]
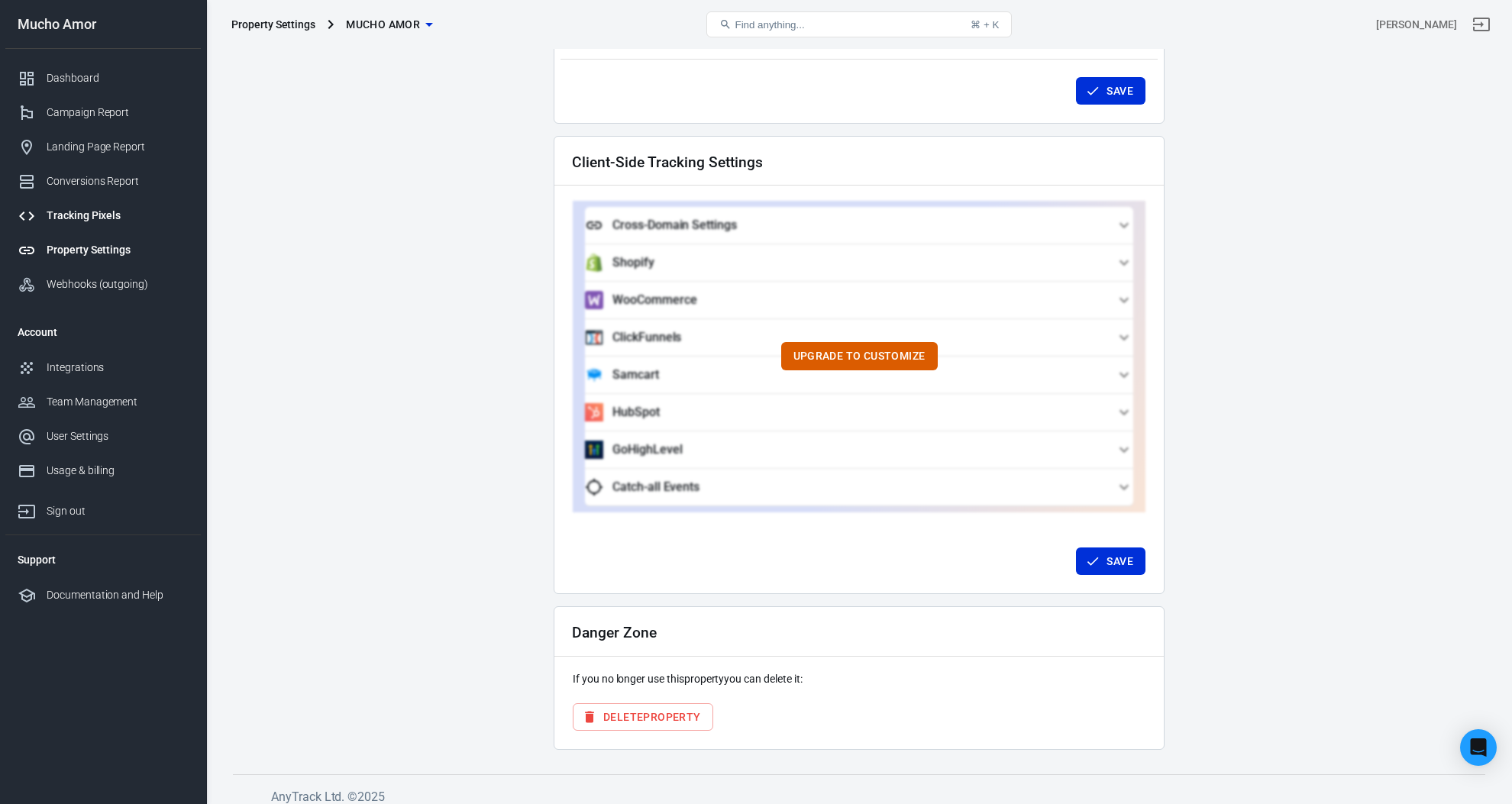
click at [151, 210] on div "Tracking Pixels" at bounding box center [117, 215] width 142 height 16
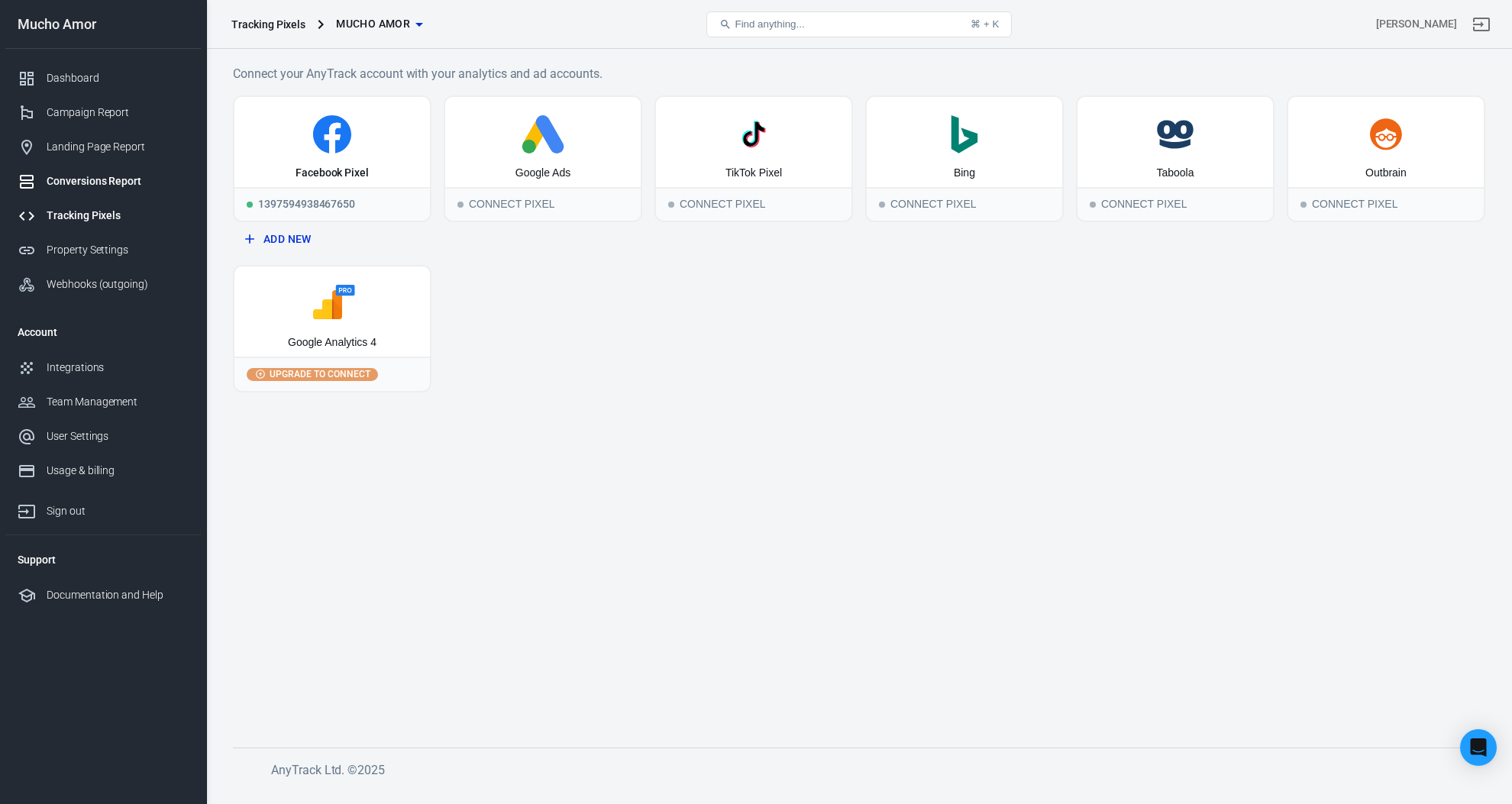
click at [151, 178] on div "Conversions Report" at bounding box center [117, 182] width 142 height 16
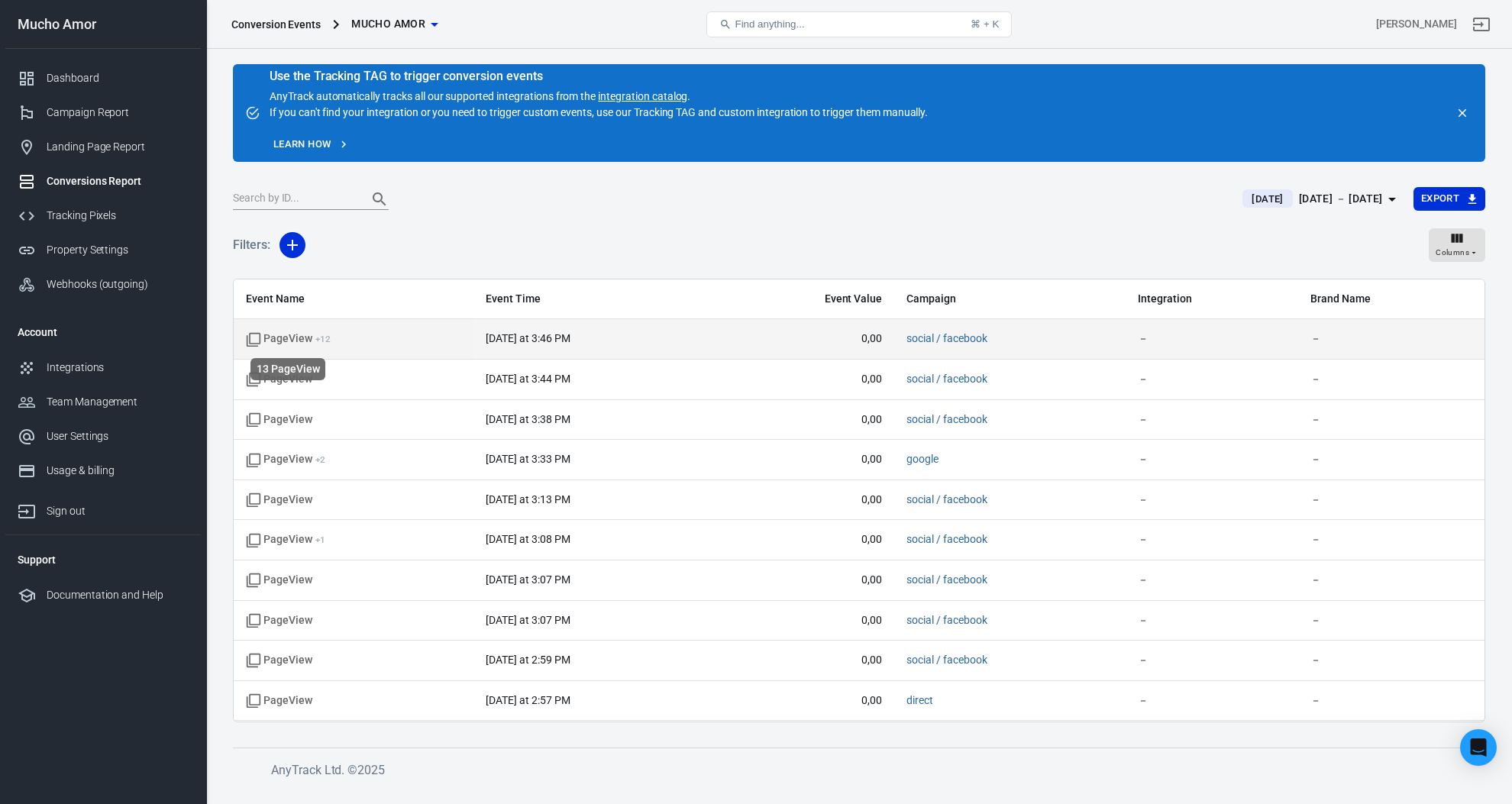
click at [291, 335] on span "PageView + 12" at bounding box center [288, 338] width 84 height 15
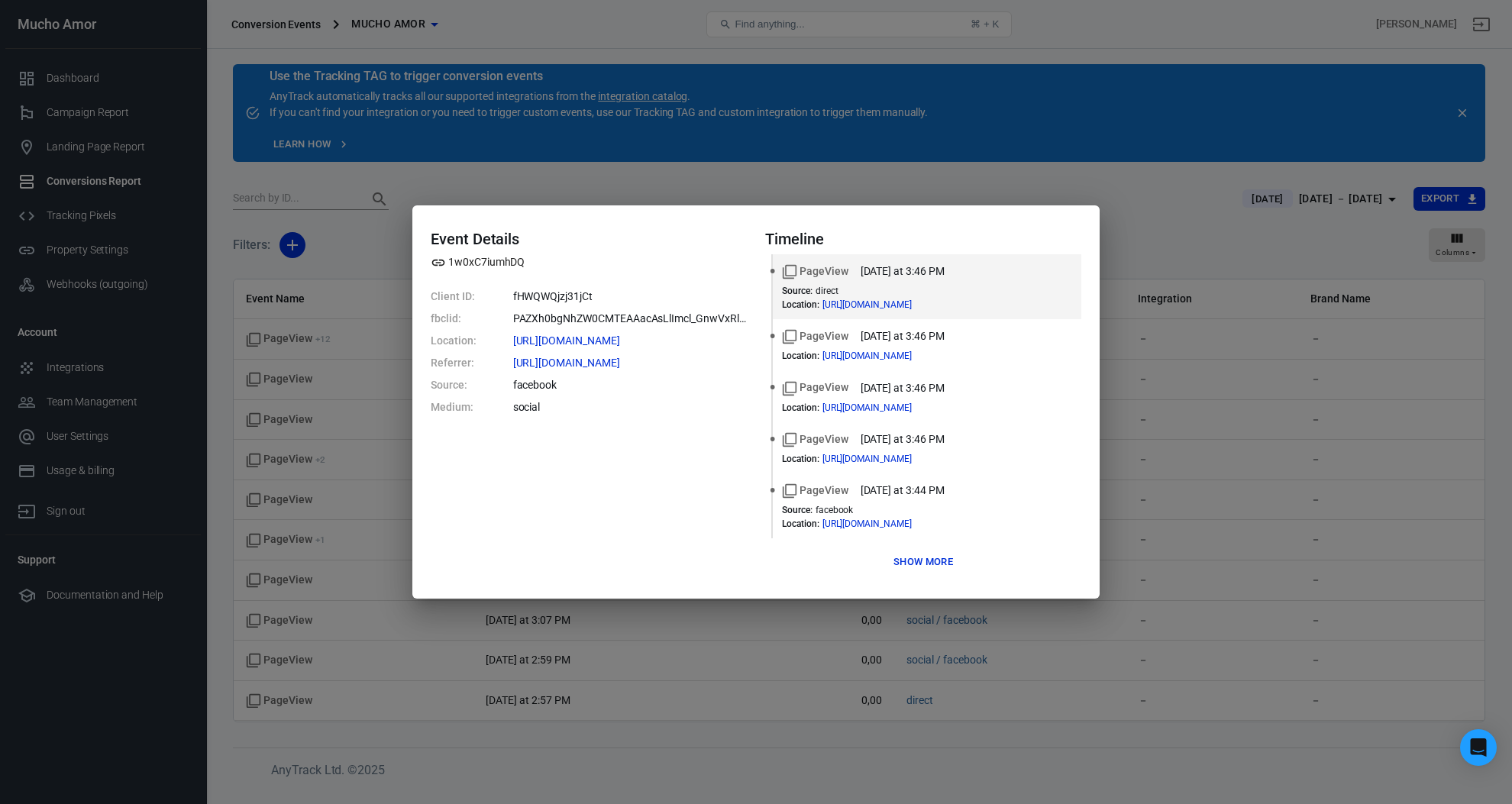
click at [919, 561] on button "Show more" at bounding box center [923, 563] width 68 height 24
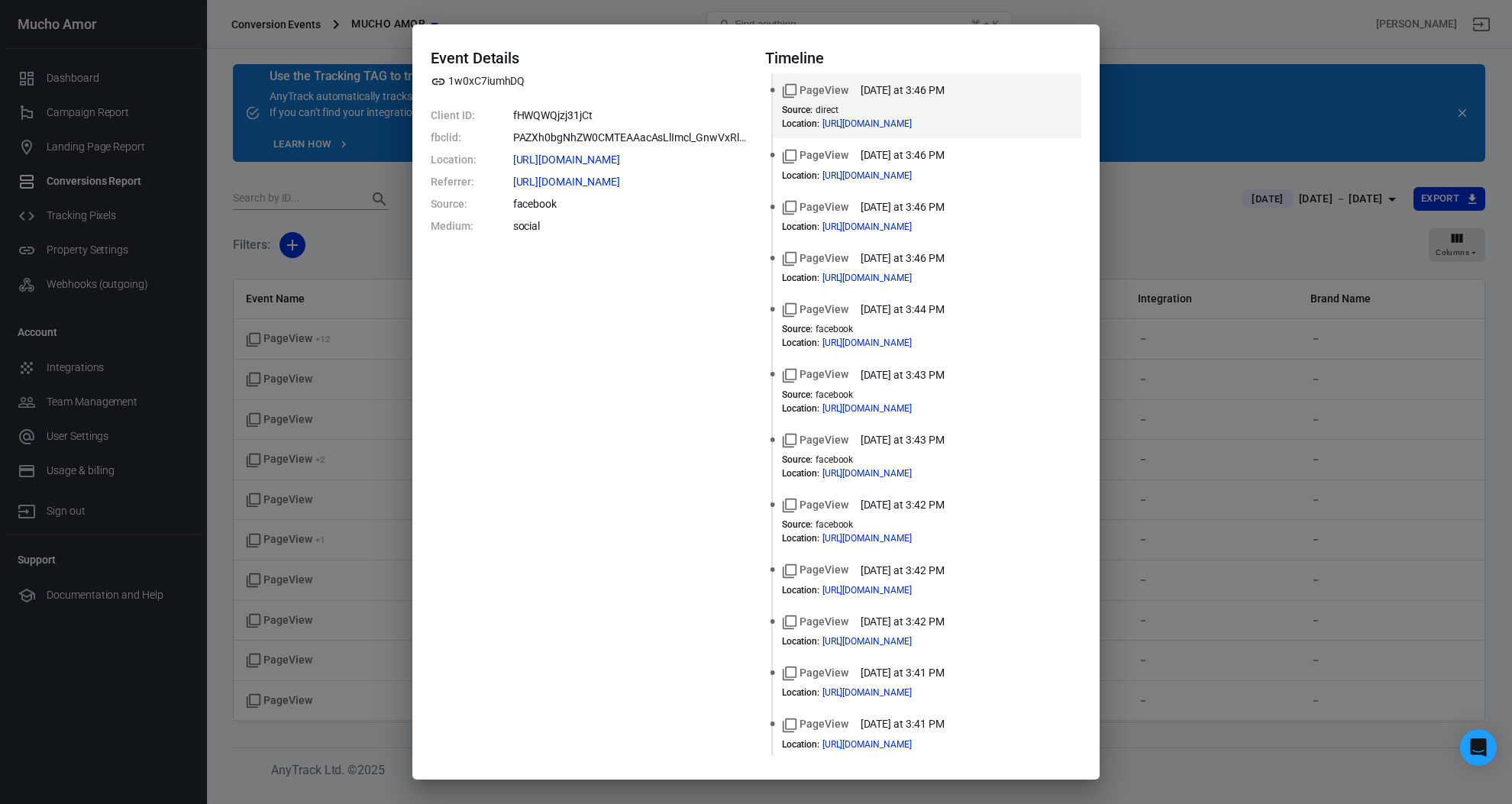
scroll to position [2, 0]
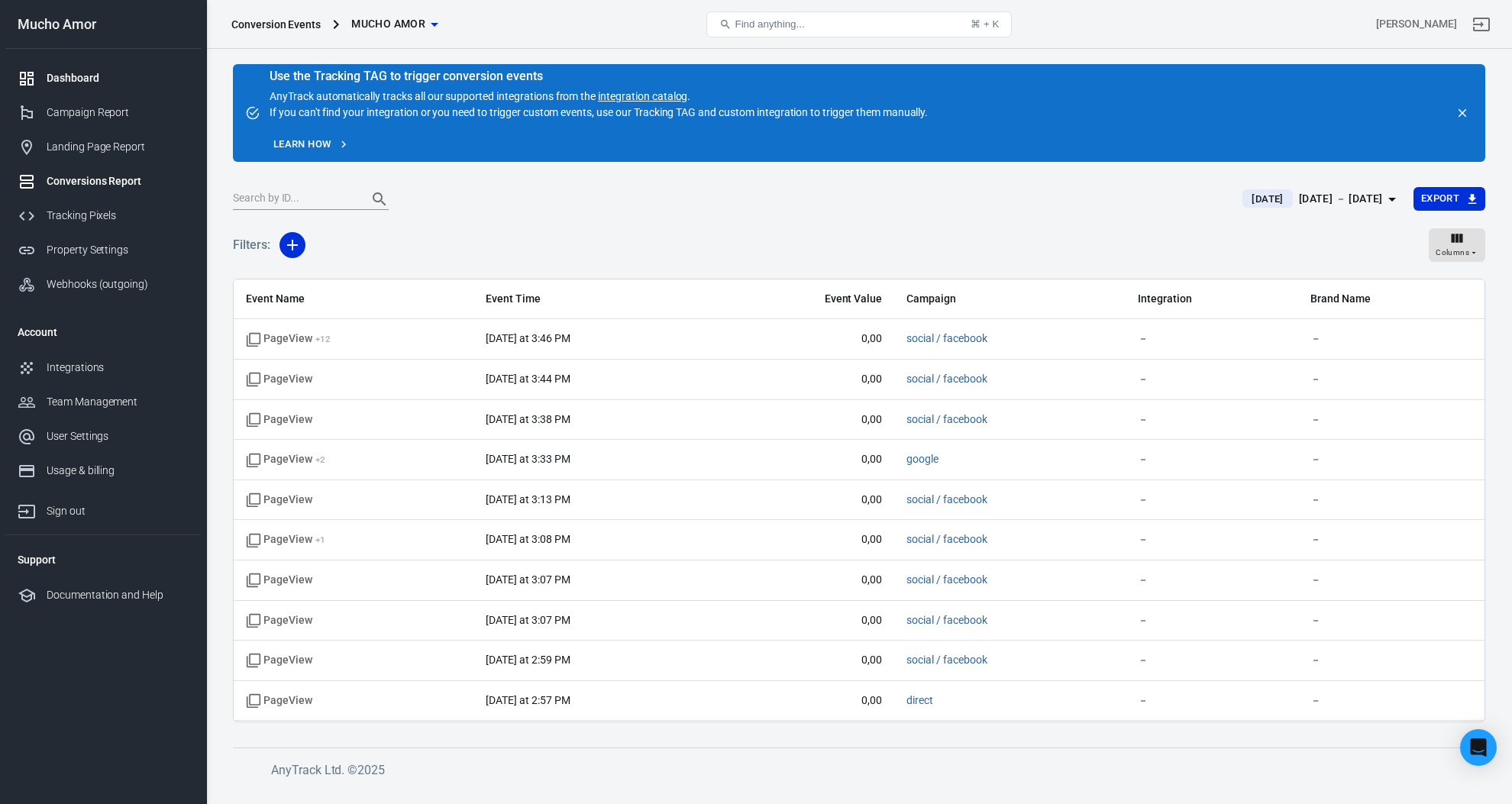
click at [152, 77] on div "Dashboard" at bounding box center [117, 78] width 142 height 16
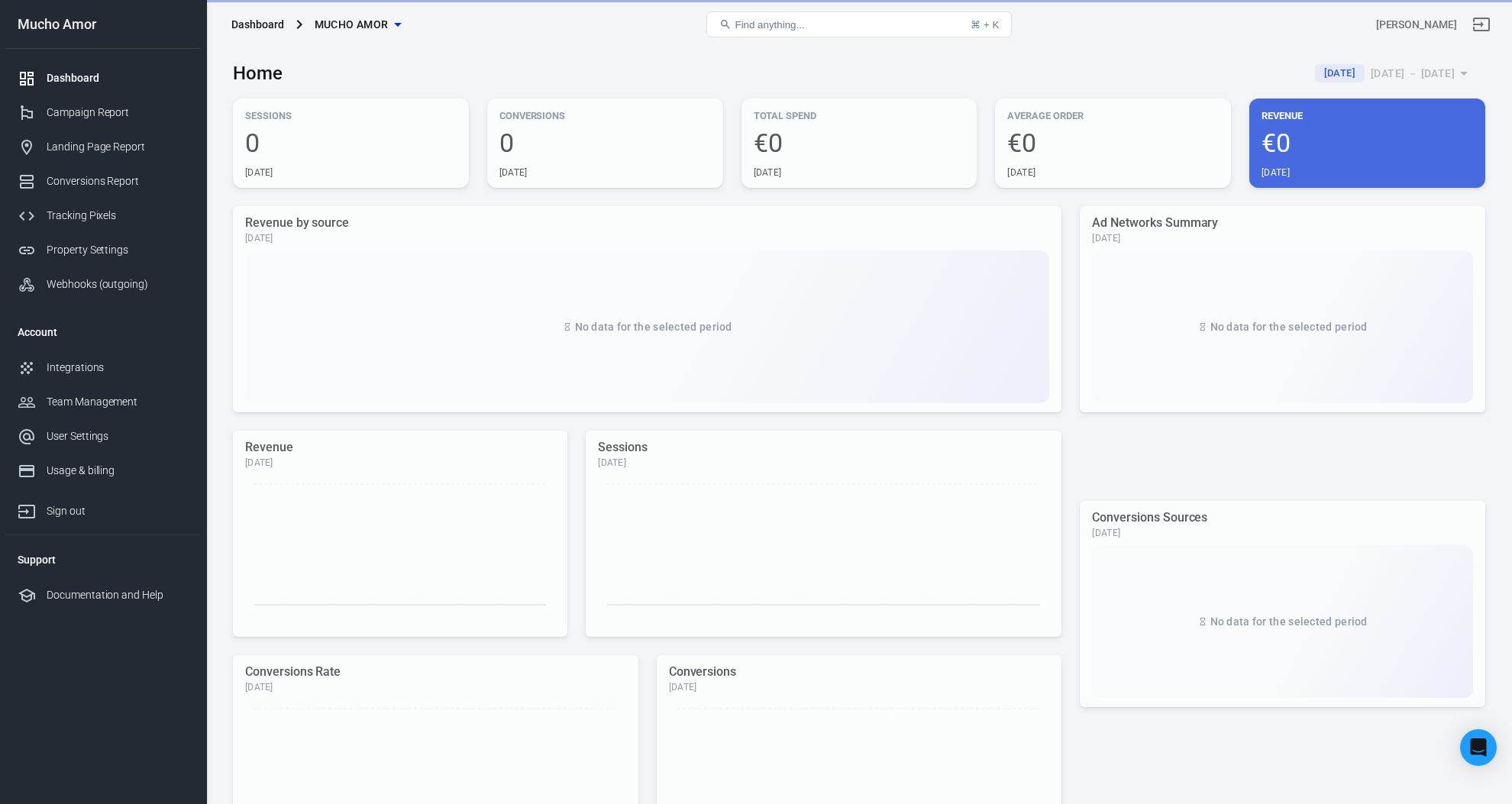
scroll to position [8, 0]
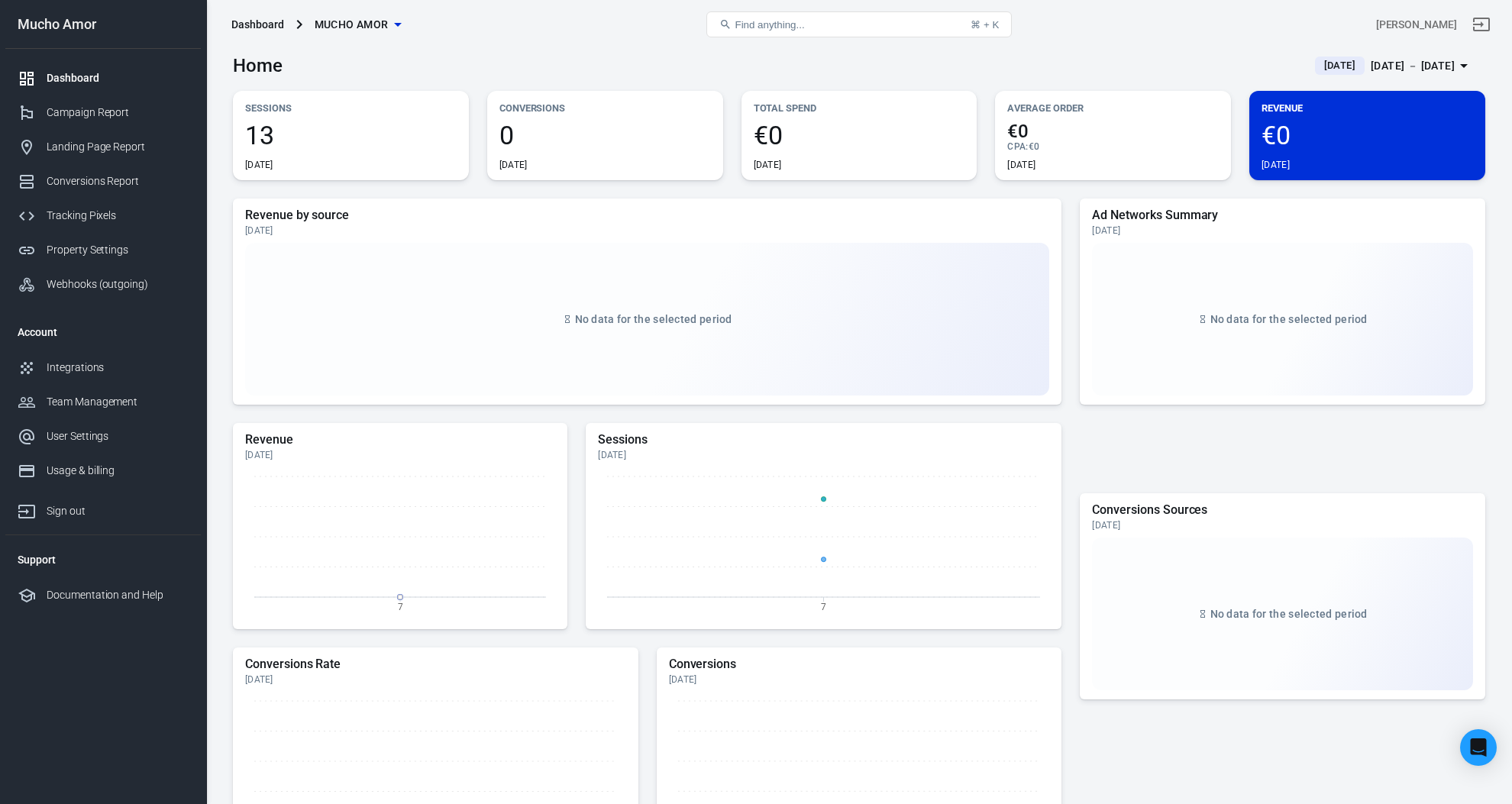
click at [256, 137] on span "13" at bounding box center [350, 135] width 211 height 26
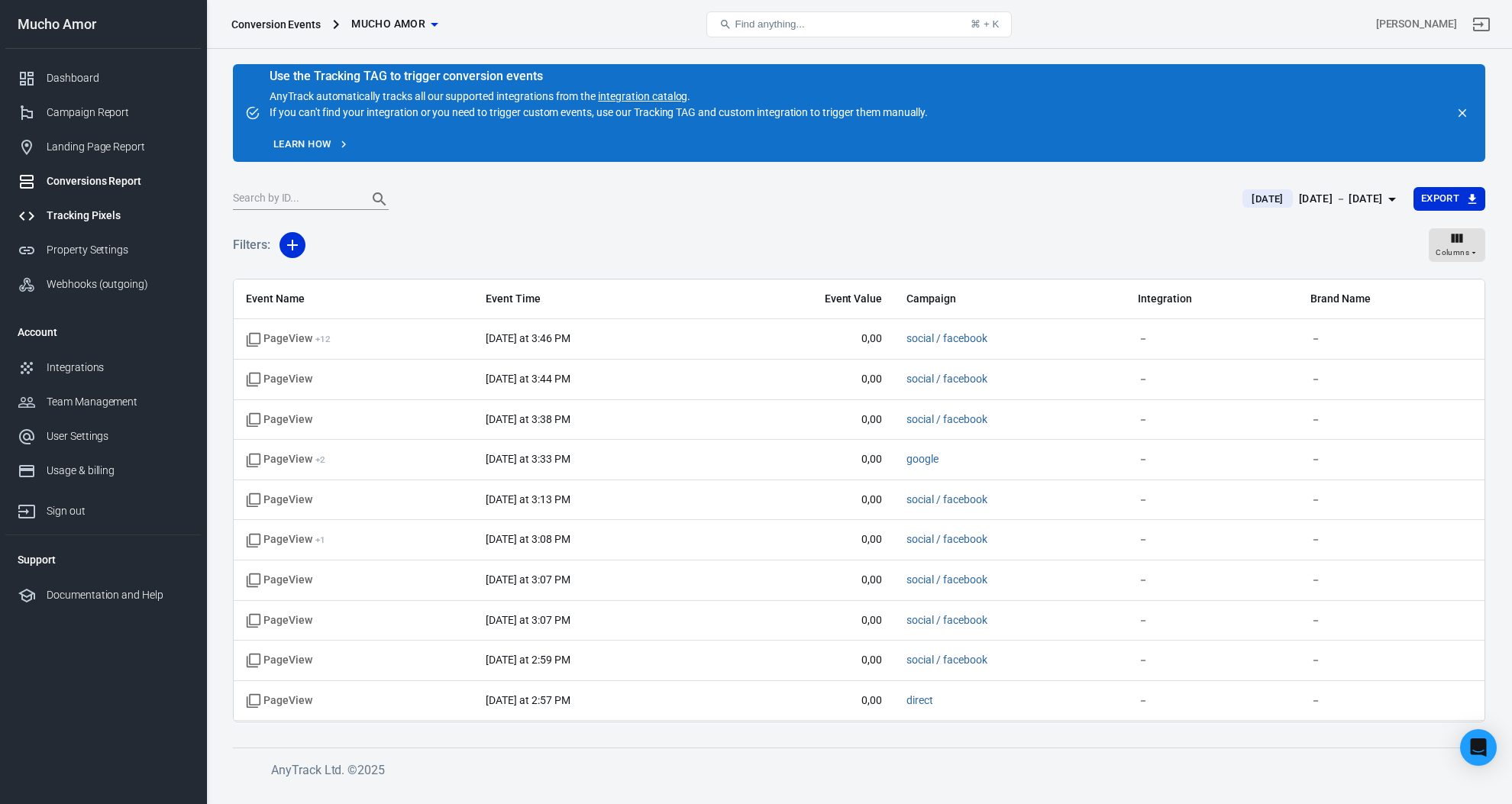
click at [114, 213] on div "Tracking Pixels" at bounding box center [117, 215] width 142 height 16
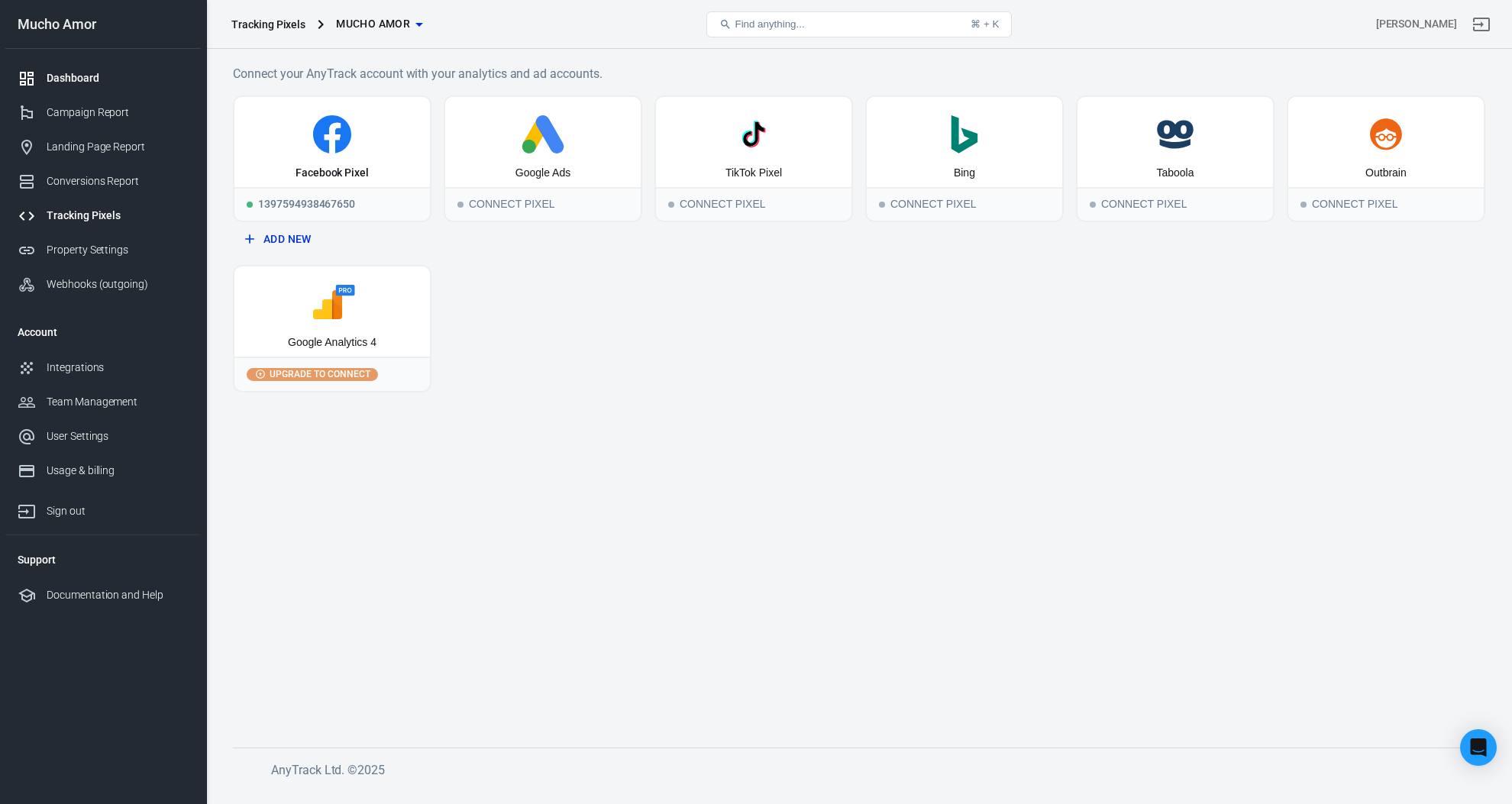
click at [92, 65] on link "Dashboard" at bounding box center [102, 78] width 196 height 35
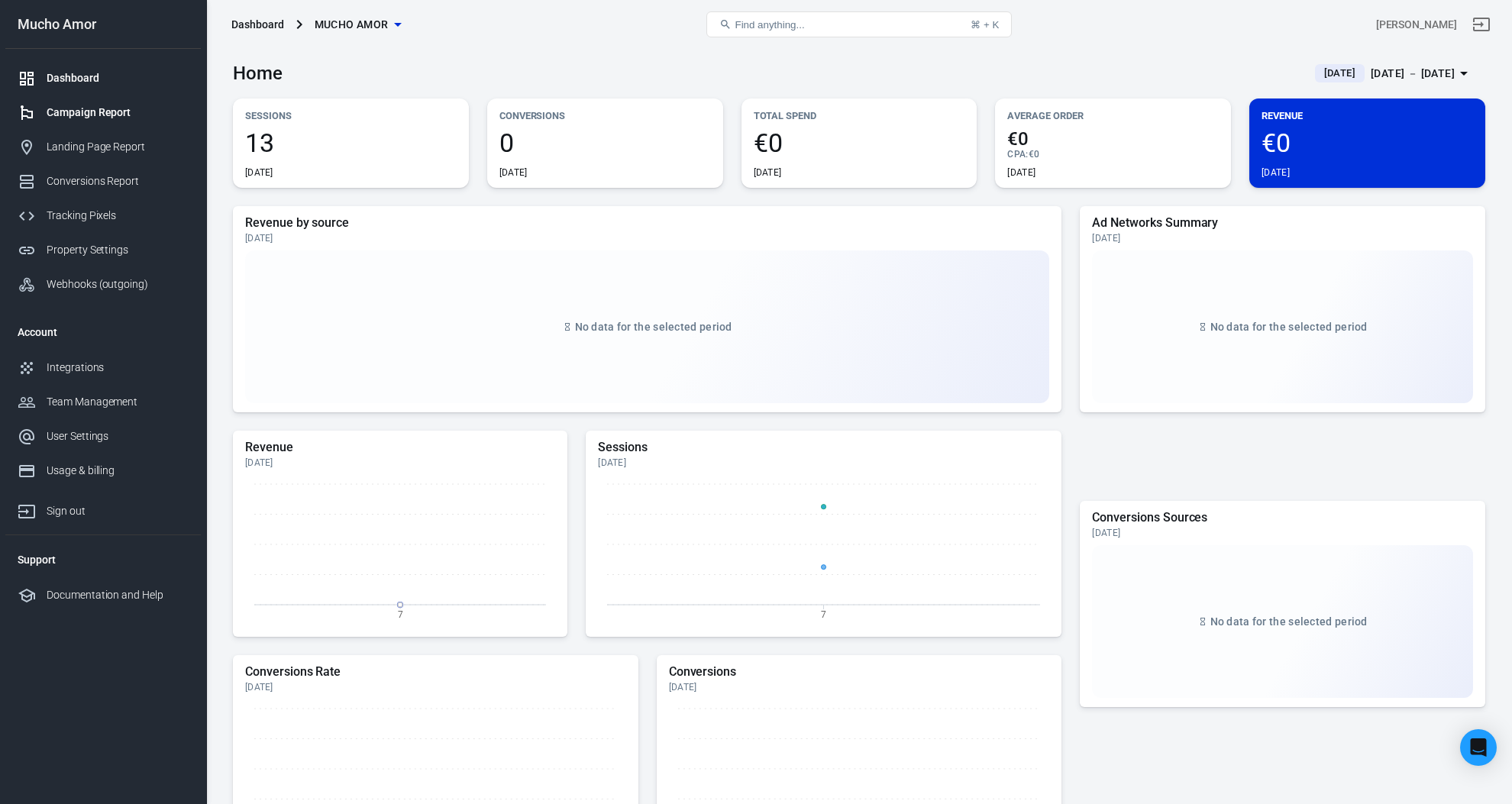
click at [111, 112] on div "Campaign Report" at bounding box center [117, 112] width 142 height 16
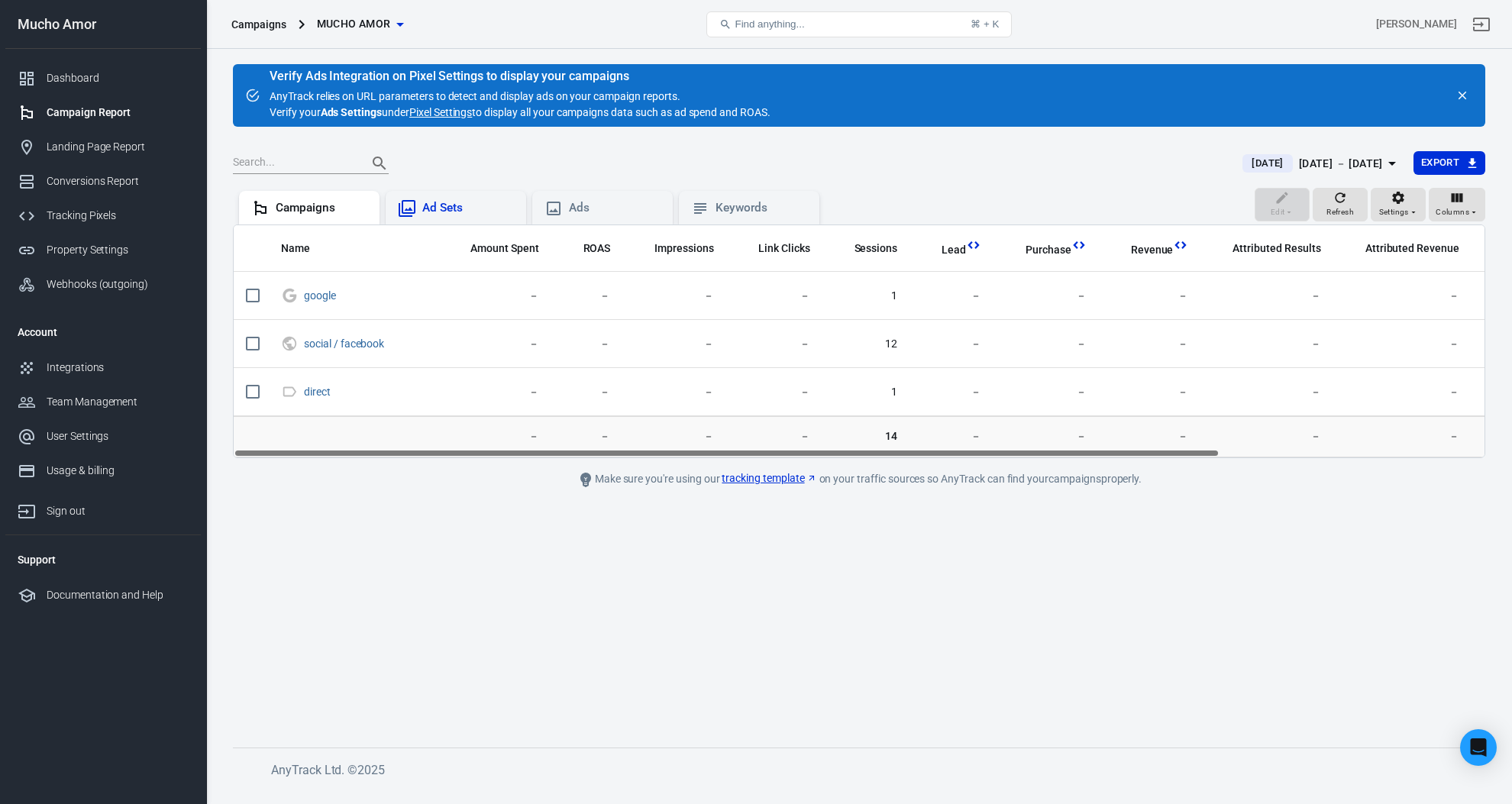
click at [462, 197] on div "Ad Sets" at bounding box center [456, 207] width 141 height 34
click at [375, 16] on icon "button" at bounding box center [381, 24] width 18 height 18
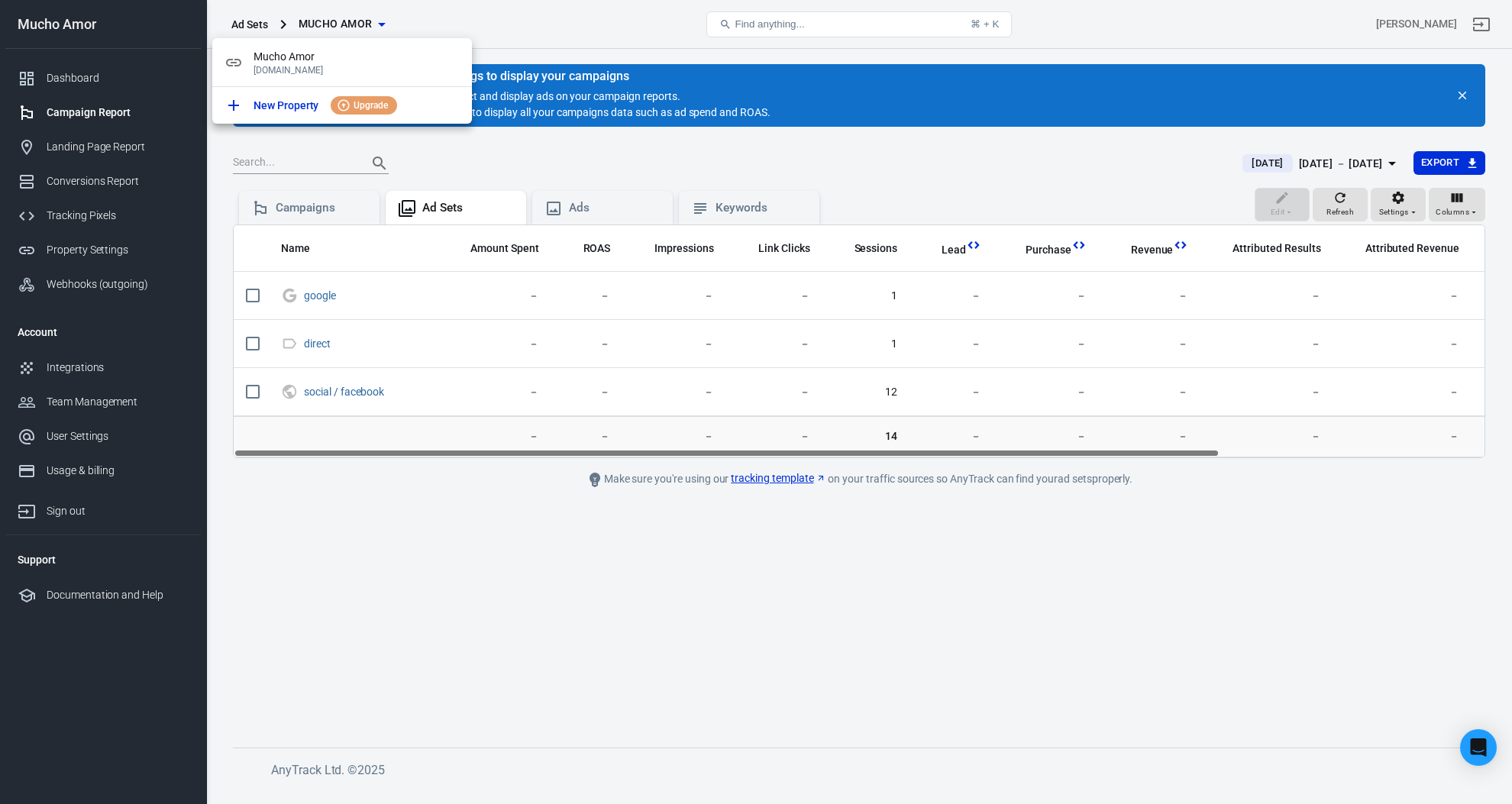
click at [373, 22] on div at bounding box center [756, 402] width 1512 height 804
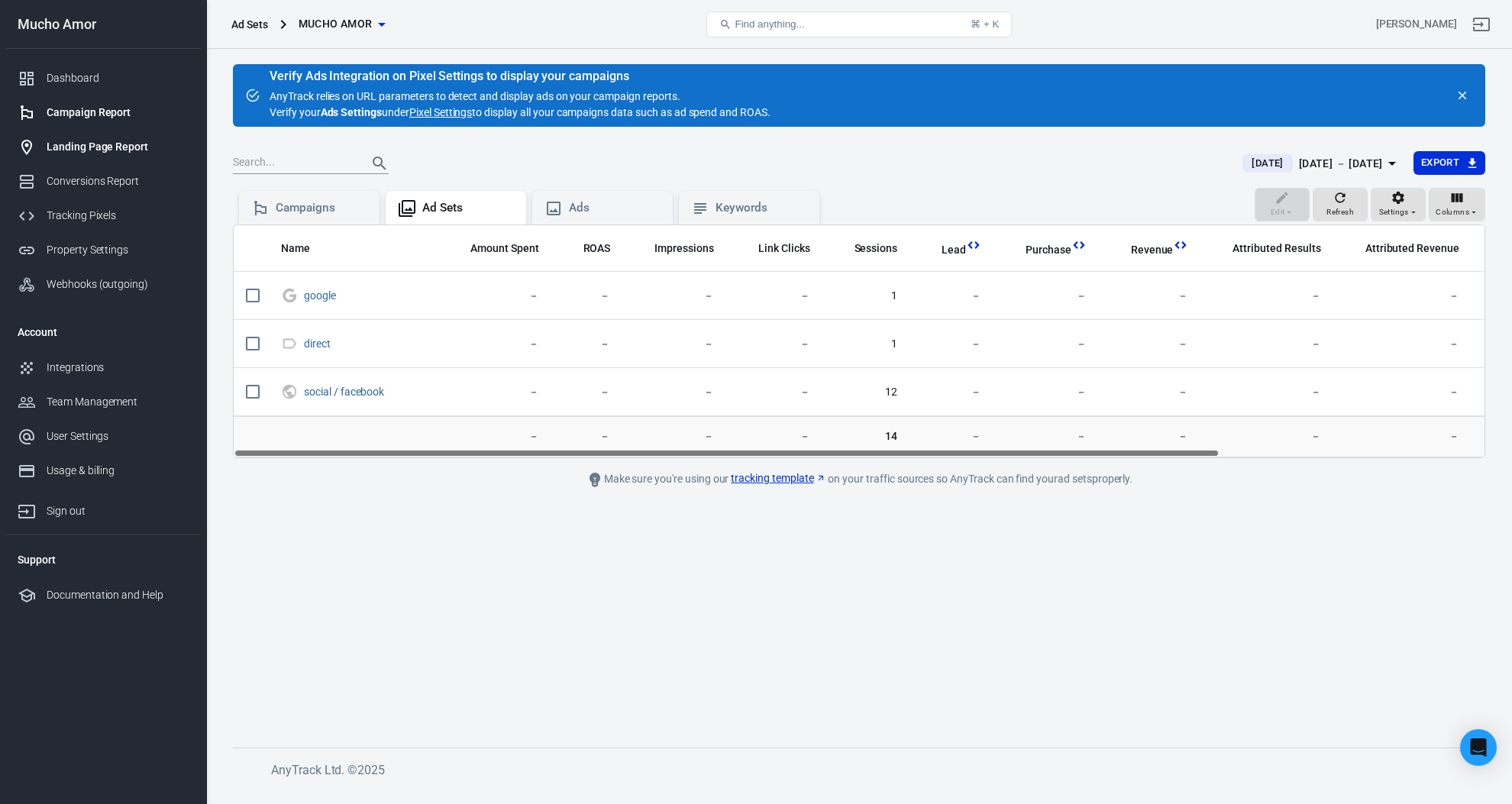
click at [104, 148] on div "Landing Page Report" at bounding box center [117, 147] width 142 height 16
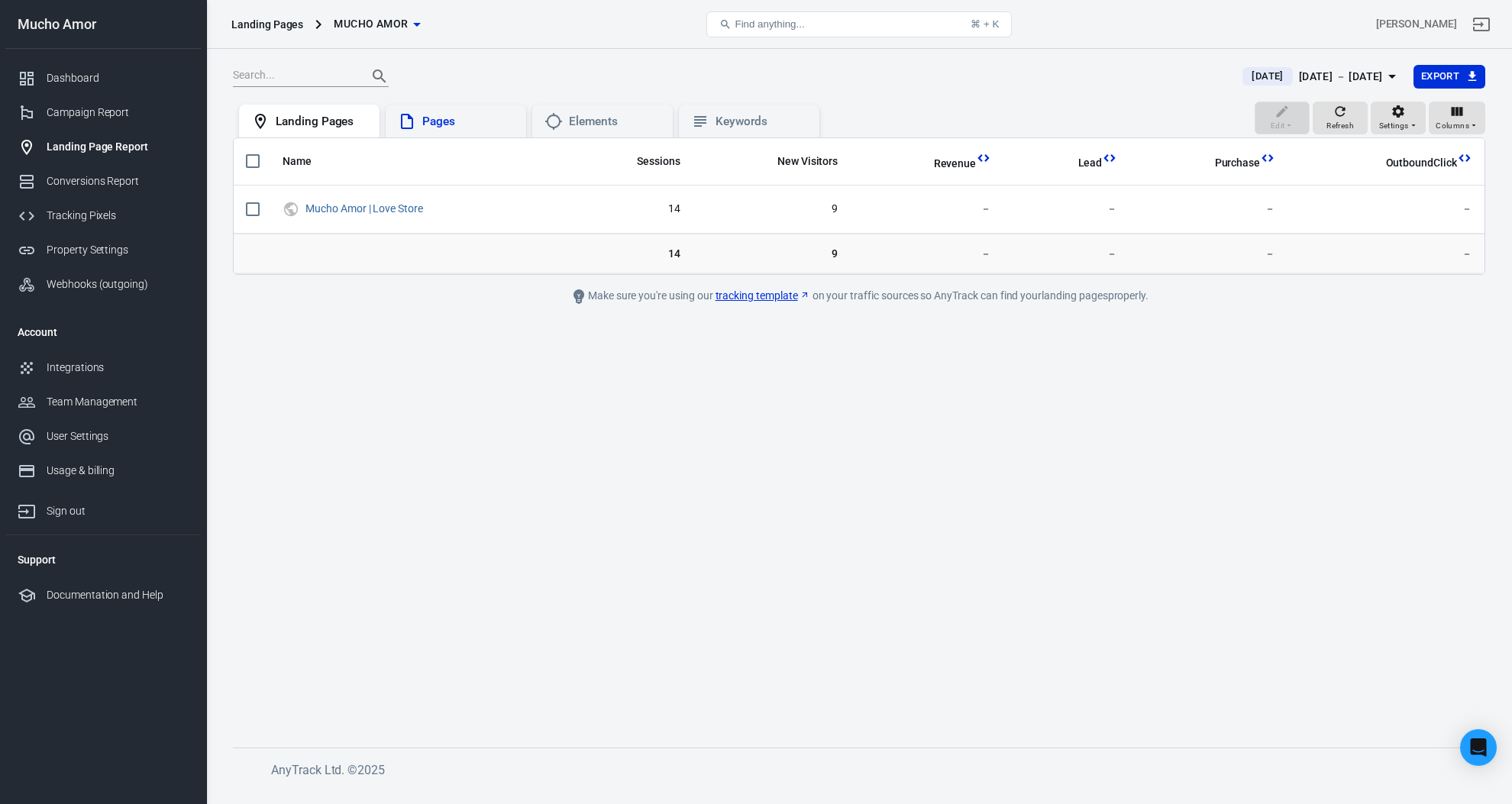
click at [468, 115] on div "Pages" at bounding box center [468, 122] width 91 height 16
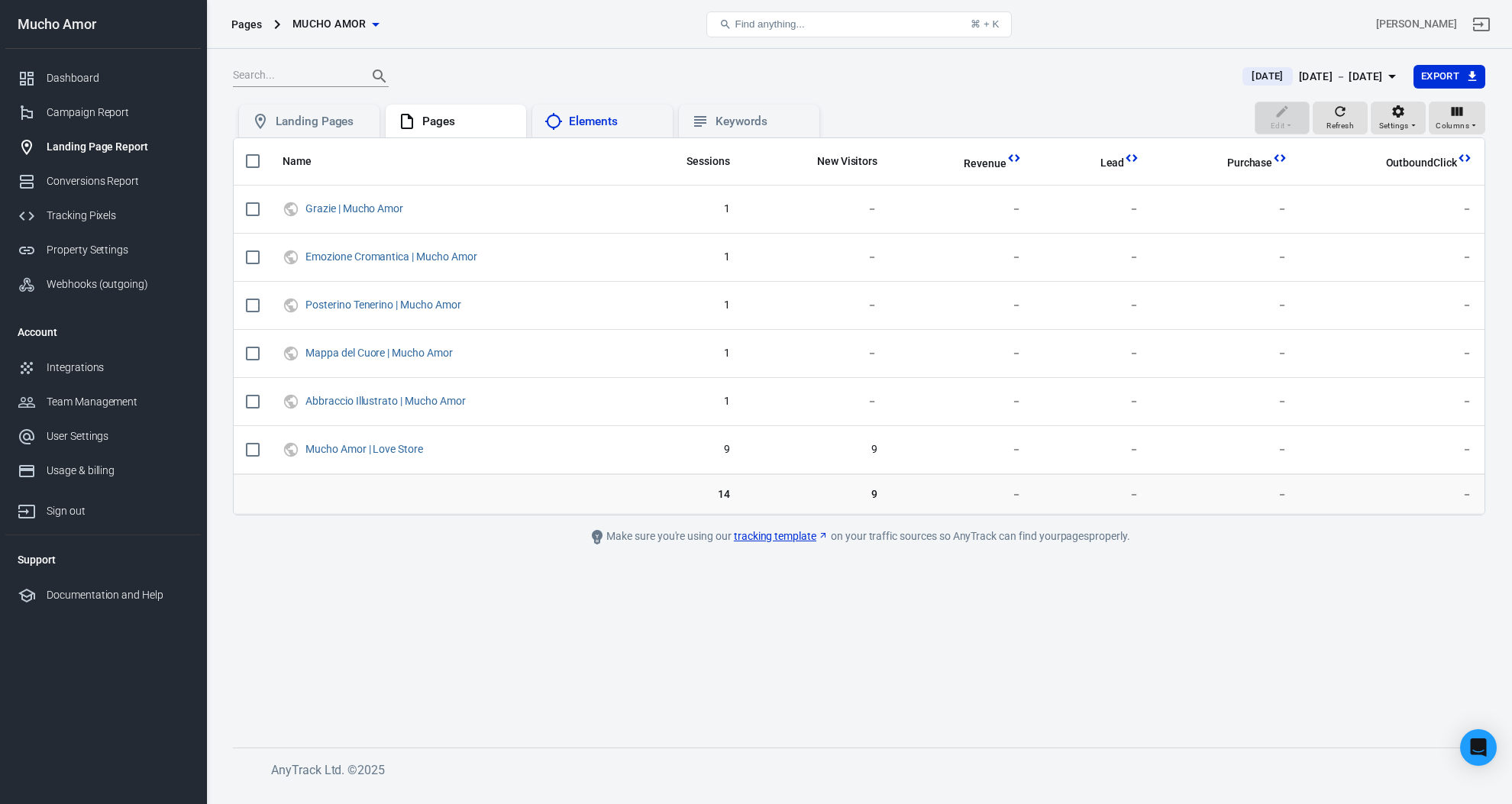
click at [623, 125] on div "Elements" at bounding box center [615, 122] width 91 height 16
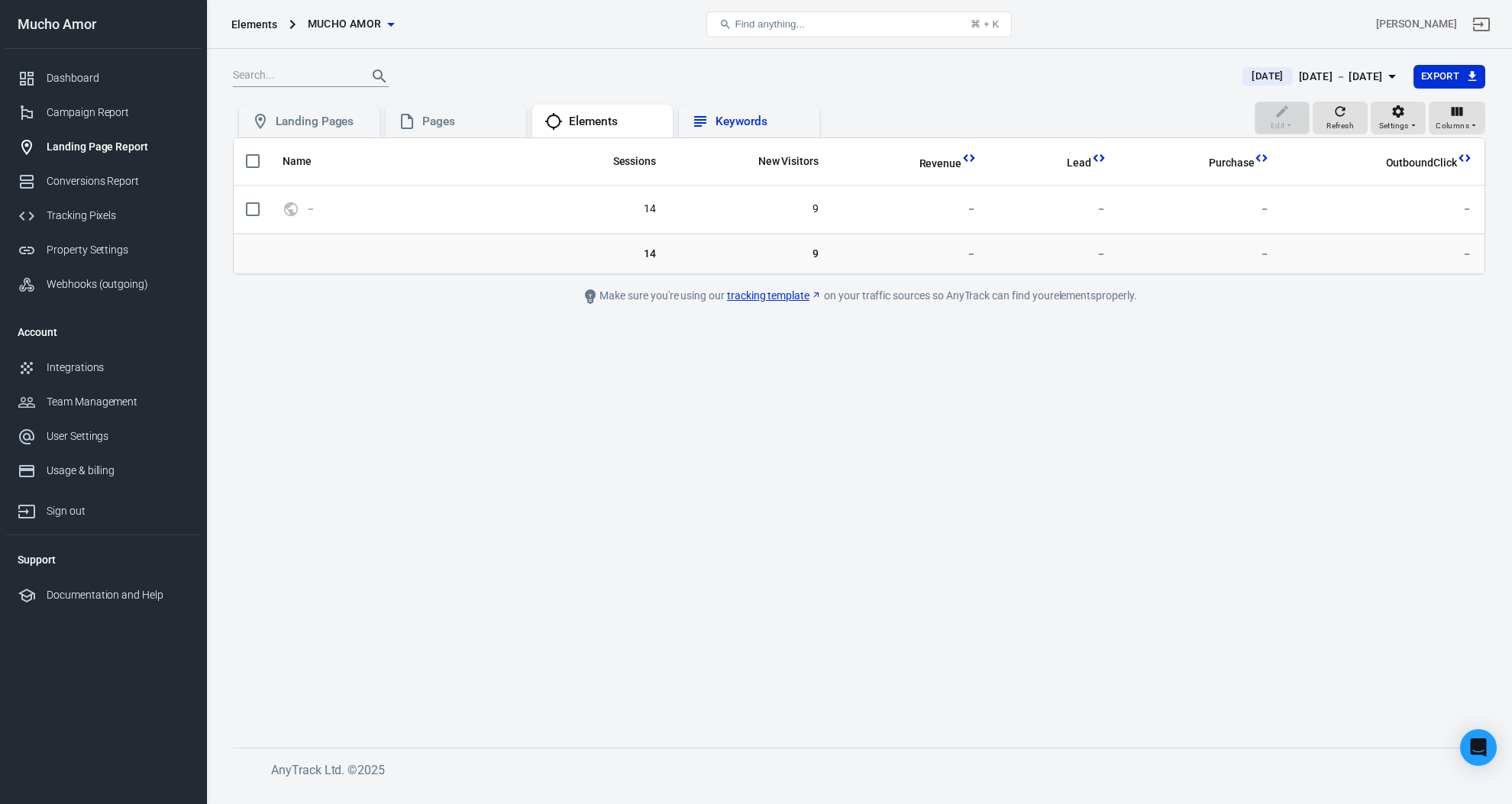
click at [761, 123] on div "Keywords" at bounding box center [761, 122] width 91 height 16
click at [225, 117] on div "[DATE] [DATE] － [DATE] Export Edit Refresh Settings Columns Landing Pages Pages…" at bounding box center [859, 418] width 1306 height 739
click at [365, 128] on div "Landing Pages" at bounding box center [322, 122] width 91 height 16
click at [131, 175] on div "Conversions Report" at bounding box center [117, 182] width 142 height 16
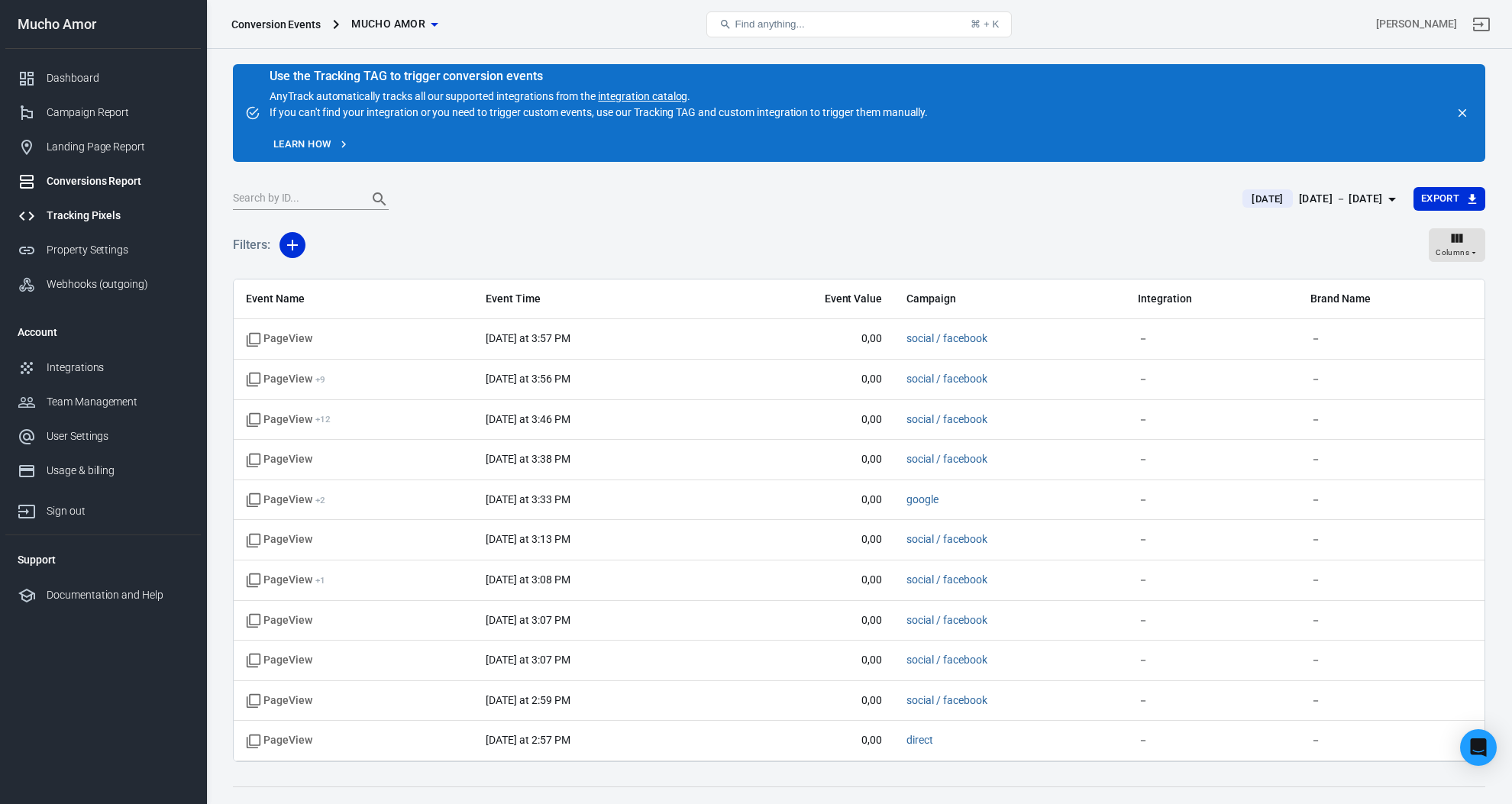
click at [120, 224] on link "Tracking Pixels" at bounding box center [102, 215] width 196 height 35
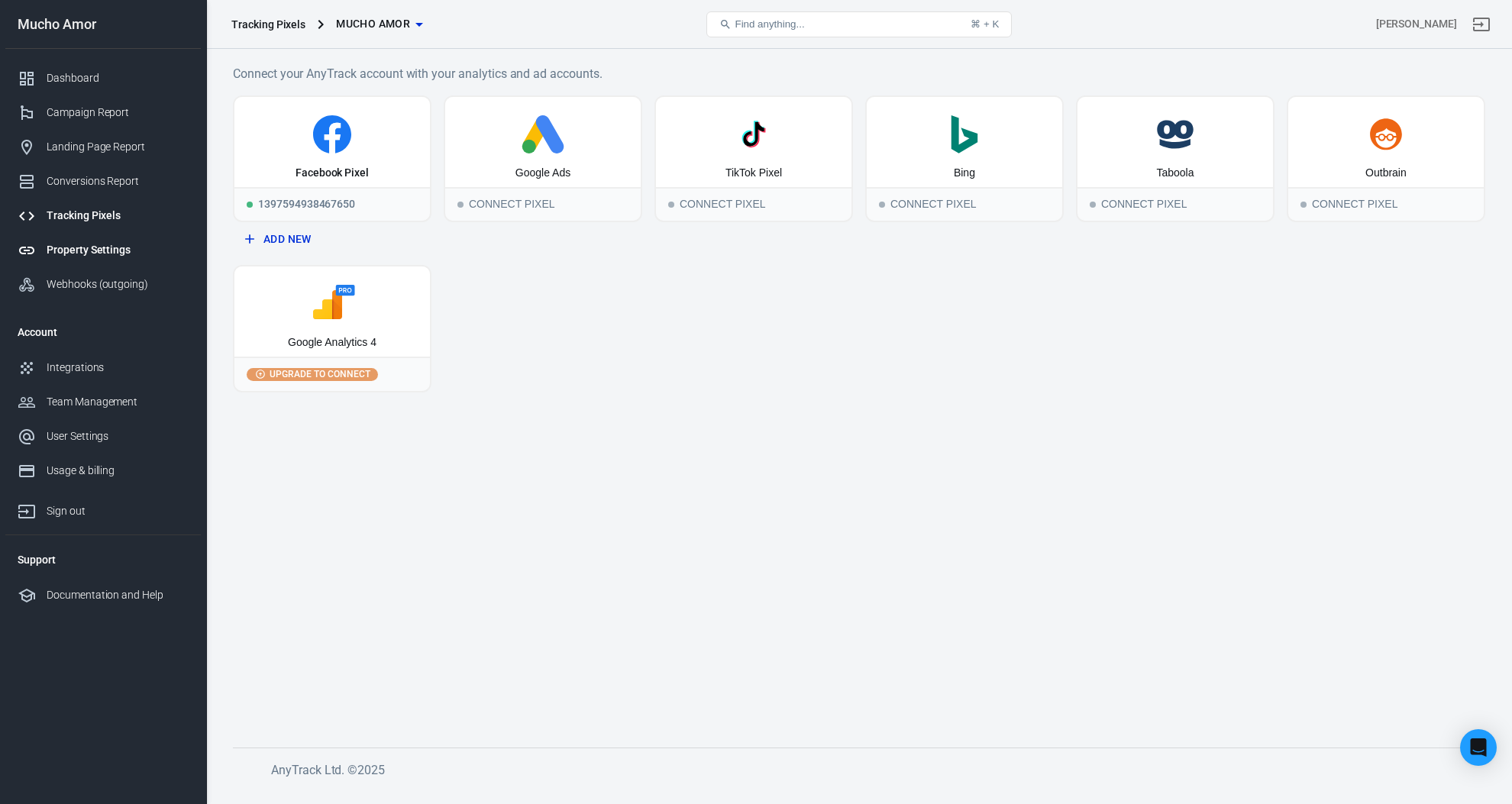
click at [139, 252] on div "Property Settings" at bounding box center [117, 250] width 142 height 16
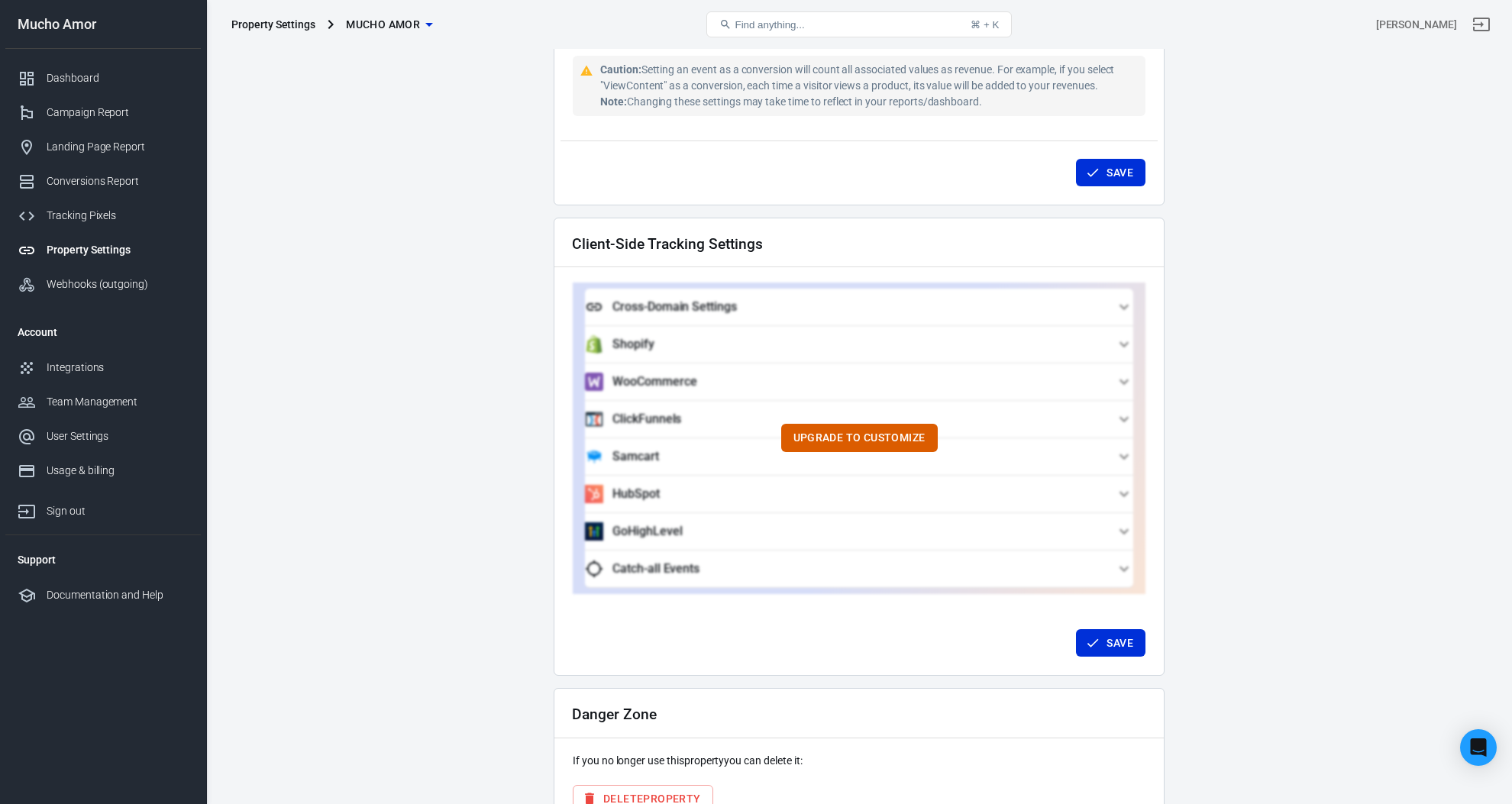
scroll to position [1270, 0]
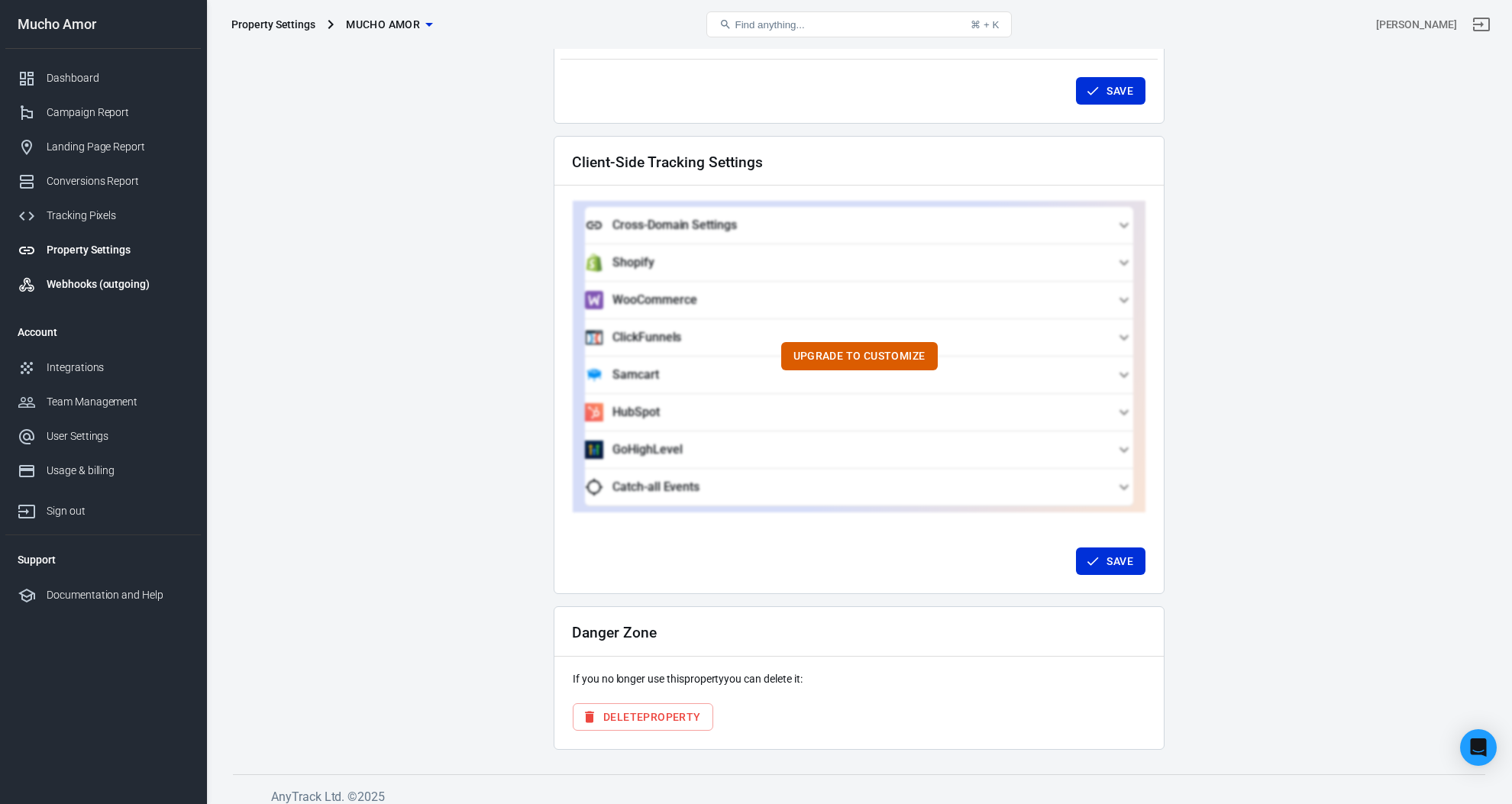
click at [139, 287] on div "Webhooks (outgoing)" at bounding box center [117, 284] width 142 height 16
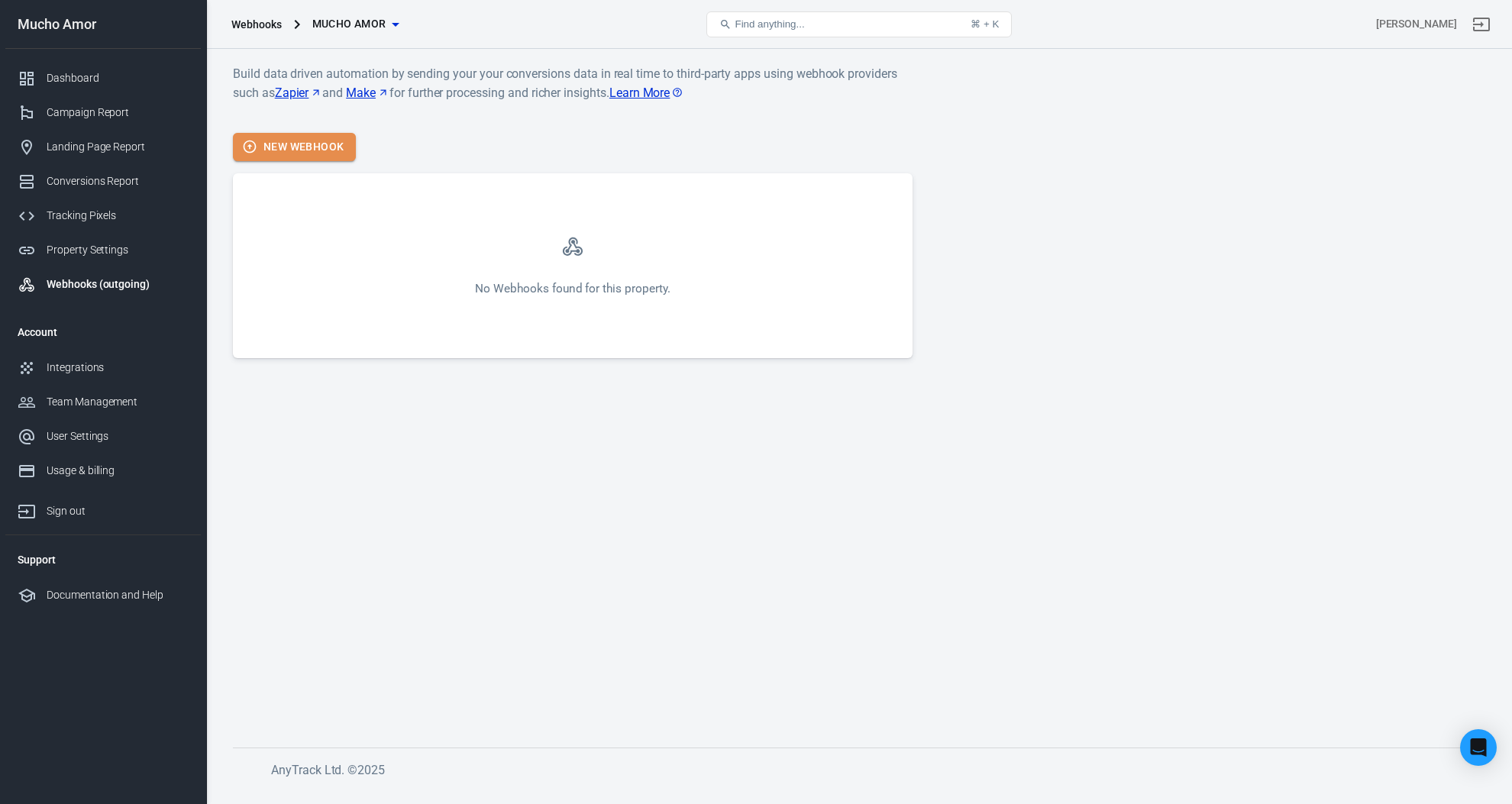
click at [293, 151] on button "New Webhook" at bounding box center [295, 147] width 123 height 28
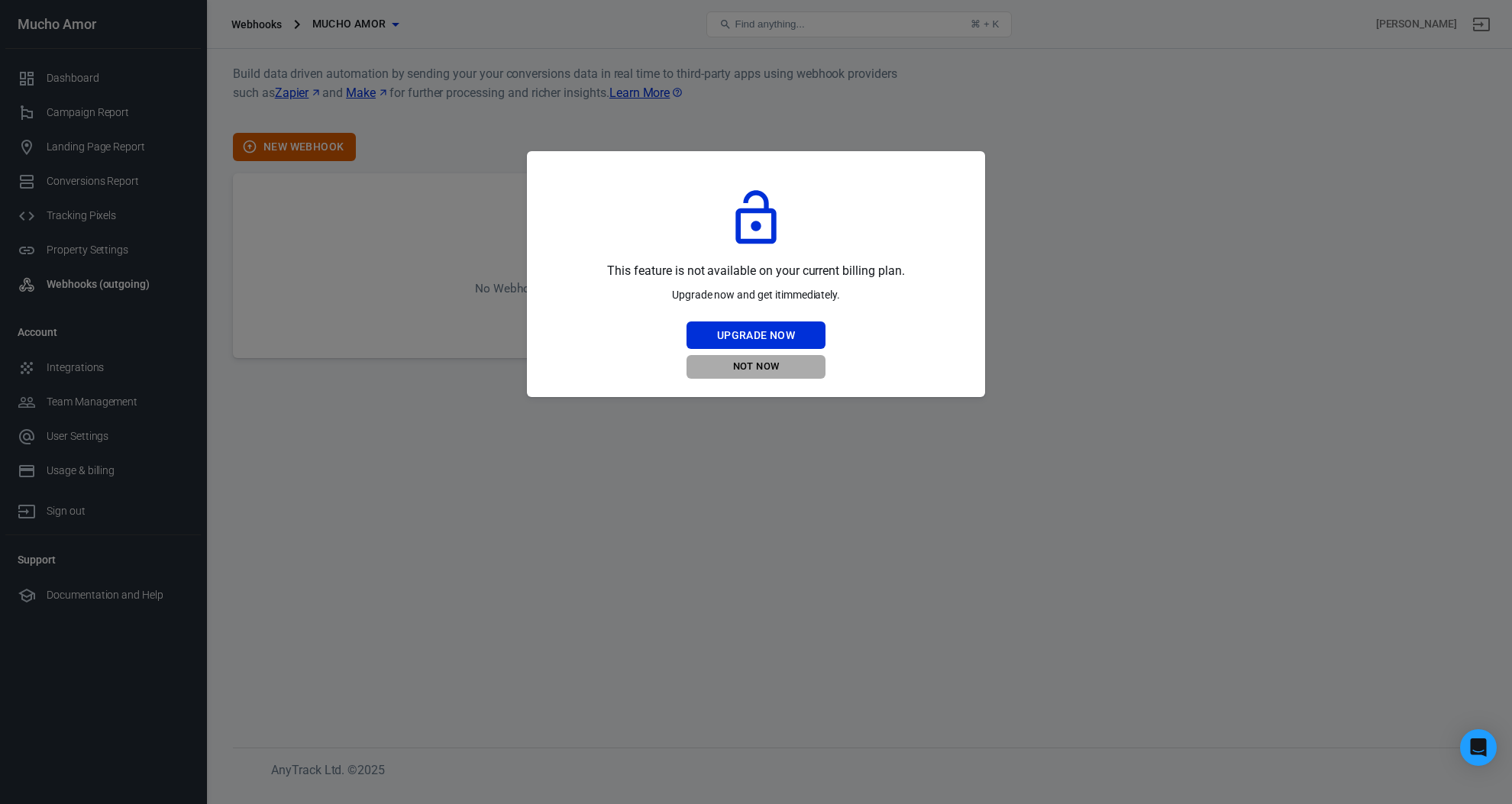
click at [769, 365] on button "Not Now" at bounding box center [756, 367] width 139 height 24
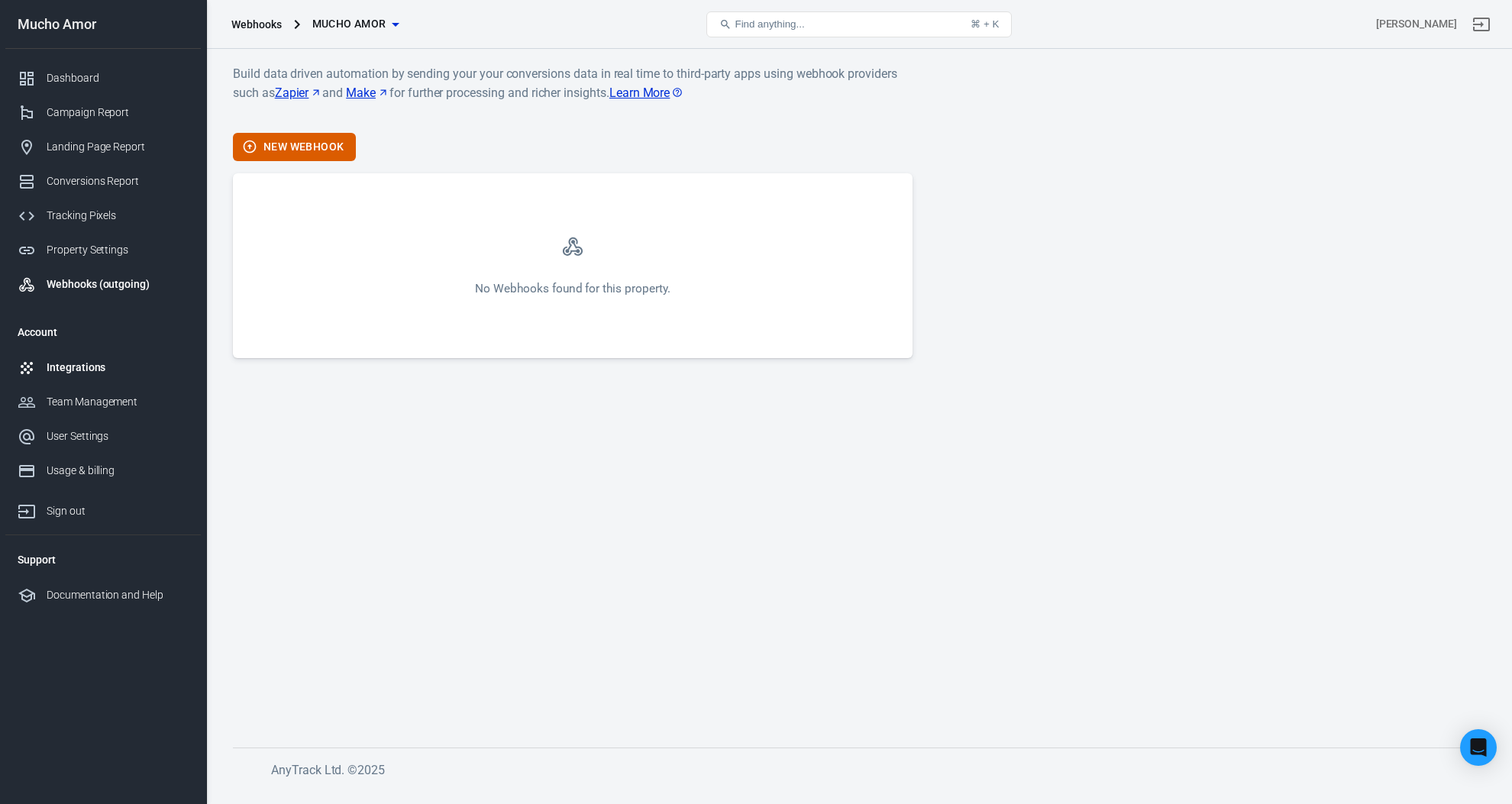
click at [87, 364] on div "Integrations" at bounding box center [117, 367] width 142 height 16
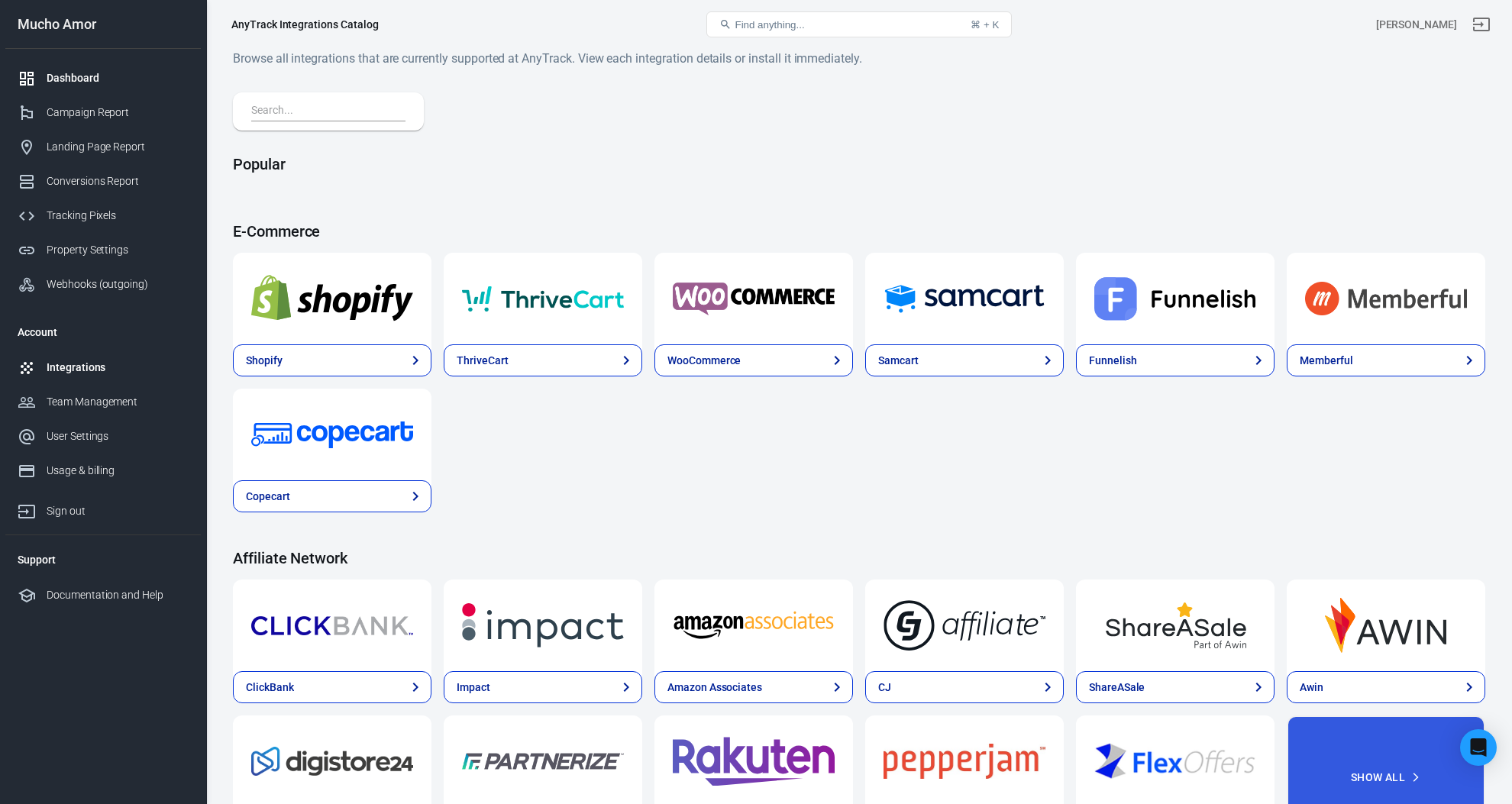
click at [96, 74] on div "Dashboard" at bounding box center [117, 78] width 142 height 16
